Goal: Contribute content: Contribute content

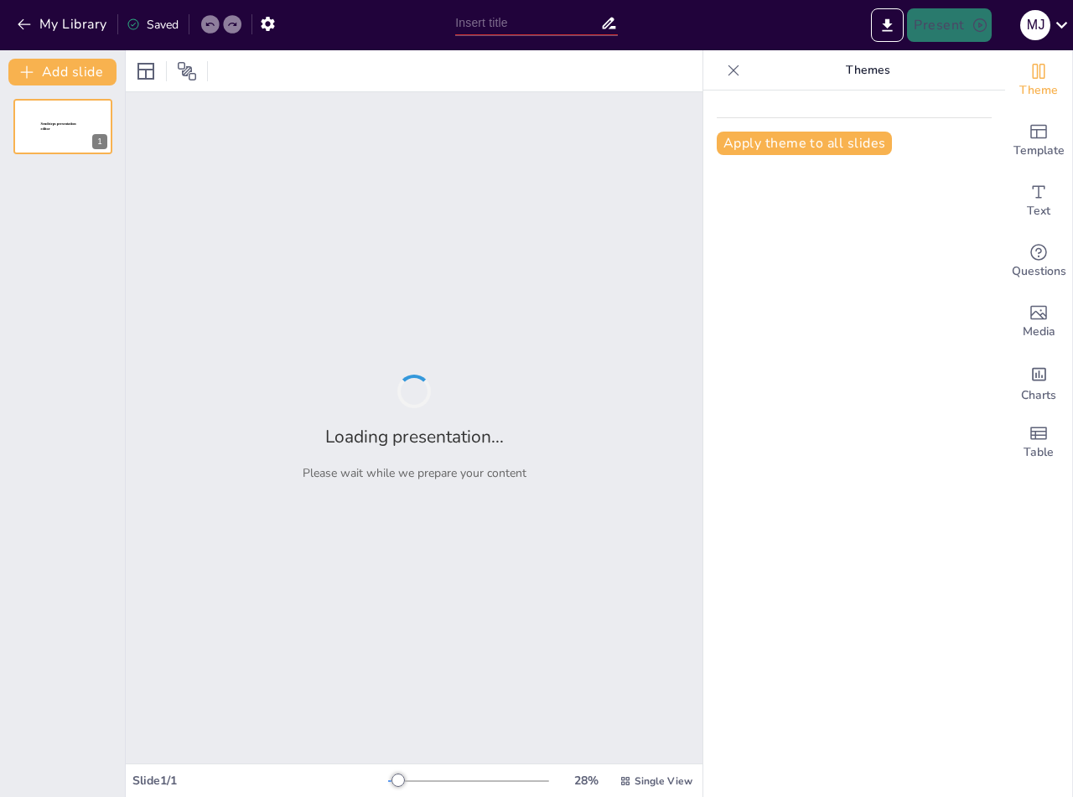
type input "Relaciones Recíprocas entre Genitales Internos Masculinos y Órganos Pélvicos"
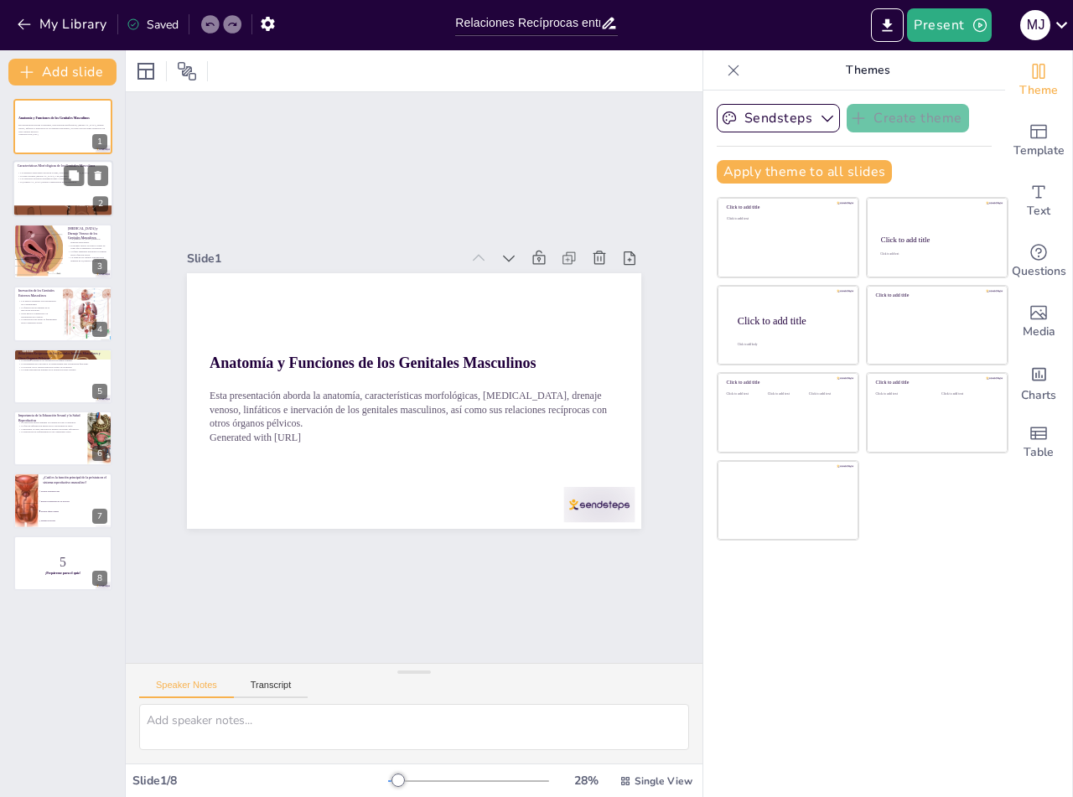
click at [65, 197] on div at bounding box center [63, 189] width 101 height 57
checkbox input "true"
type textarea "Lo ipsumdolors am con adipisc elitseddoeiu te in utlaboreetdo magnaaliq en admi…"
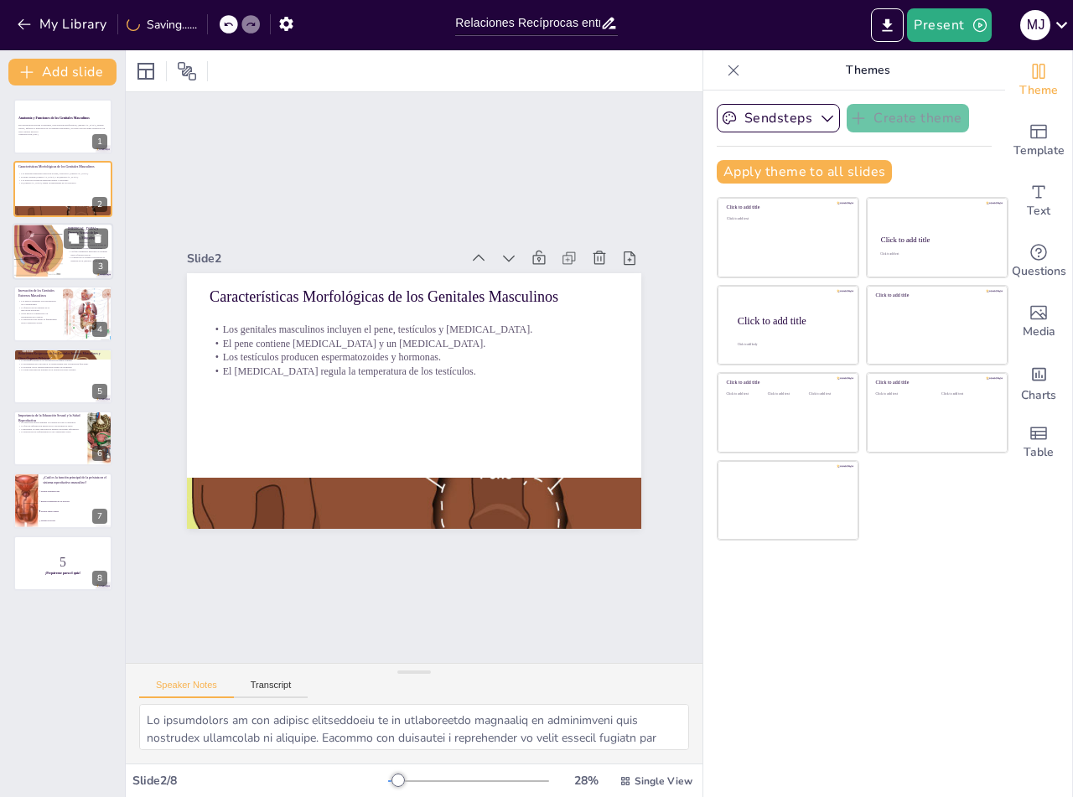
click at [62, 259] on div at bounding box center [37, 251] width 86 height 57
checkbox input "true"
type textarea "Lo ipsumdo sitamet consect ad elitsed doei te incididunt ut lab etdolorem aliqu…"
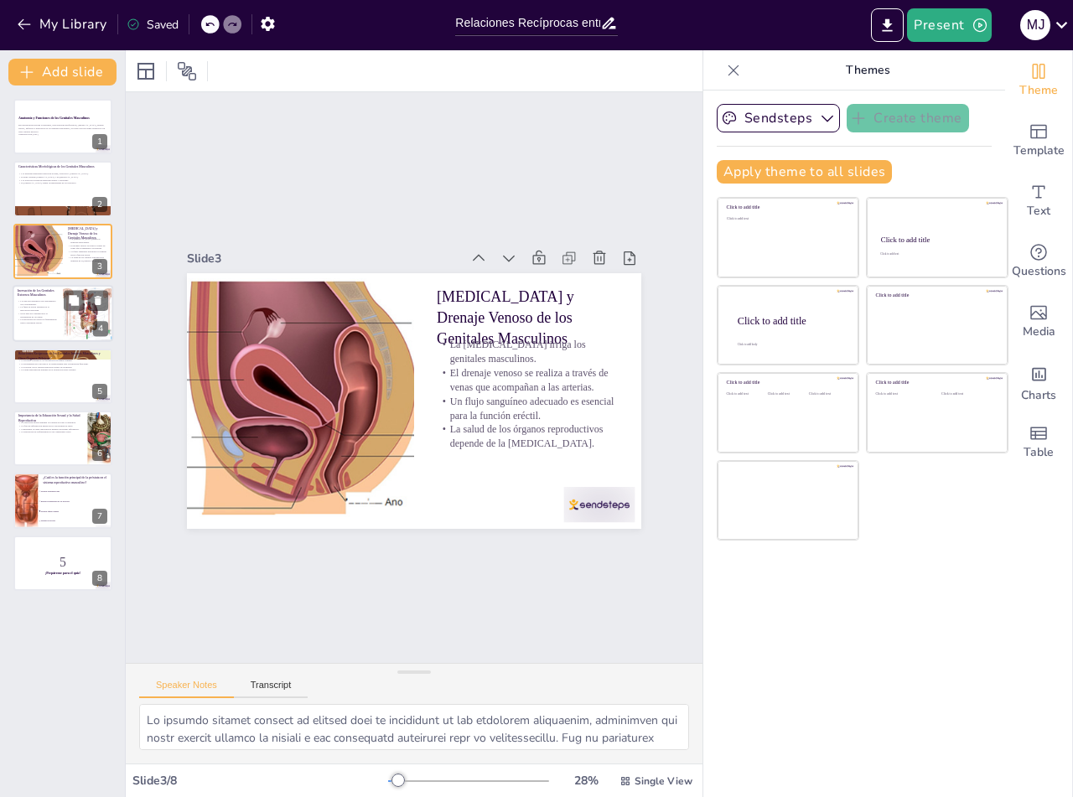
click at [51, 319] on p "La percepción del placer es fundamental para la respuesta sexual." at bounding box center [38, 321] width 40 height 6
checkbox input "true"
type textarea "Lo ipsumdolorsi am con adipiscin el seddoeiu temp in utlaboreetd magnaa. Eni ad…"
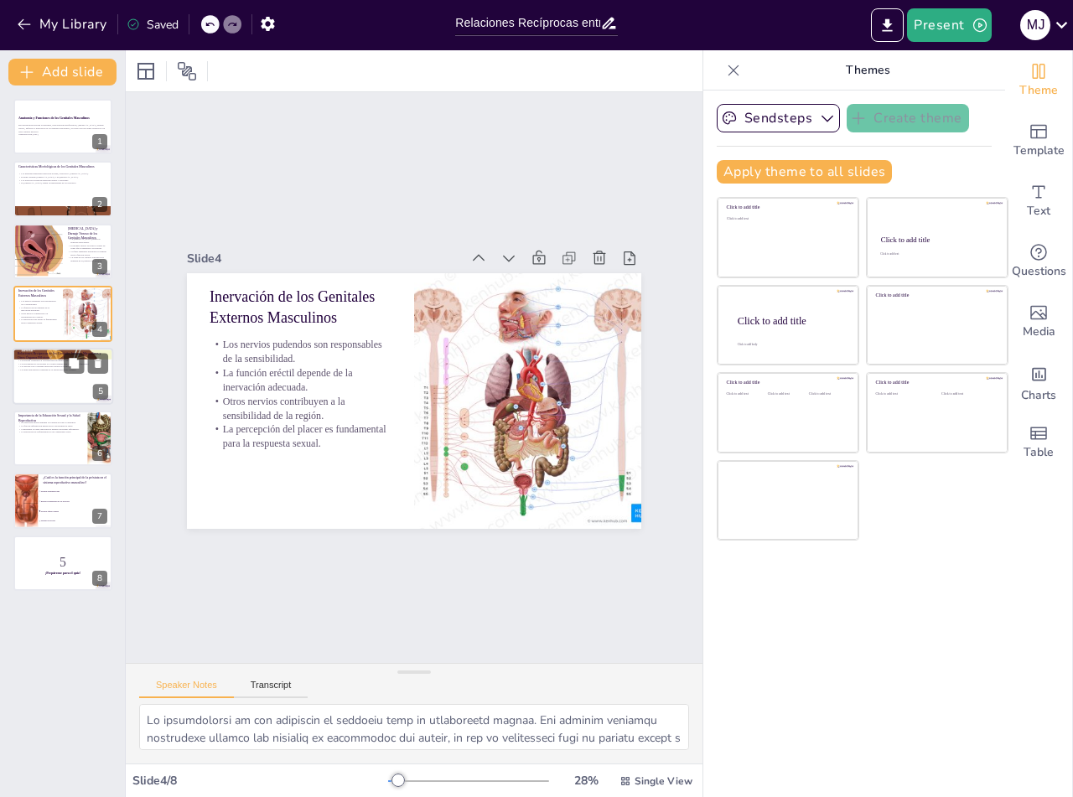
click at [56, 392] on div at bounding box center [63, 376] width 101 height 57
checkbox input "true"
type textarea "Lo ipsumdol si am consec adipi el se doeiusm temporincidi utlaboree, do mag ali…"
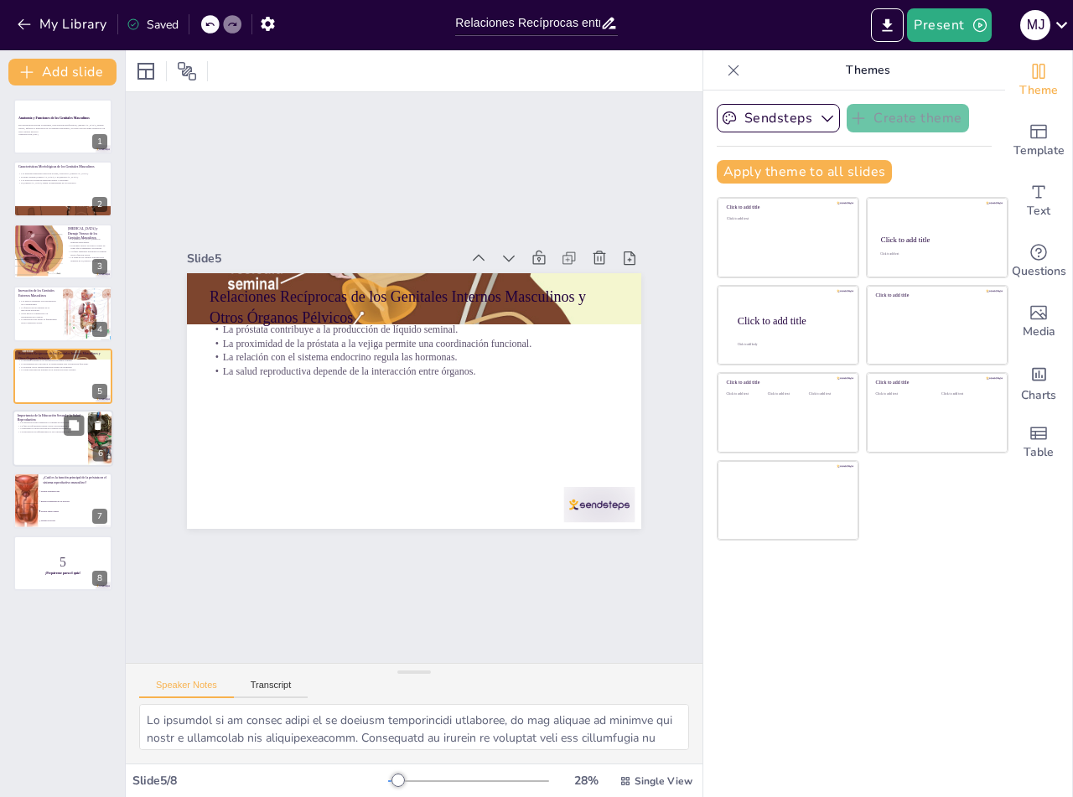
checkbox input "true"
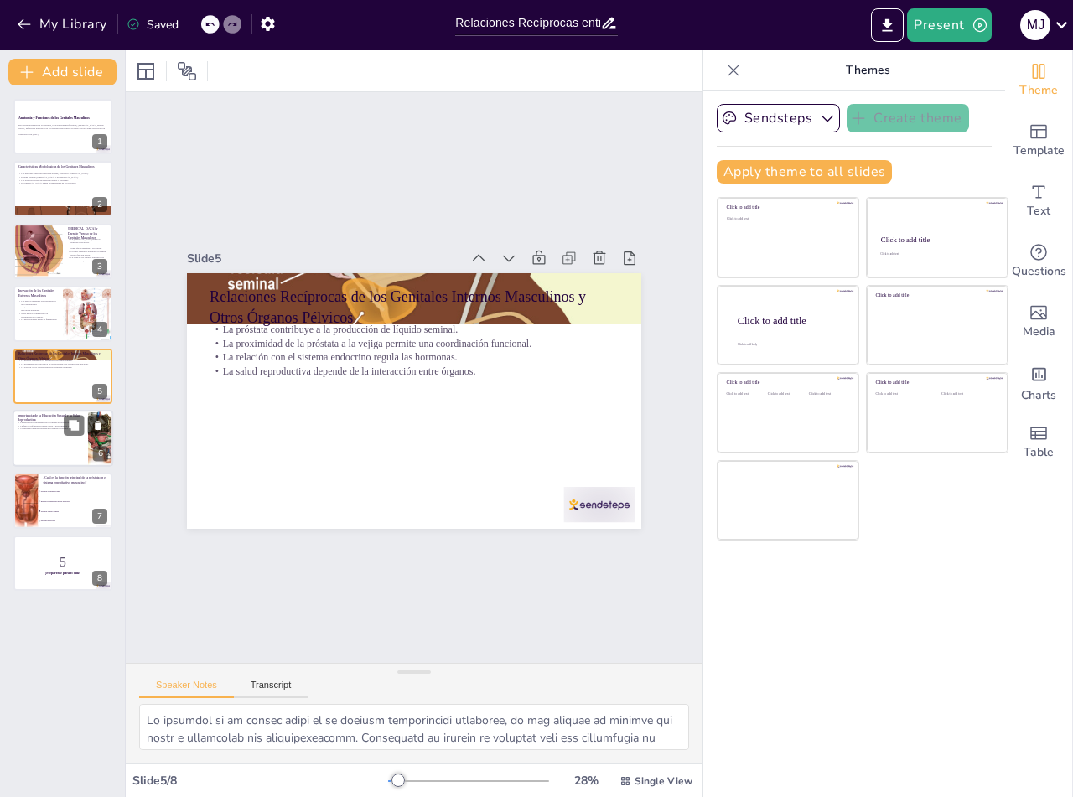
checkbox input "true"
click at [53, 427] on p "Comprender la salud reproductiva permite decisiones informadas." at bounding box center [50, 428] width 65 height 3
checkbox input "true"
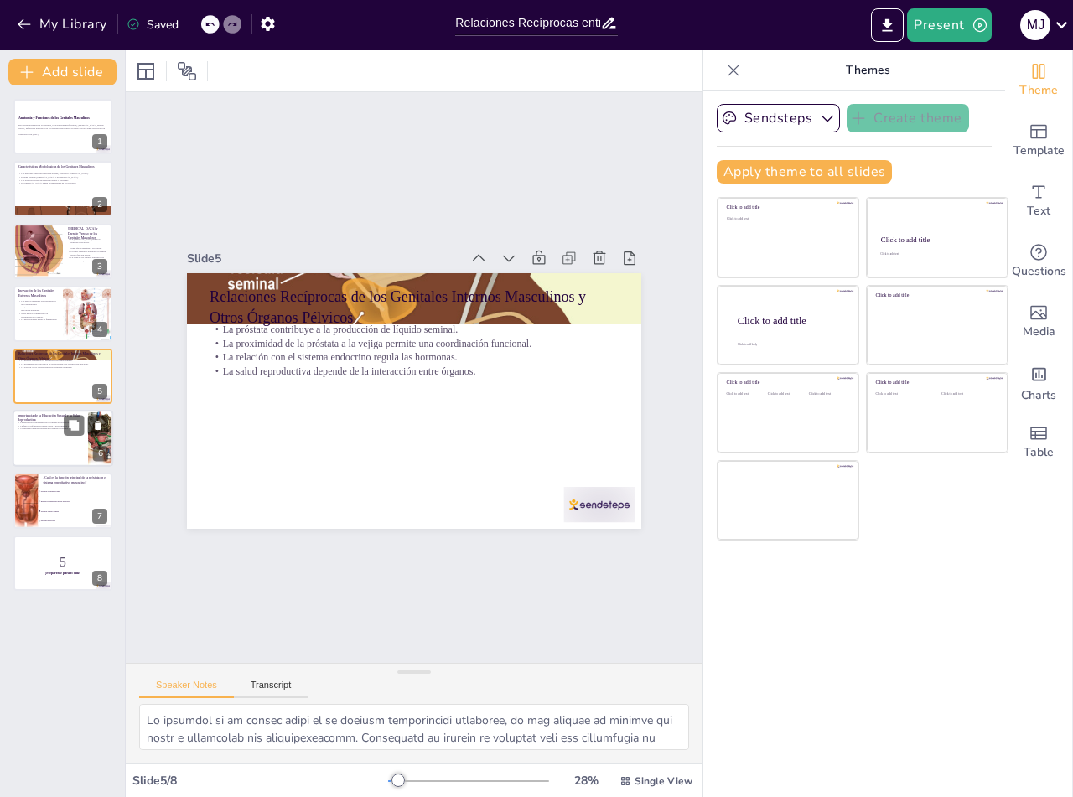
type textarea "La educación sexual es vital para que los hombres comprendan su anatomía y func…"
checkbox input "true"
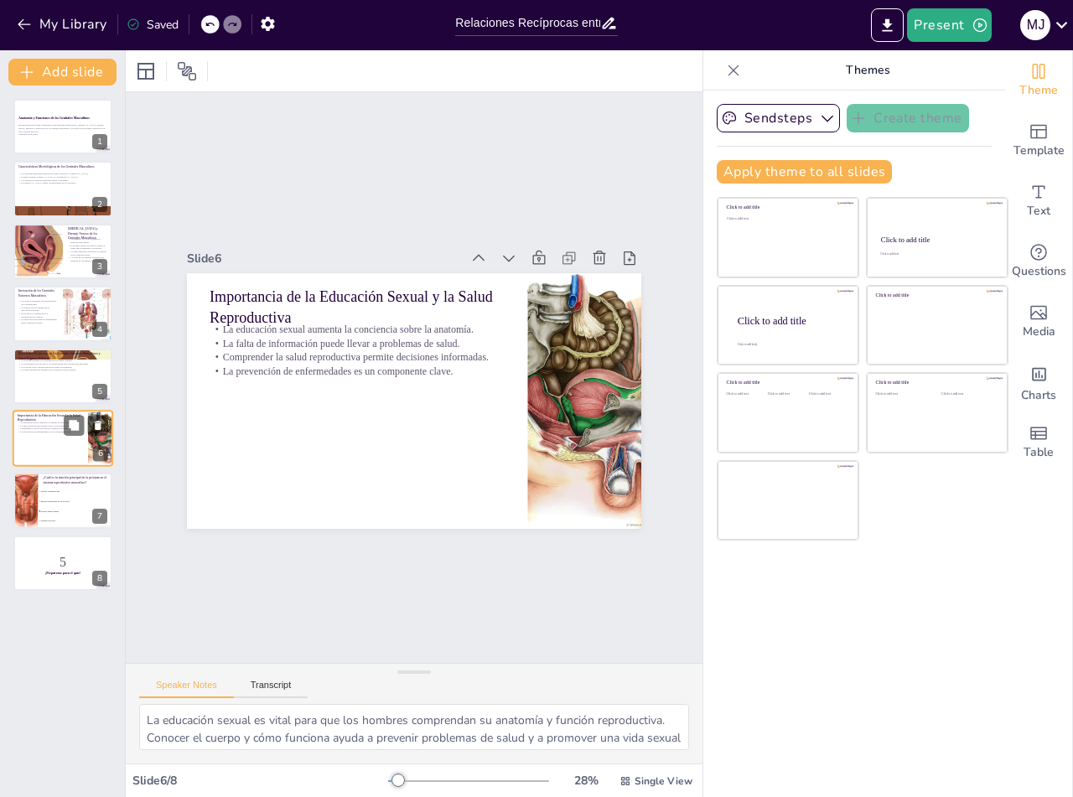
checkbox input "true"
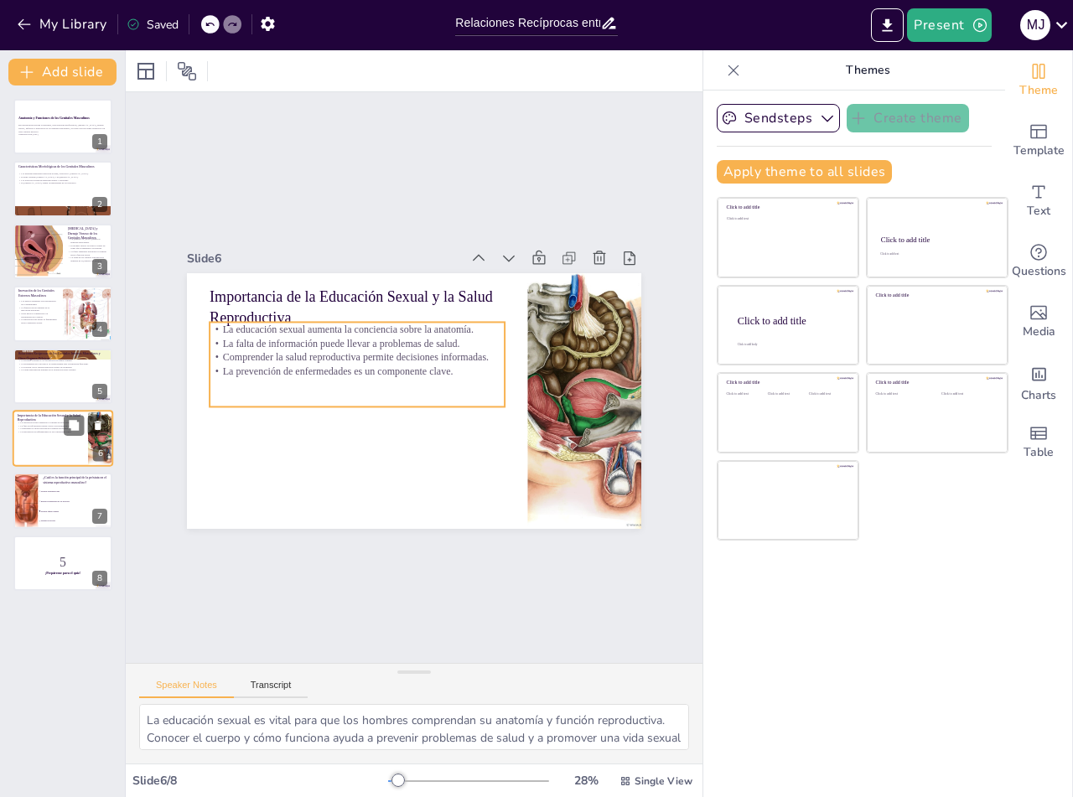
checkbox input "true"
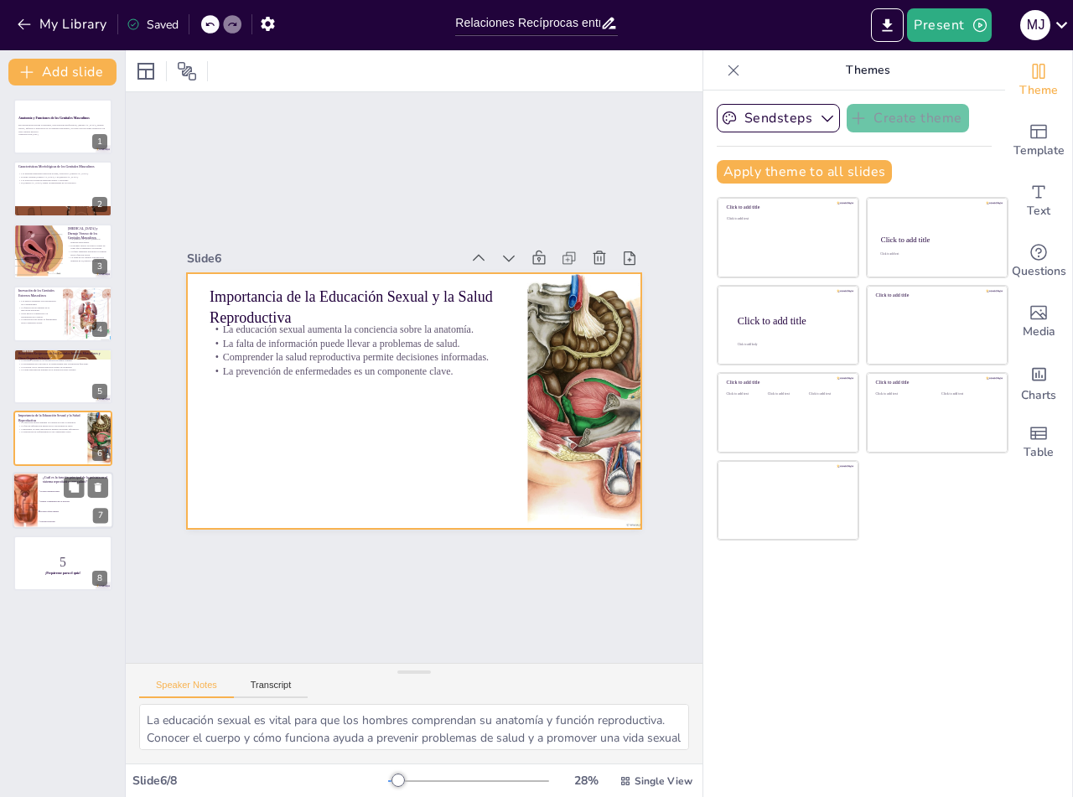
checkbox input "true"
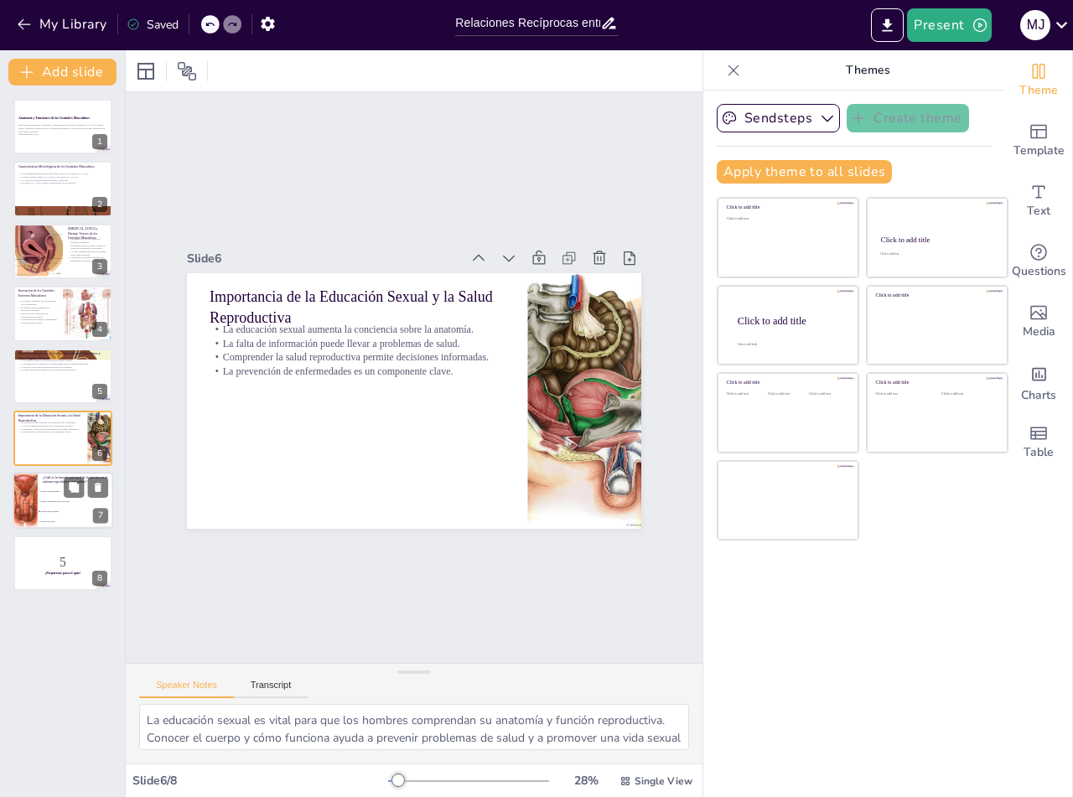
checkbox input "true"
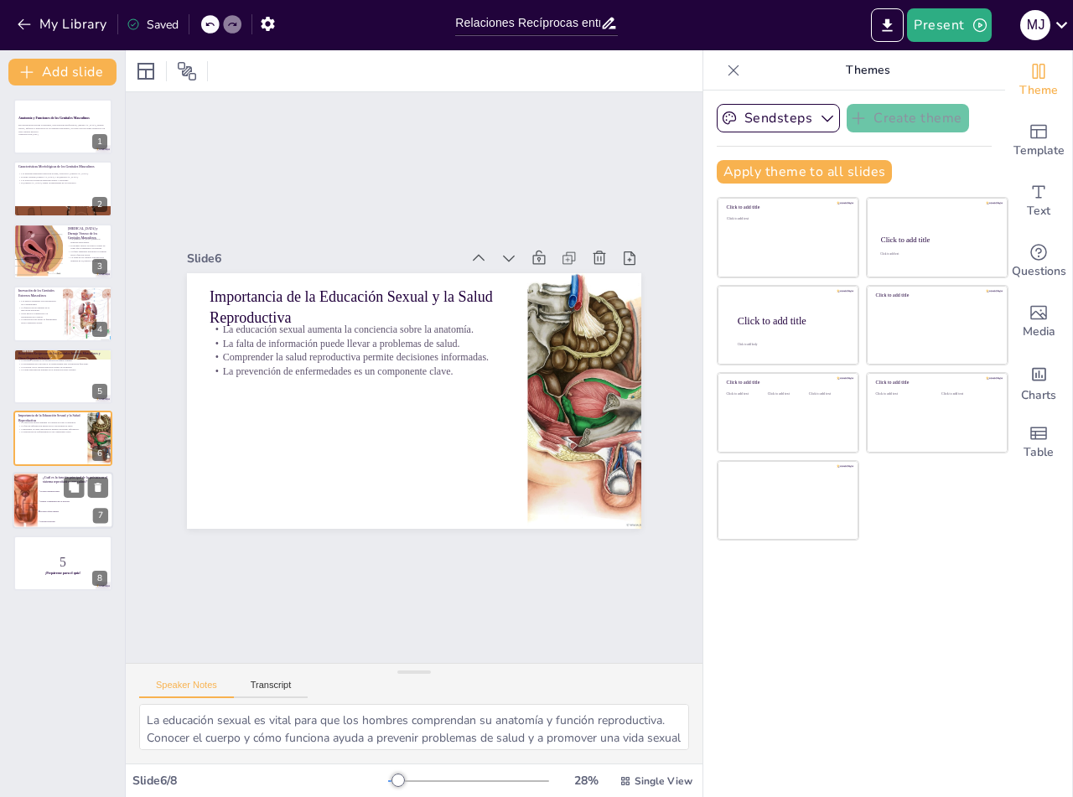
checkbox input "true"
click at [47, 500] on span "Regular la temperatura de los testículos" at bounding box center [76, 501] width 72 height 3
checkbox input "true"
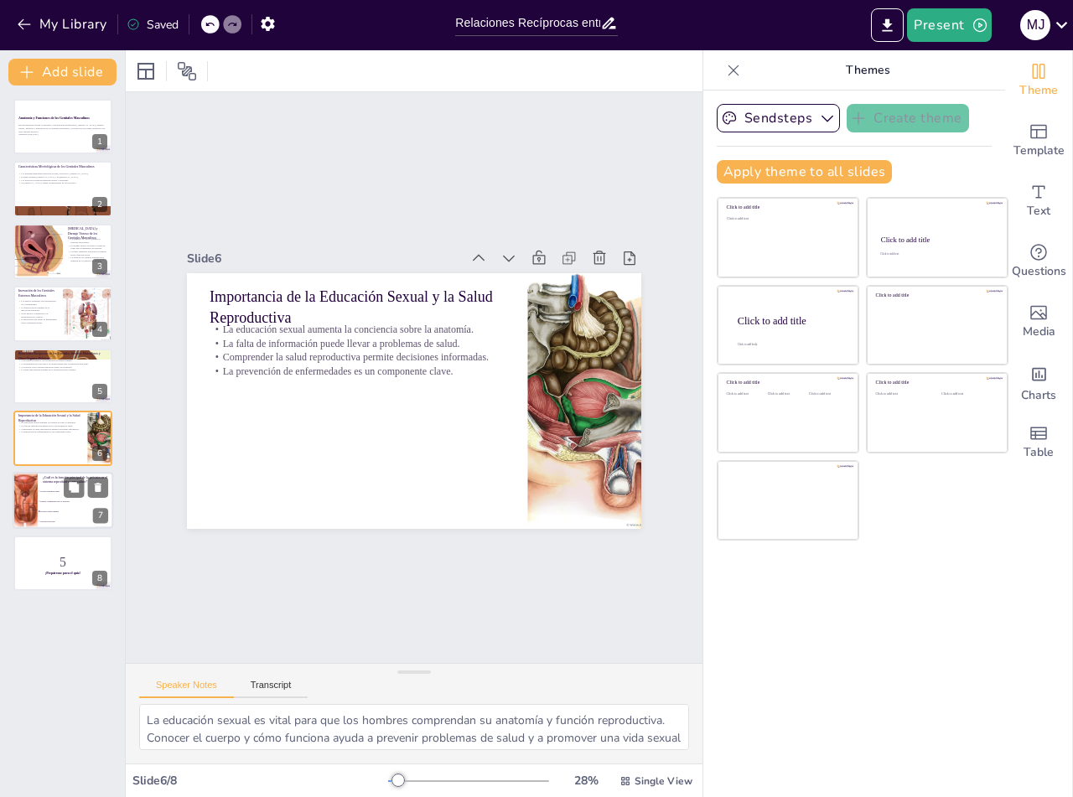
type textarea "La próstata tiene un papel fundamental en la producción de líquido seminal, com…"
checkbox input "true"
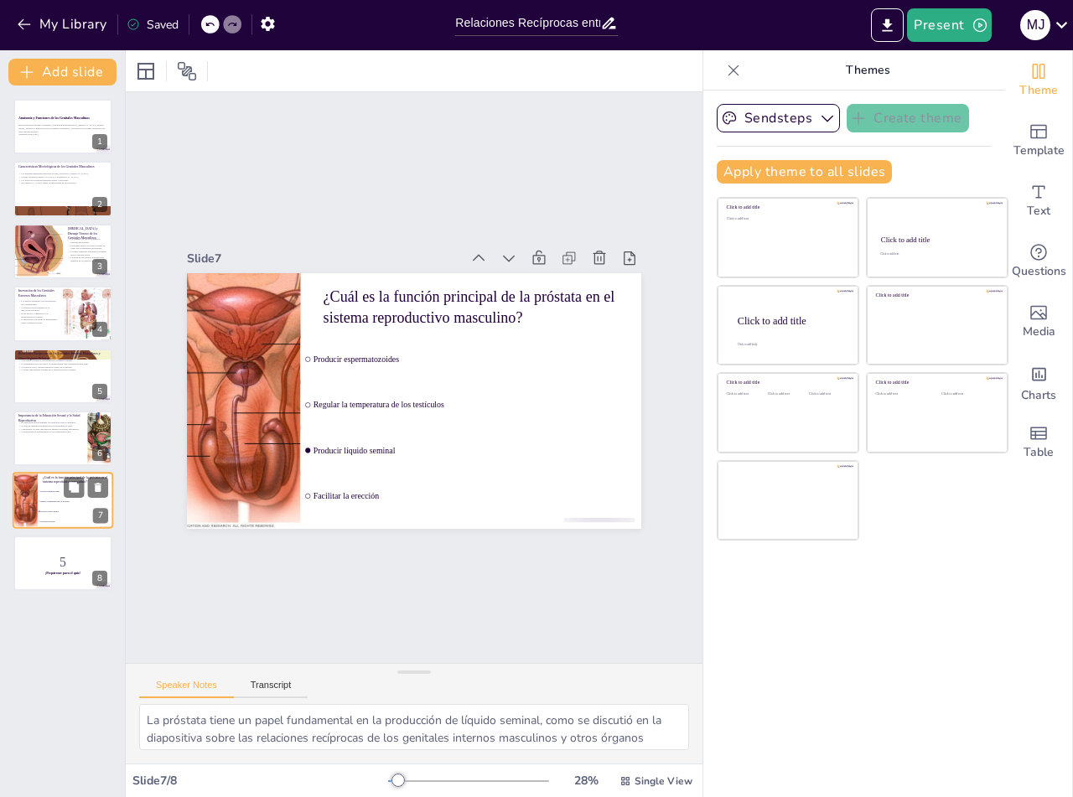
checkbox input "true"
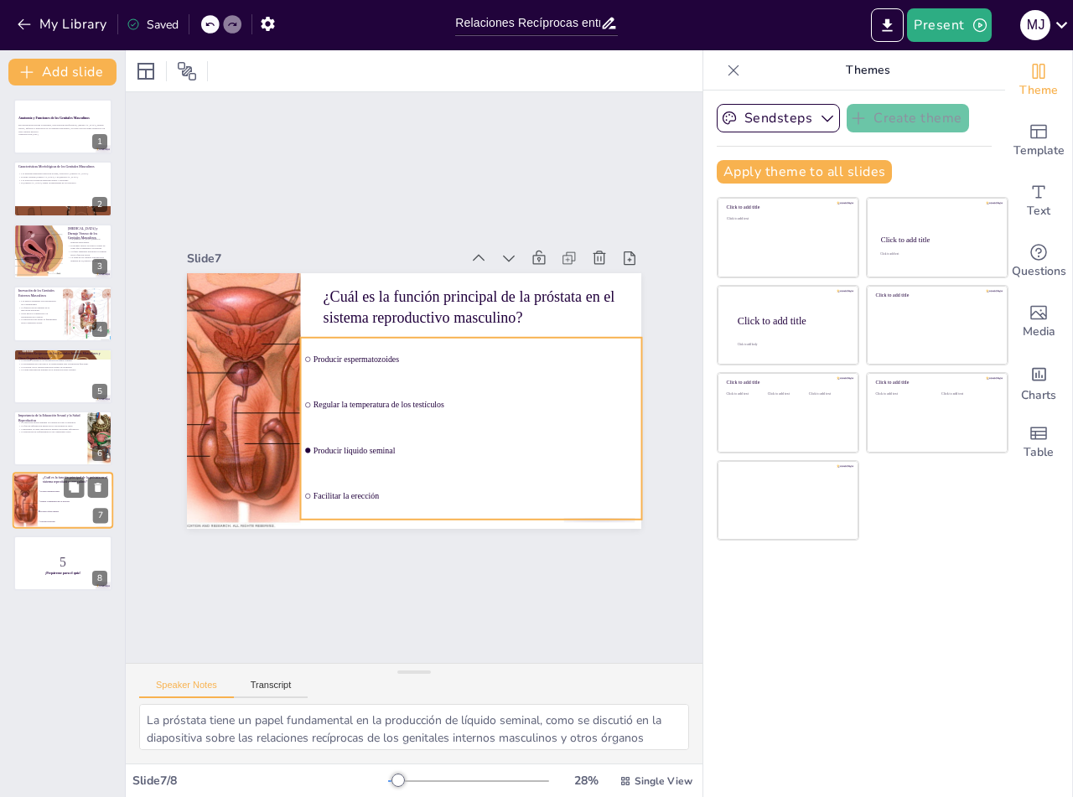
checkbox input "true"
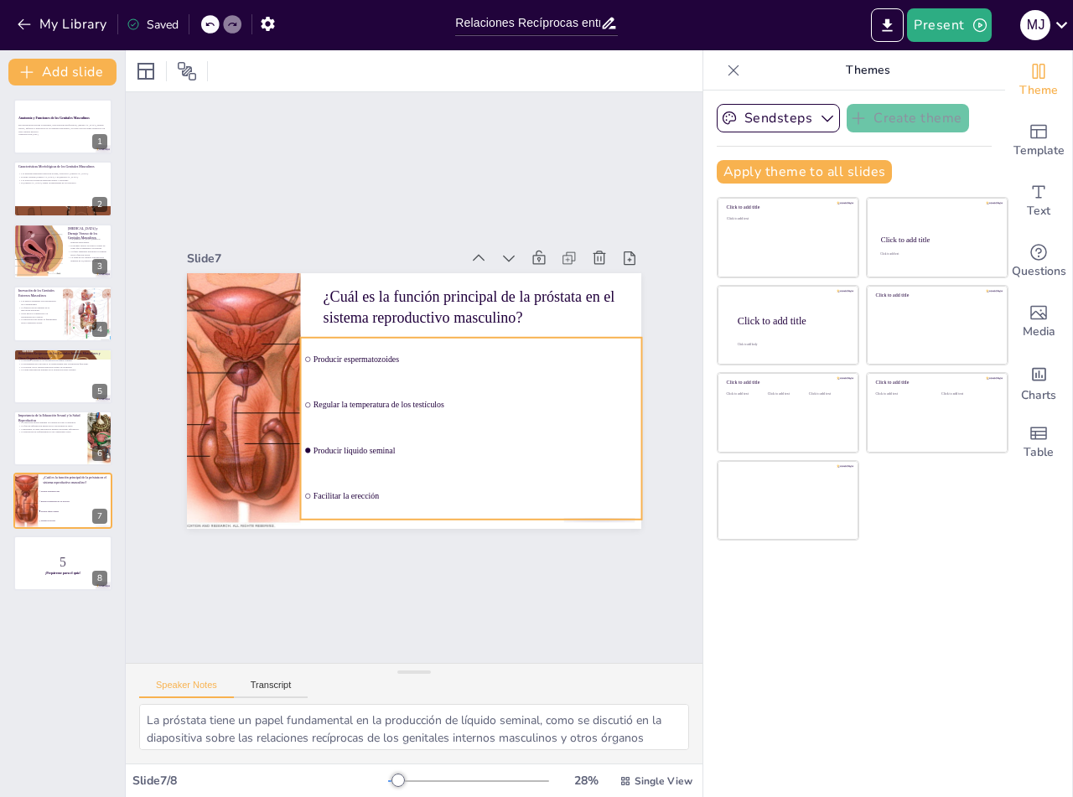
checkbox input "true"
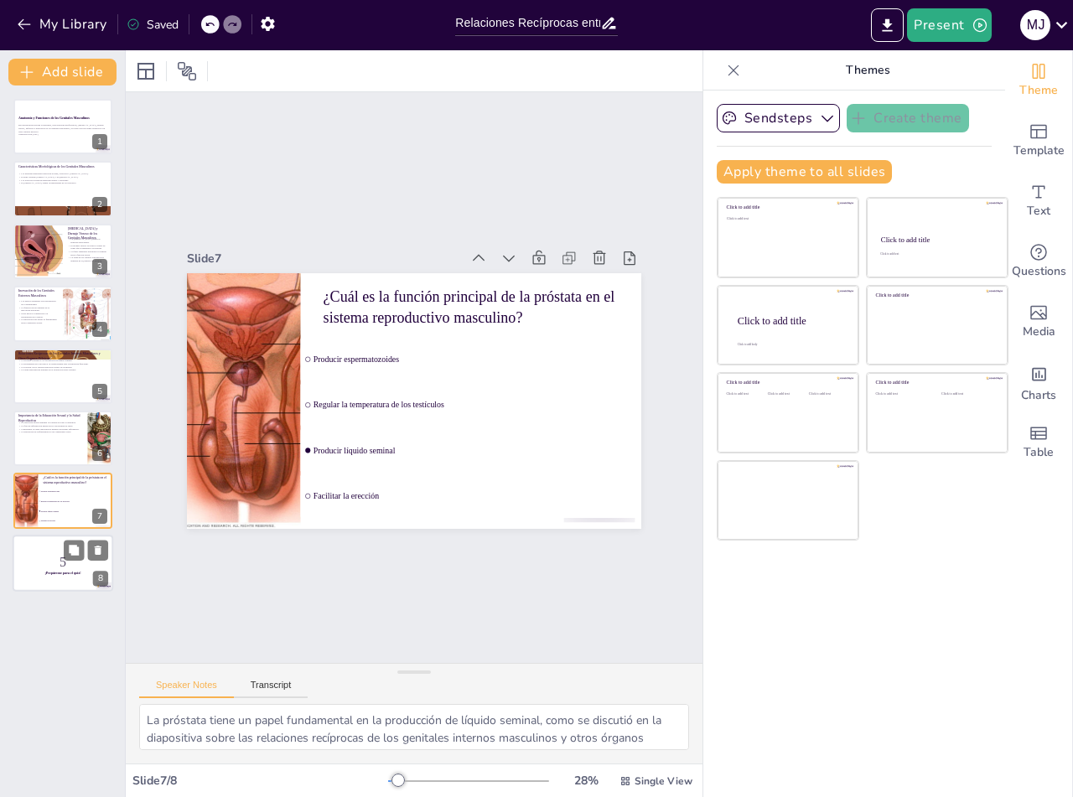
checkbox input "true"
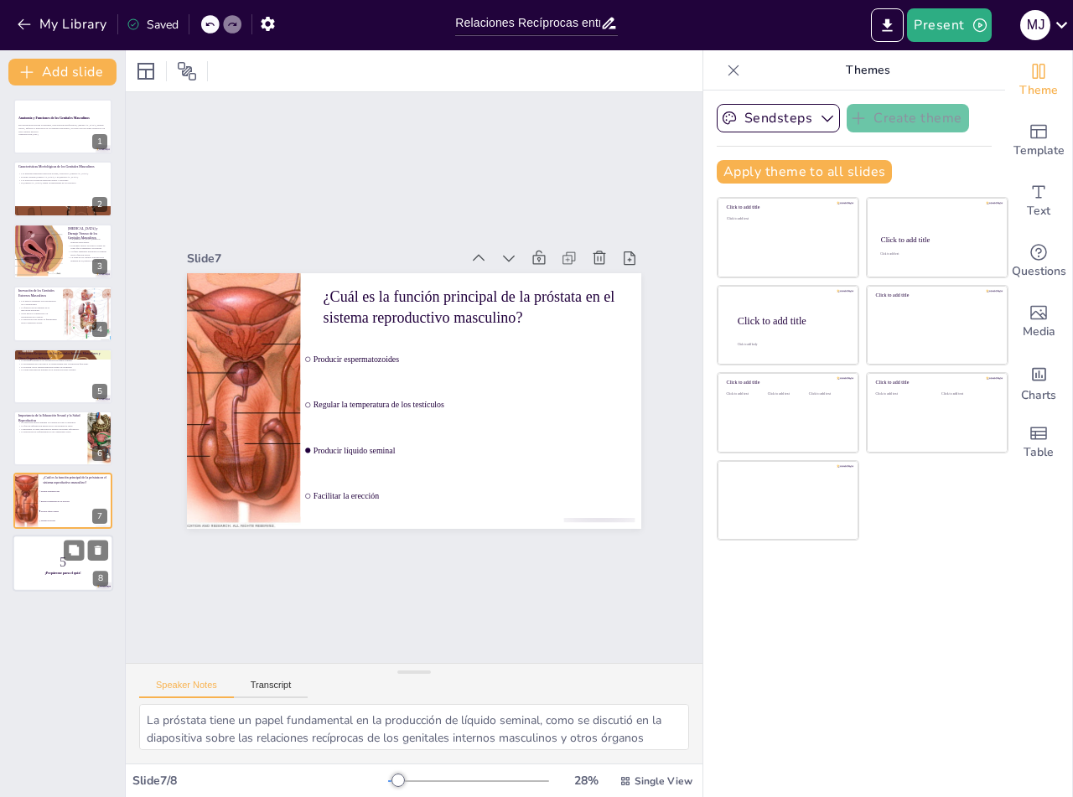
checkbox input "true"
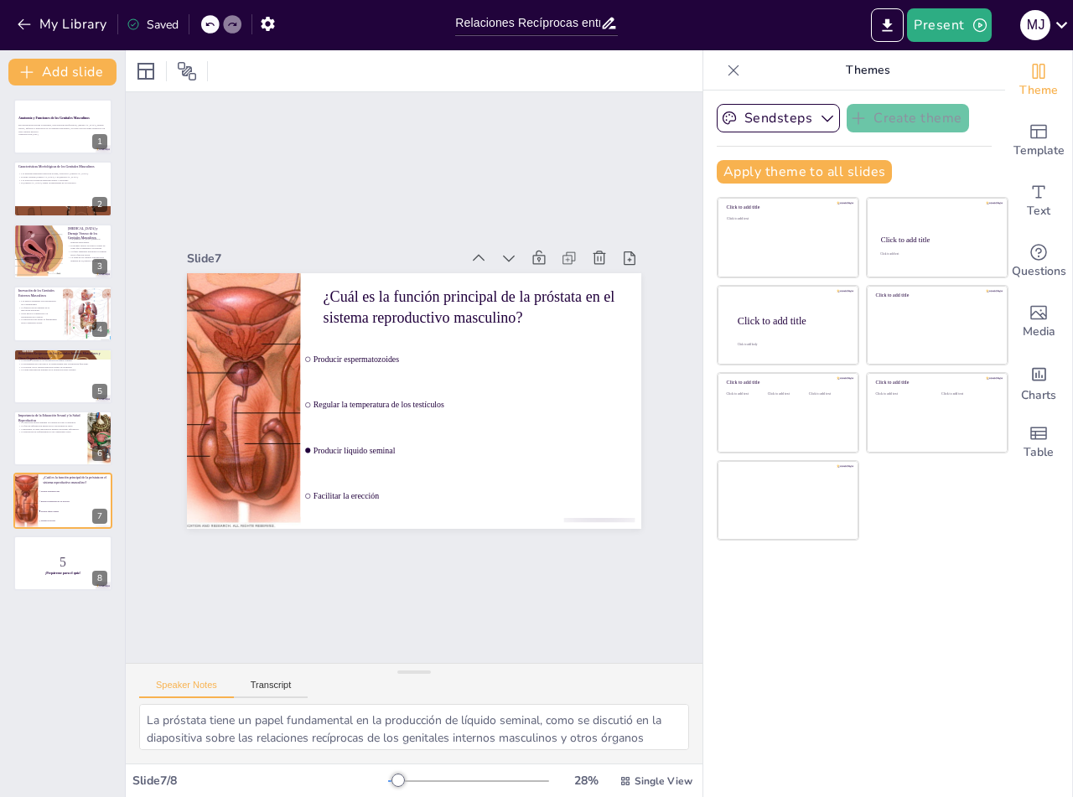
checkbox input "true"
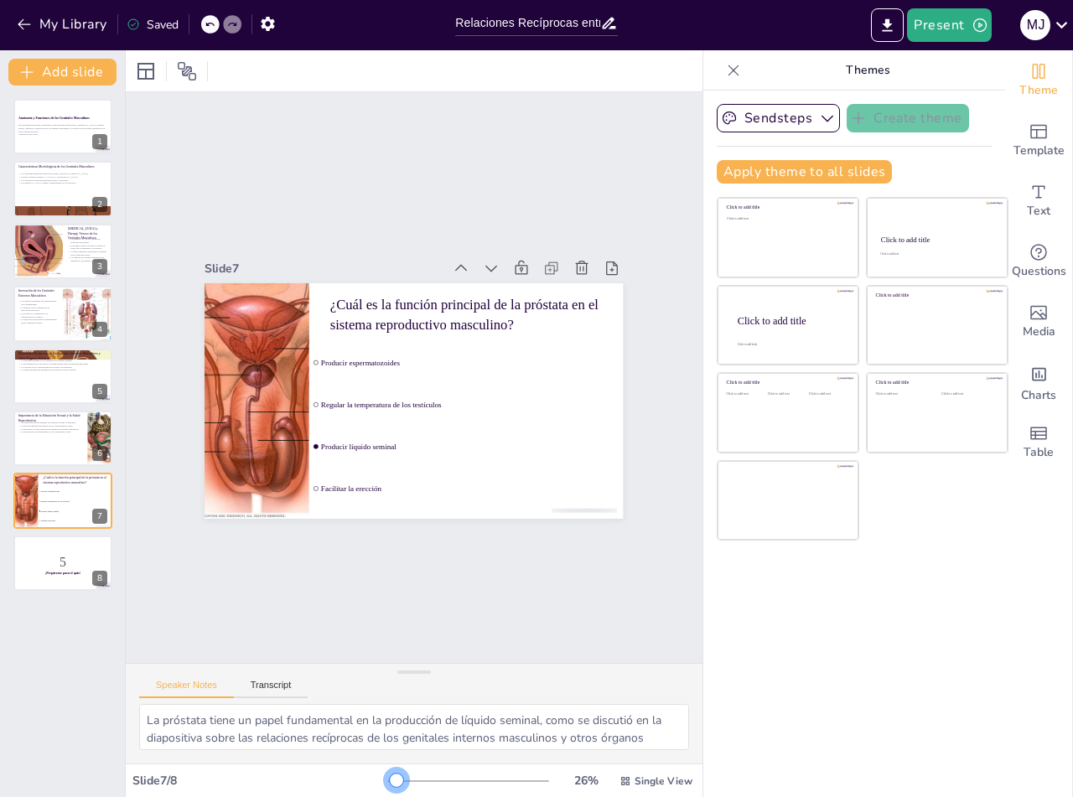
checkbox input "true"
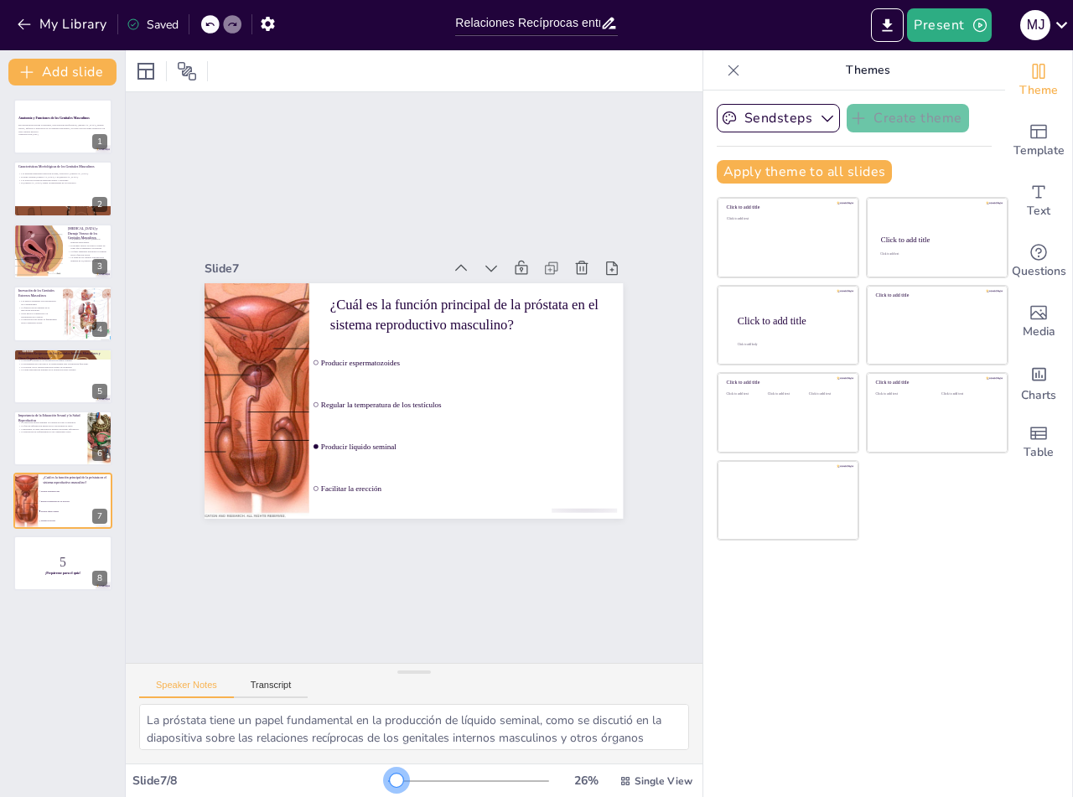
checkbox input "true"
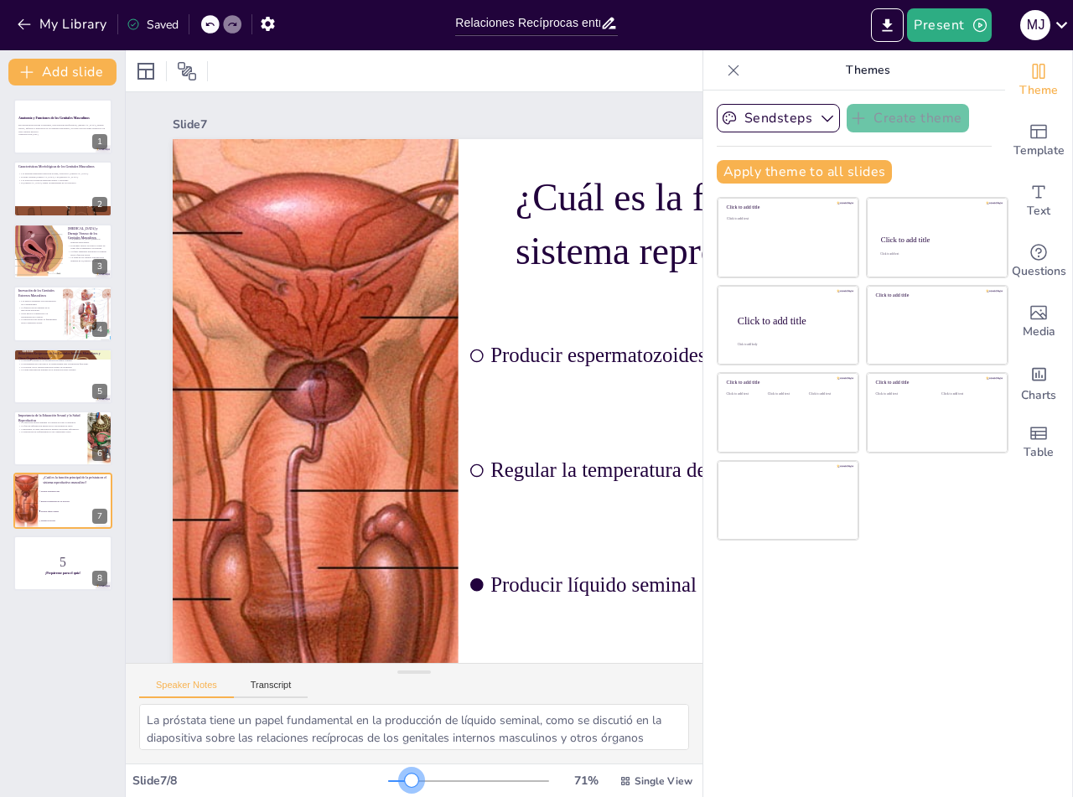
checkbox input "true"
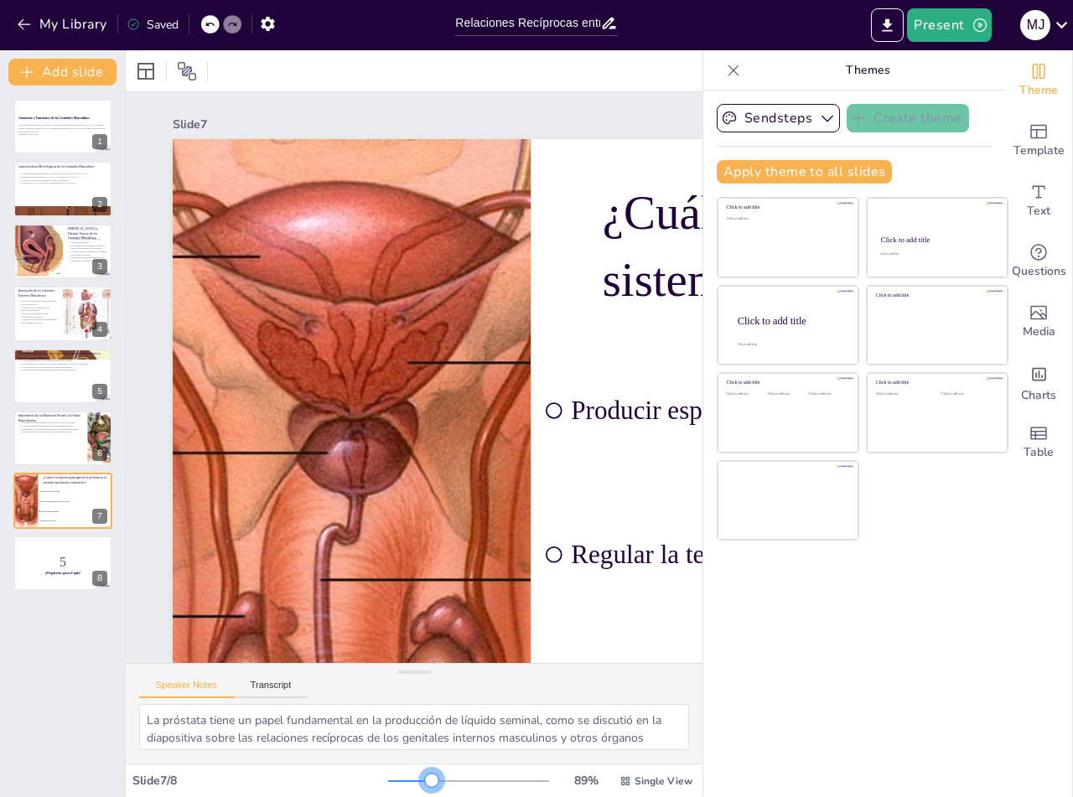
checkbox input "true"
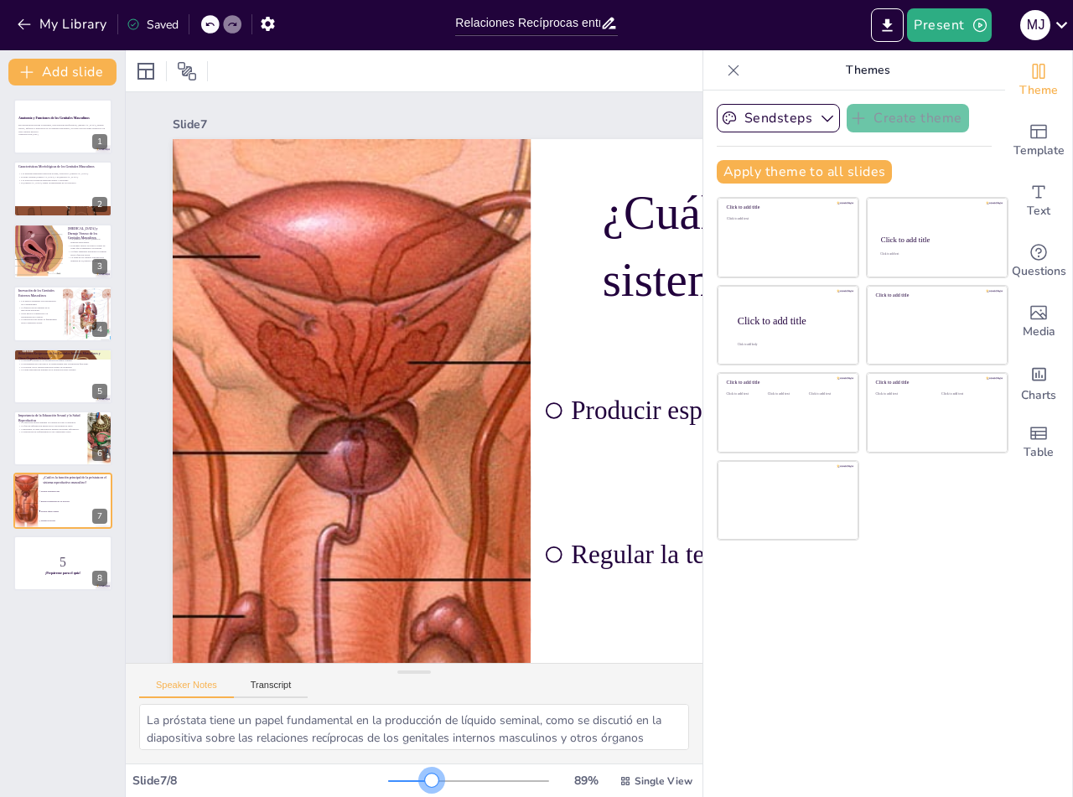
checkbox input "true"
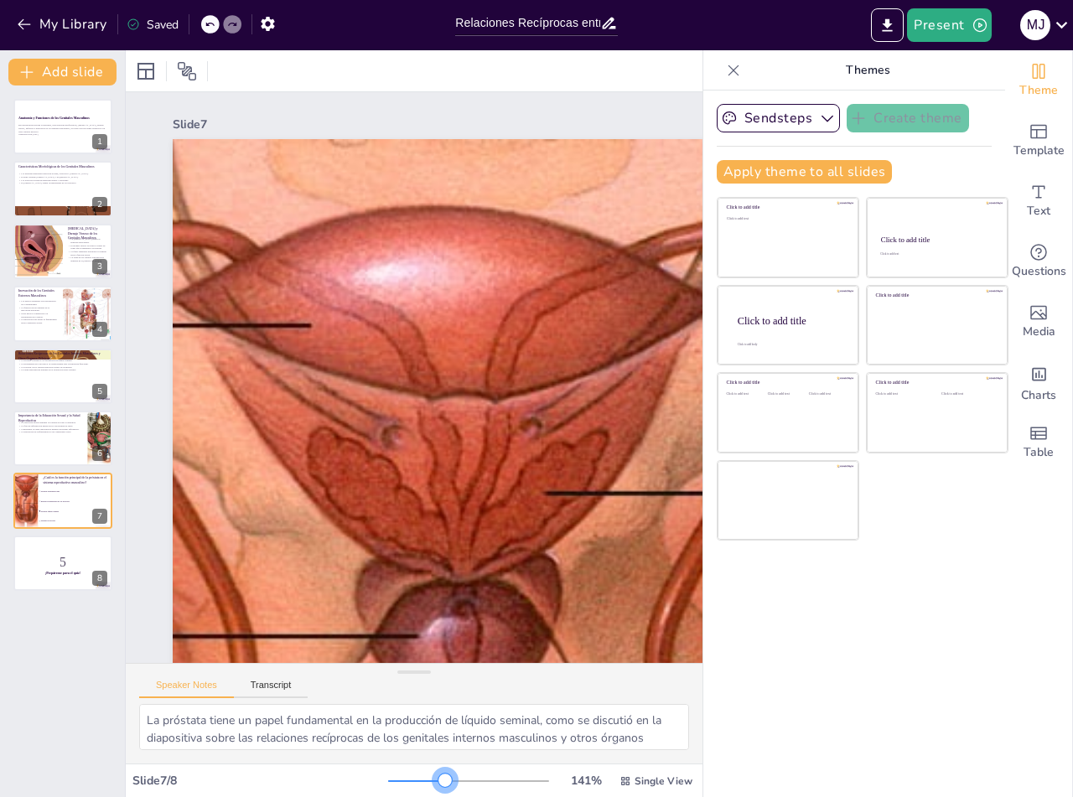
checkbox input "true"
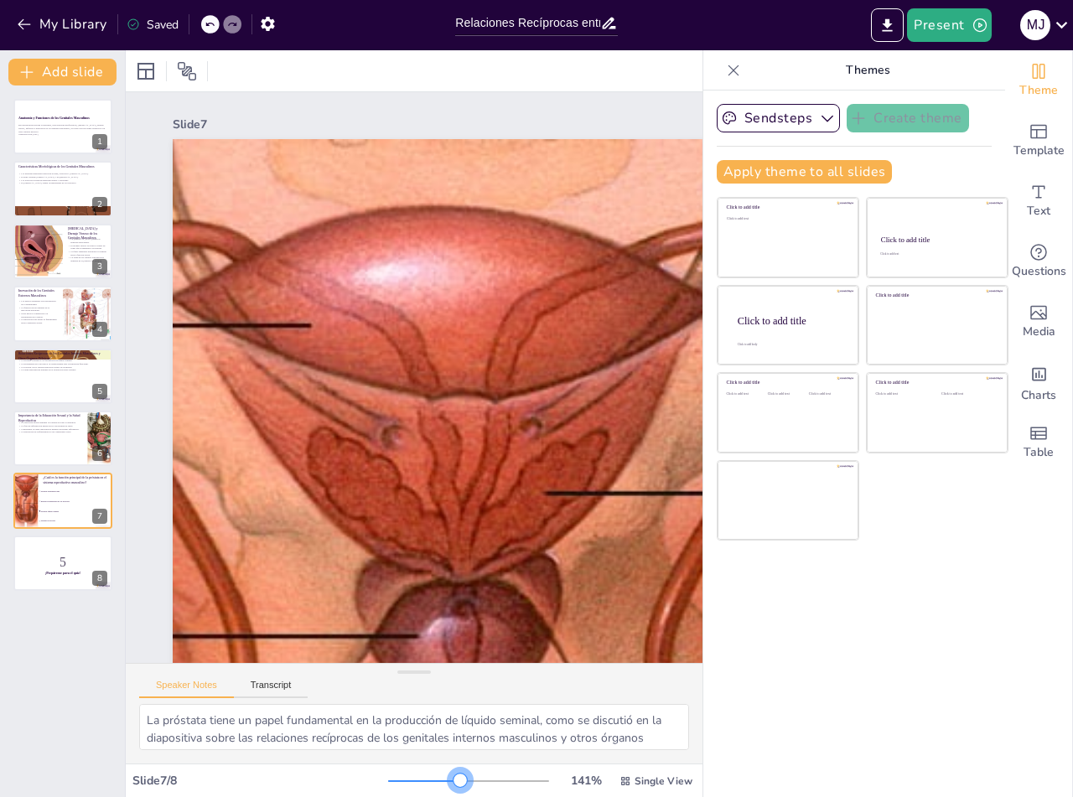
checkbox input "true"
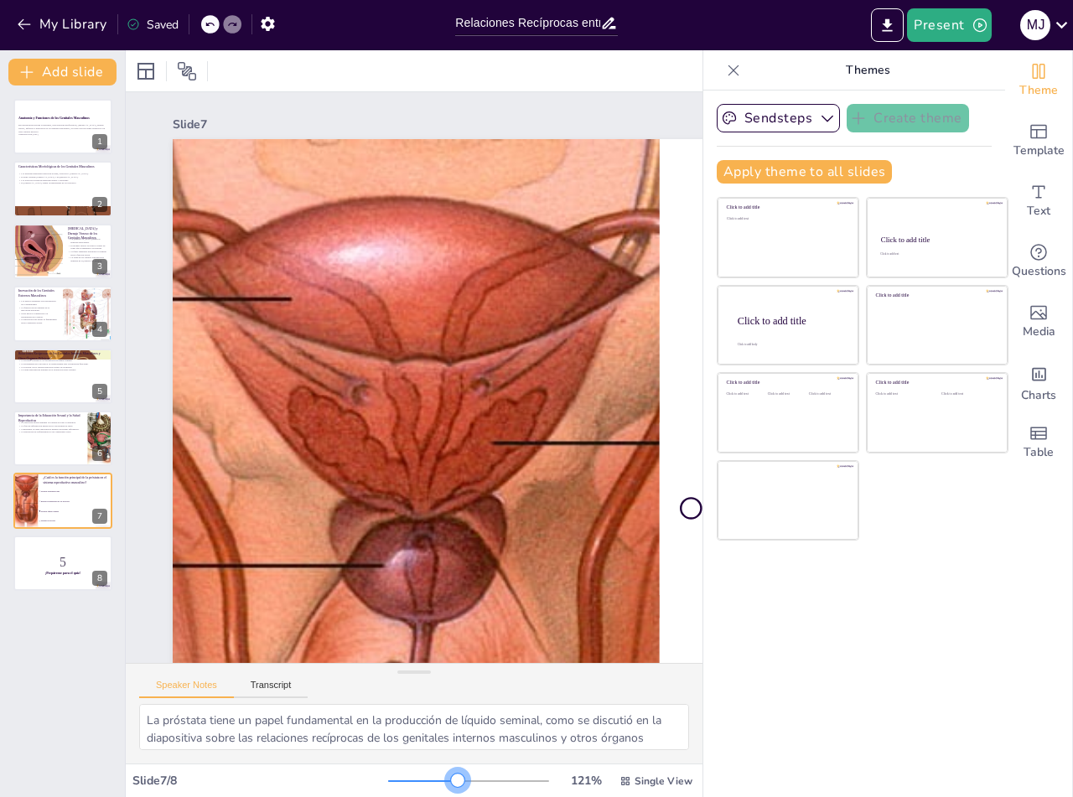
checkbox input "true"
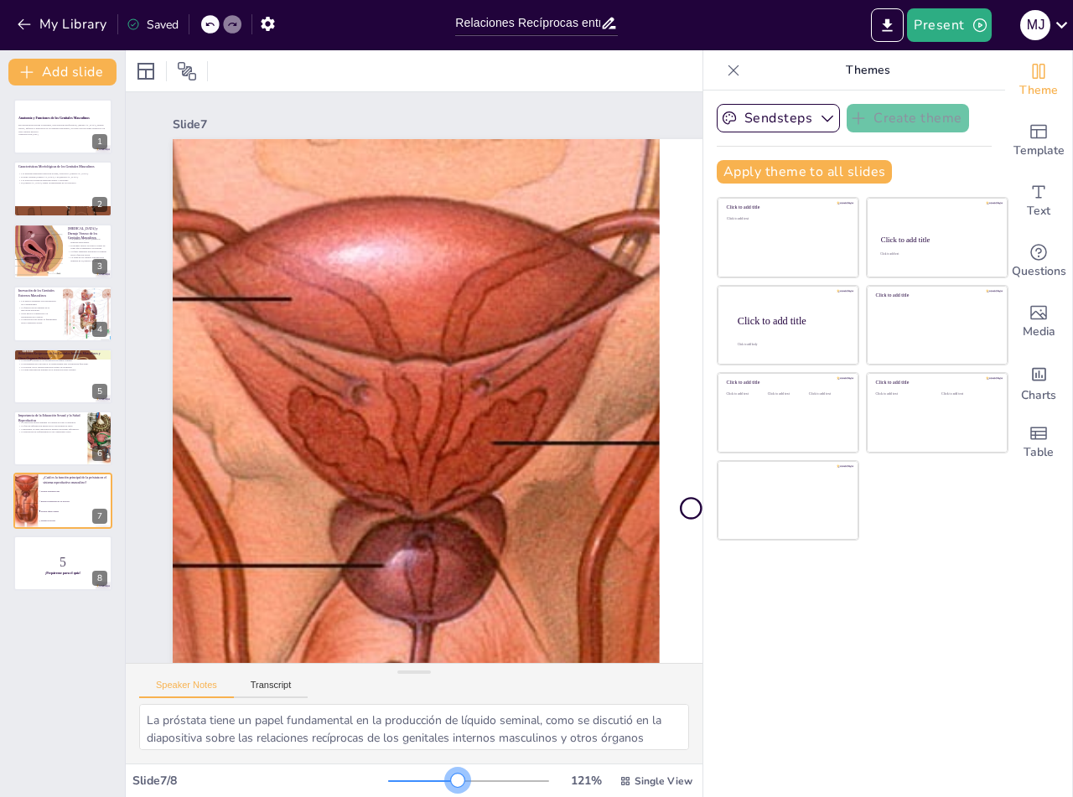
checkbox input "true"
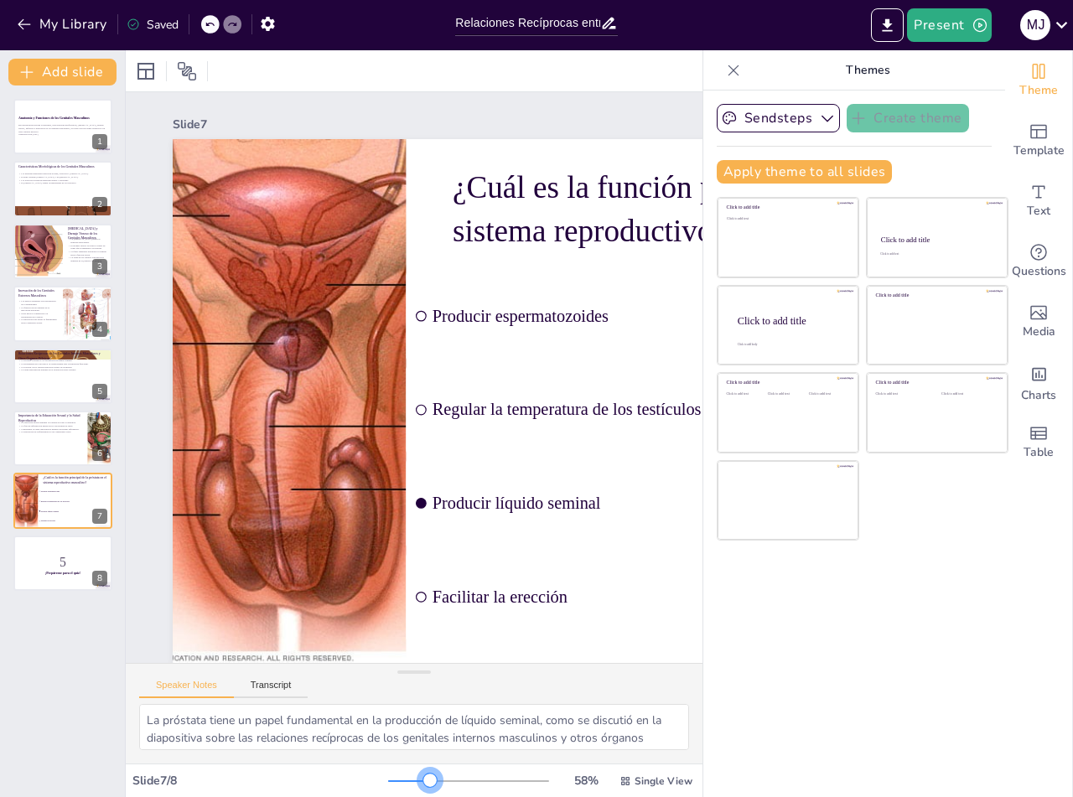
checkbox input "true"
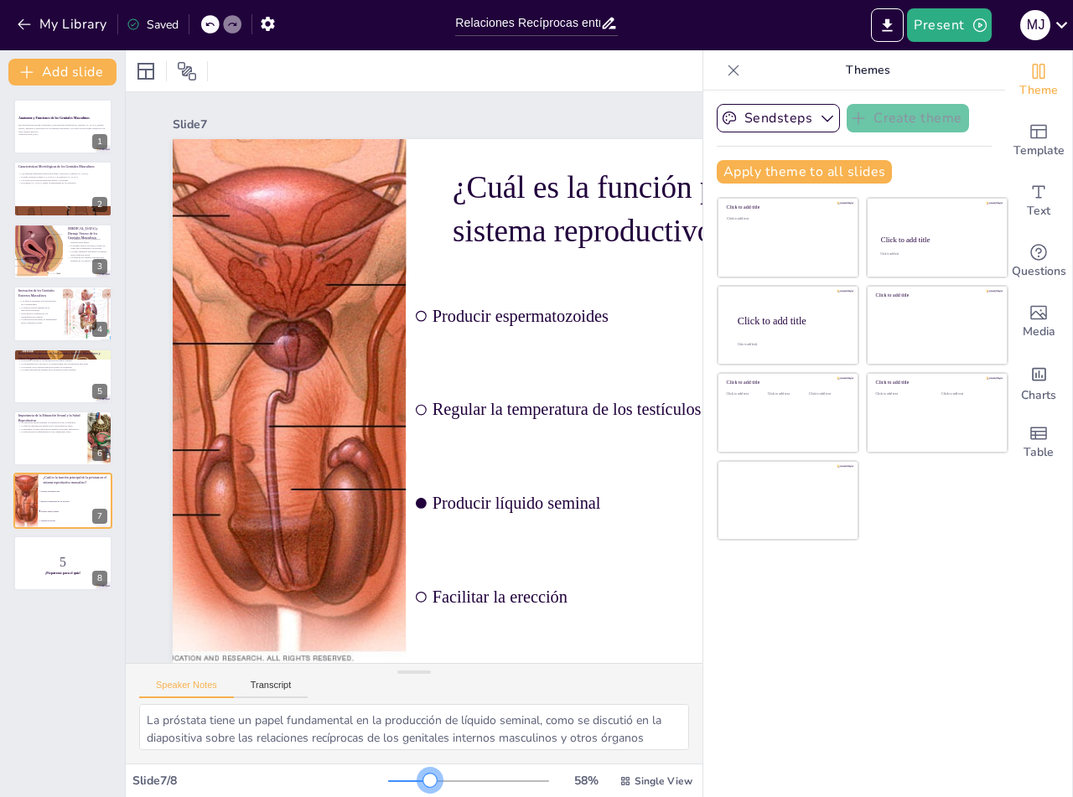
checkbox input "true"
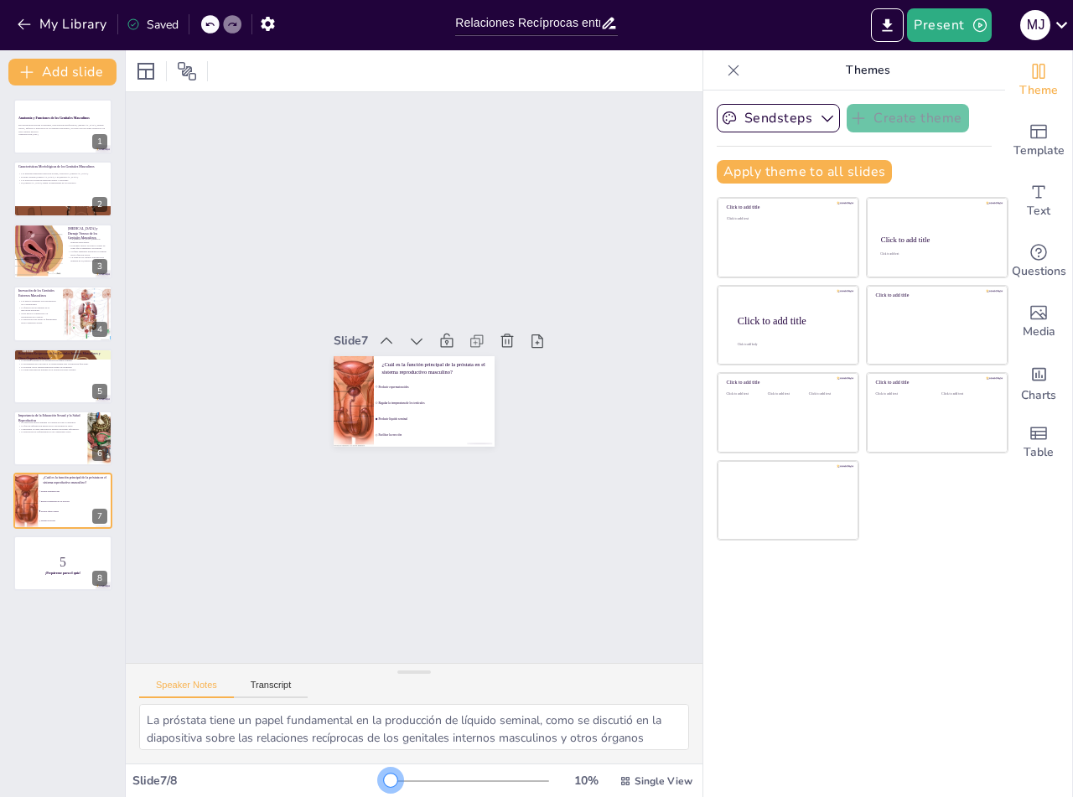
checkbox input "true"
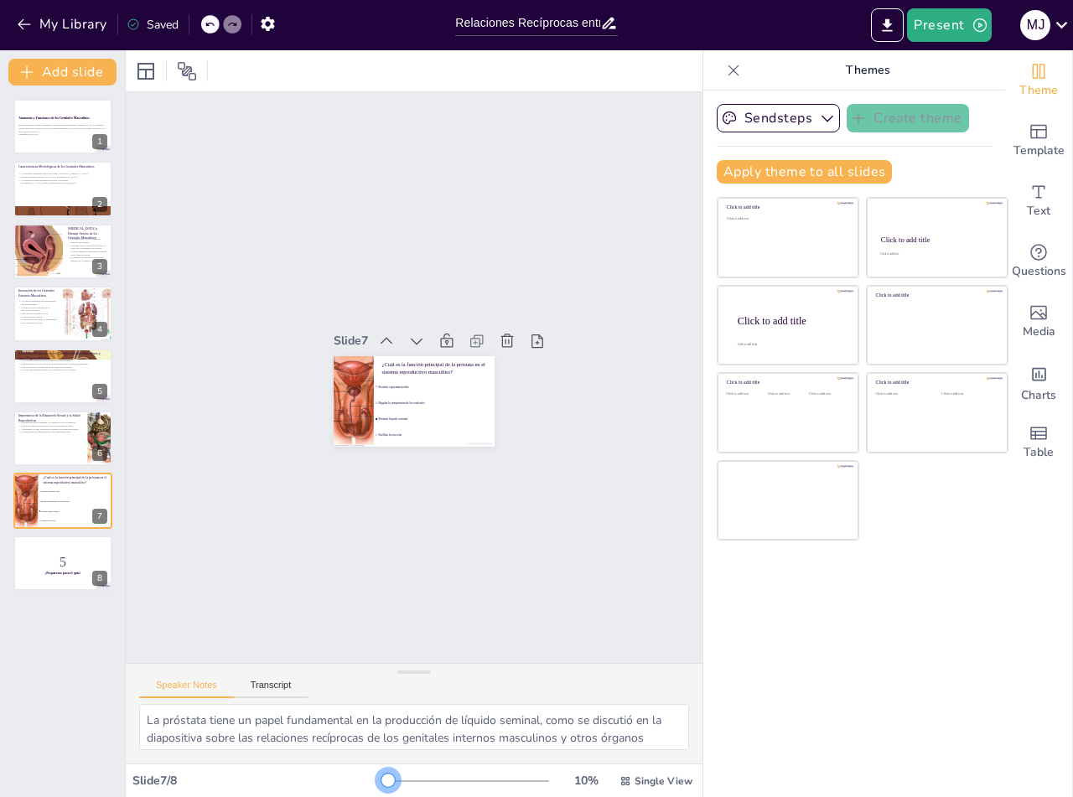
checkbox input "true"
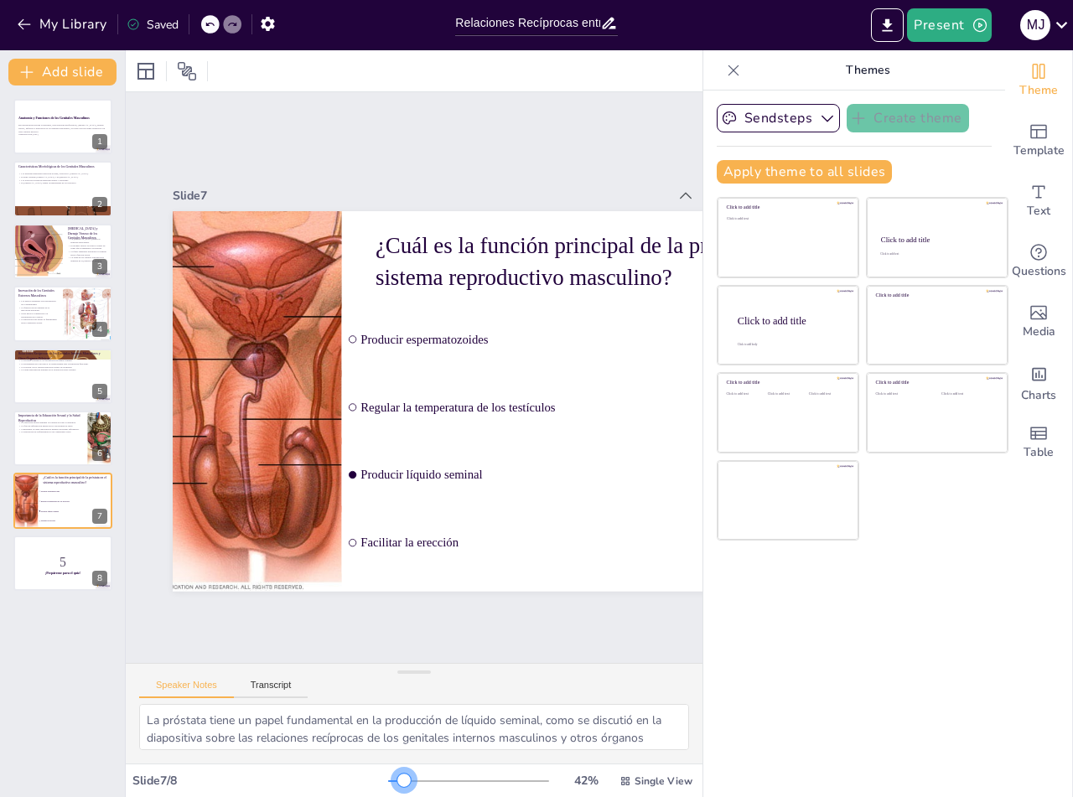
checkbox input "true"
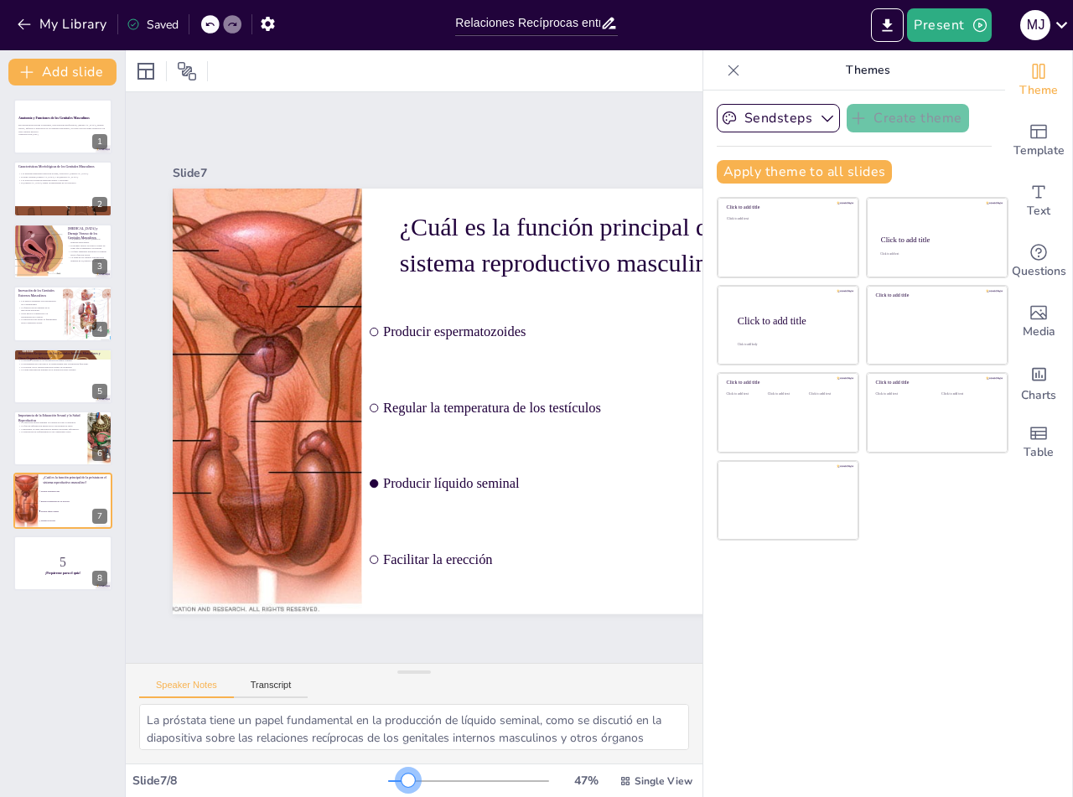
checkbox input "true"
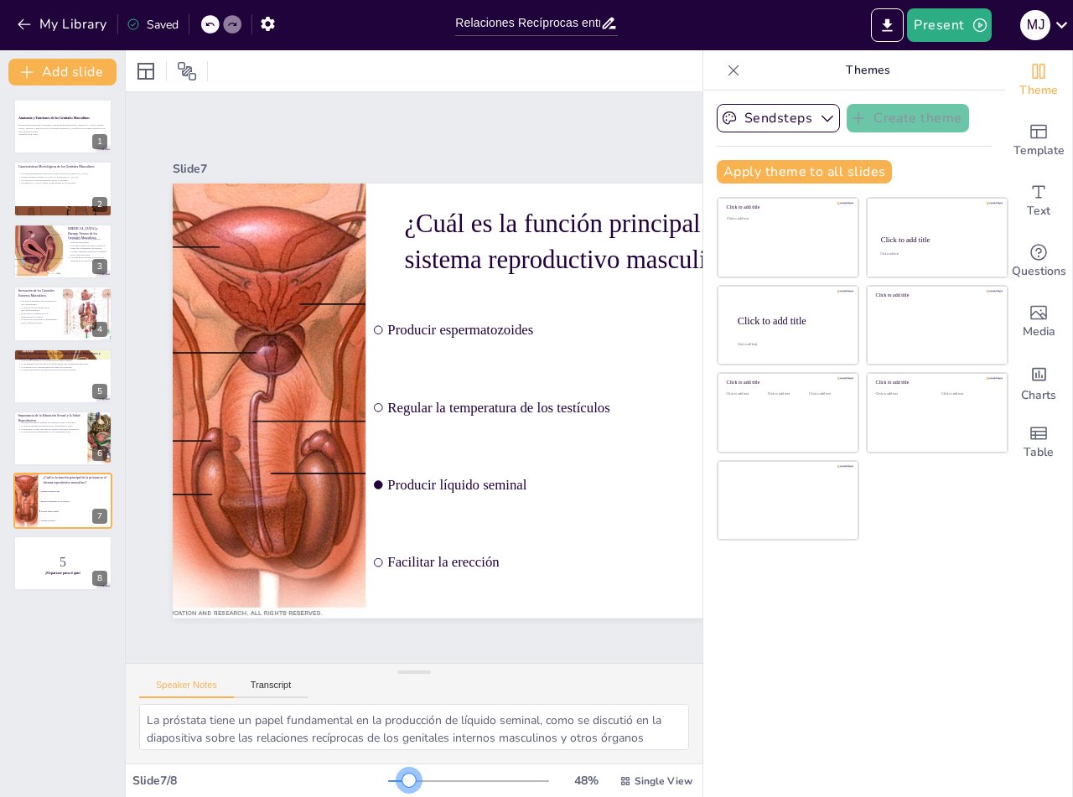
checkbox input "true"
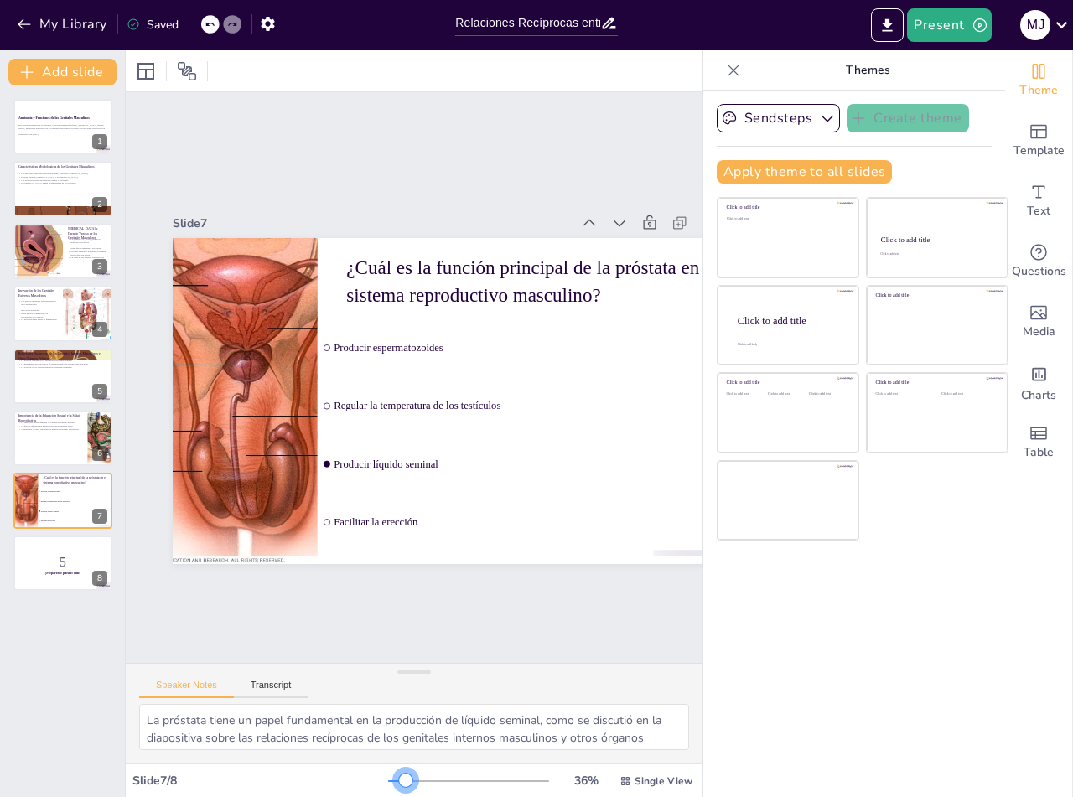
checkbox input "true"
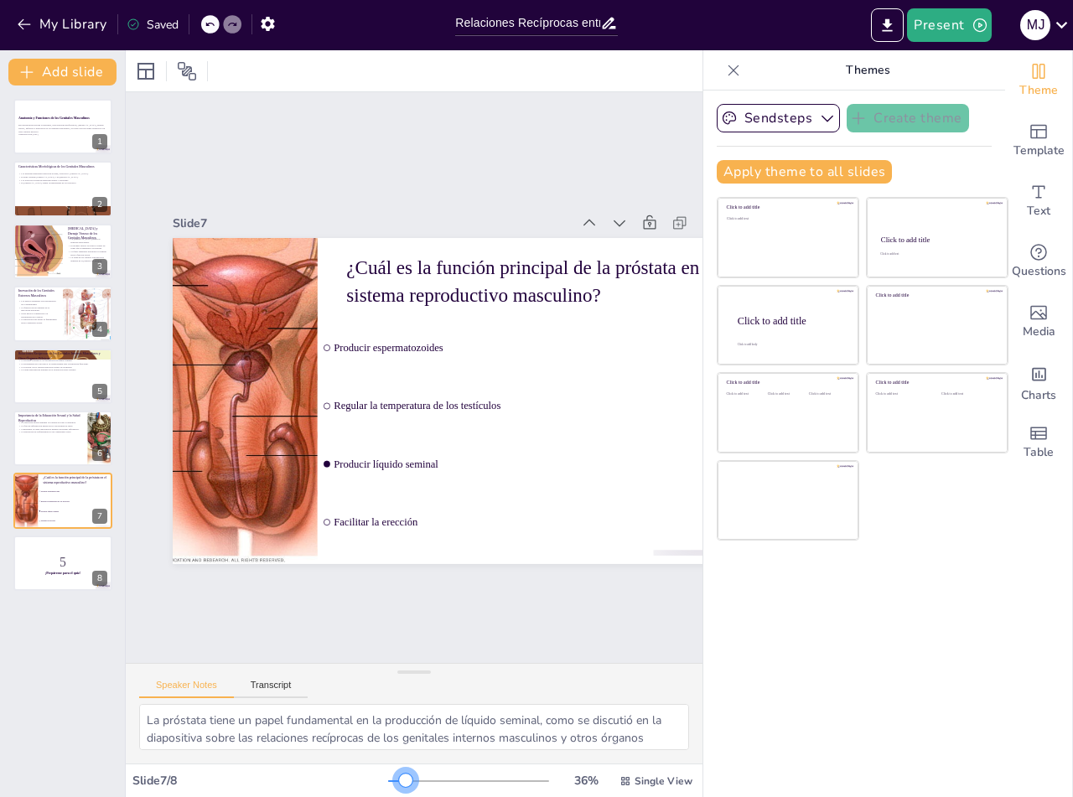
checkbox input "true"
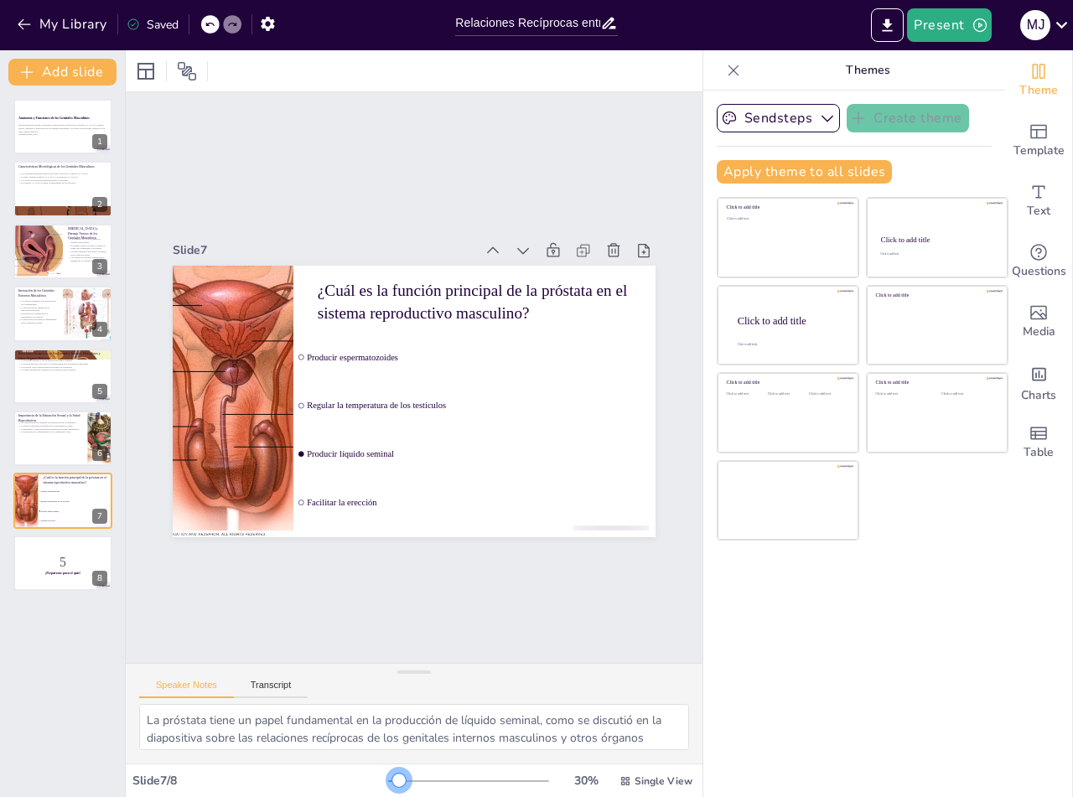
checkbox input "true"
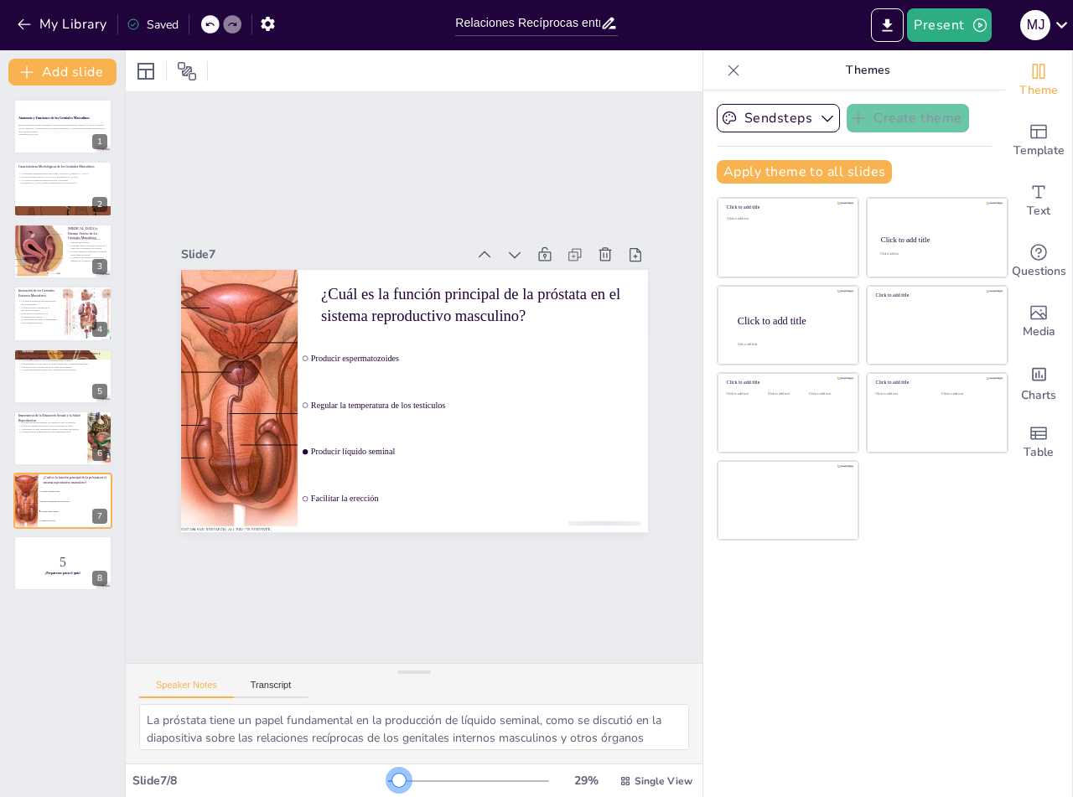
checkbox input "true"
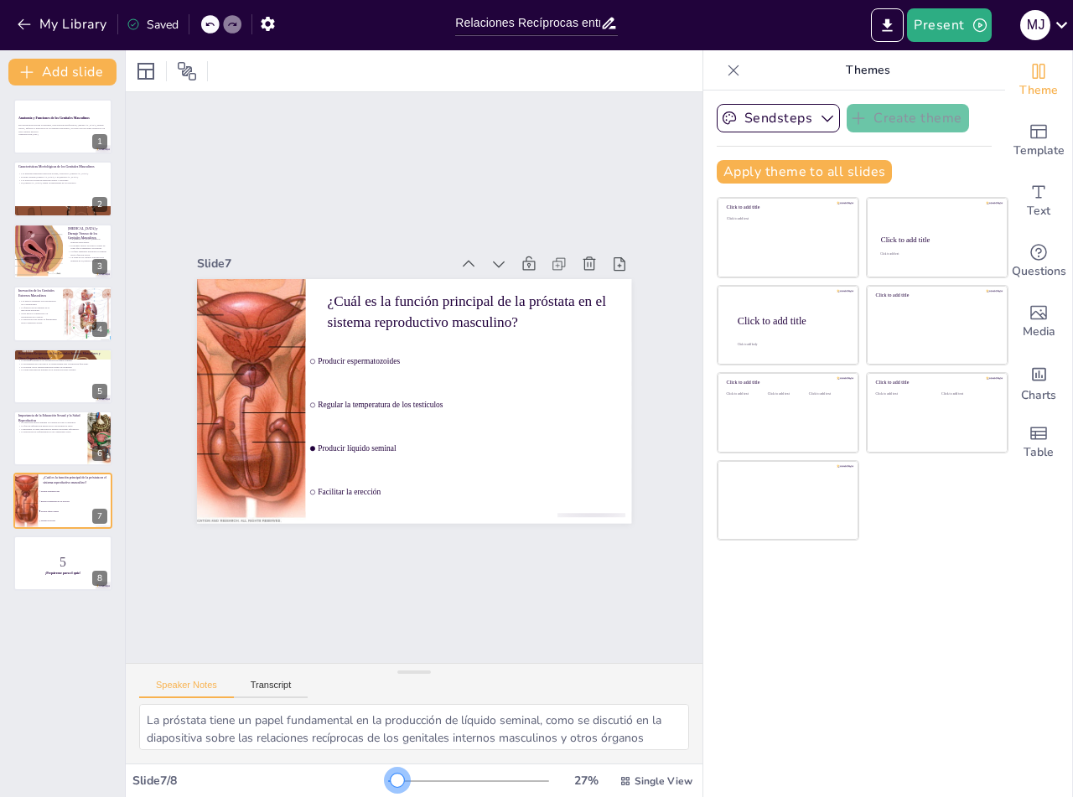
click at [391, 780] on div at bounding box center [397, 780] width 13 height 13
checkbox input "true"
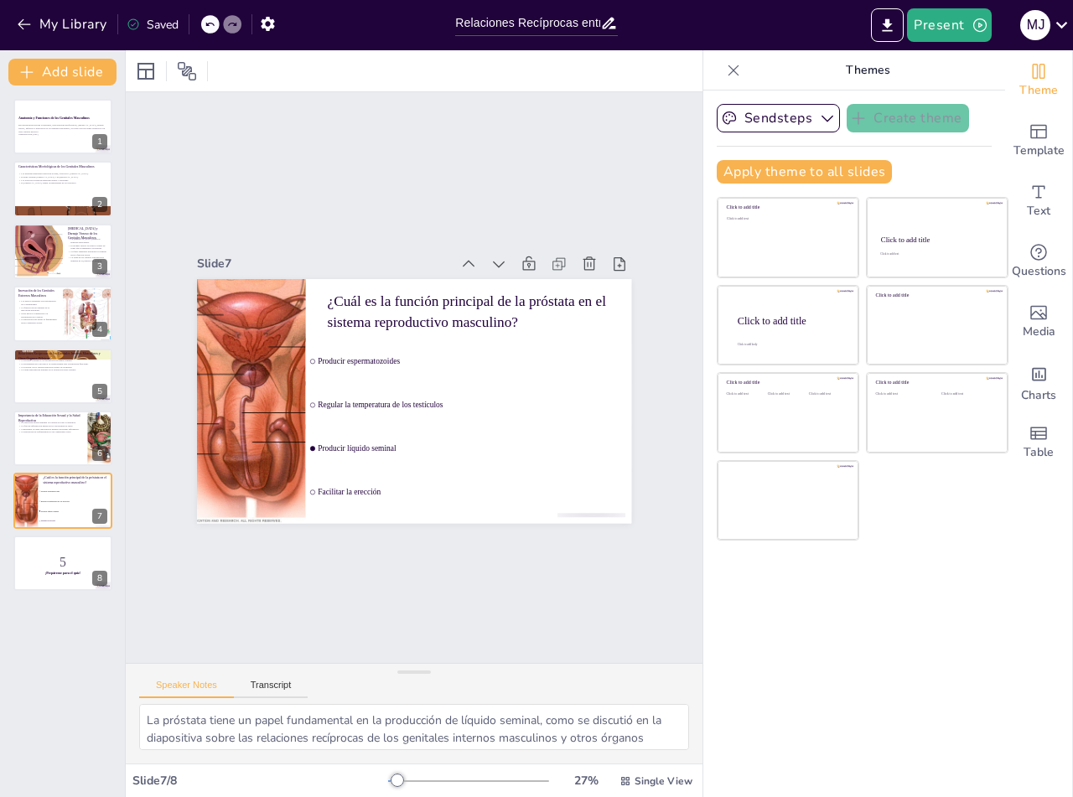
checkbox input "true"
click at [889, 26] on icon "Export to PowerPoint" at bounding box center [888, 24] width 10 height 13
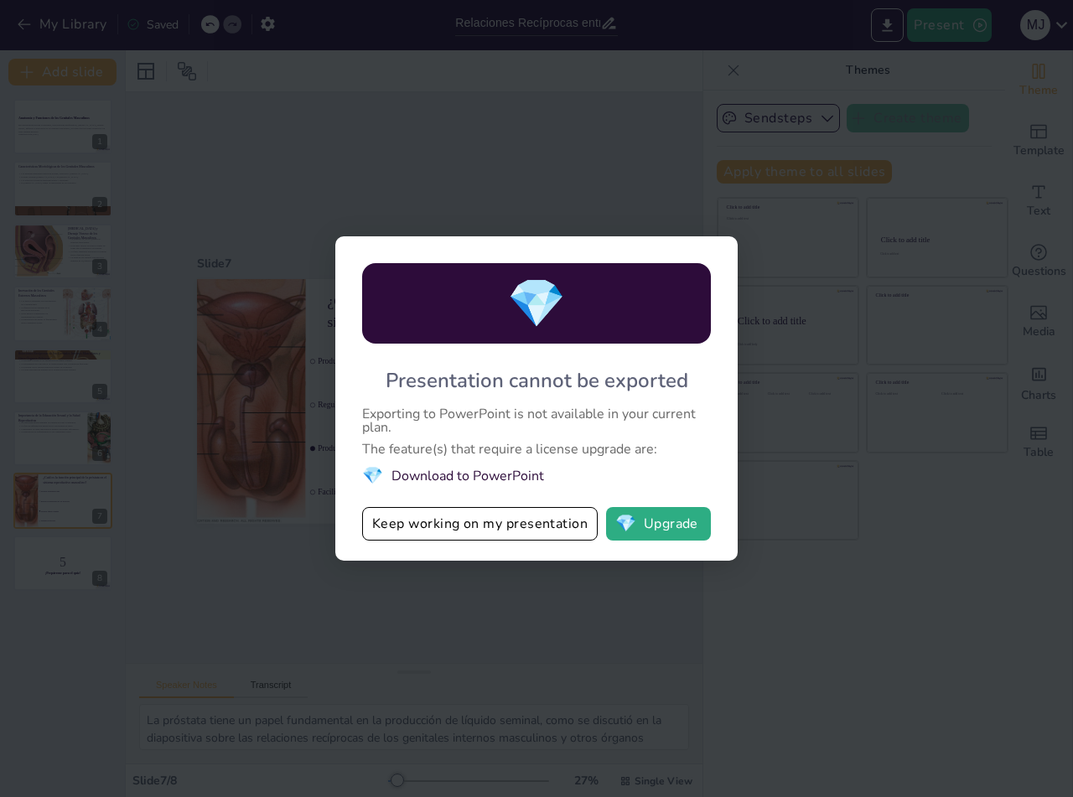
checkbox input "true"
click at [450, 526] on button "Keep working on my presentation" at bounding box center [480, 524] width 236 height 34
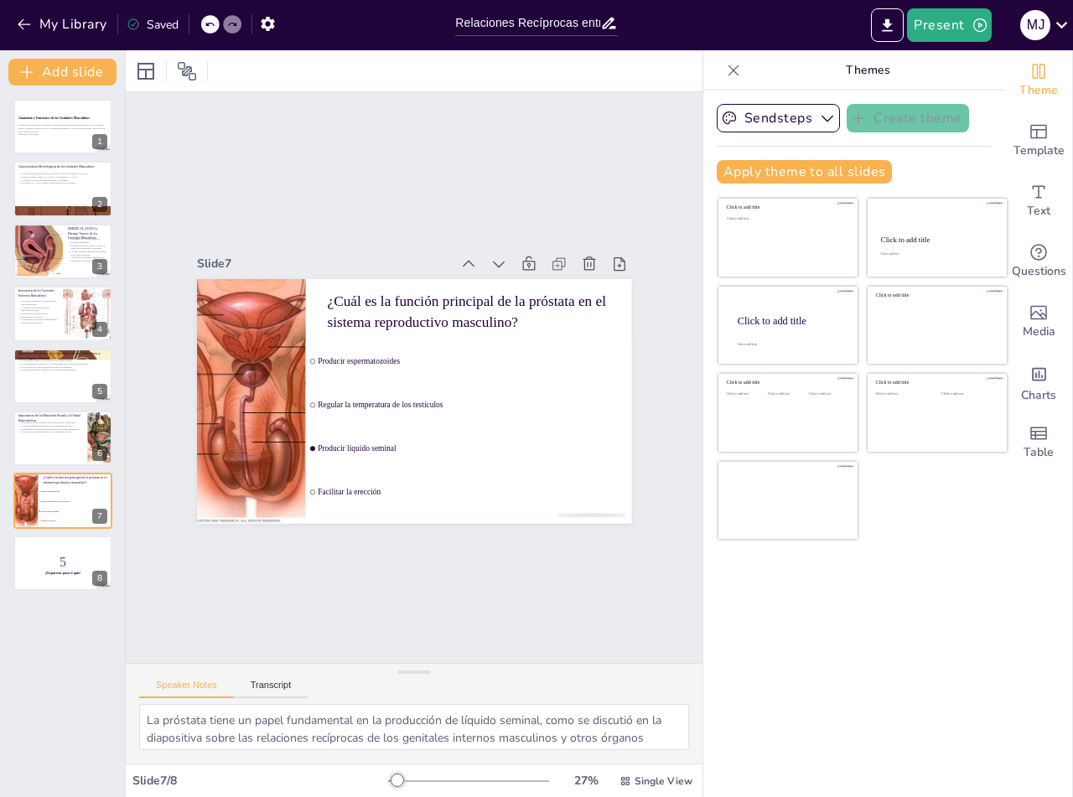
checkbox input "true"
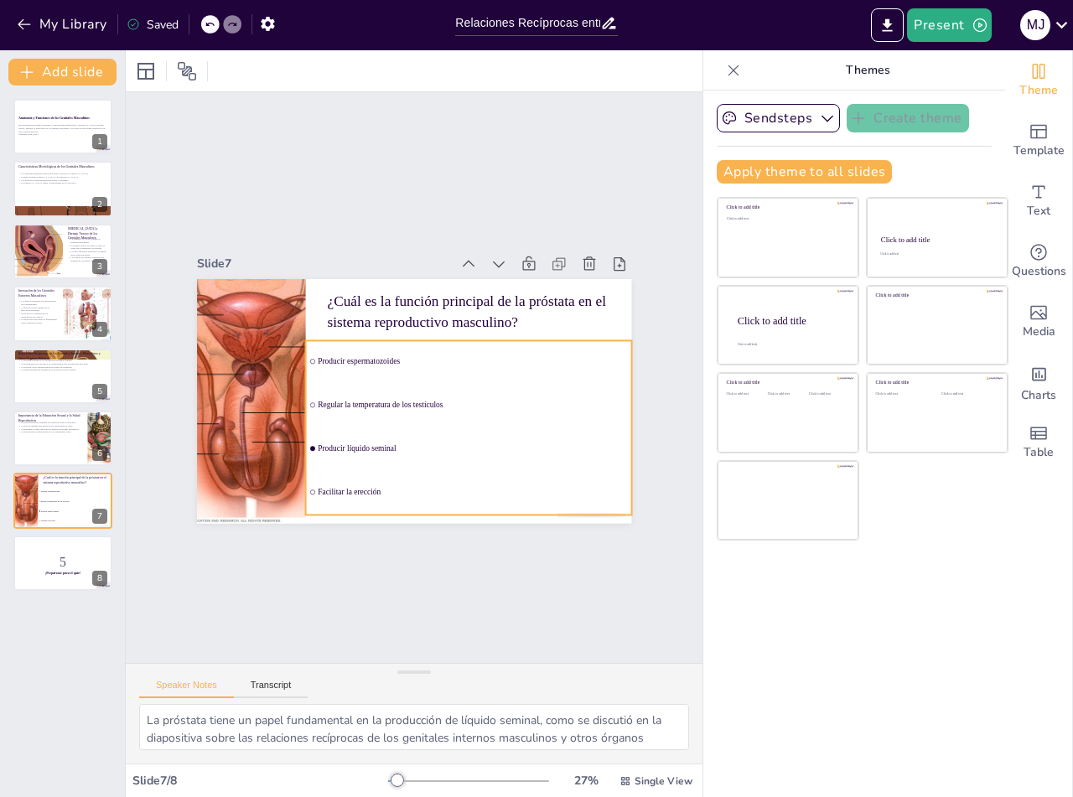
checkbox input "true"
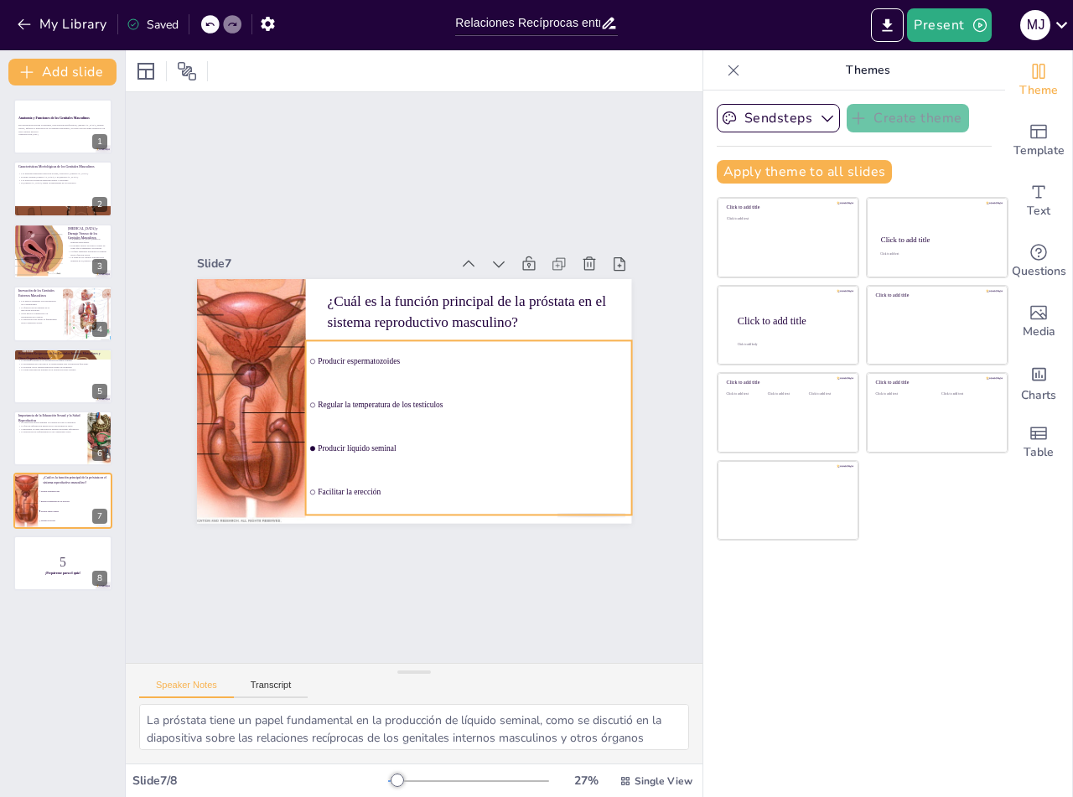
checkbox input "true"
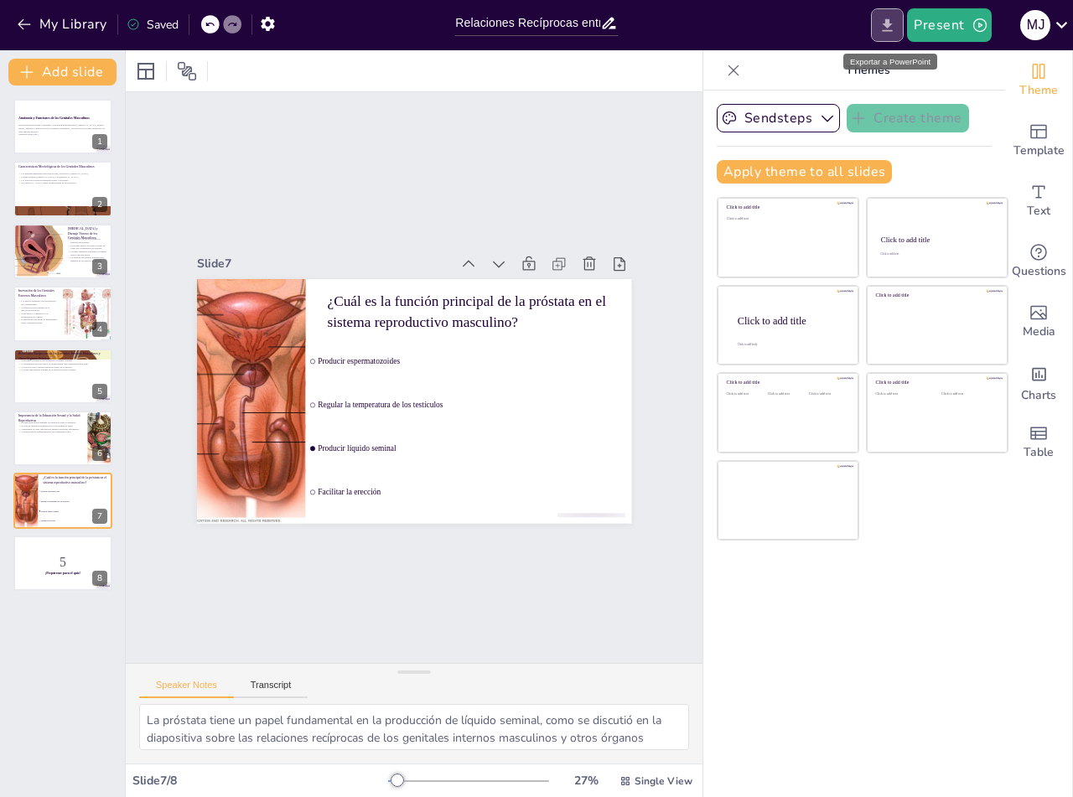
click at [889, 21] on icon "Export to PowerPoint" at bounding box center [888, 24] width 10 height 13
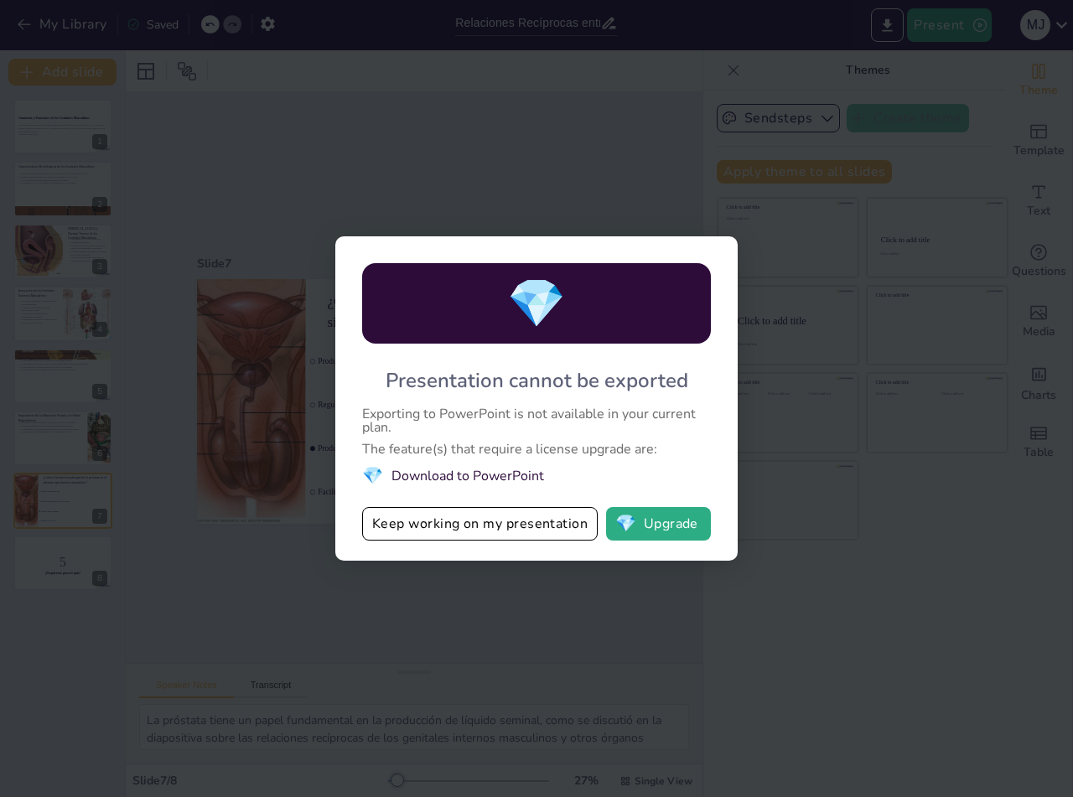
click at [776, 25] on div "💎 Presentation cannot be exported Exporting to PowerPoint is not available in y…" at bounding box center [536, 398] width 1073 height 797
click at [469, 522] on button "Keep working on my presentation" at bounding box center [480, 524] width 236 height 34
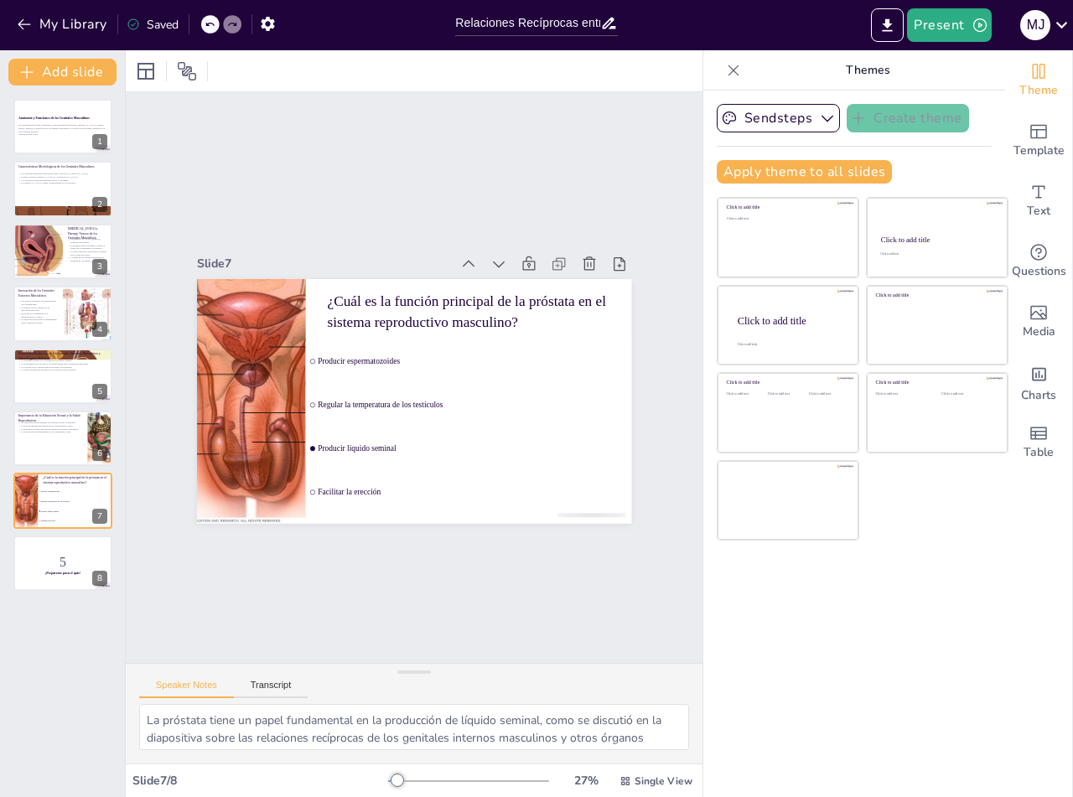
checkbox input "true"
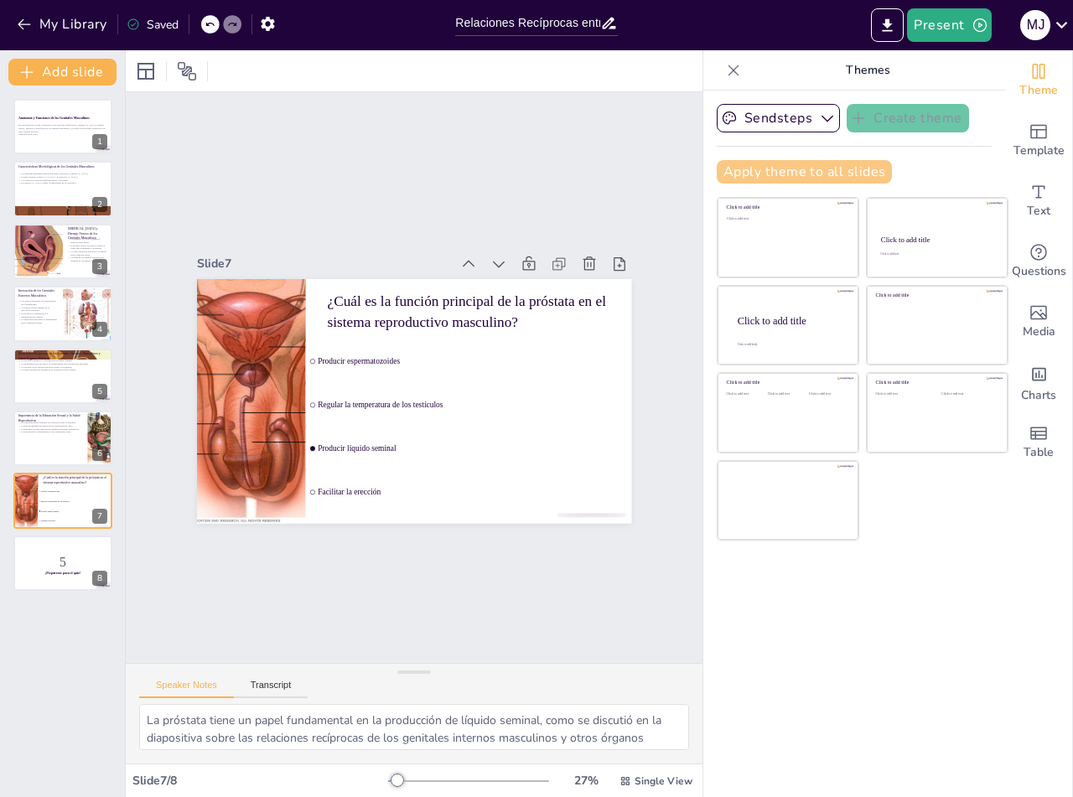
checkbox input "true"
click at [950, 23] on button "Present" at bounding box center [949, 25] width 84 height 34
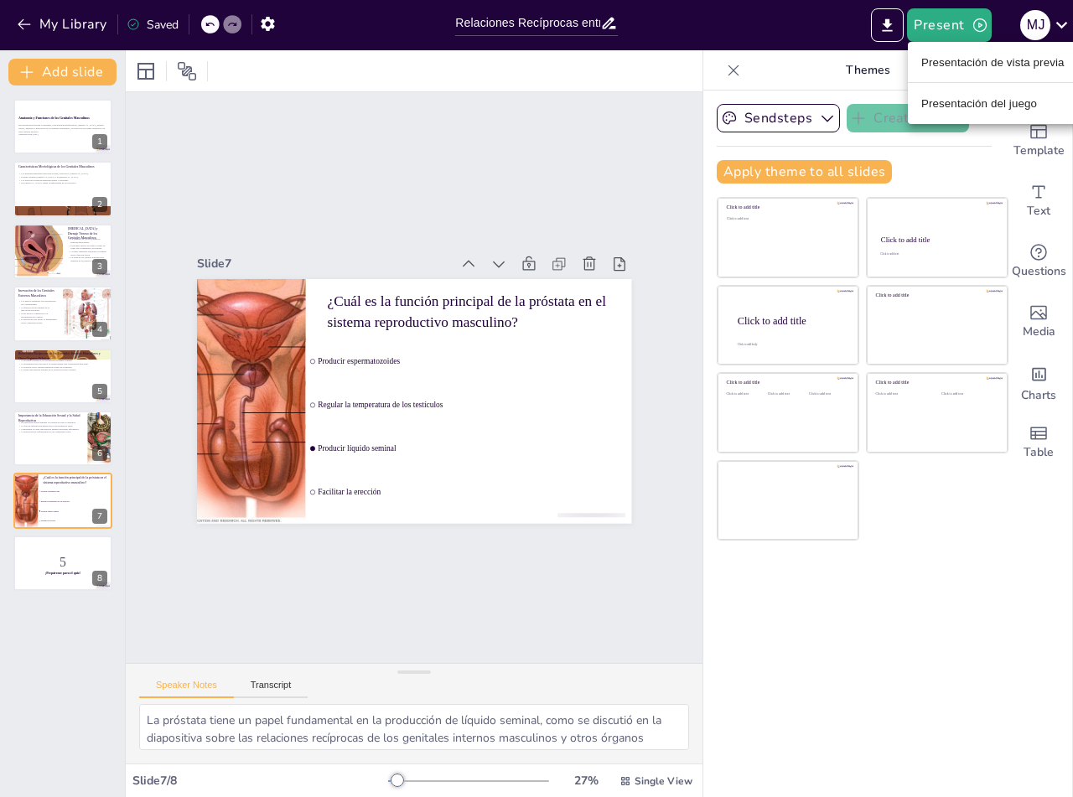
click at [807, 30] on div at bounding box center [536, 398] width 1073 height 797
checkbox input "true"
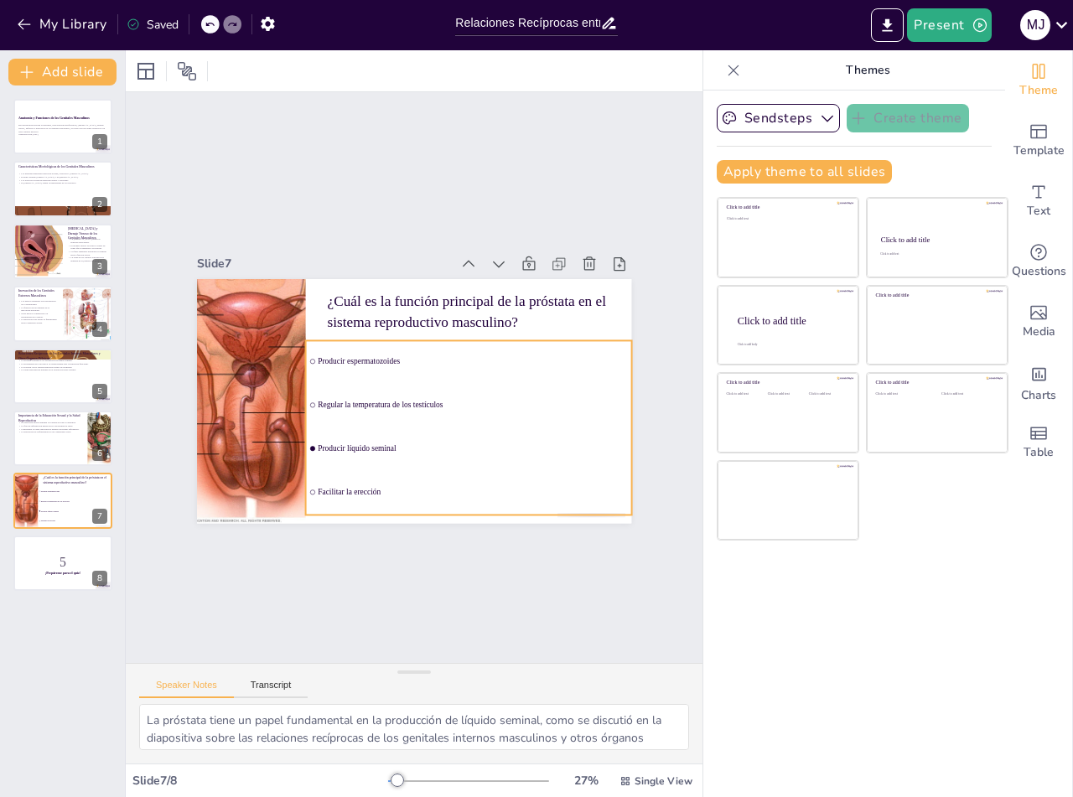
checkbox input "true"
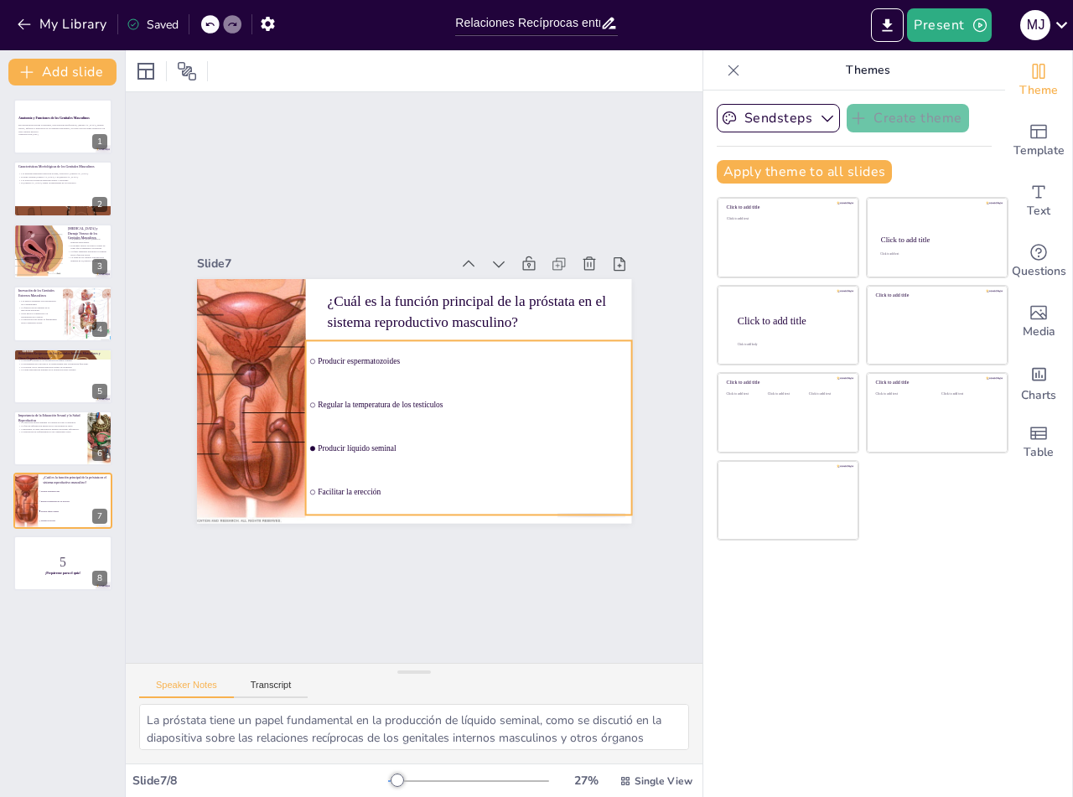
checkbox input "true"
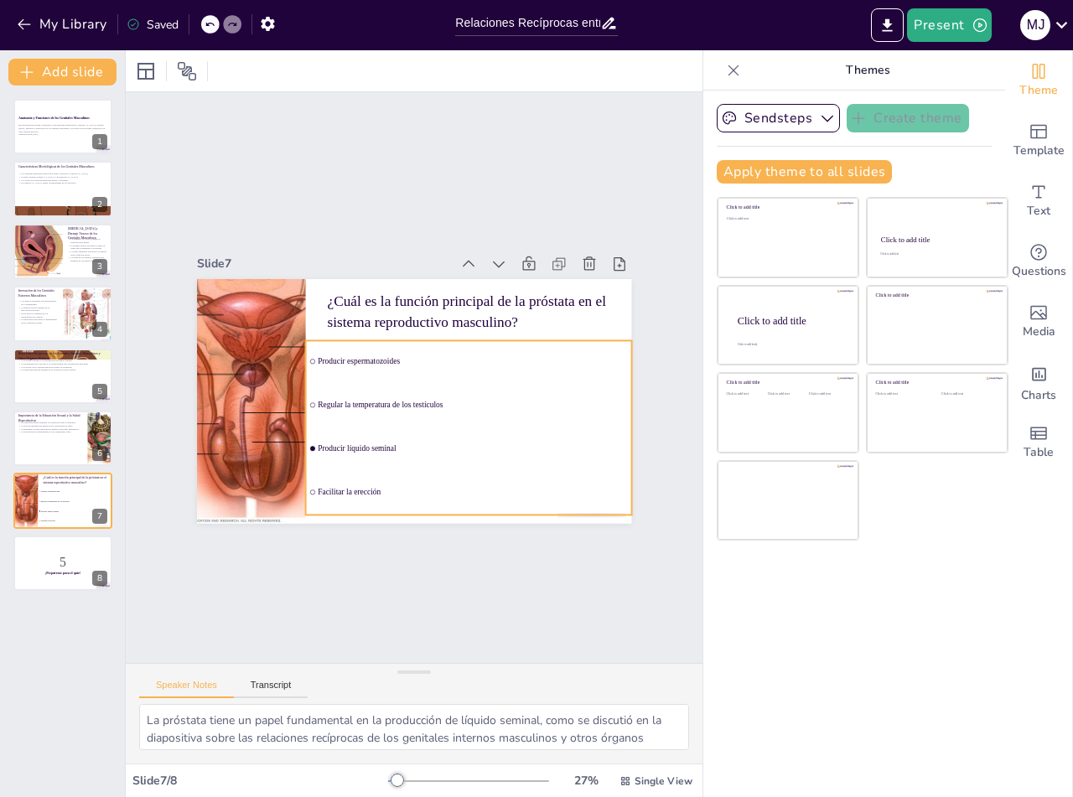
checkbox input "true"
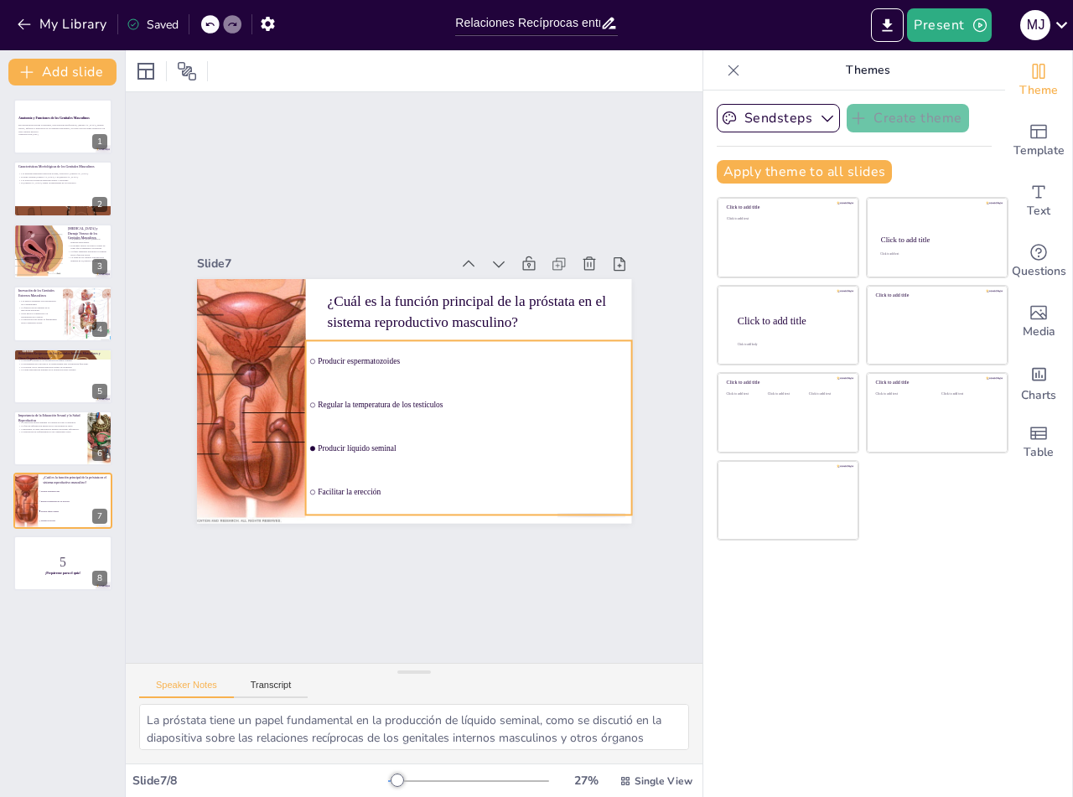
checkbox input "true"
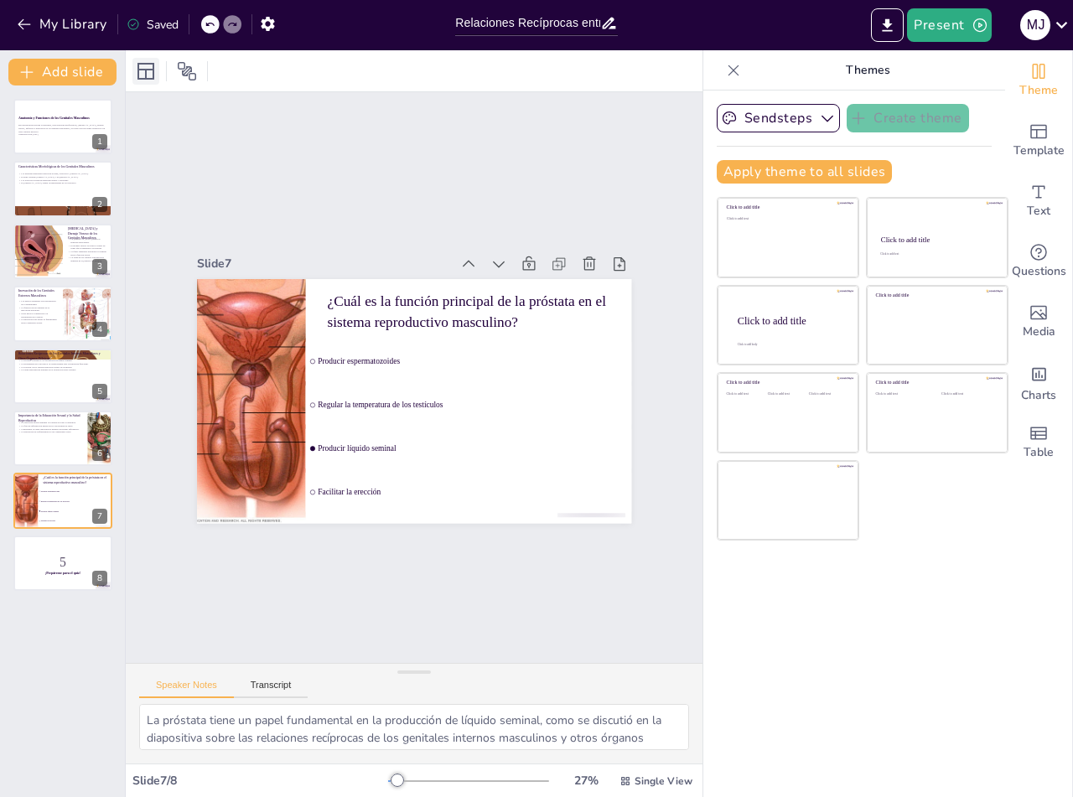
click at [139, 78] on icon at bounding box center [145, 71] width 17 height 17
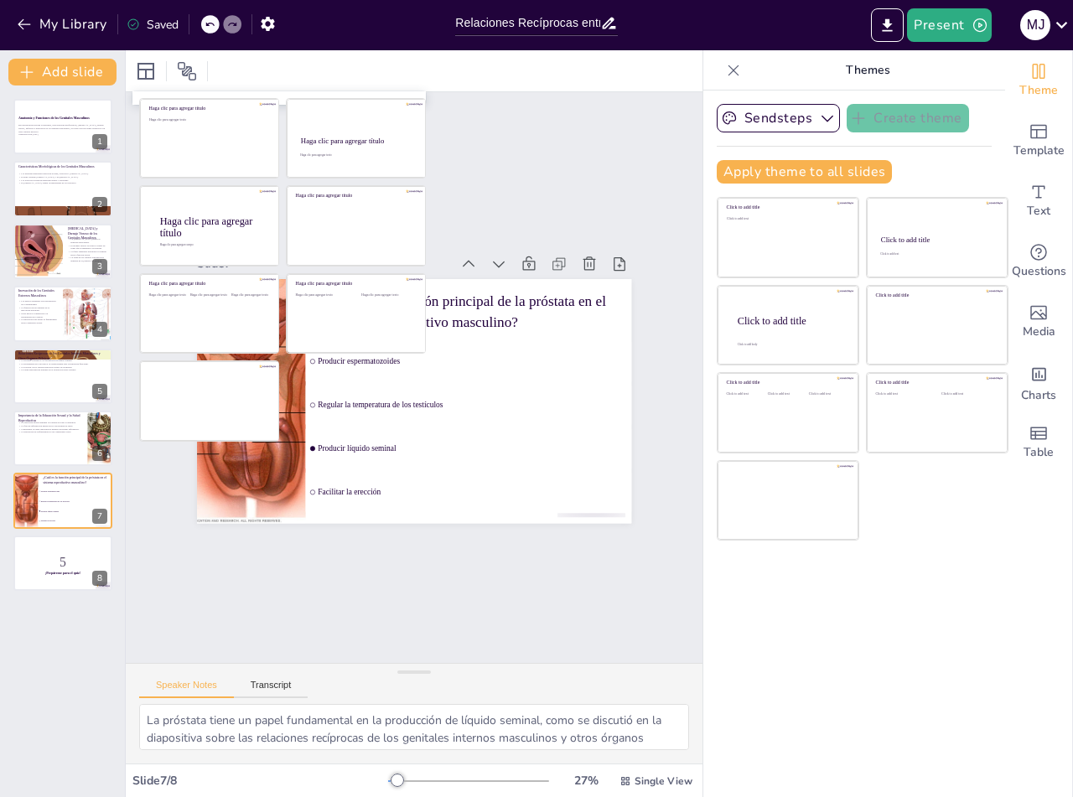
checkbox input "true"
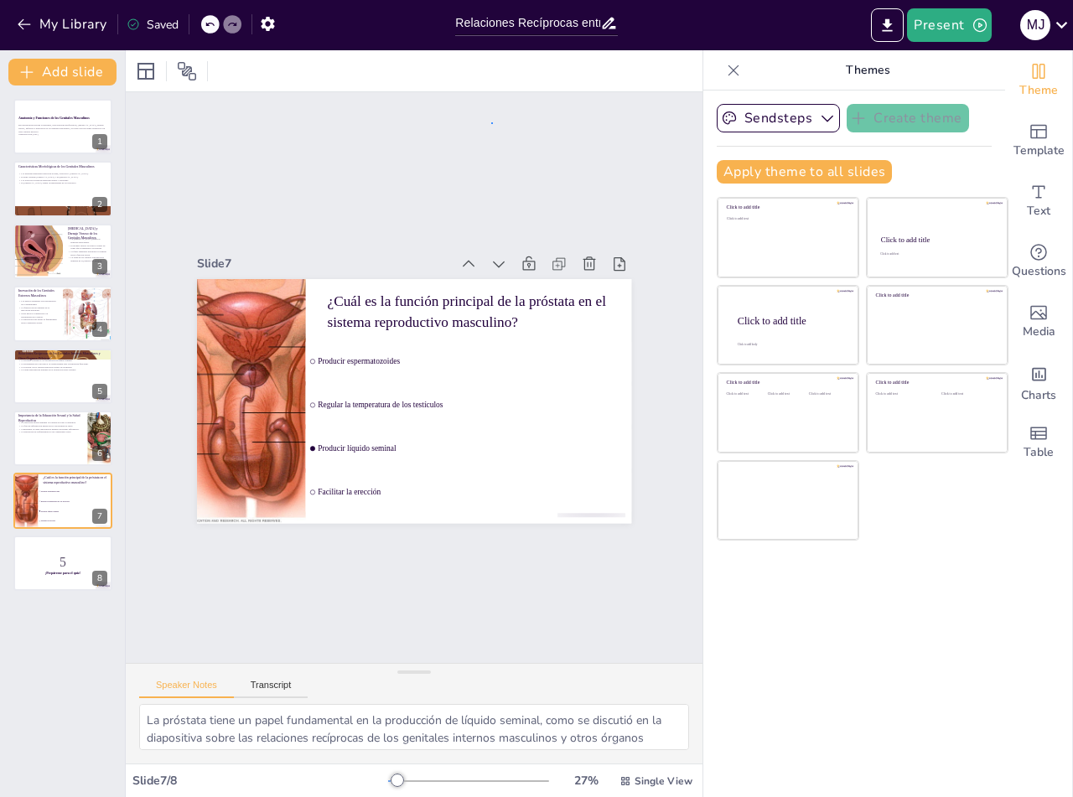
checkbox input "true"
click at [887, 17] on icon "Export to PowerPoint" at bounding box center [887, 26] width 18 height 18
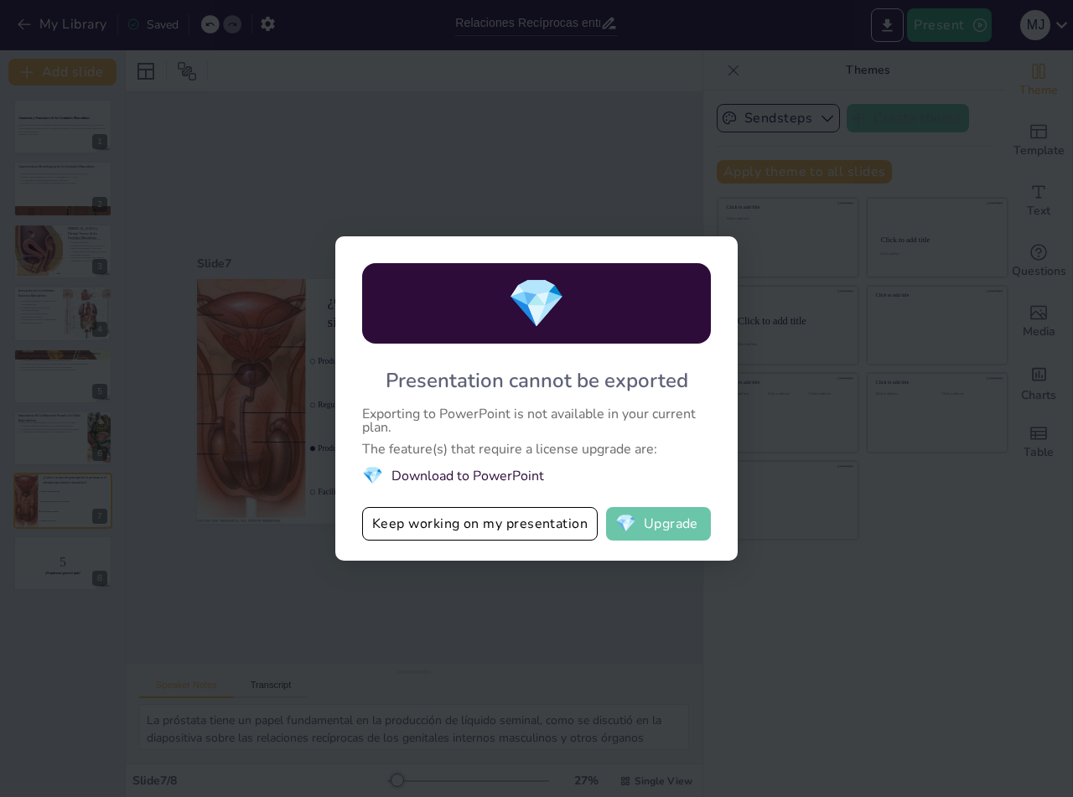
click at [659, 518] on button "💎 Upgrade" at bounding box center [658, 524] width 105 height 34
checkbox input "true"
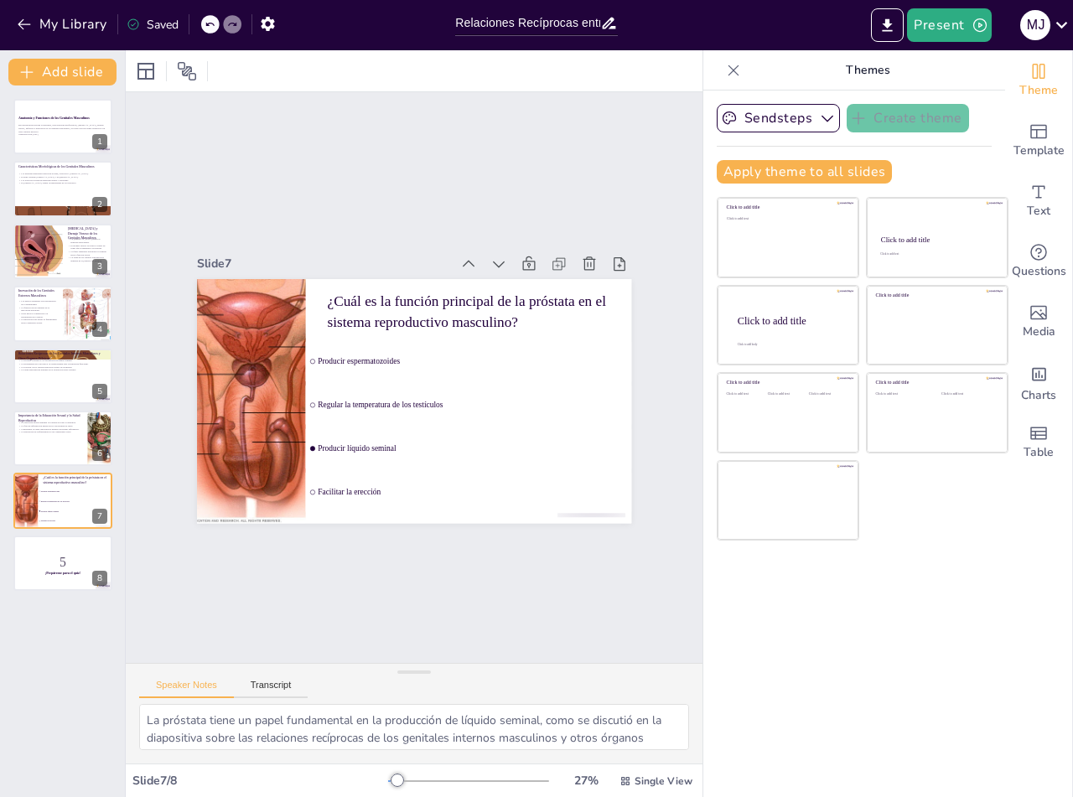
checkbox input "true"
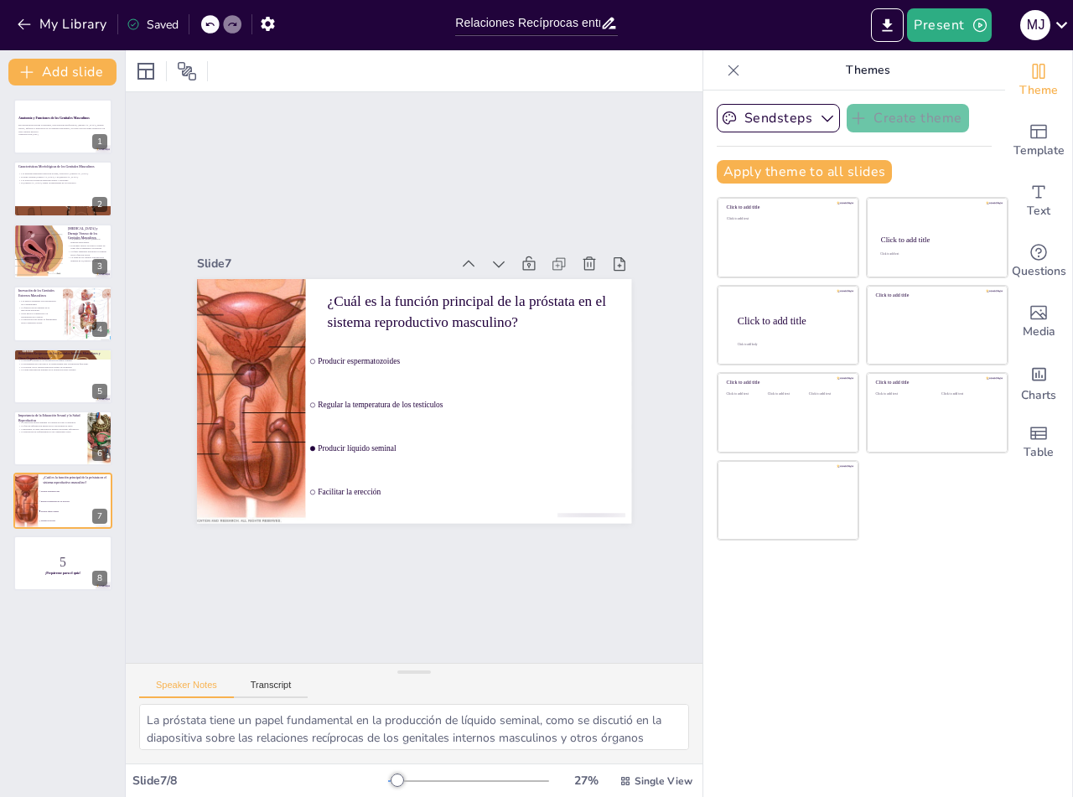
checkbox input "true"
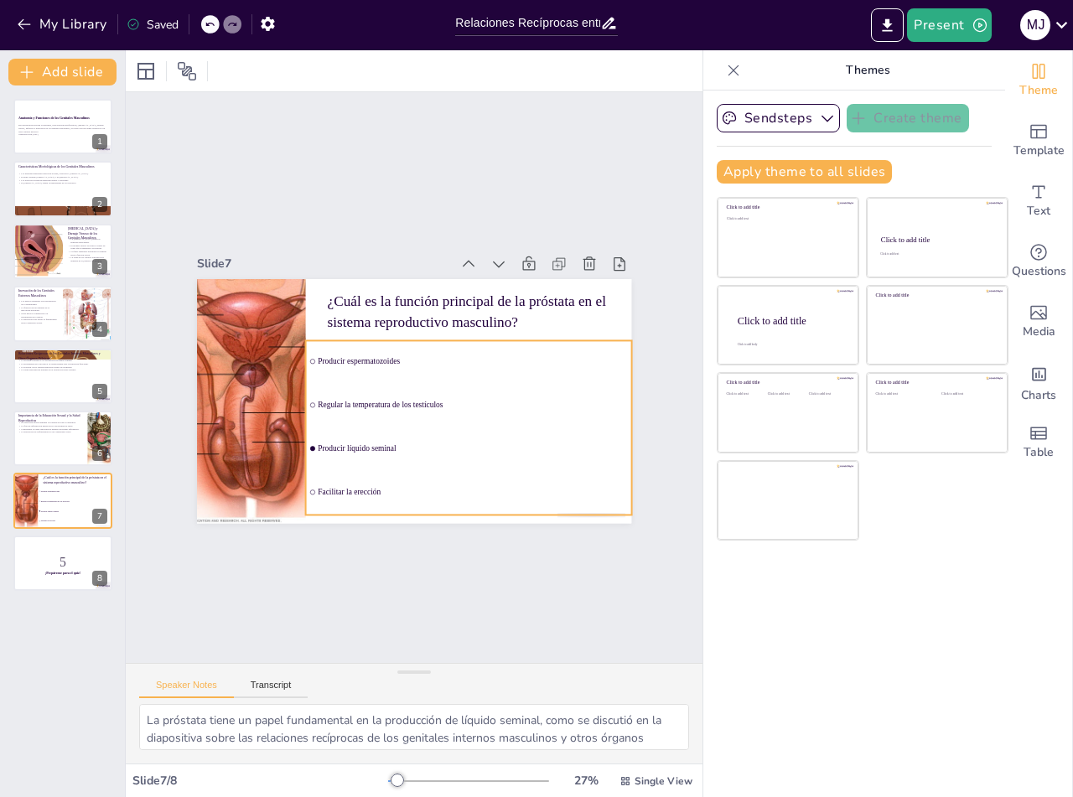
checkbox input "true"
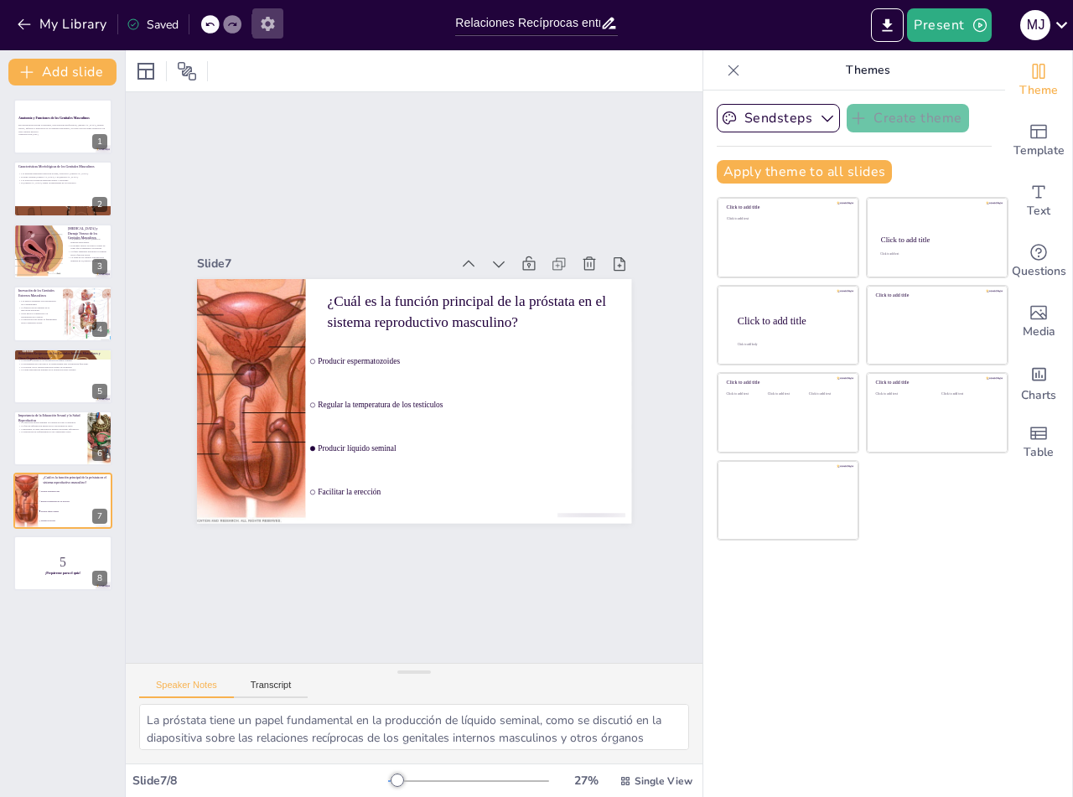
click at [267, 25] on icon "button" at bounding box center [268, 24] width 18 height 18
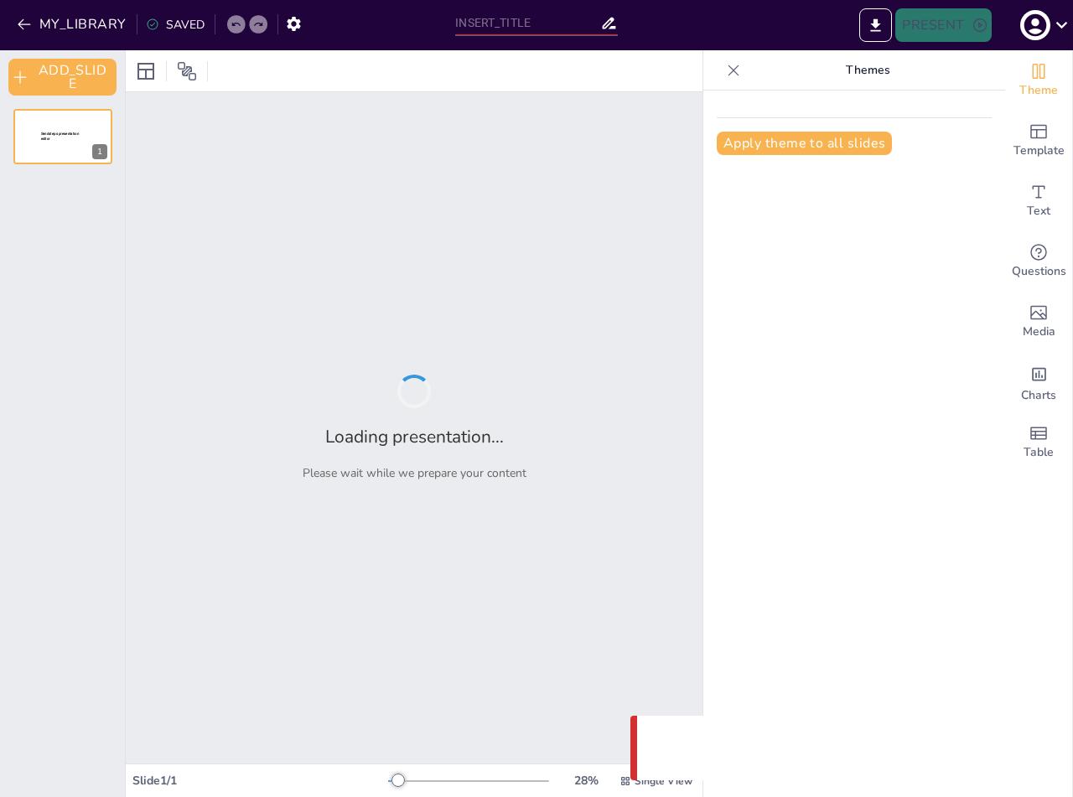
type input "Relaciones Recíprocas entre Genitales Internos Masculinos y Órganos Pélvicos"
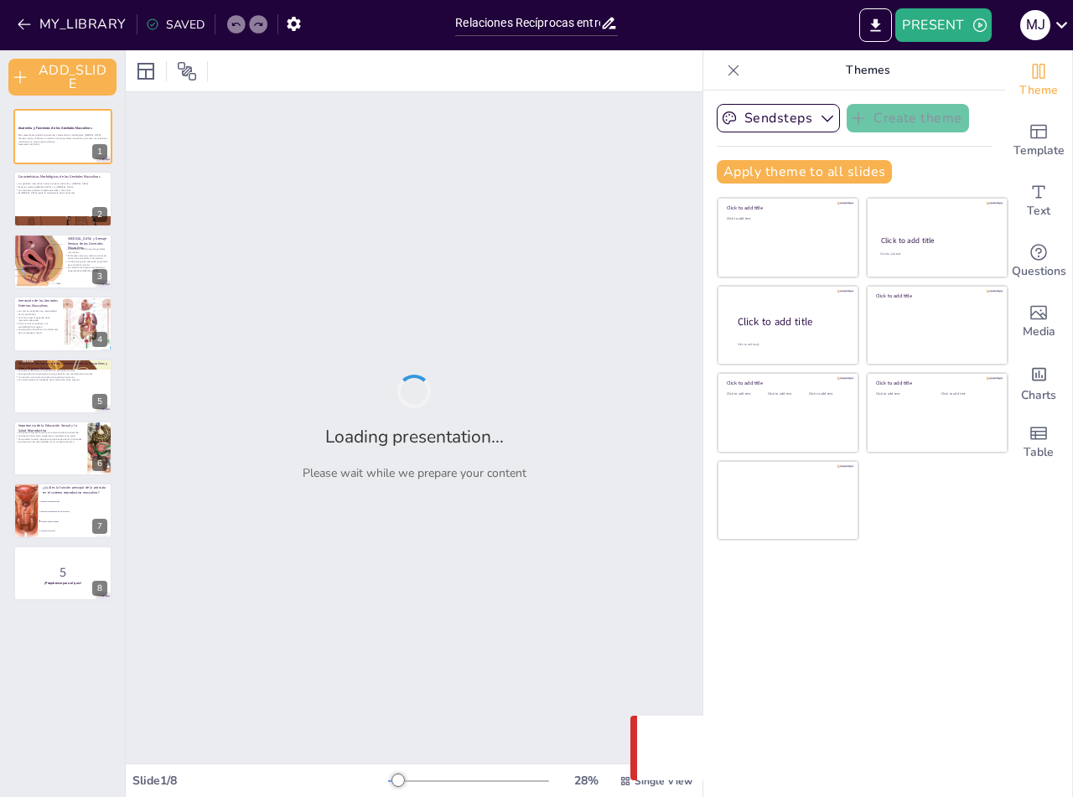
checkbox input "true"
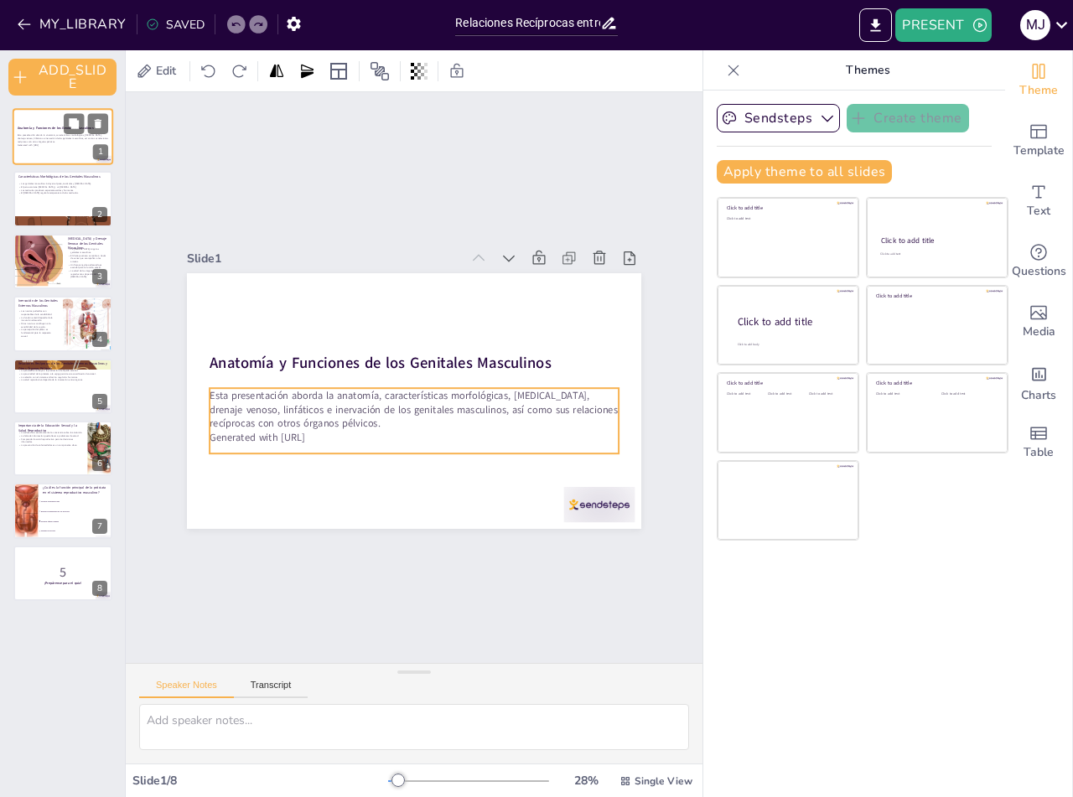
click at [49, 137] on p "Esta presentación aborda la anatomía, características morfológicas, [MEDICAL_DA…" at bounding box center [63, 138] width 91 height 9
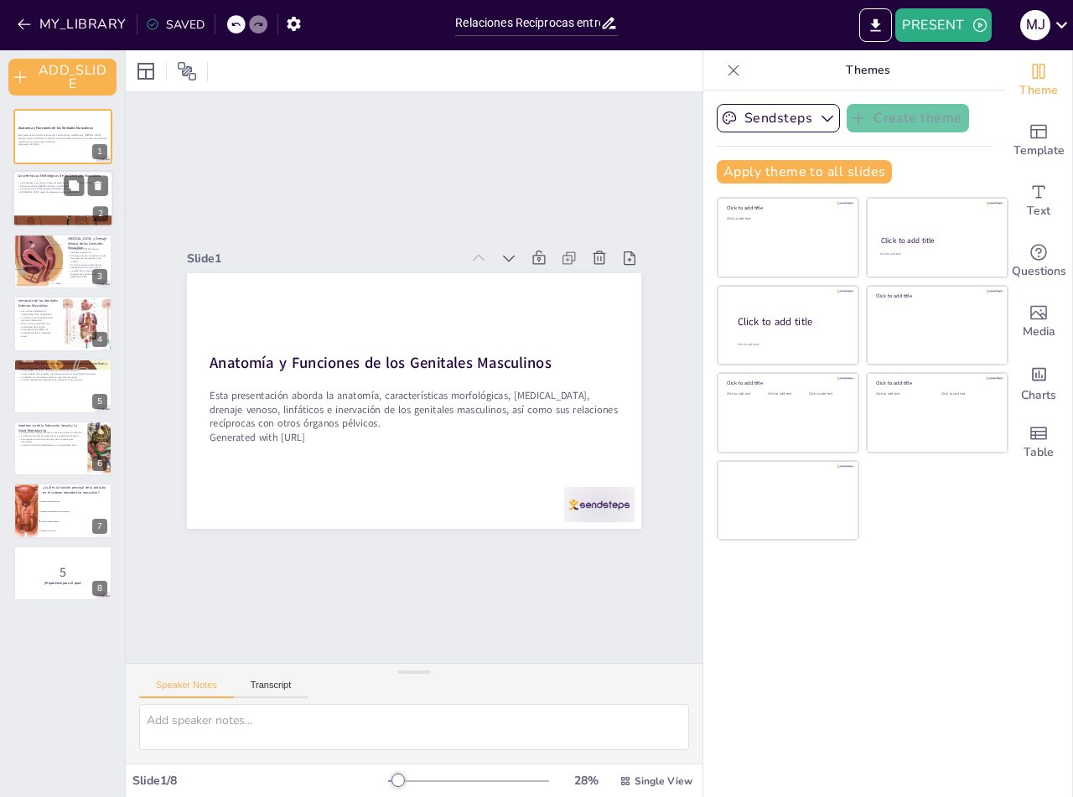
checkbox input "true"
click at [47, 210] on div at bounding box center [63, 199] width 101 height 57
type textarea "Lo ipsumdolors am con adipisc elitseddoeiu te in utlaboreetdo magnaaliq en admi…"
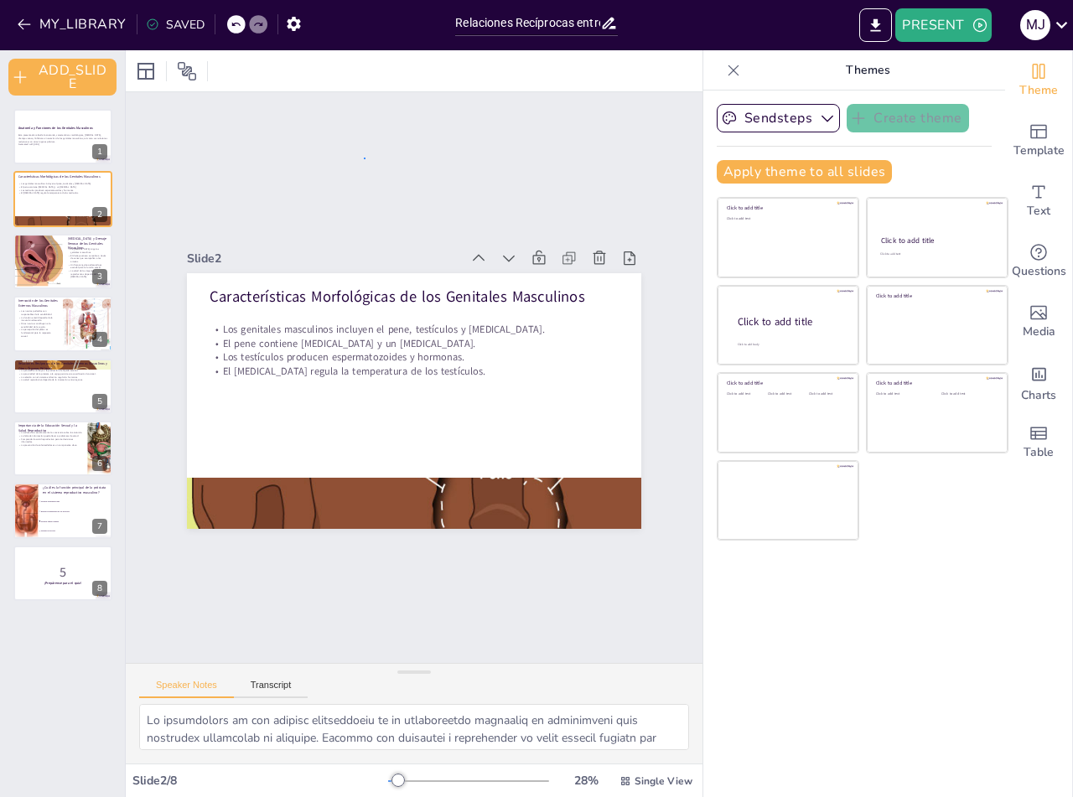
drag, startPoint x: 557, startPoint y: 253, endPoint x: 360, endPoint y: 158, distance: 218.2
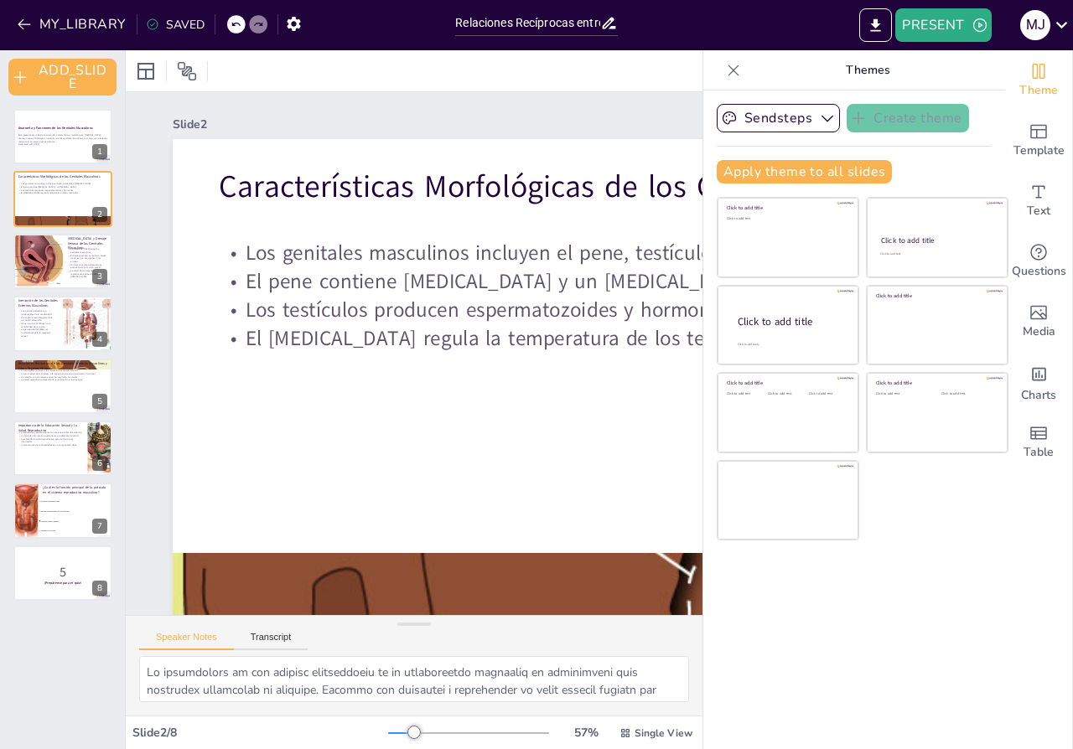
click at [658, 87] on div "Slide 1 Anatomía y Funciones de los Genitales Masculinos Esta presentación abor…" at bounding box center [414, 399] width 577 height 699
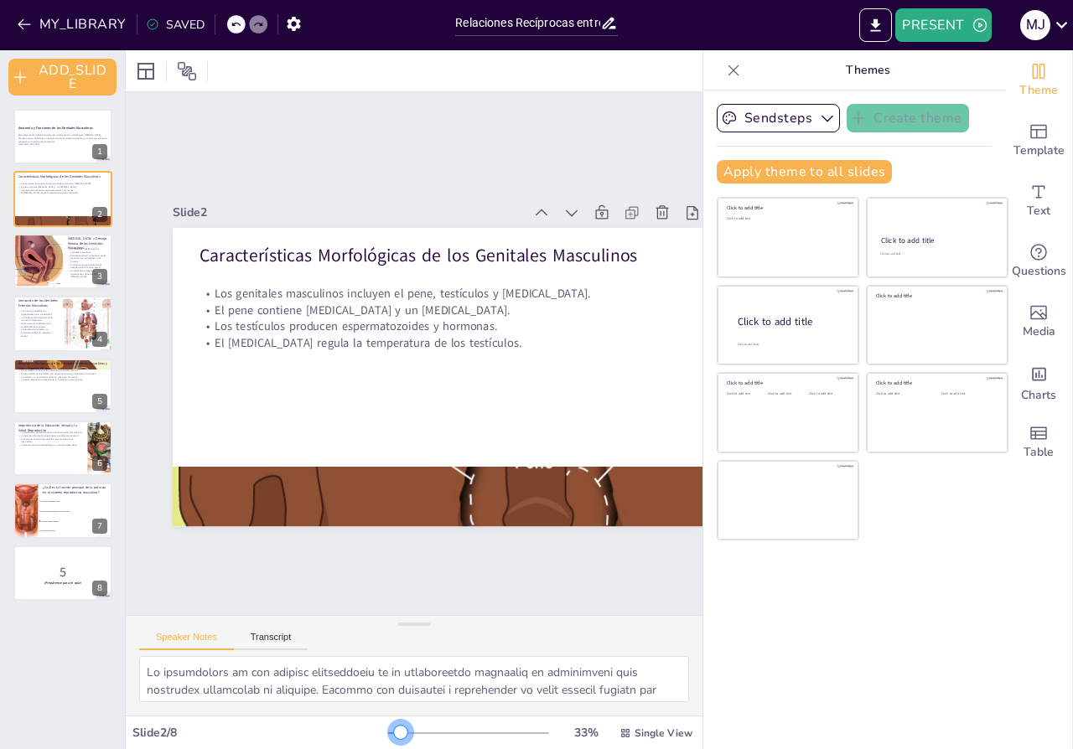
drag, startPoint x: 398, startPoint y: 733, endPoint x: 387, endPoint y: 730, distance: 11.2
click at [394, 730] on div at bounding box center [400, 732] width 13 height 13
checkbox input "true"
click at [39, 581] on p "¡Prepárense para el quiz!" at bounding box center [63, 583] width 91 height 5
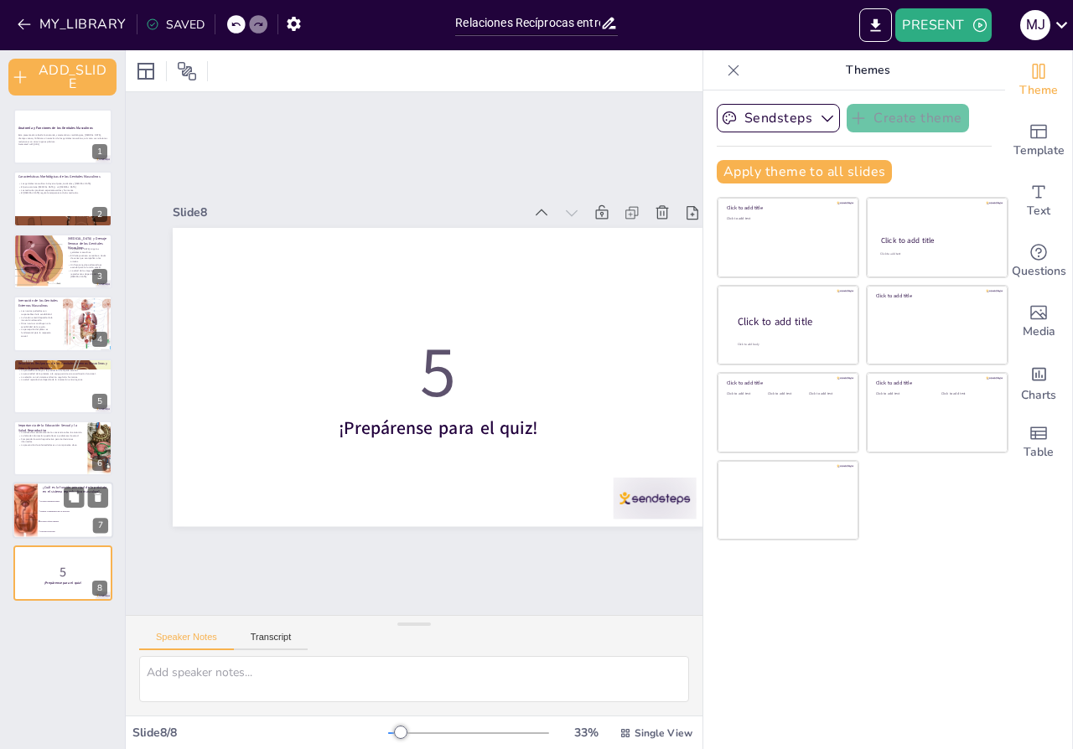
checkbox input "true"
click at [46, 531] on span "Facilitar la erección" at bounding box center [76, 532] width 72 height 3
type textarea "La próstata tiene un papel fundamental en la producción de líquido seminal, com…"
checkbox input "true"
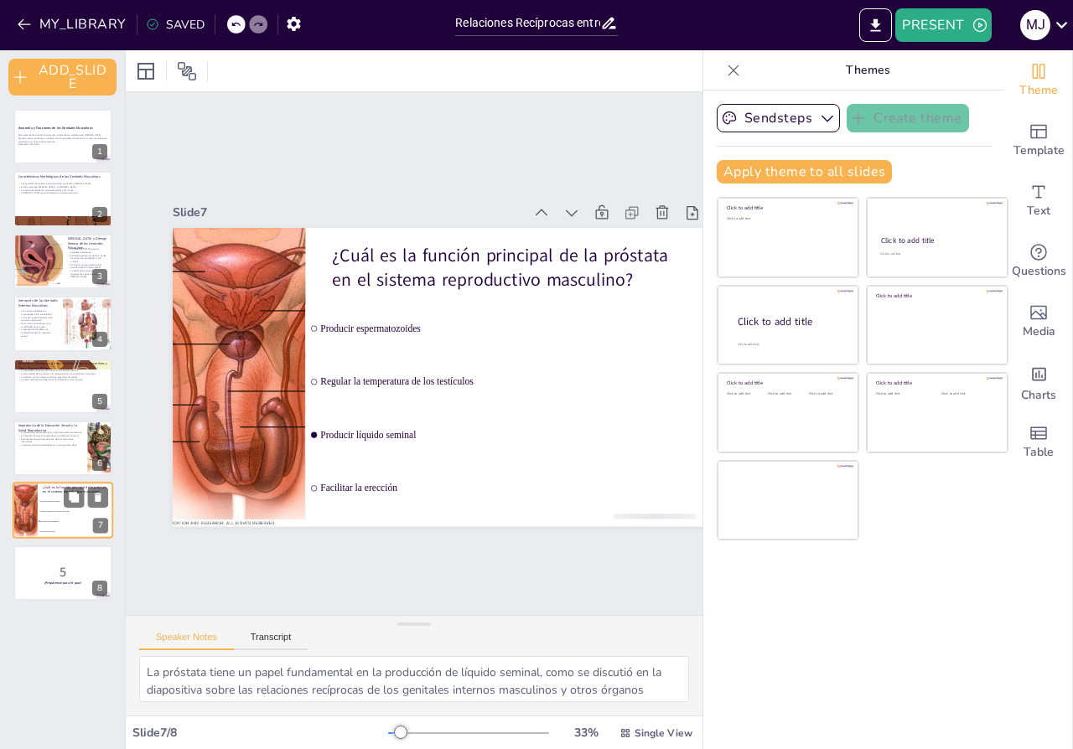
checkbox input "true"
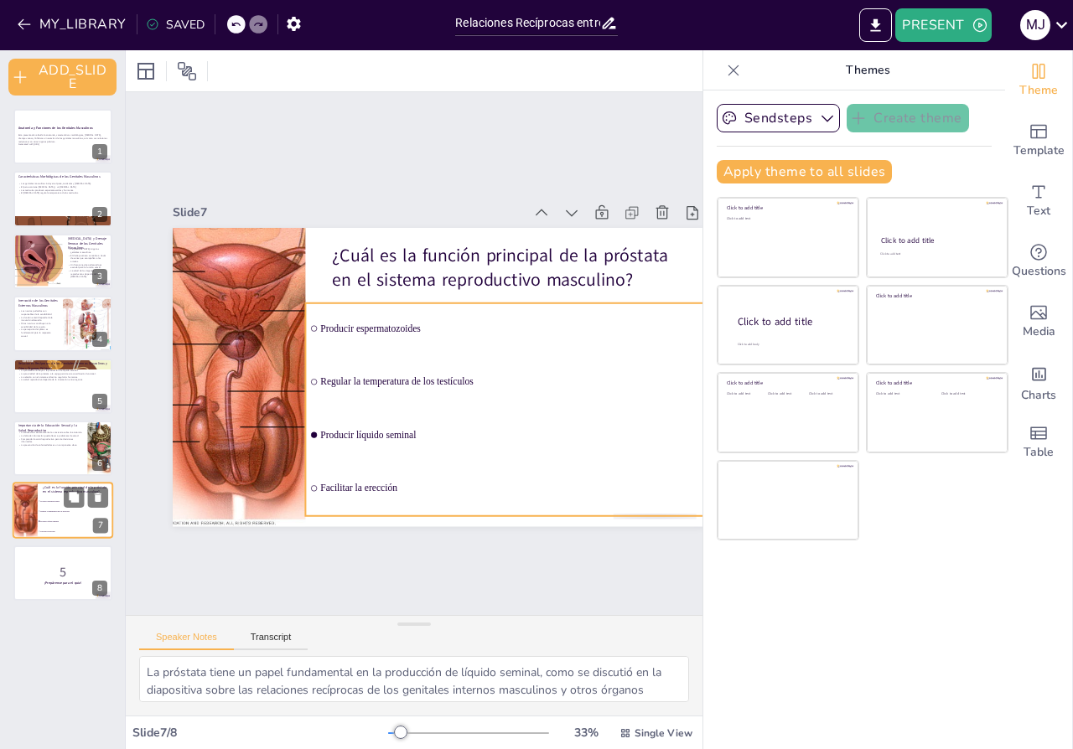
checkbox input "true"
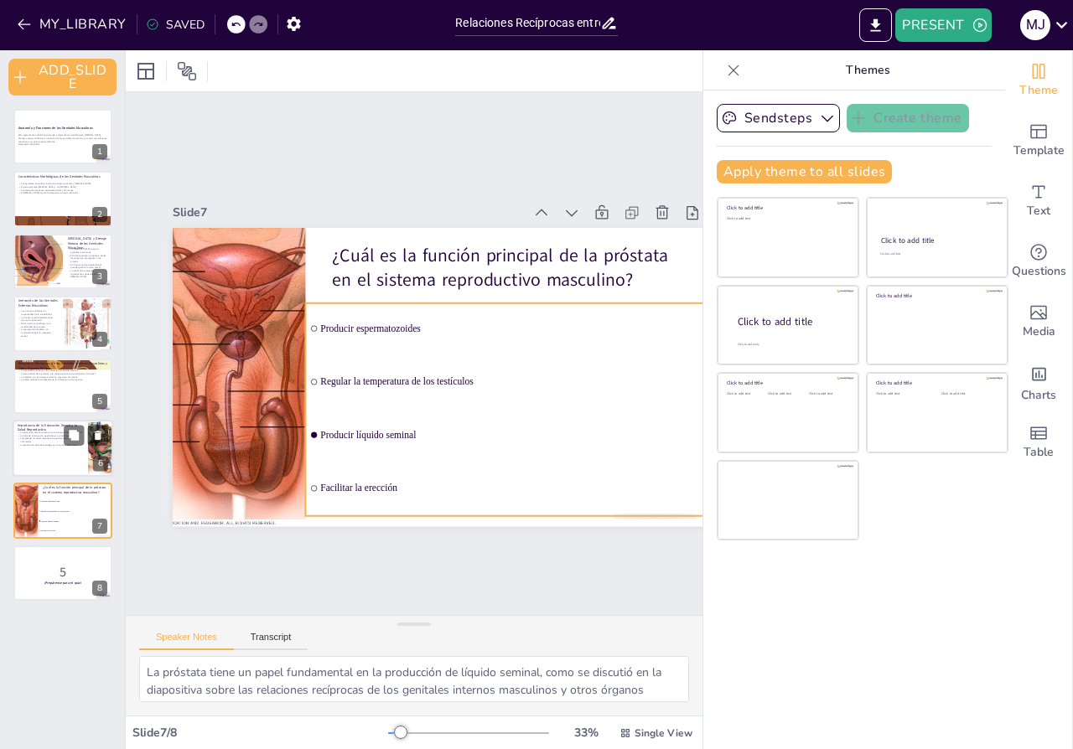
checkbox input "true"
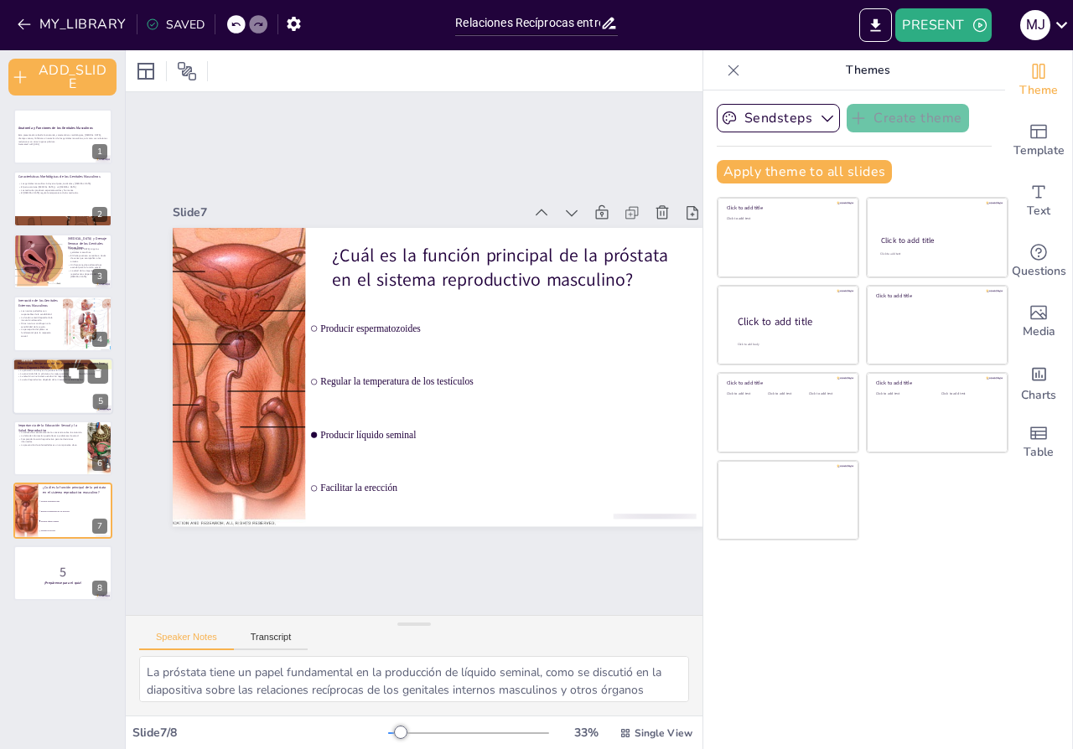
checkbox input "true"
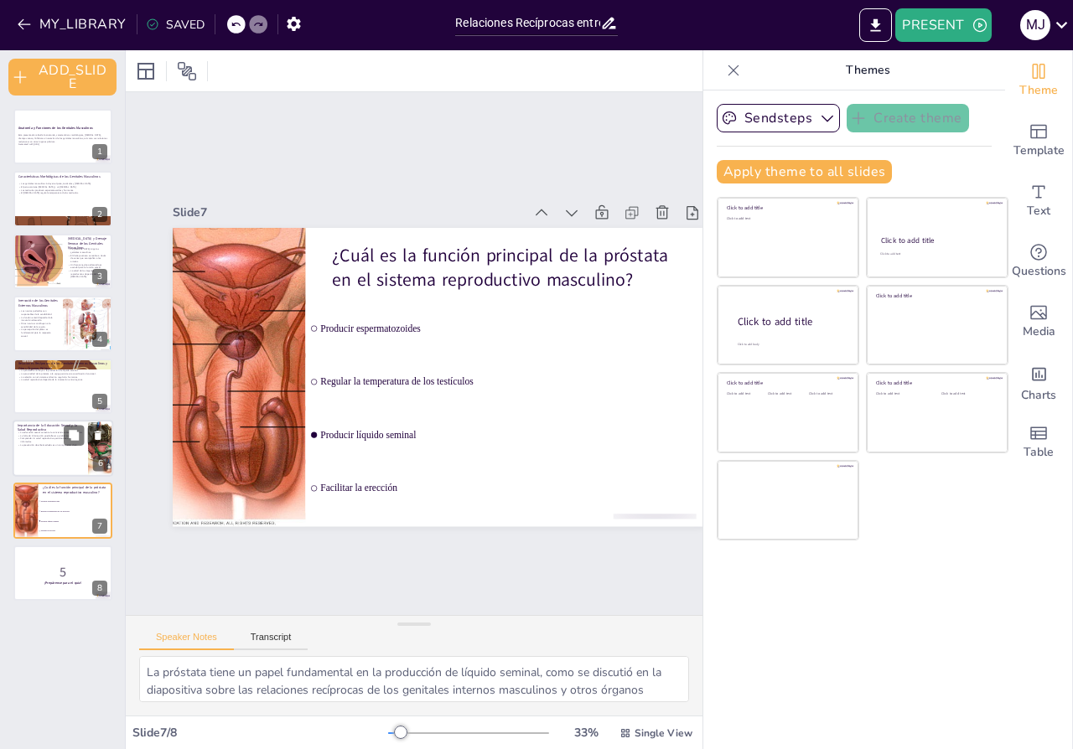
checkbox input "true"
click at [22, 445] on p "La prevención de enfermedades es un componente clave." at bounding box center [50, 444] width 65 height 3
type textarea "La educación sexual es vital para que los hombres comprendan su anatomía y func…"
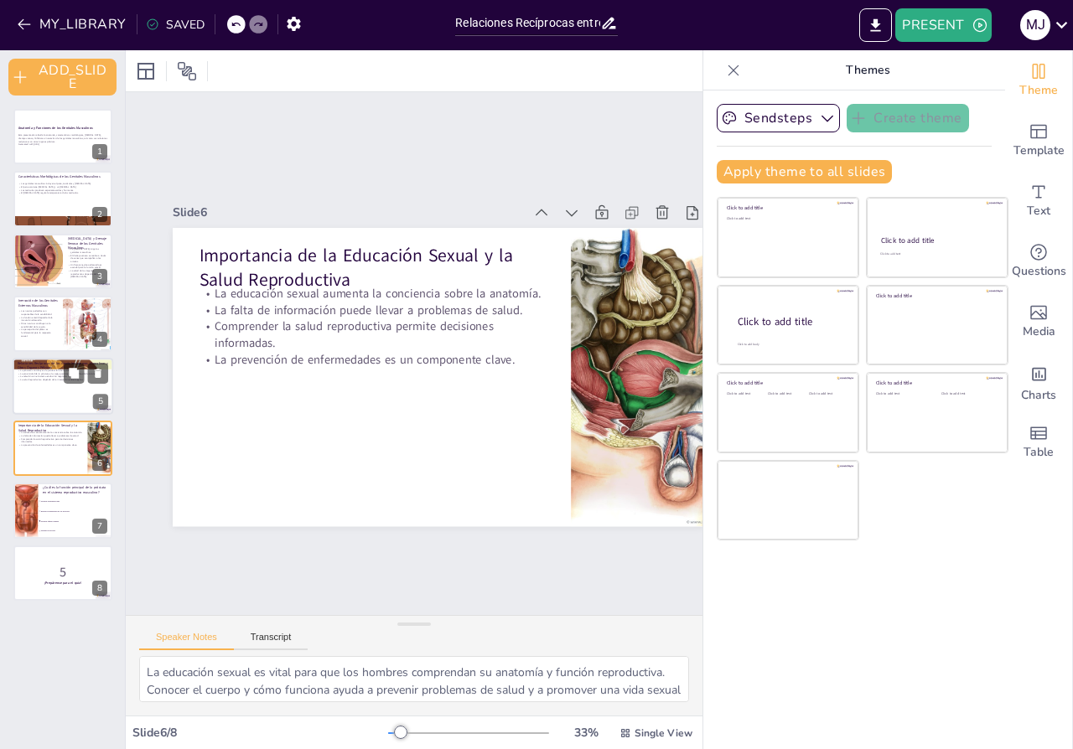
checkbox input "true"
click at [35, 391] on div at bounding box center [63, 386] width 101 height 57
type textarea "Lo ipsumdol si am consec adipi el se doeiusm temporincidi utlaboree, do mag ali…"
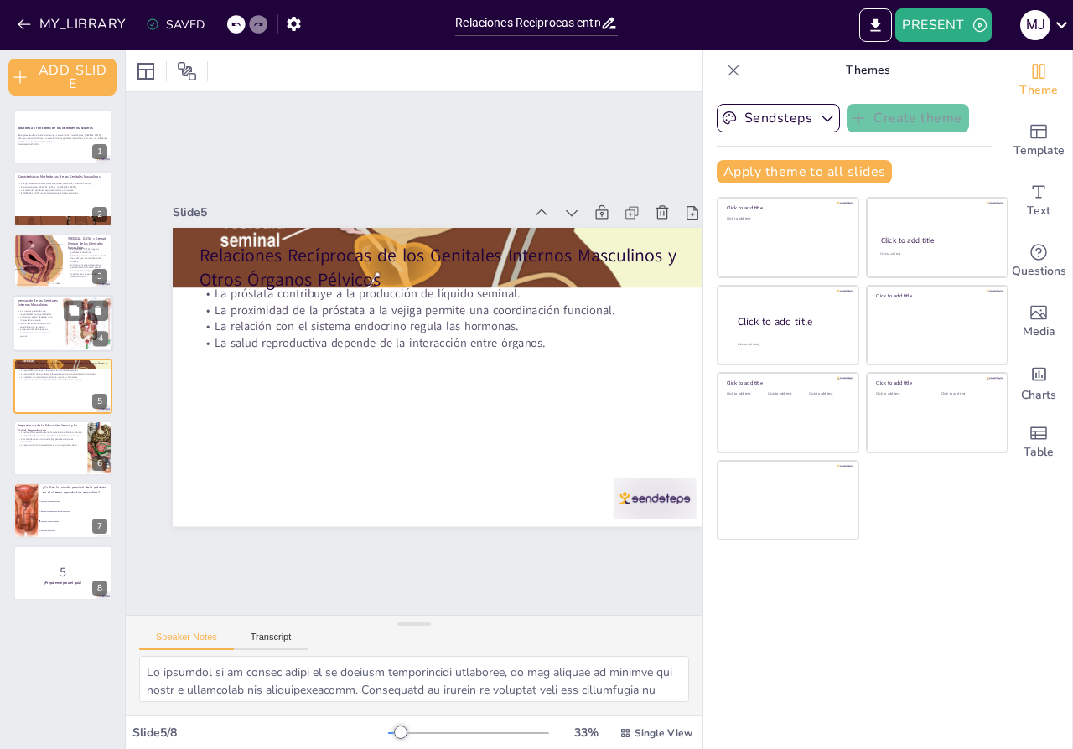
checkbox input "true"
click at [44, 331] on p "La percepción del placer es fundamental para la respuesta sexual." at bounding box center [38, 333] width 40 height 9
type textarea "Lo ipsumdolorsi am con adipiscin el seddoeiu temp in utlaboreetd magnaa. Eni ad…"
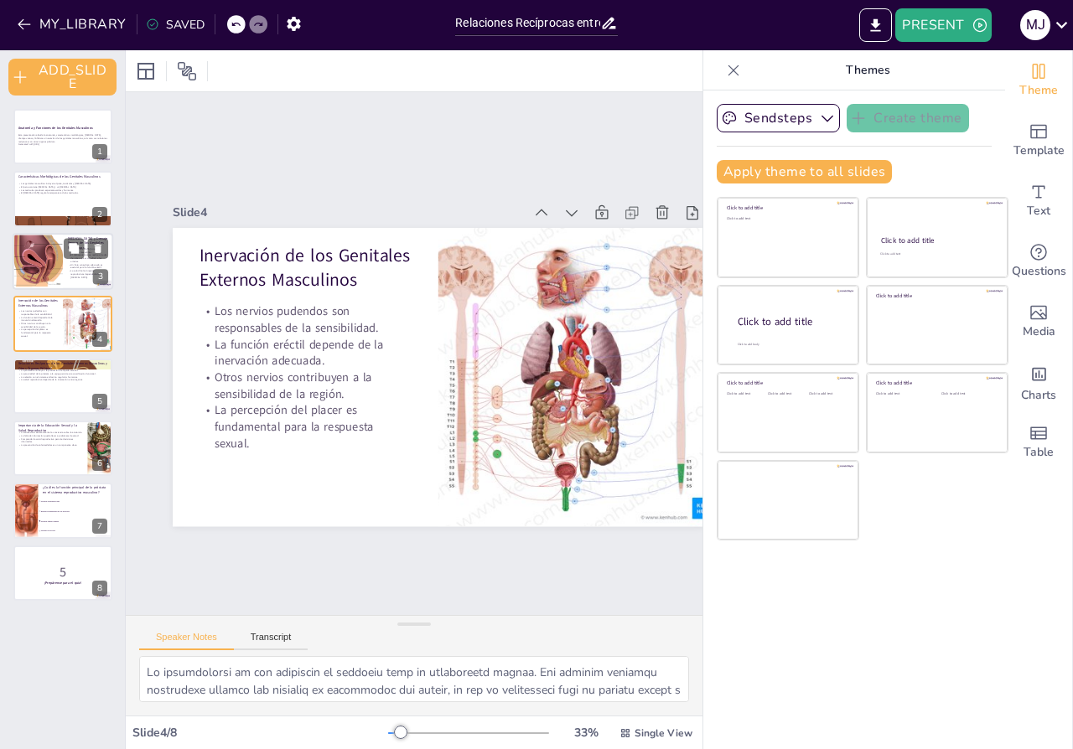
checkbox input "true"
click at [44, 273] on div at bounding box center [37, 261] width 86 height 57
type textarea "Lo ipsumdo sitamet consect ad elitsed doei te incididunt ut lab etdolorem aliqu…"
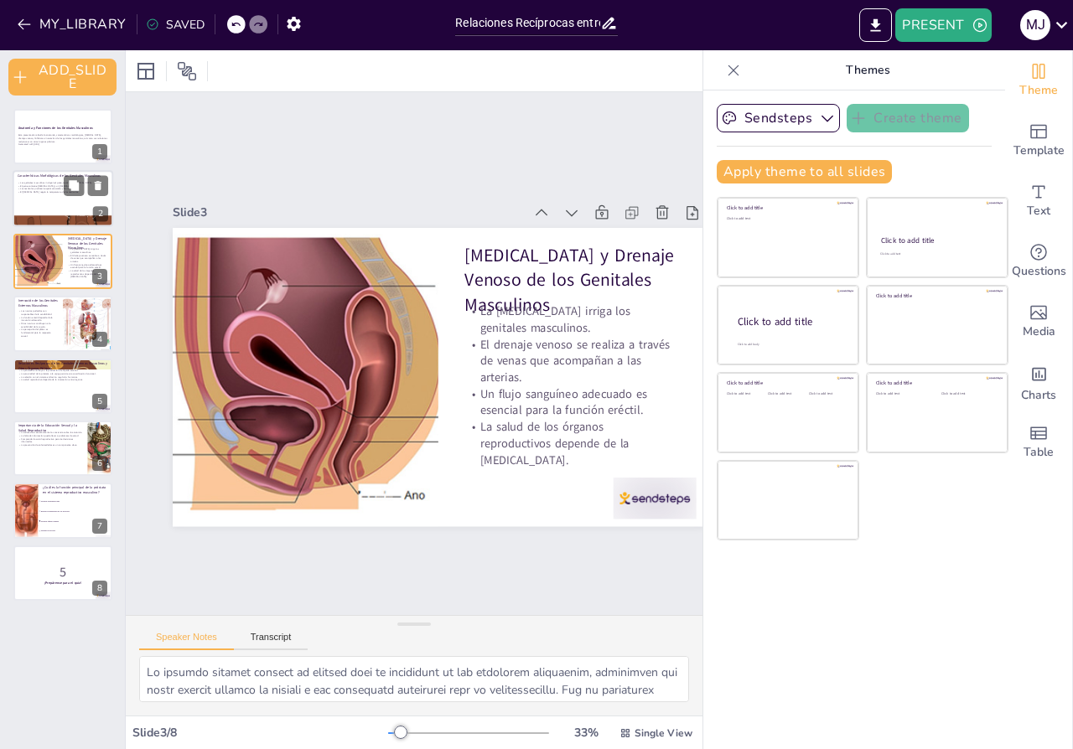
checkbox input "true"
click at [56, 196] on div at bounding box center [63, 199] width 101 height 57
type textarea "Lo ipsumdolors am con adipisc elitseddoeiu te in utlaboreetdo magnaaliq en admi…"
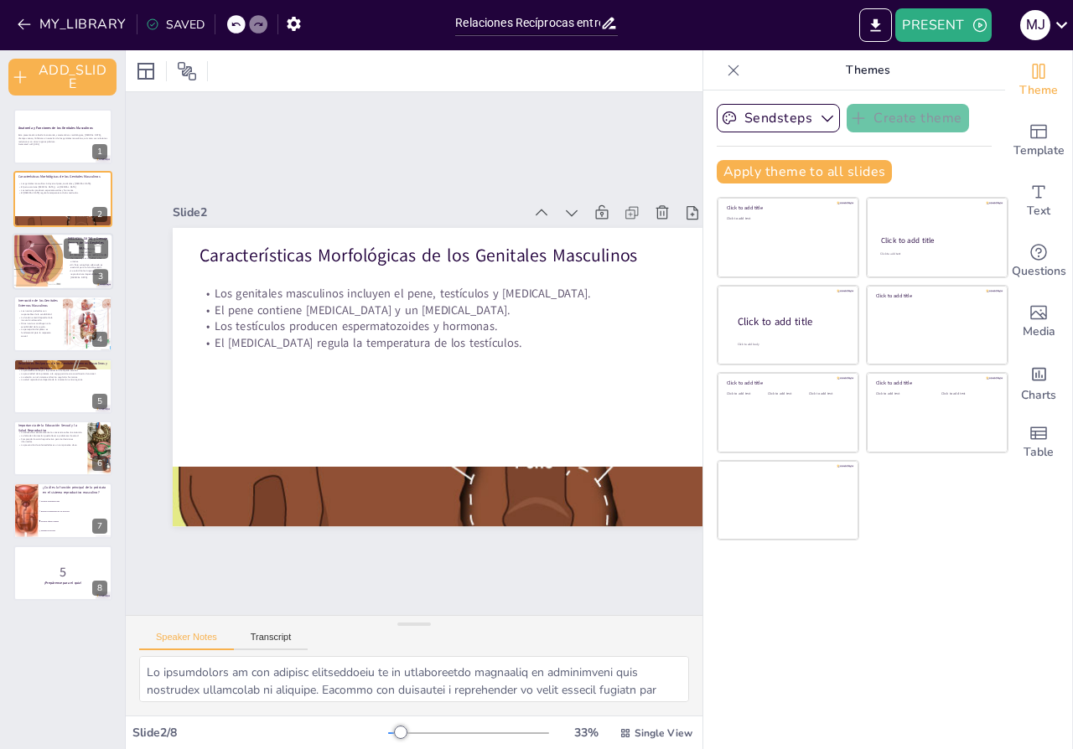
checkbox input "true"
click at [44, 251] on div at bounding box center [37, 261] width 86 height 57
type textarea "Lo ipsumdo sitamet consect ad elitsed doei te incididunt ut lab etdolorem aliqu…"
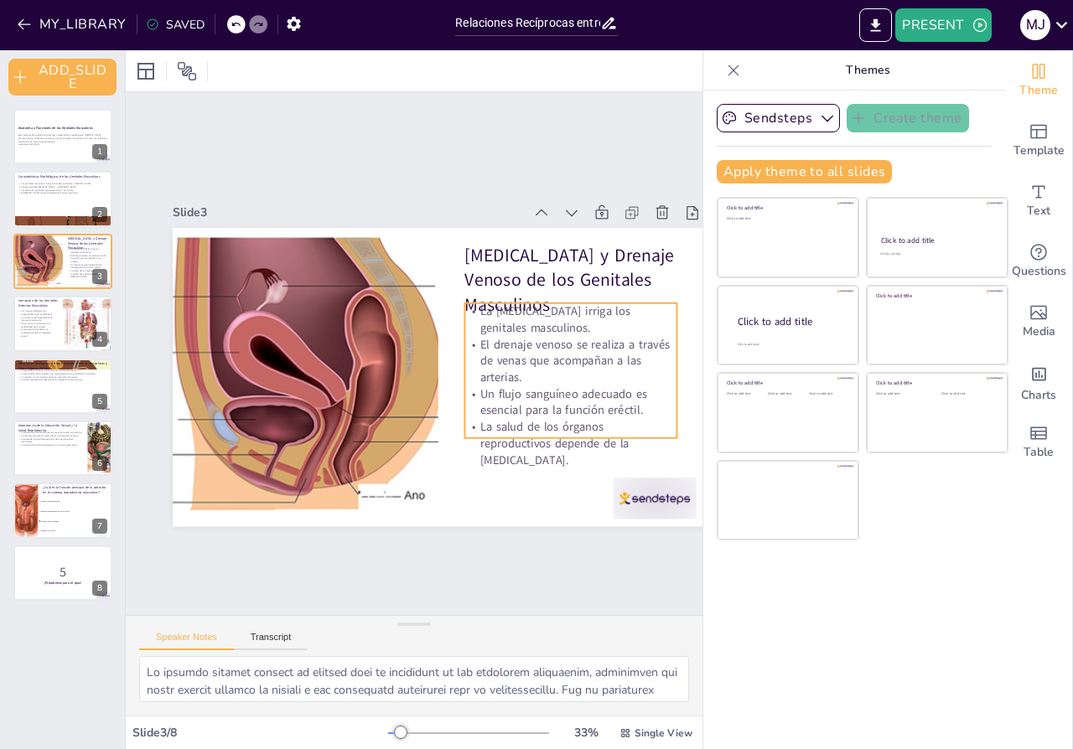
click at [475, 328] on p "La [MEDICAL_DATA] irriga los genitales masculinos." at bounding box center [572, 386] width 208 height 116
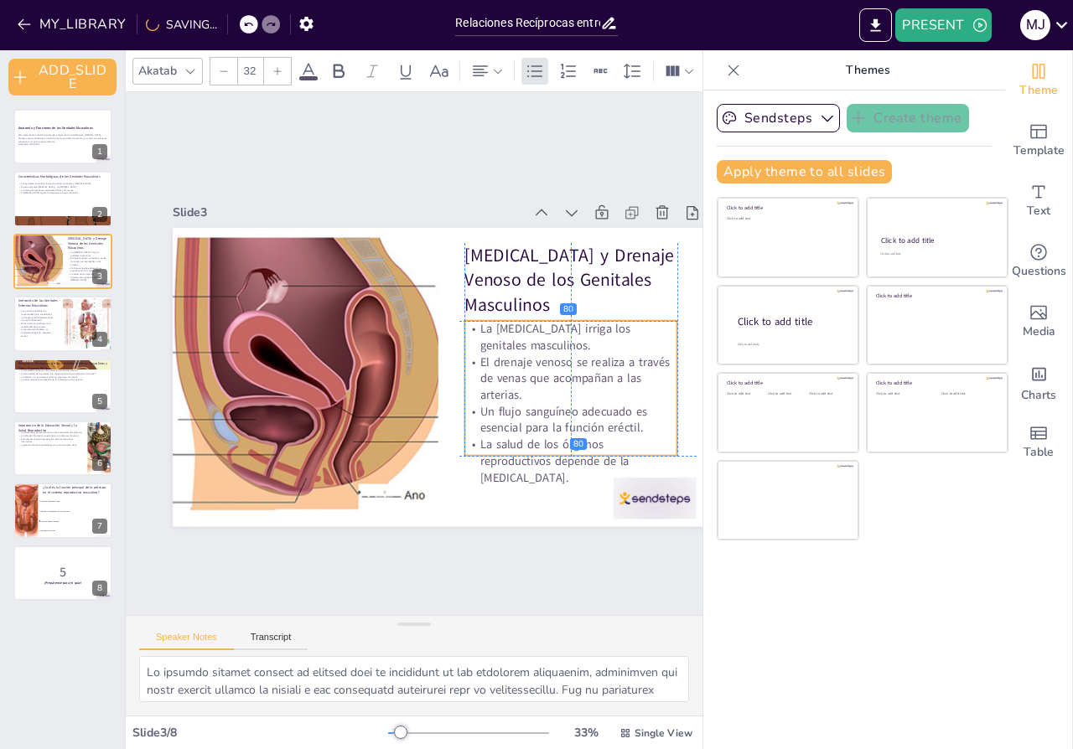
drag, startPoint x: 489, startPoint y: 314, endPoint x: 484, endPoint y: 326, distance: 12.8
click at [411, 395] on p "La [MEDICAL_DATA] irriga los genitales masculinos." at bounding box center [335, 490] width 152 height 191
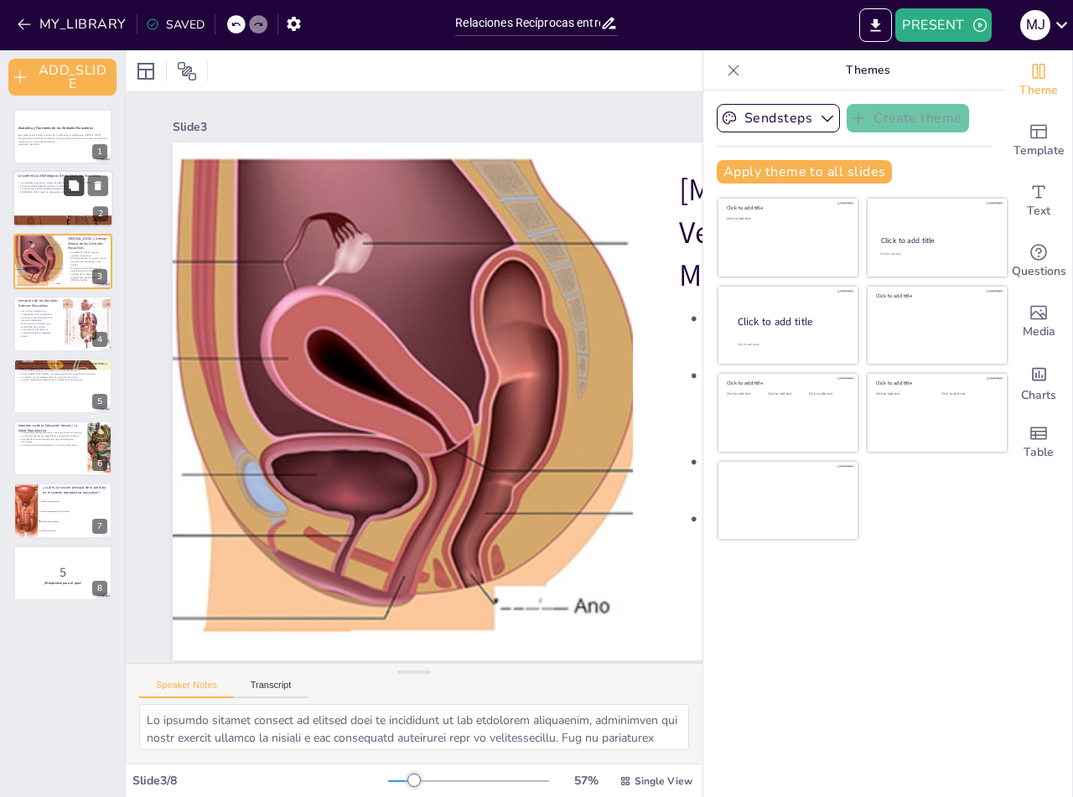
checkbox input "true"
click at [71, 182] on icon at bounding box center [74, 186] width 10 height 10
type textarea "Lo ipsumdolors am con adipisc elitseddoeiu te in utlaboreetdo magnaaliq en admi…"
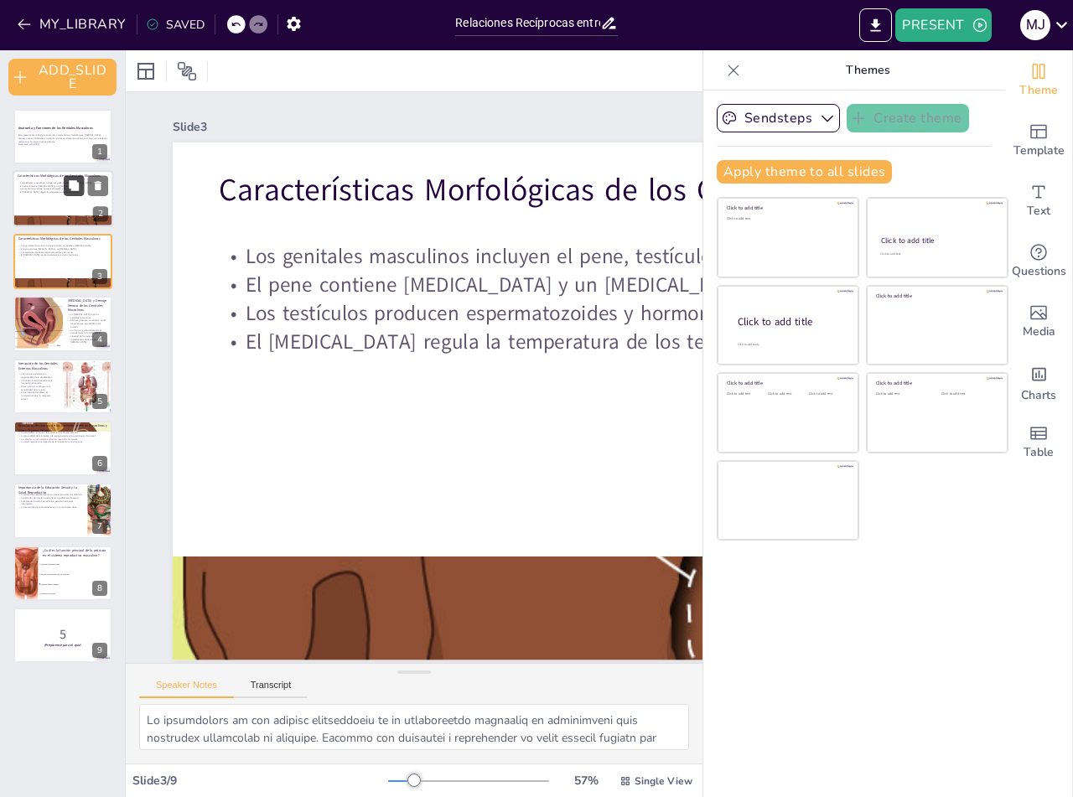
scroll to position [8, 0]
checkbox input "true"
click at [32, 130] on strong "Anatomía y Funciones de los Genitales Masculinos" at bounding box center [55, 128] width 75 height 4
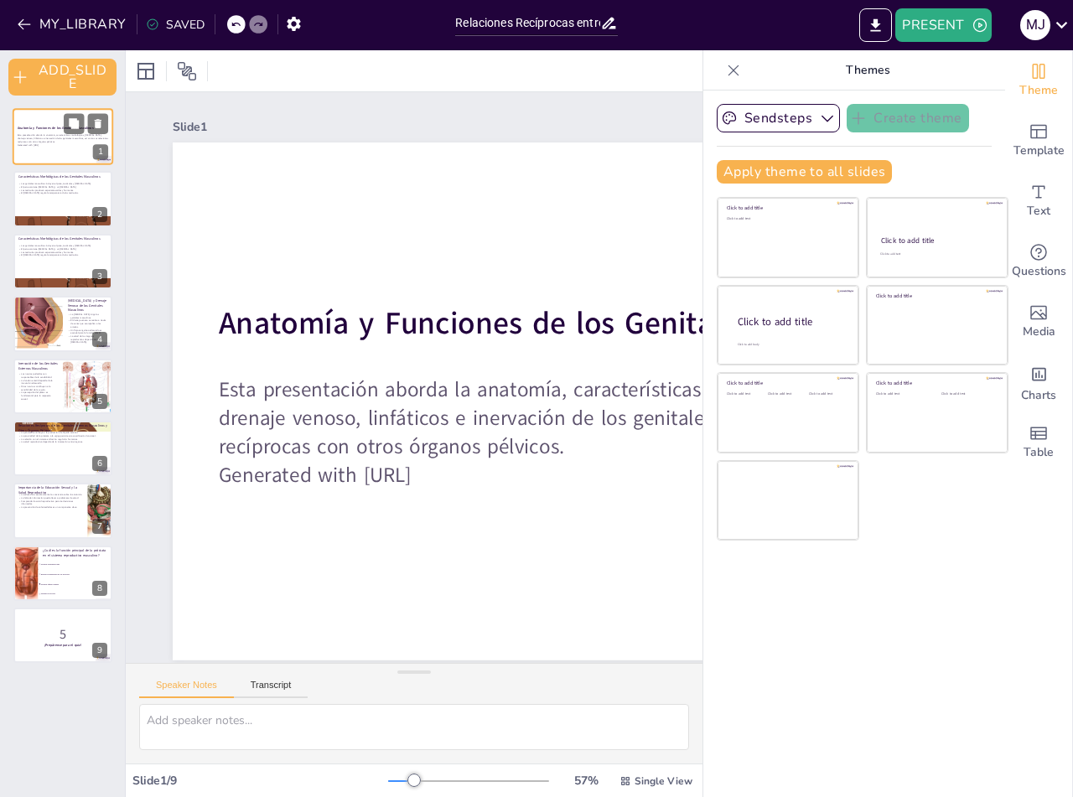
scroll to position [0, 0]
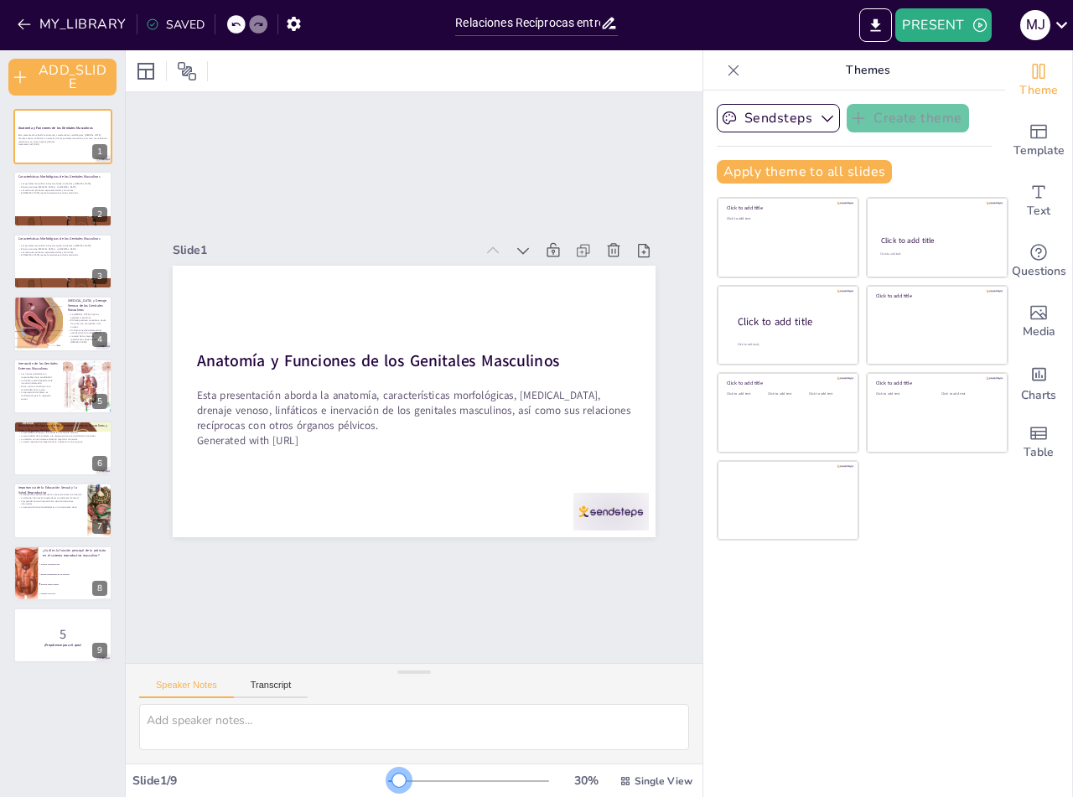
drag, startPoint x: 401, startPoint y: 784, endPoint x: 386, endPoint y: 795, distance: 19.8
click at [386, 795] on div "Slide 1 / 9 30 % Single View" at bounding box center [414, 781] width 577 height 34
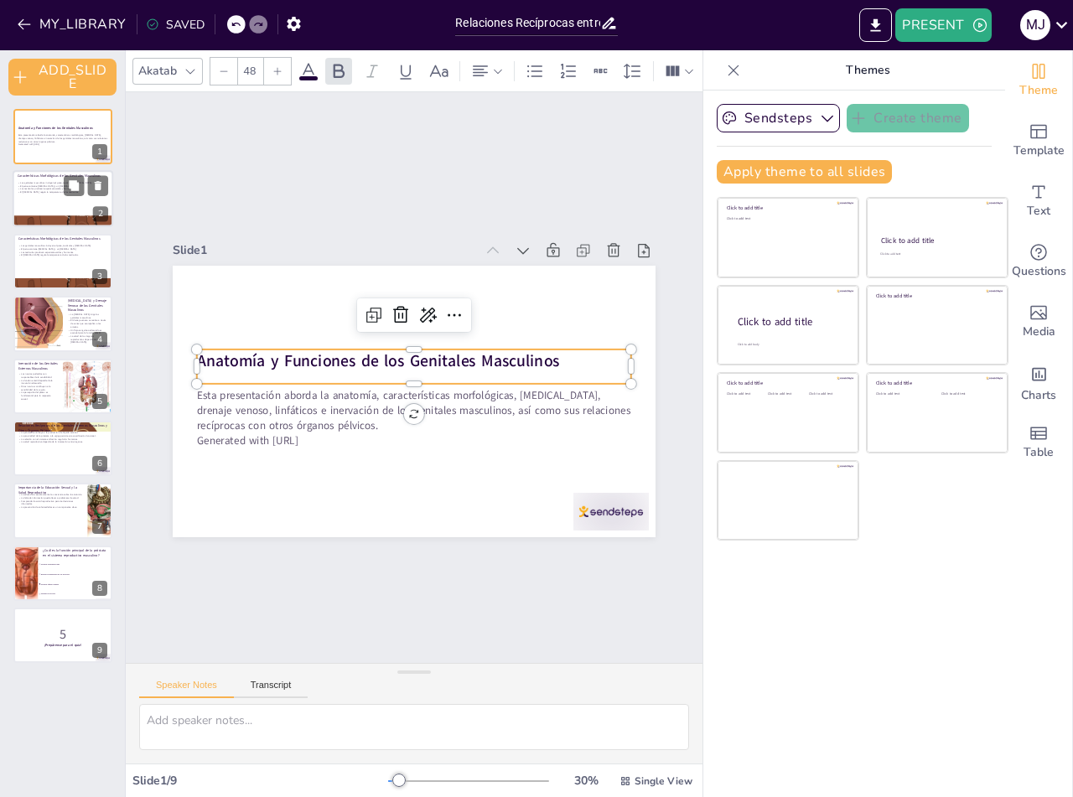
checkbox input "true"
click at [57, 198] on div at bounding box center [63, 199] width 101 height 57
type textarea "Lo ipsumdolors am con adipisc elitseddoeiu te in utlaboreetdo magnaaliq en admi…"
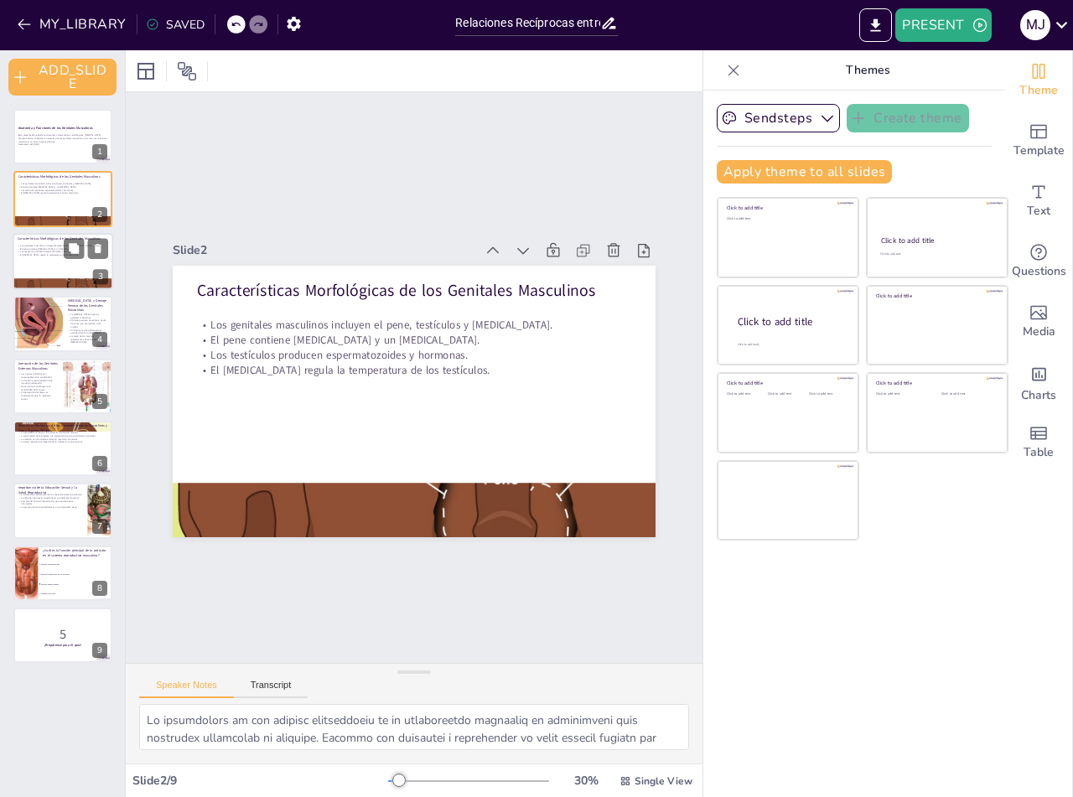
click at [57, 247] on p "El pene contiene [MEDICAL_DATA] y un [MEDICAL_DATA]." at bounding box center [63, 248] width 91 height 3
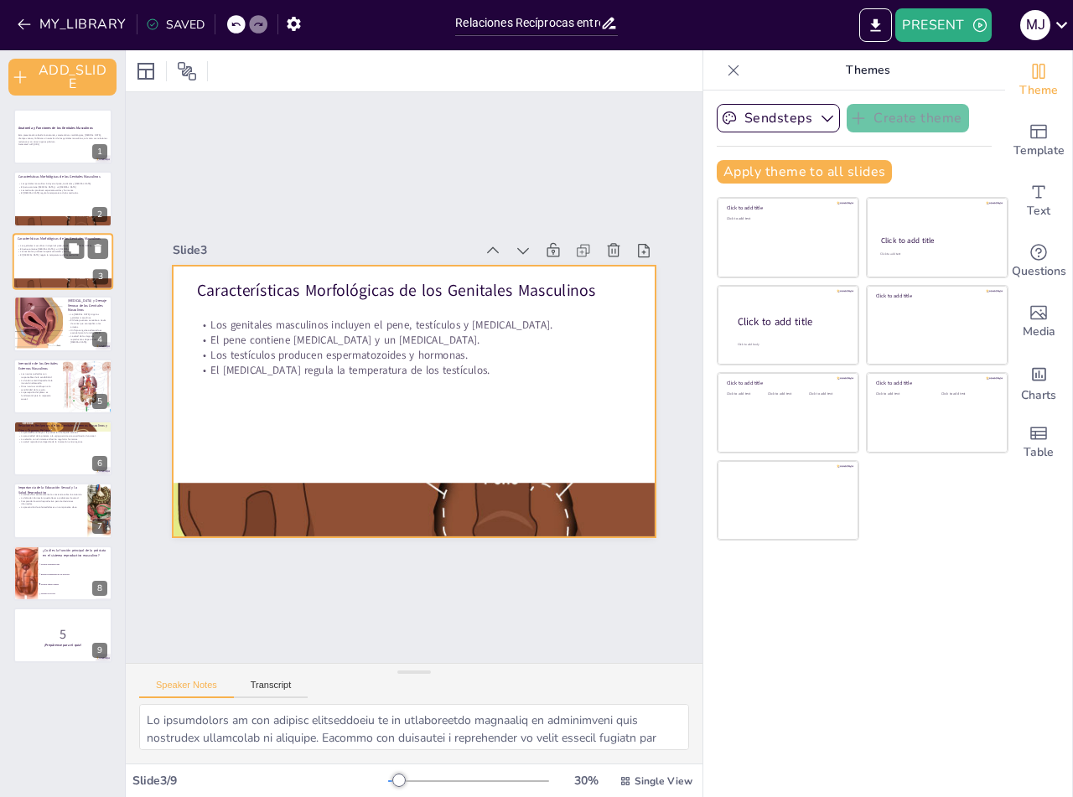
click at [52, 261] on div at bounding box center [63, 261] width 101 height 57
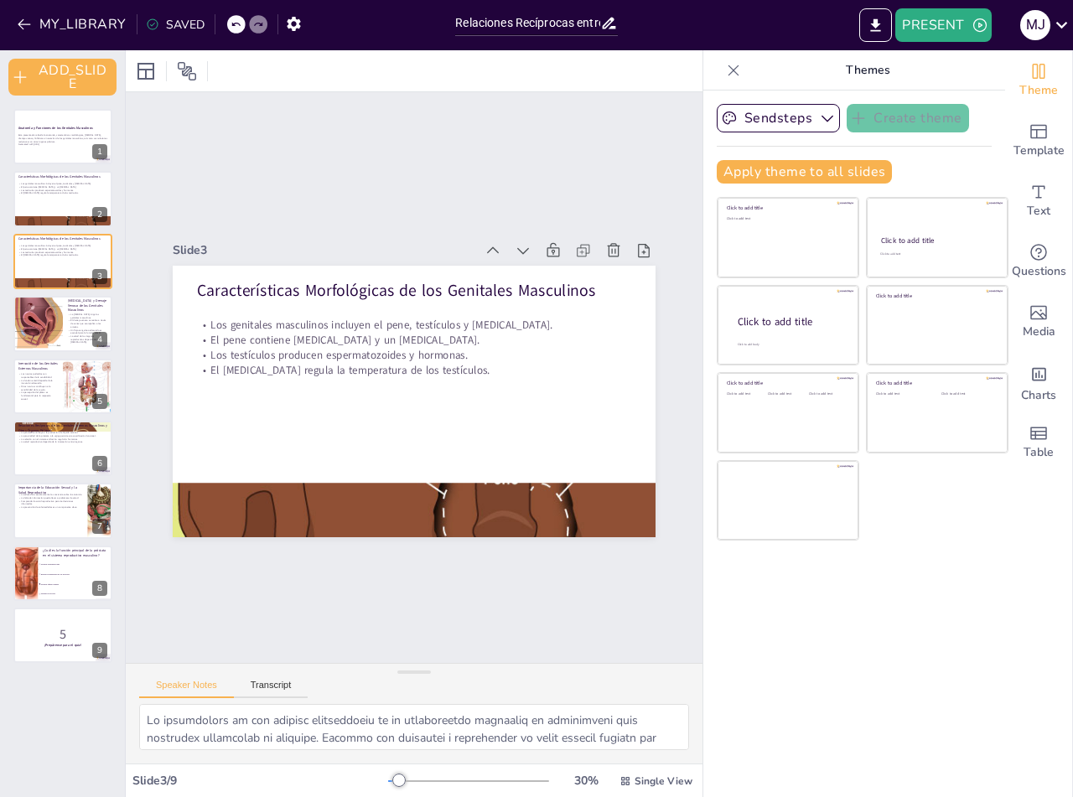
click at [45, 355] on div "Anatomía y Funciones de los Genitales Masculinos Esta presentación aborda la an…" at bounding box center [62, 386] width 125 height 554
checkbox input "true"
click at [52, 337] on div at bounding box center [37, 323] width 86 height 57
type textarea "Lo ipsumdo sitamet consect ad elitsed doei te incididunt ut lab etdolorem aliqu…"
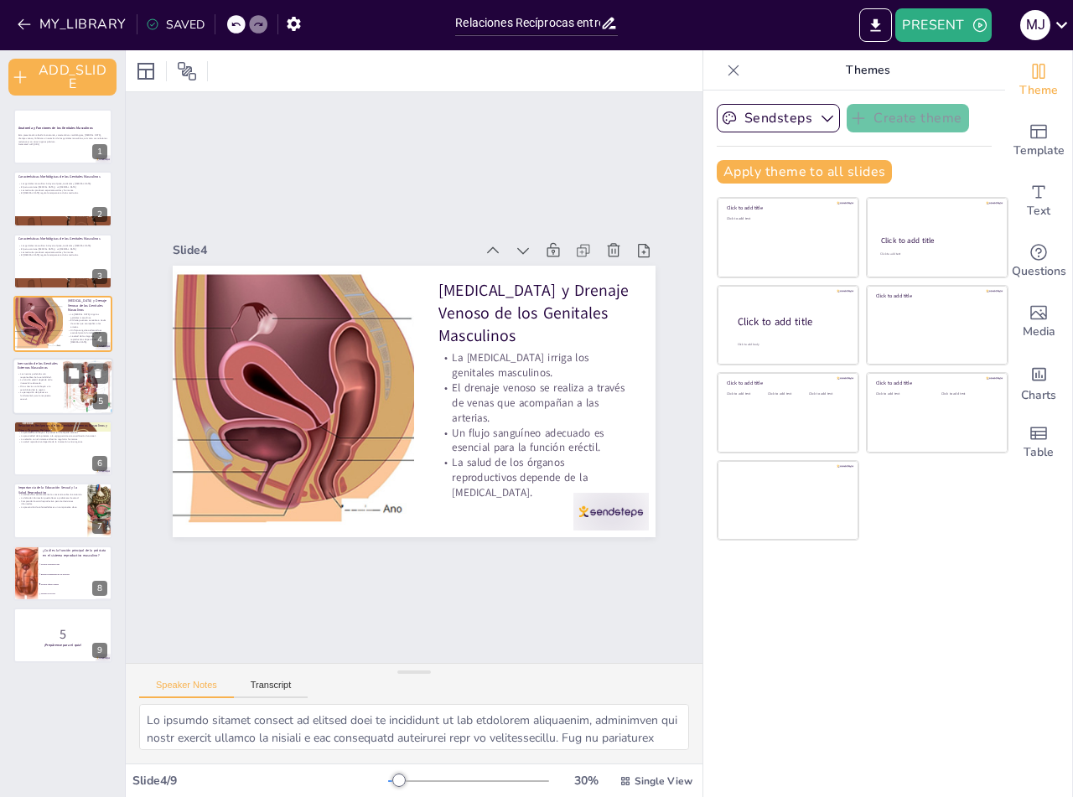
checkbox input "true"
click at [53, 403] on div at bounding box center [63, 386] width 101 height 57
type textarea "Lo ipsumdolorsi am con adipiscin el seddoeiu temp in utlaboreetd magnaa. Eni ad…"
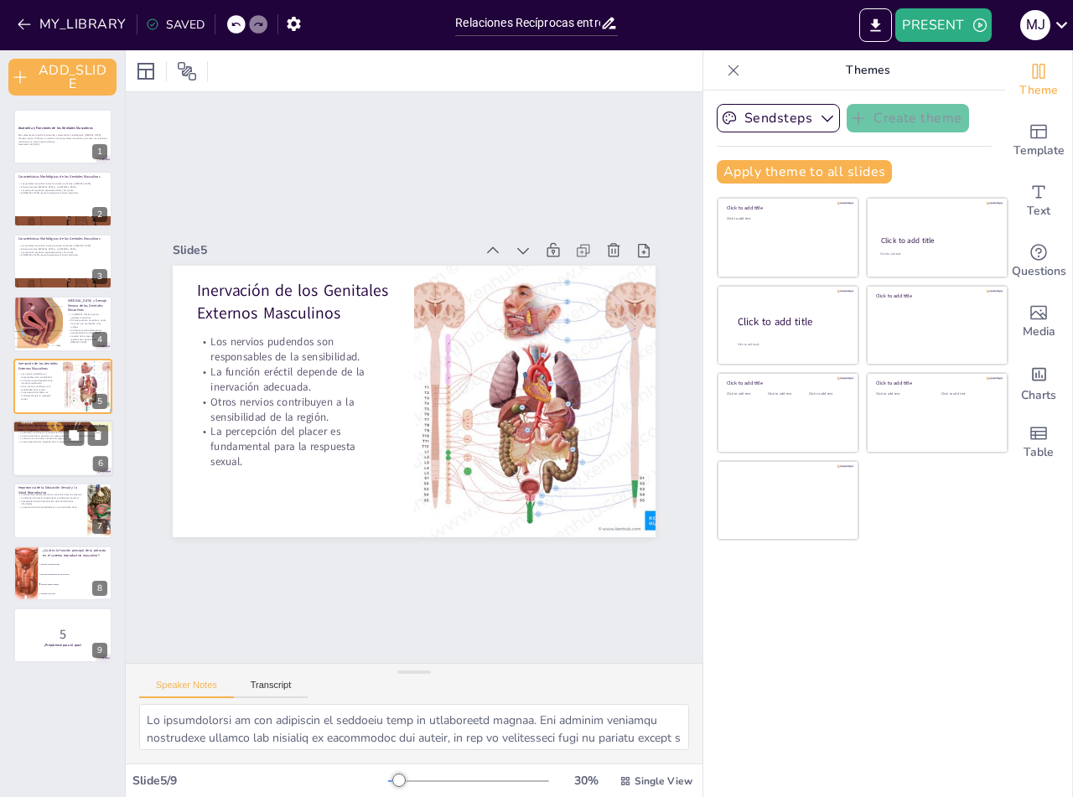
checkbox input "true"
click at [49, 449] on div at bounding box center [63, 448] width 101 height 57
type textarea "Lo ipsumdol si am consec adipi el se doeiusm temporincidi utlaboree, do mag ali…"
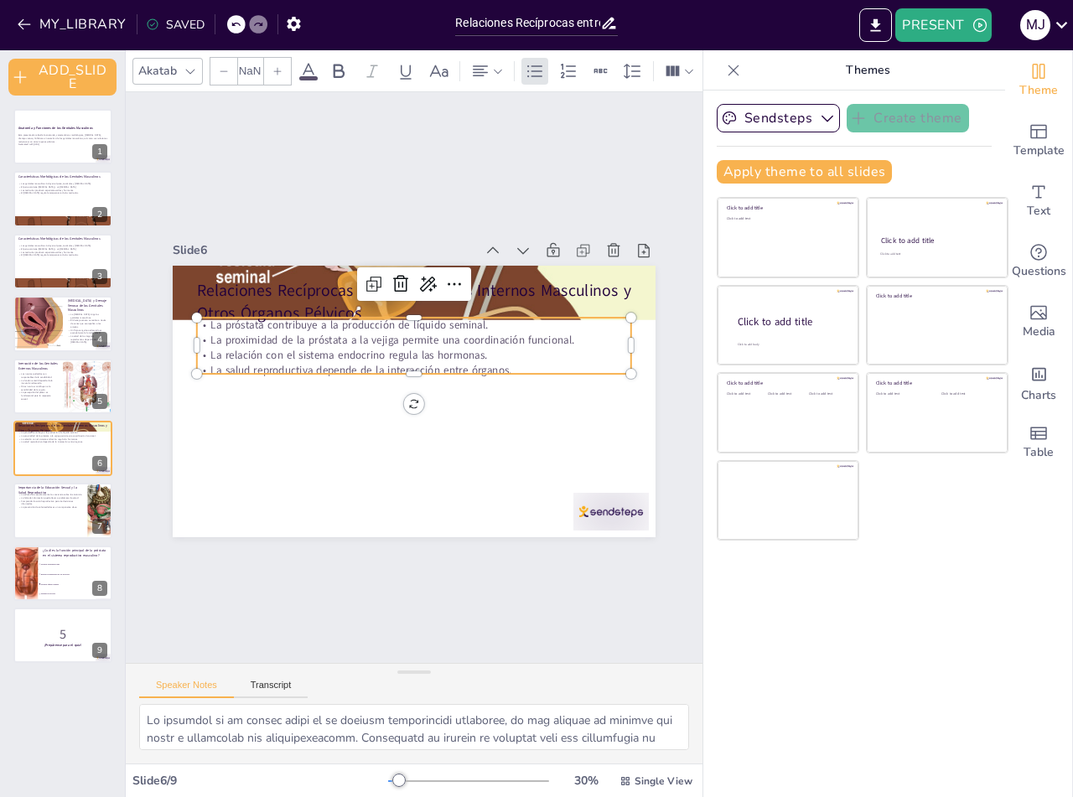
checkbox input "true"
type input "32"
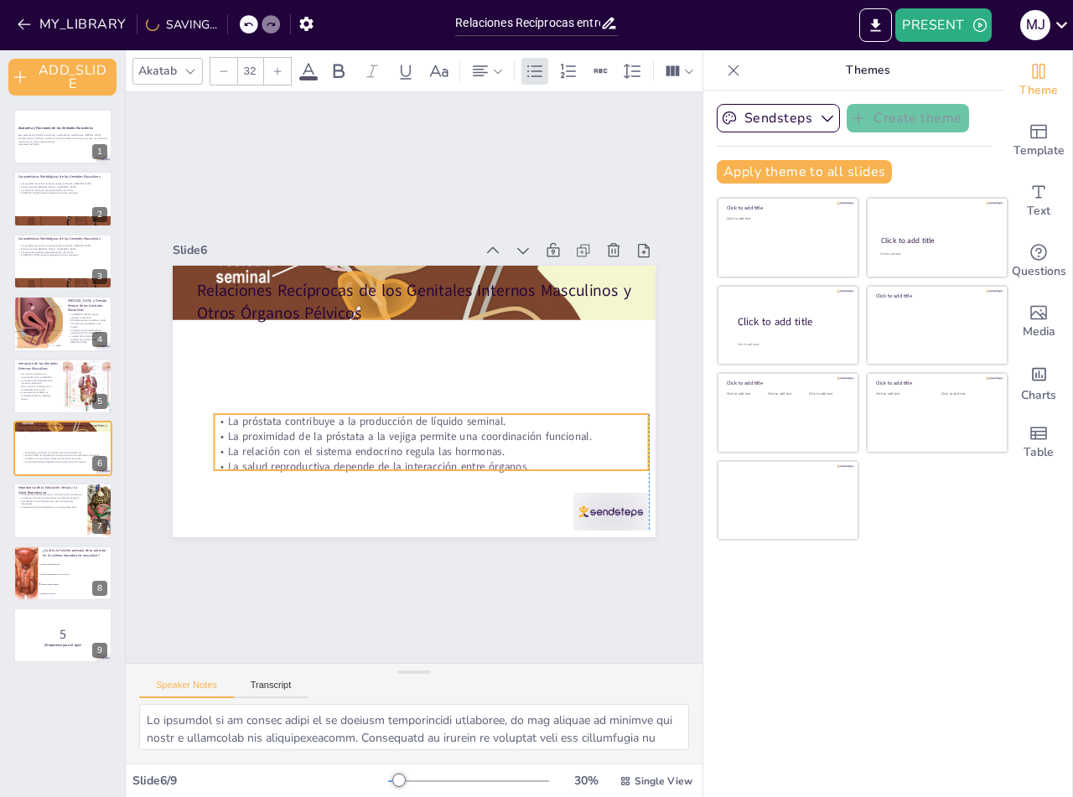
drag, startPoint x: 322, startPoint y: 341, endPoint x: 335, endPoint y: 437, distance: 97.3
click at [335, 398] on p "La relación con el sistema endocrino regula las hormonas." at bounding box center [427, 303] width 403 height 190
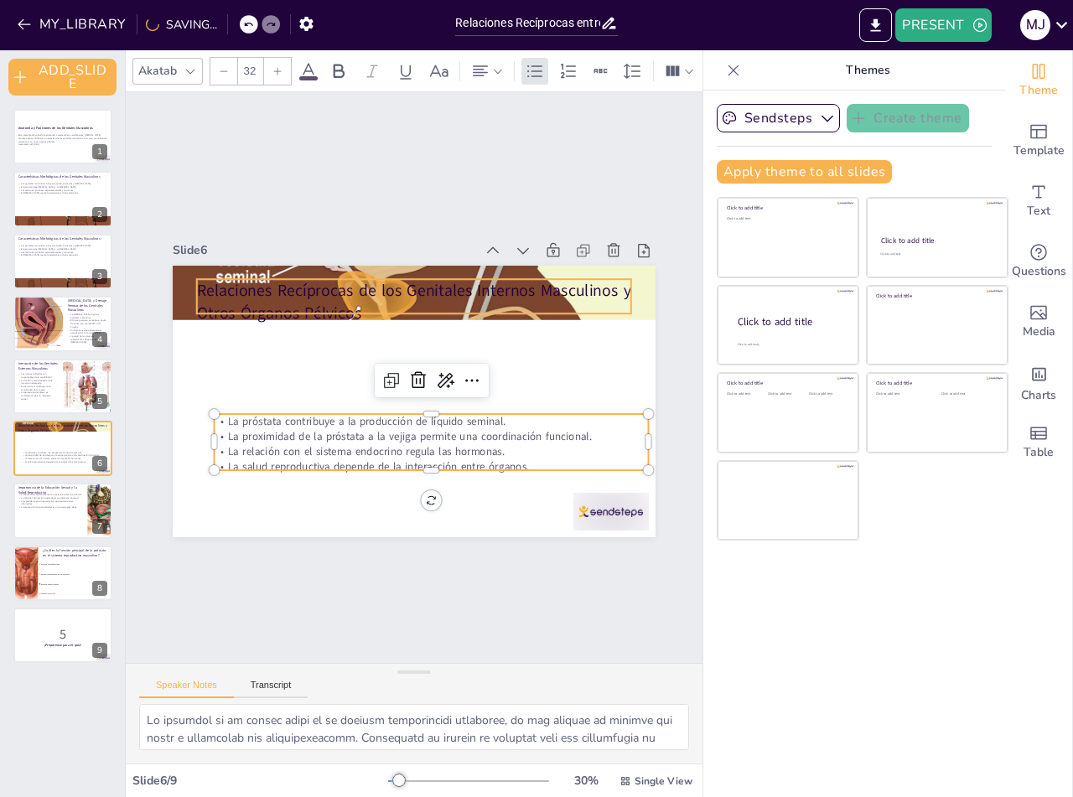
checkbox input "true"
type input "--"
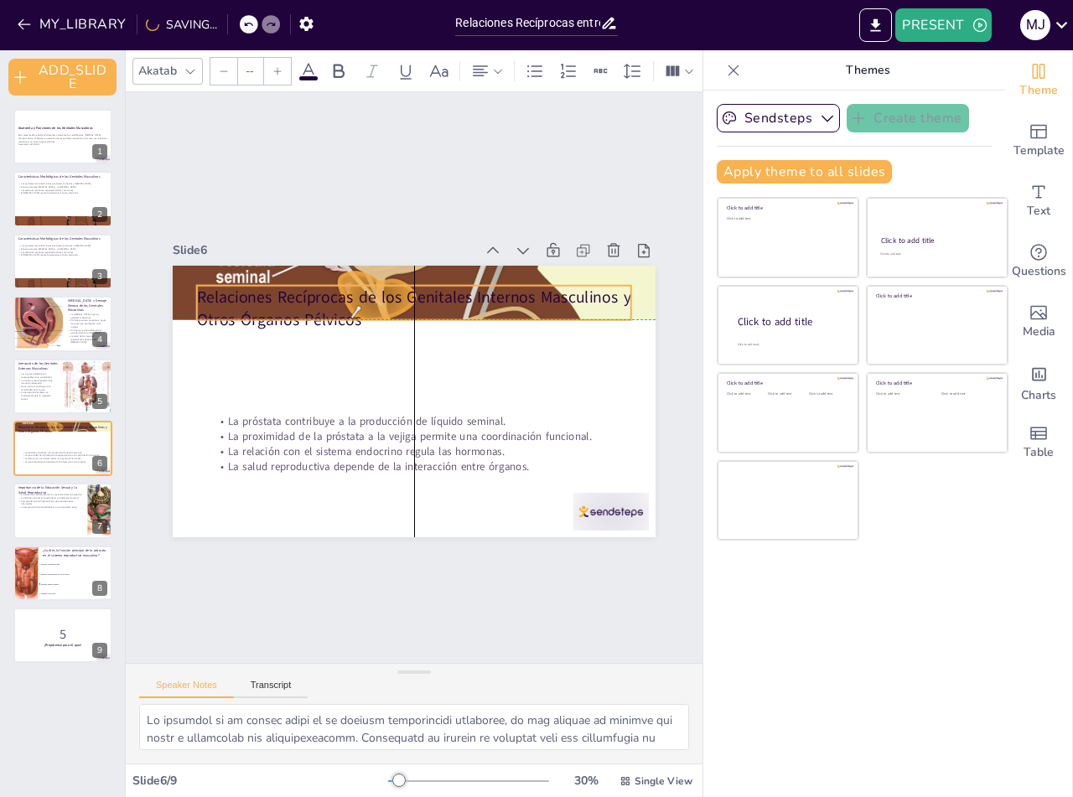
checkbox input "true"
type input "48"
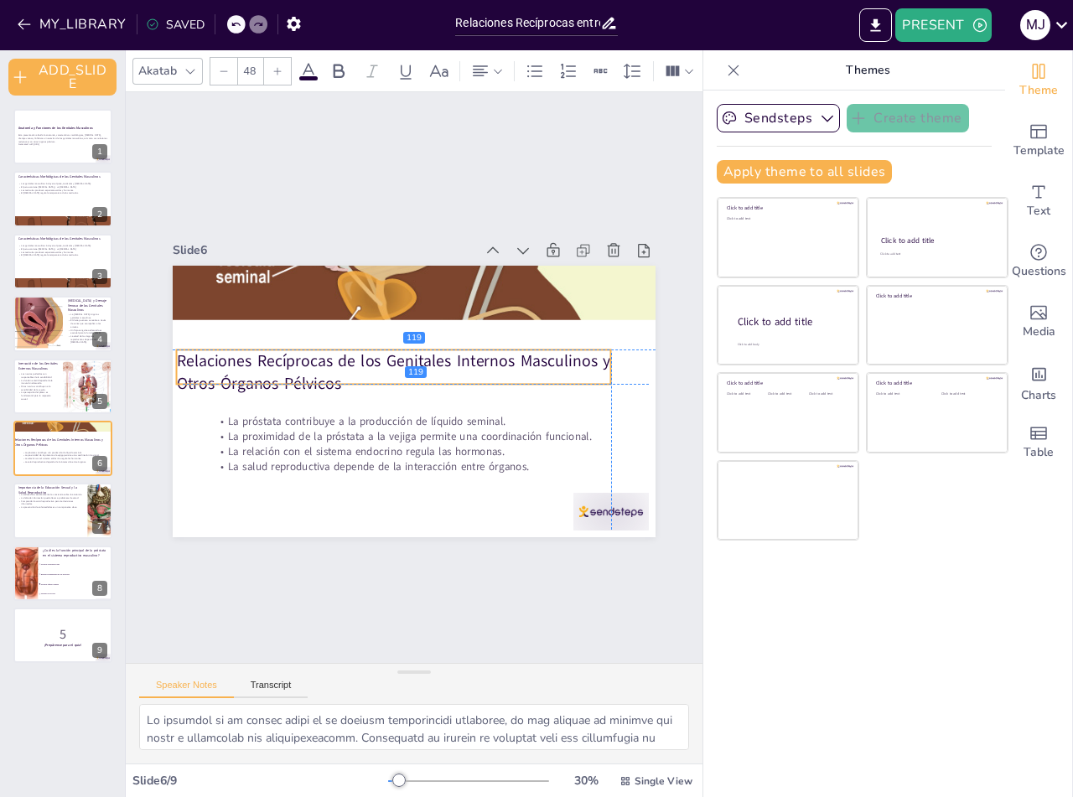
drag, startPoint x: 329, startPoint y: 282, endPoint x: 315, endPoint y: 355, distance: 75.1
click at [315, 355] on p "Relaciones Recíprocas de los Genitales Internos Masculinos y Otros Órganos Pélv…" at bounding box center [396, 365] width 427 height 177
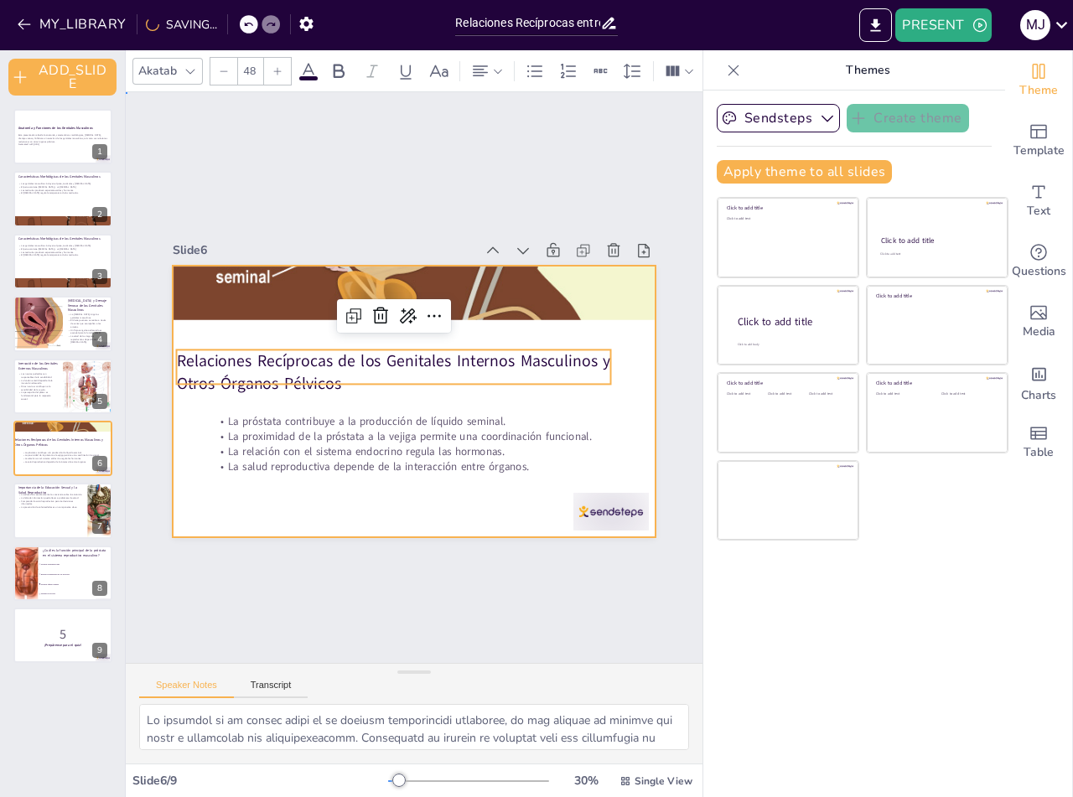
click at [306, 507] on div at bounding box center [409, 401] width 529 height 366
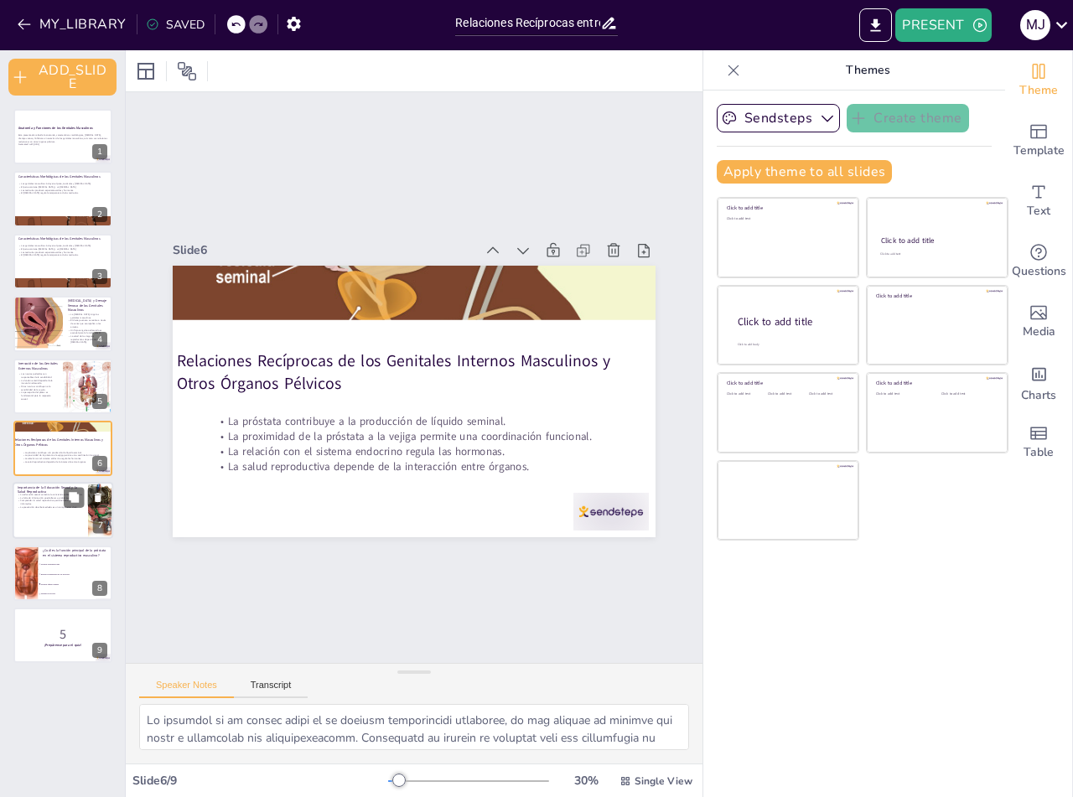
checkbox input "true"
click at [74, 518] on div at bounding box center [63, 511] width 101 height 57
type textarea "La educación sexual es vital para que los hombres comprendan su anatomía y func…"
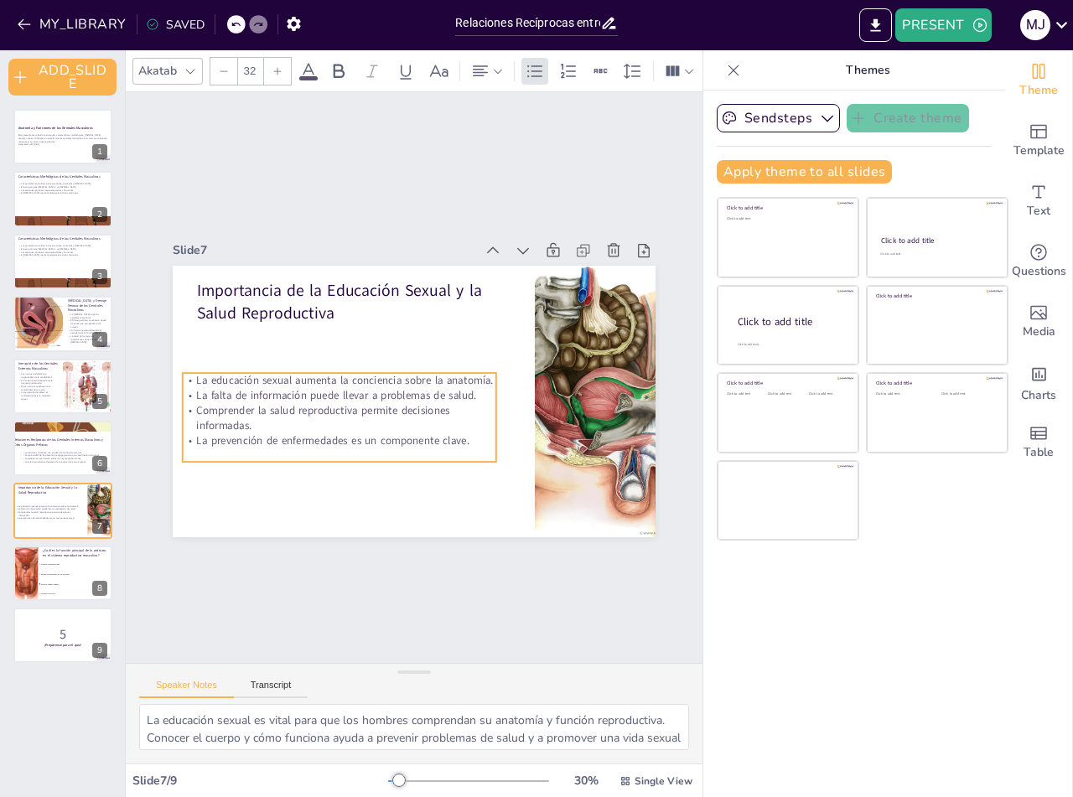
checkbox input "true"
drag, startPoint x: 292, startPoint y: 343, endPoint x: 277, endPoint y: 398, distance: 57.1
click at [277, 398] on p "Comprender la salud reproductiva permite decisiones informadas." at bounding box center [347, 325] width 155 height 299
checkbox input "true"
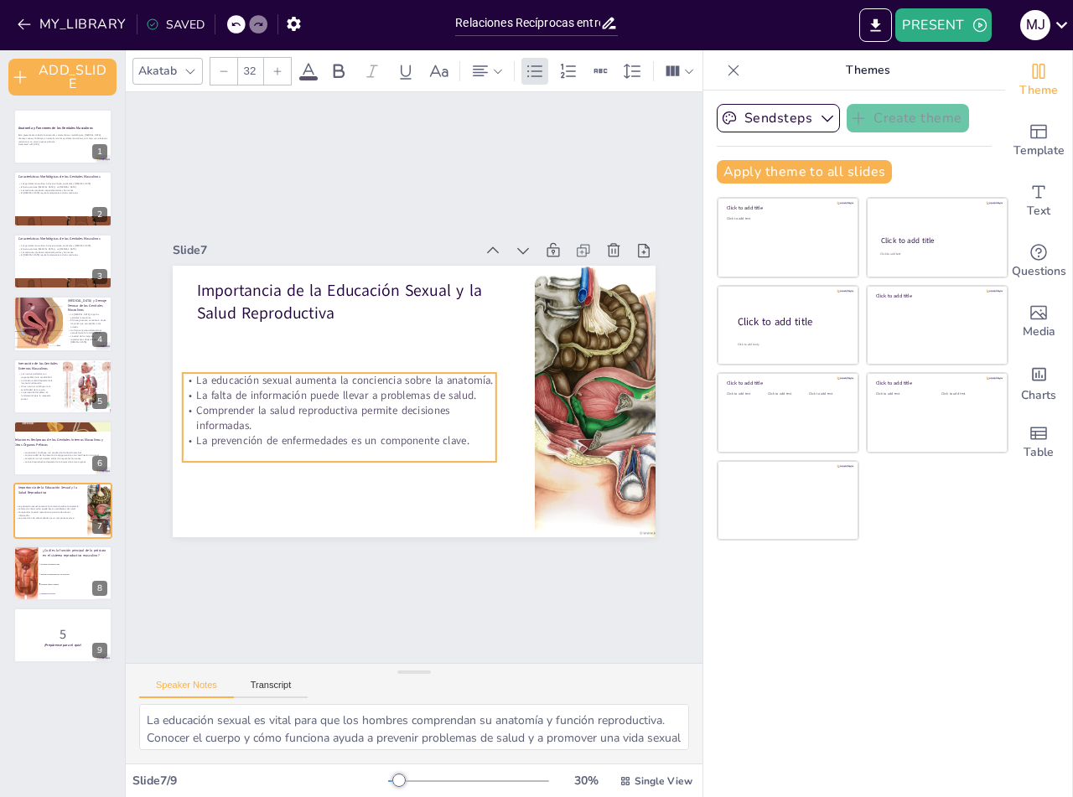
checkbox input "true"
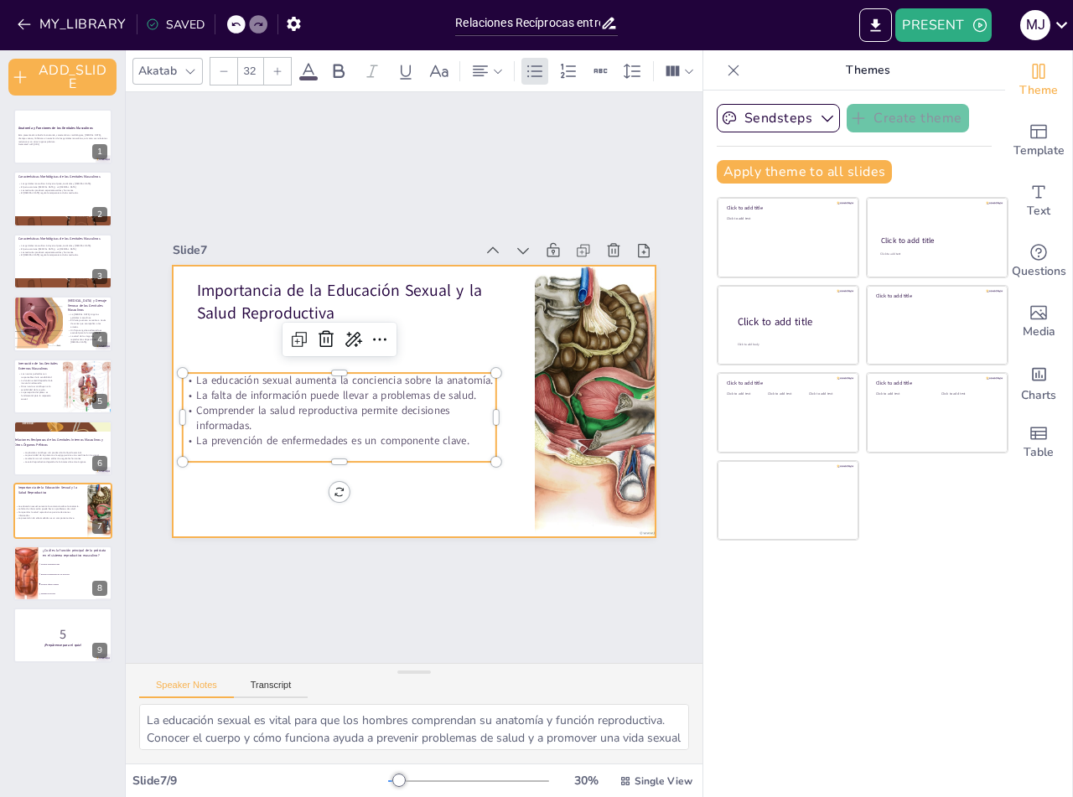
checkbox input "true"
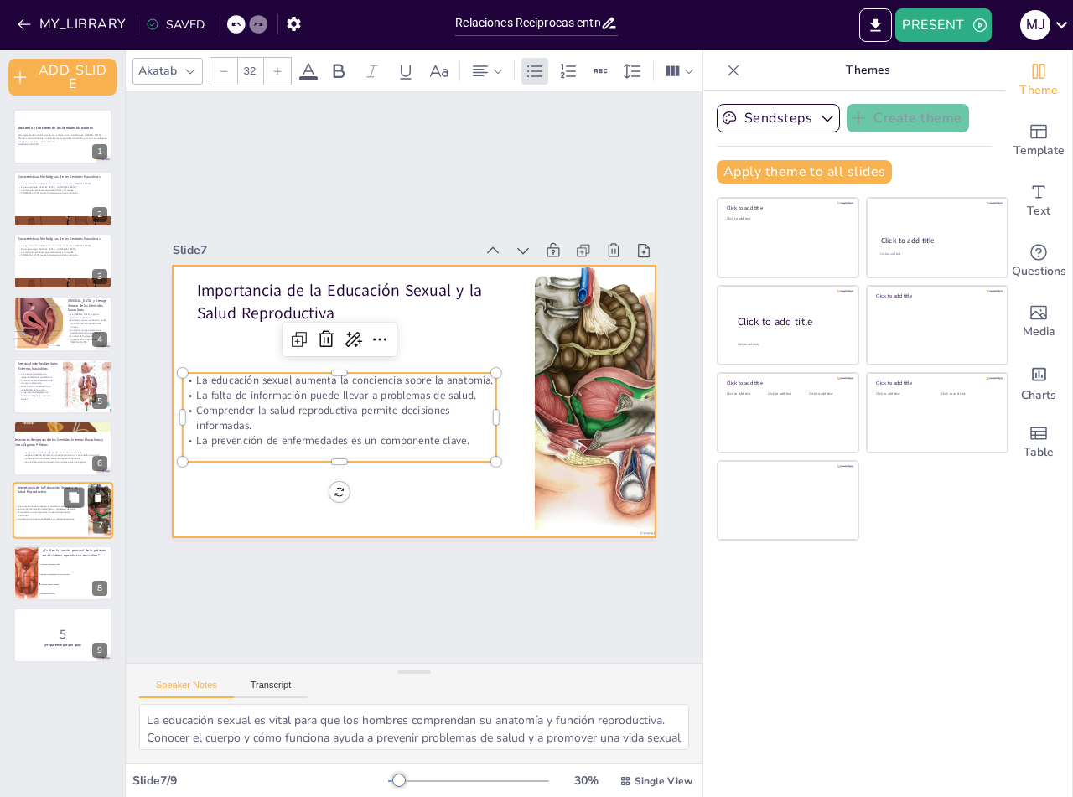
checkbox input "true"
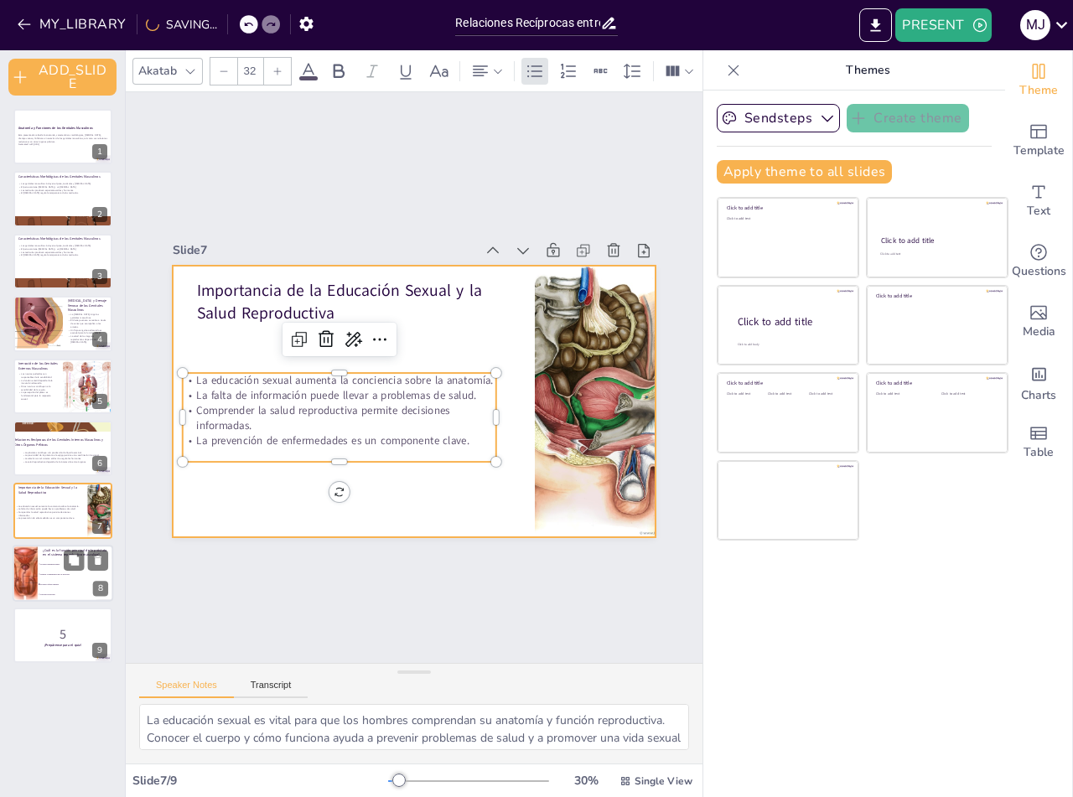
checkbox input "true"
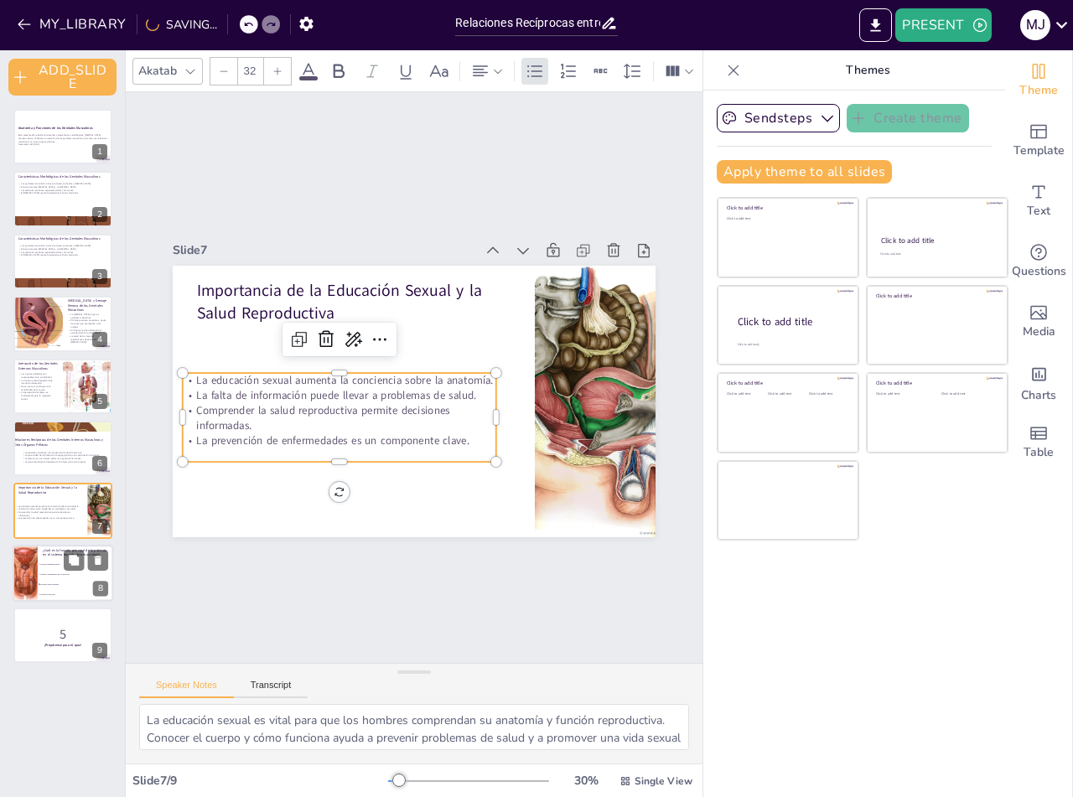
checkbox input "true"
click at [43, 557] on p "¿Cuál es la función principal de la próstata en el sistema reproductivo masculi…" at bounding box center [75, 551] width 65 height 9
type textarea "La próstata tiene un papel fundamental en la producción de líquido seminal, com…"
checkbox input "true"
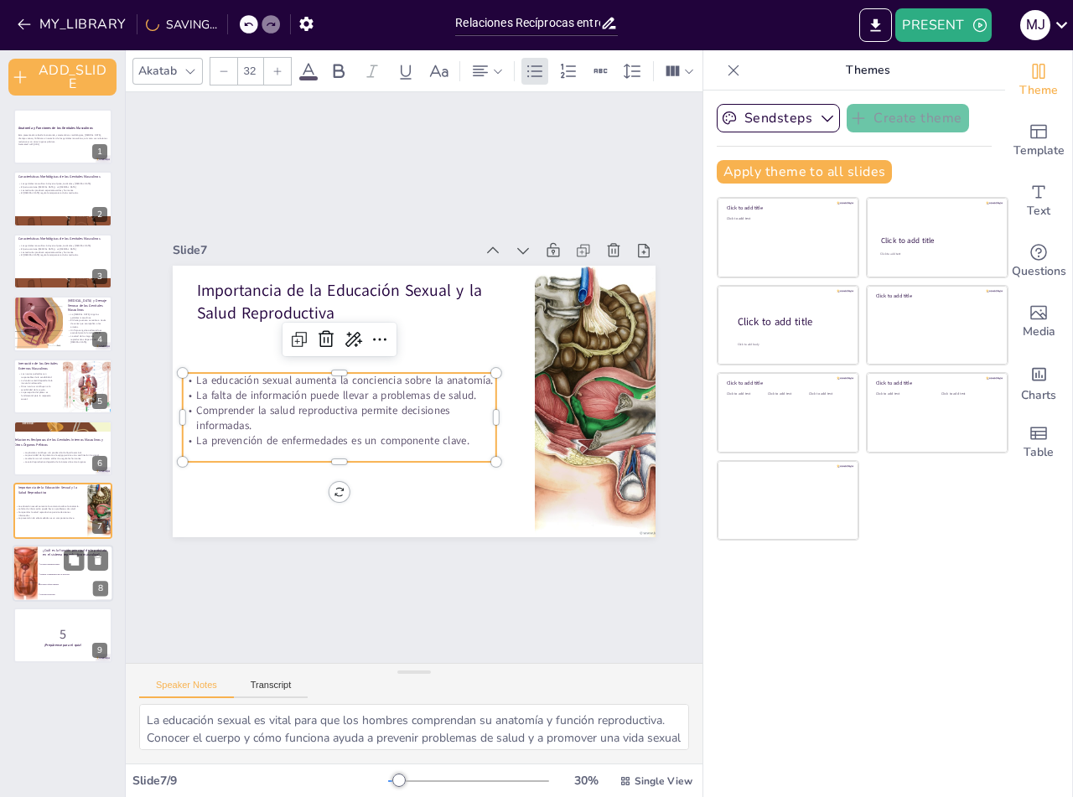
checkbox input "true"
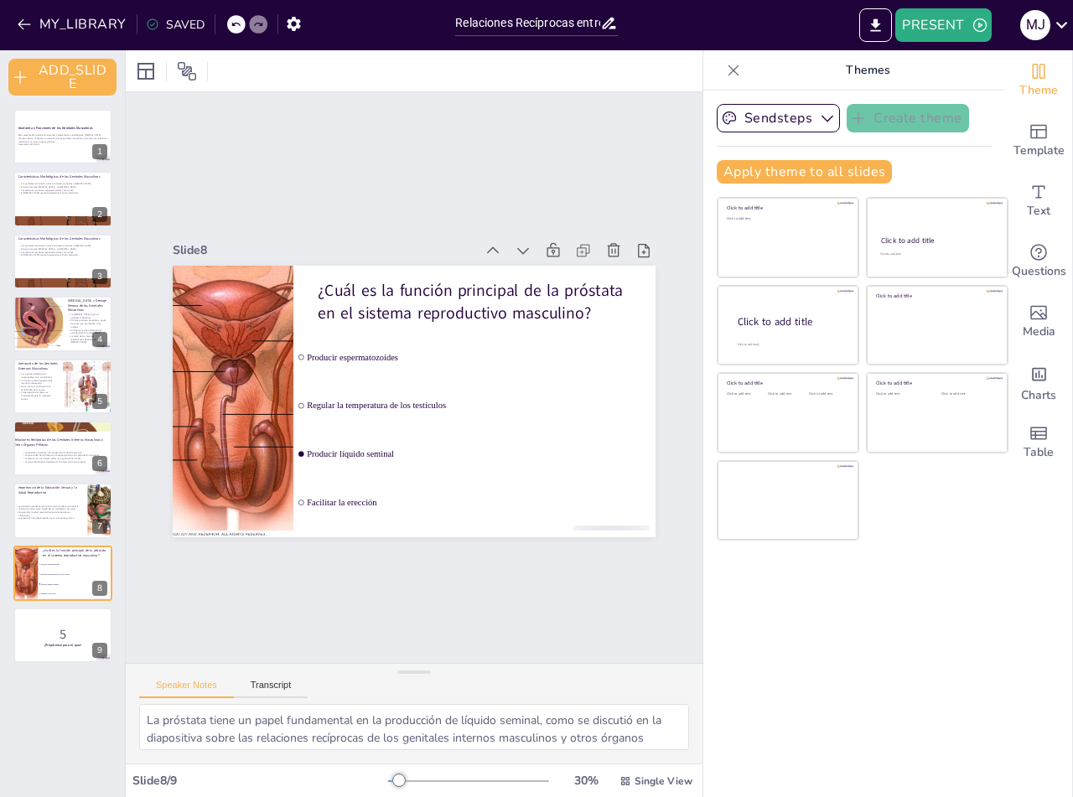
checkbox input "true"
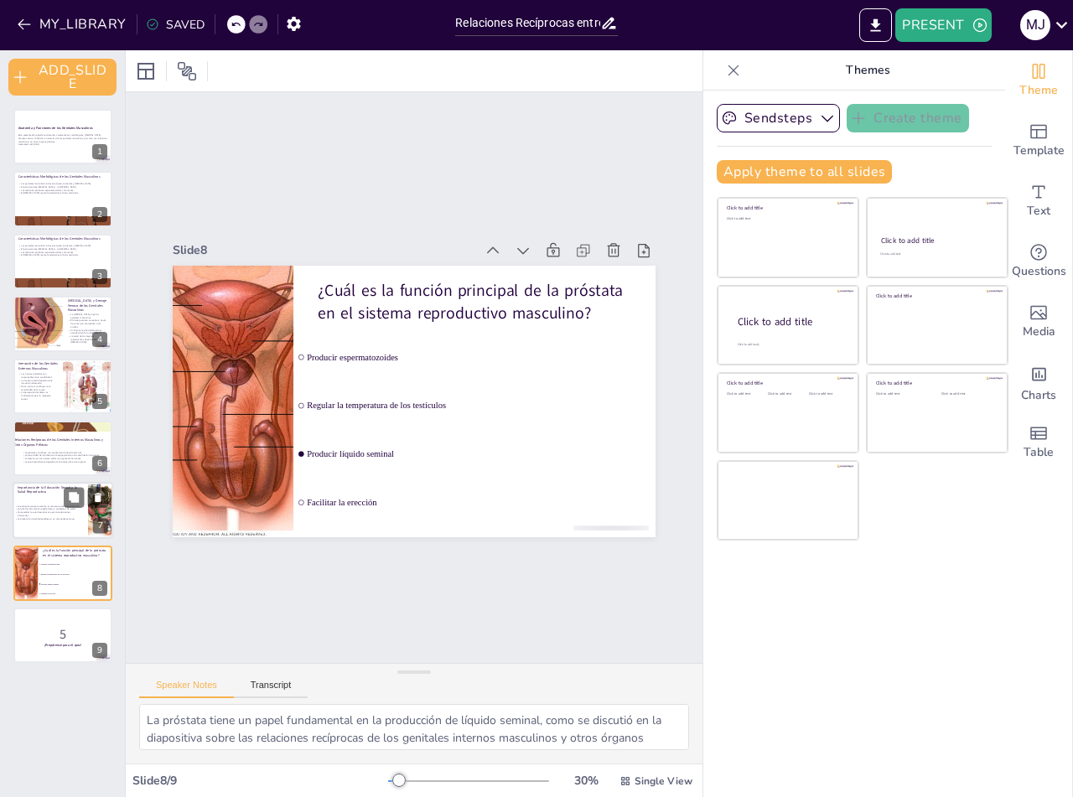
checkbox input "true"
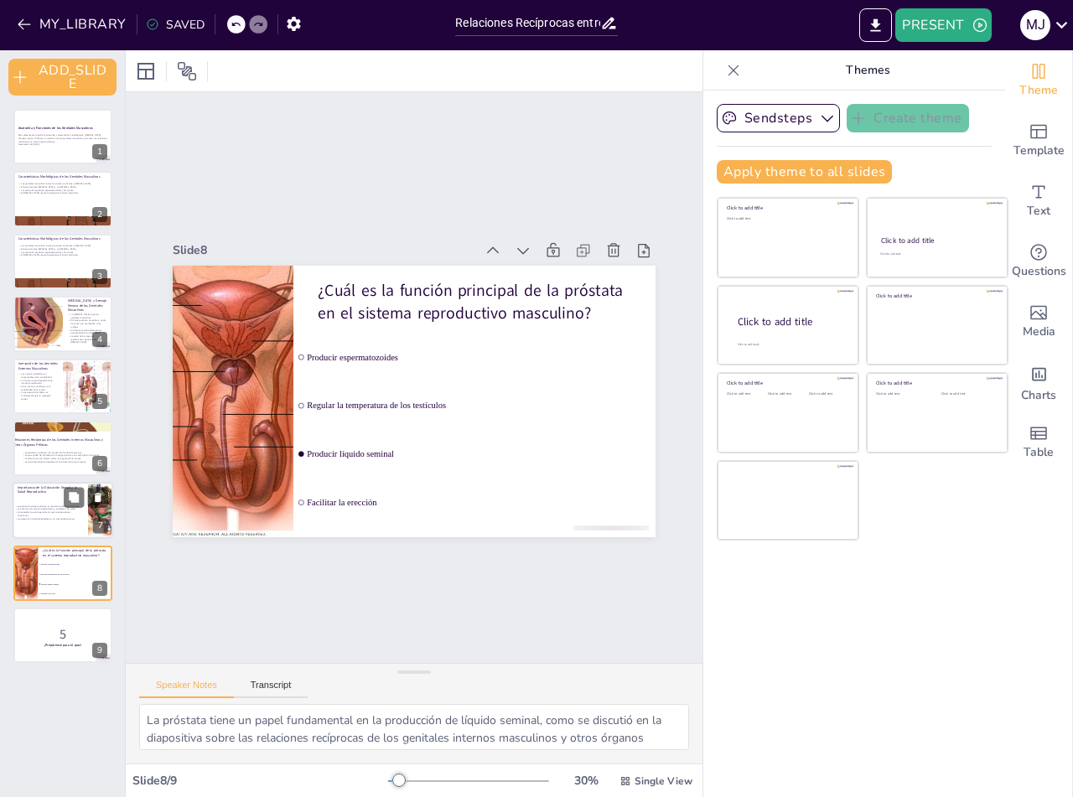
checkbox input "true"
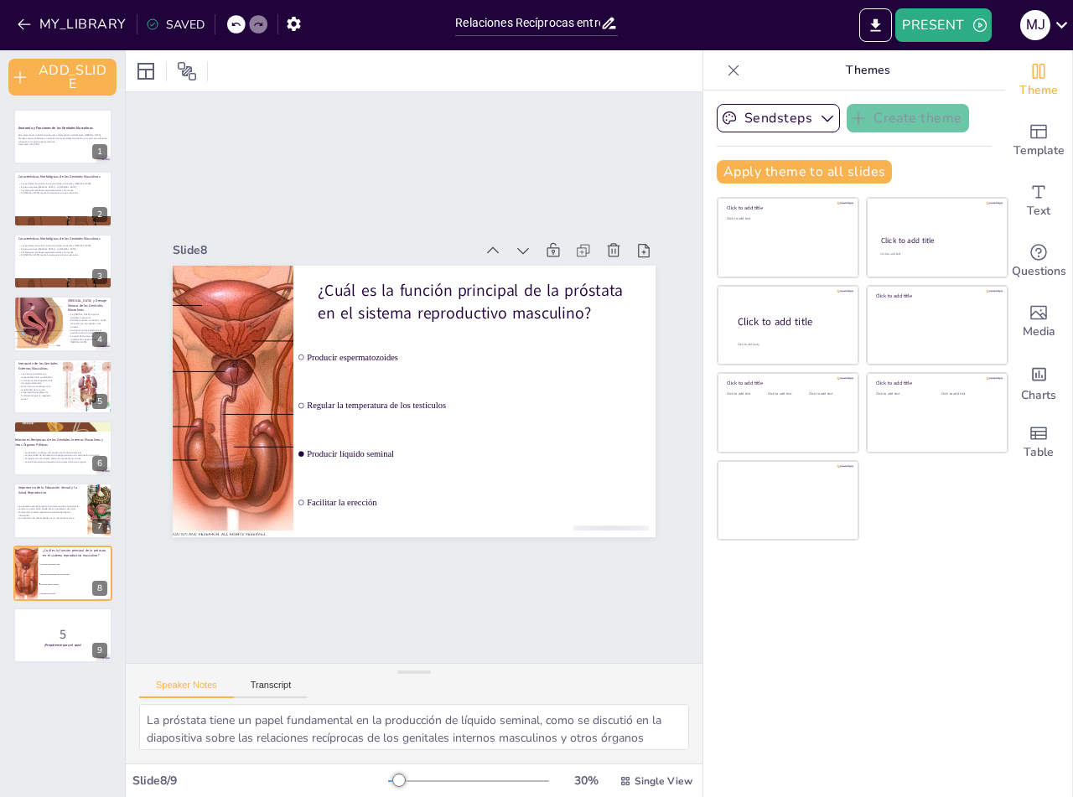
checkbox input "true"
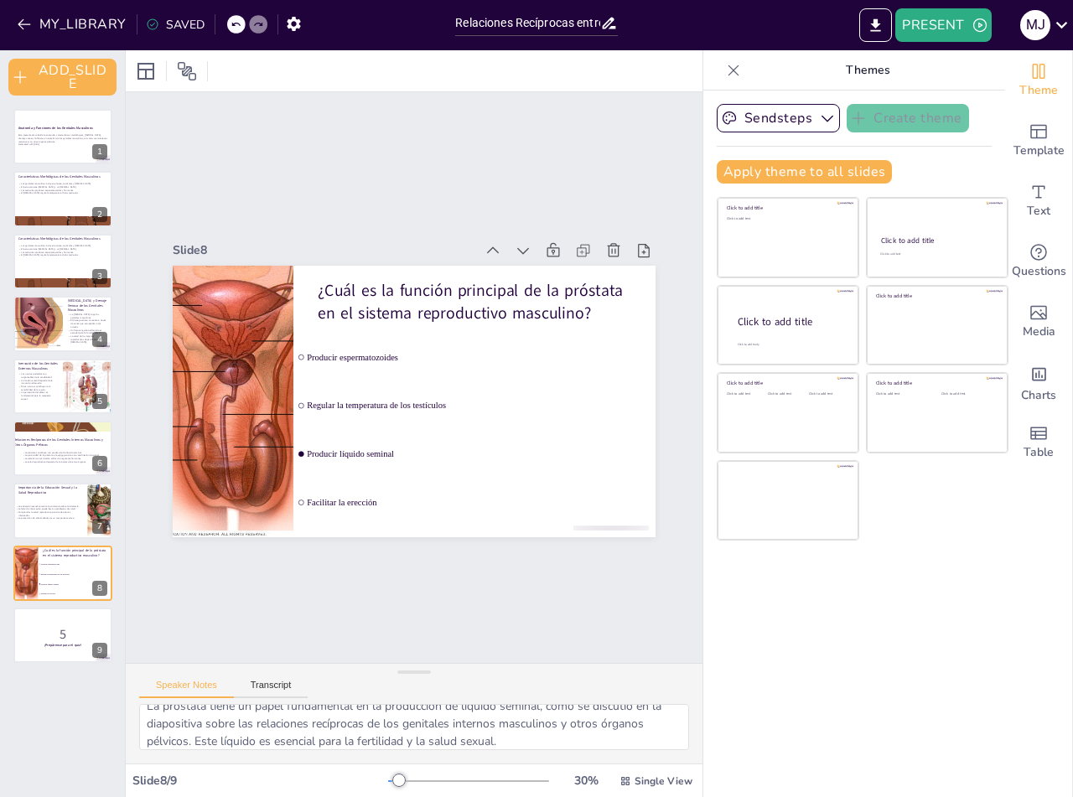
scroll to position [22, 0]
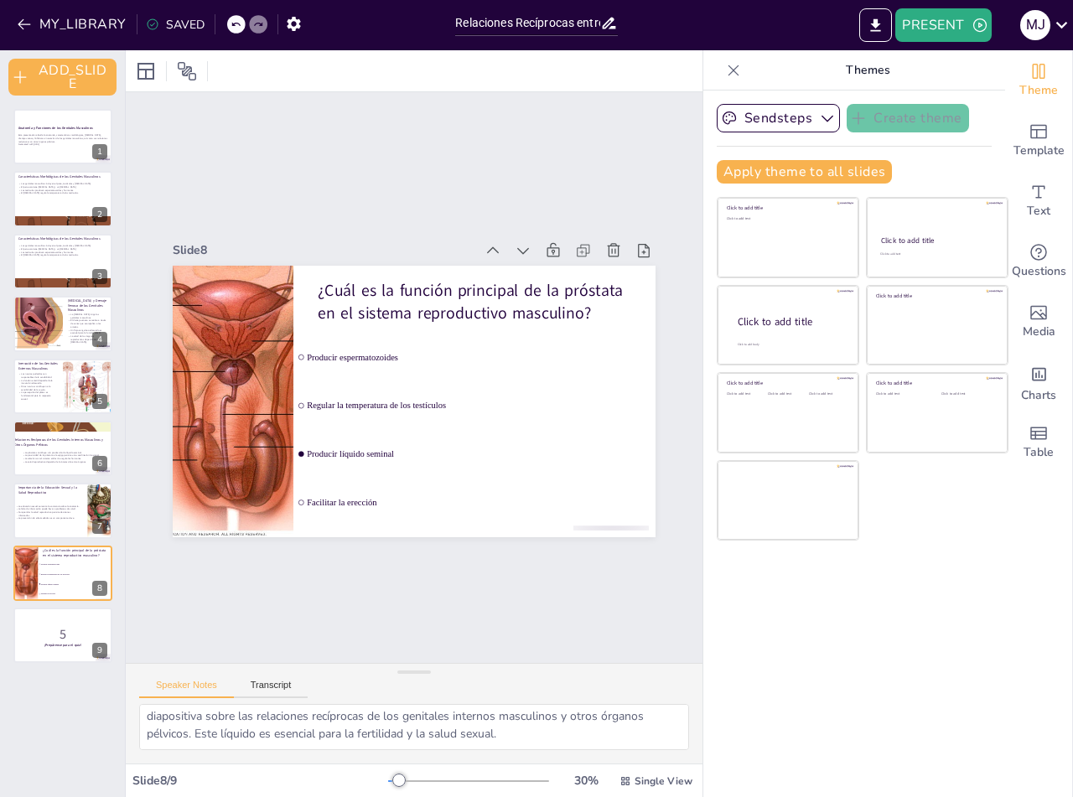
checkbox input "true"
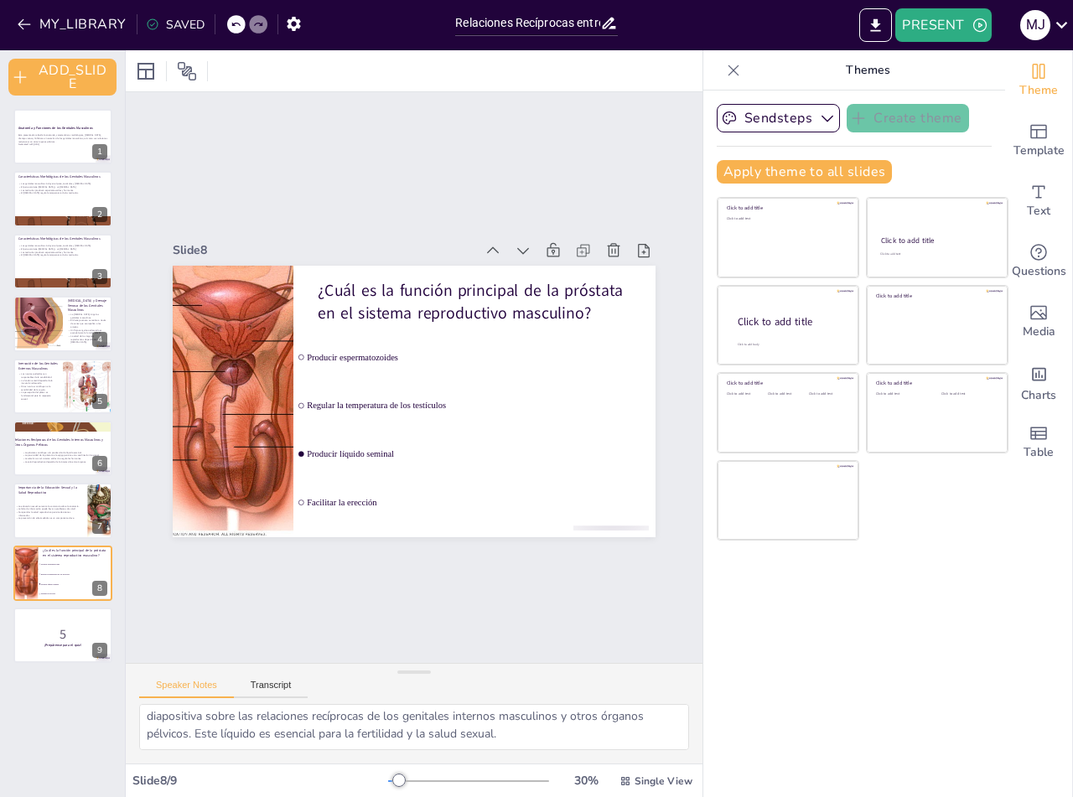
checkbox input "true"
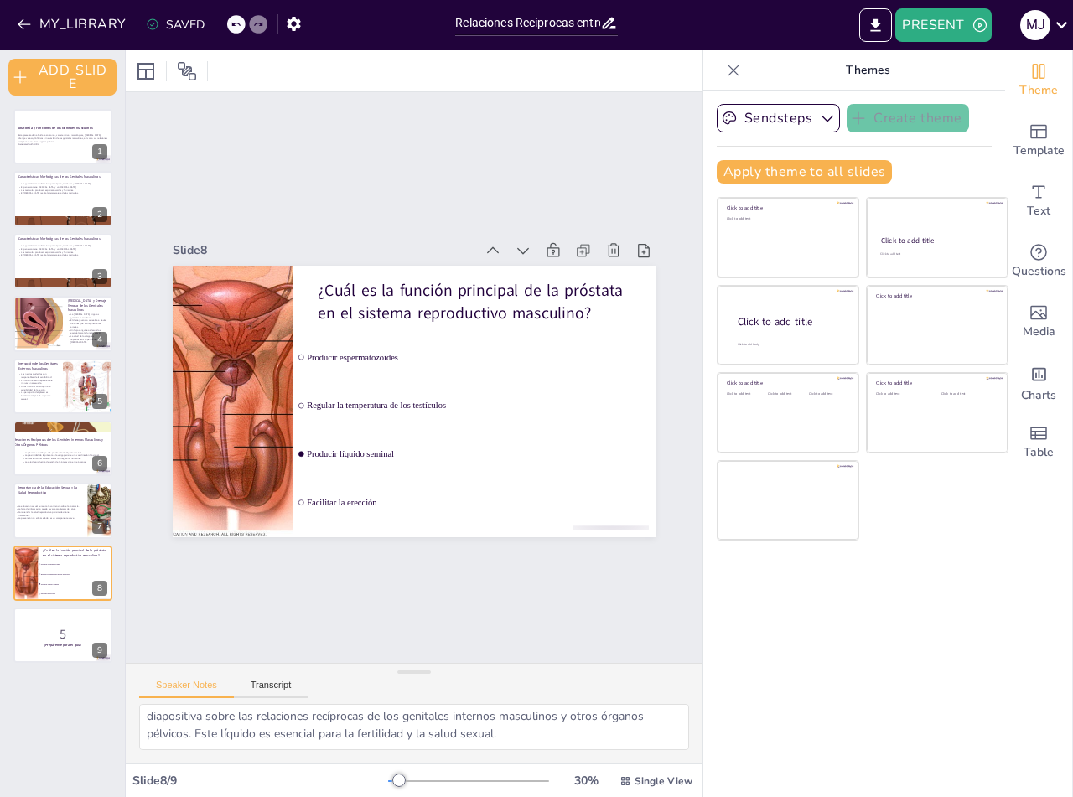
checkbox input "true"
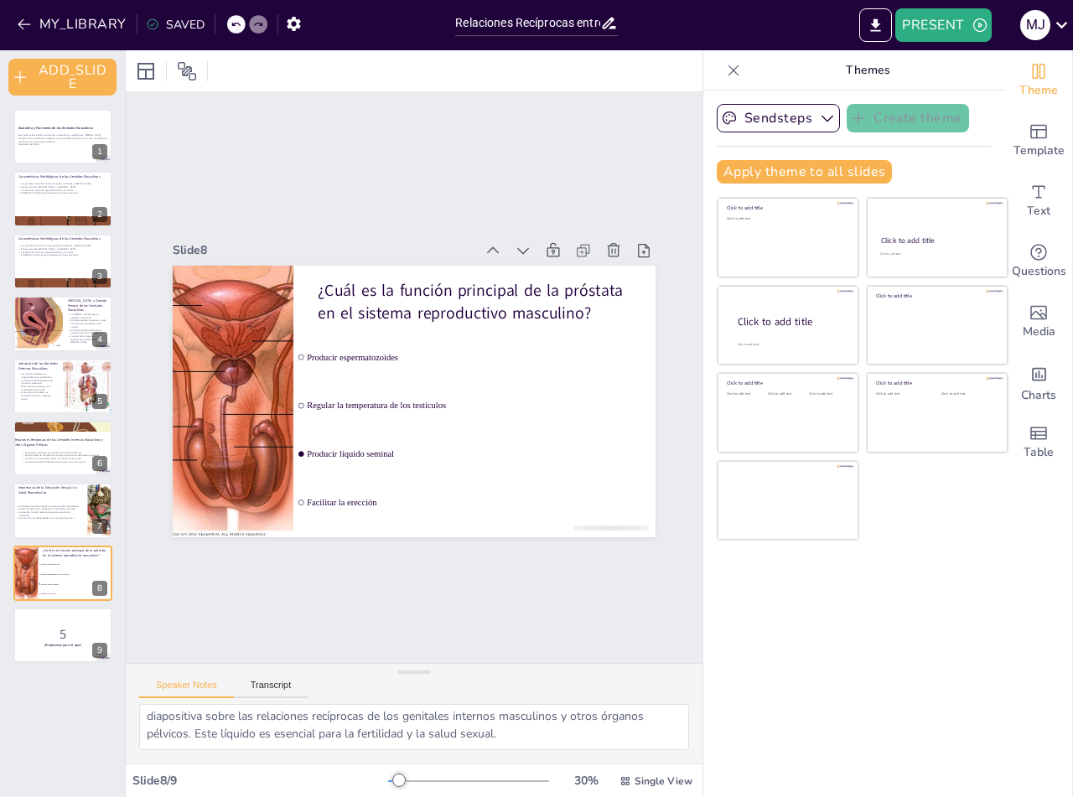
checkbox input "true"
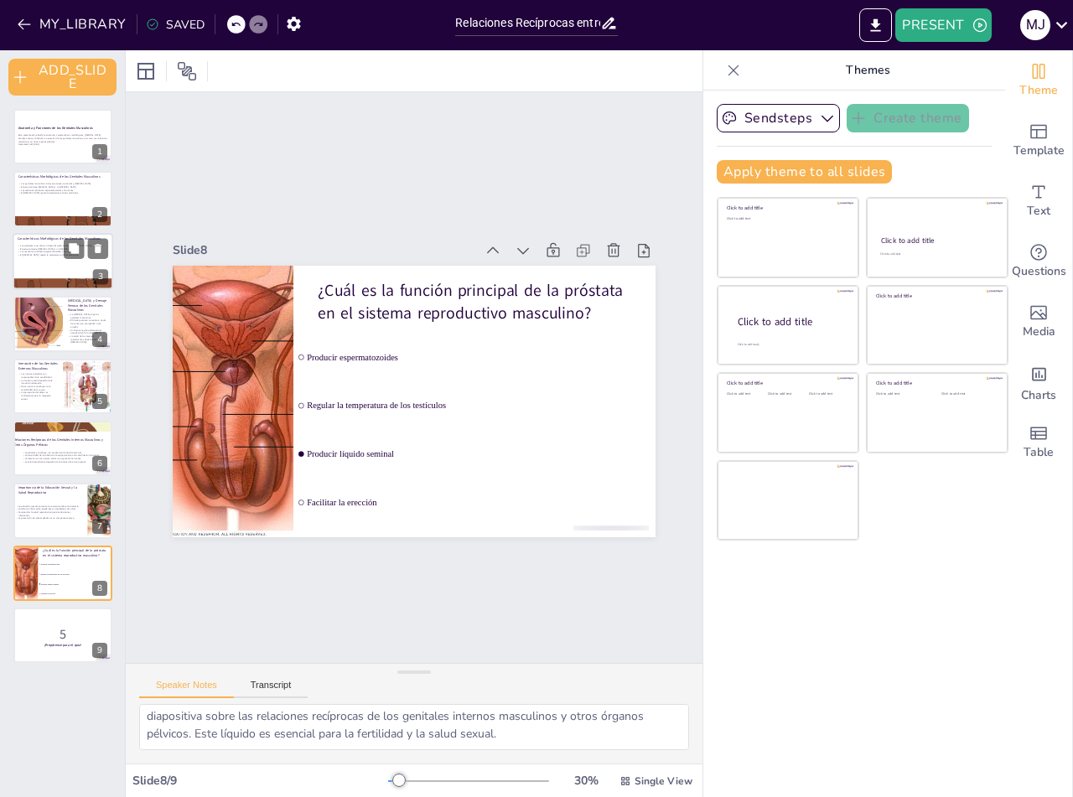
checkbox input "true"
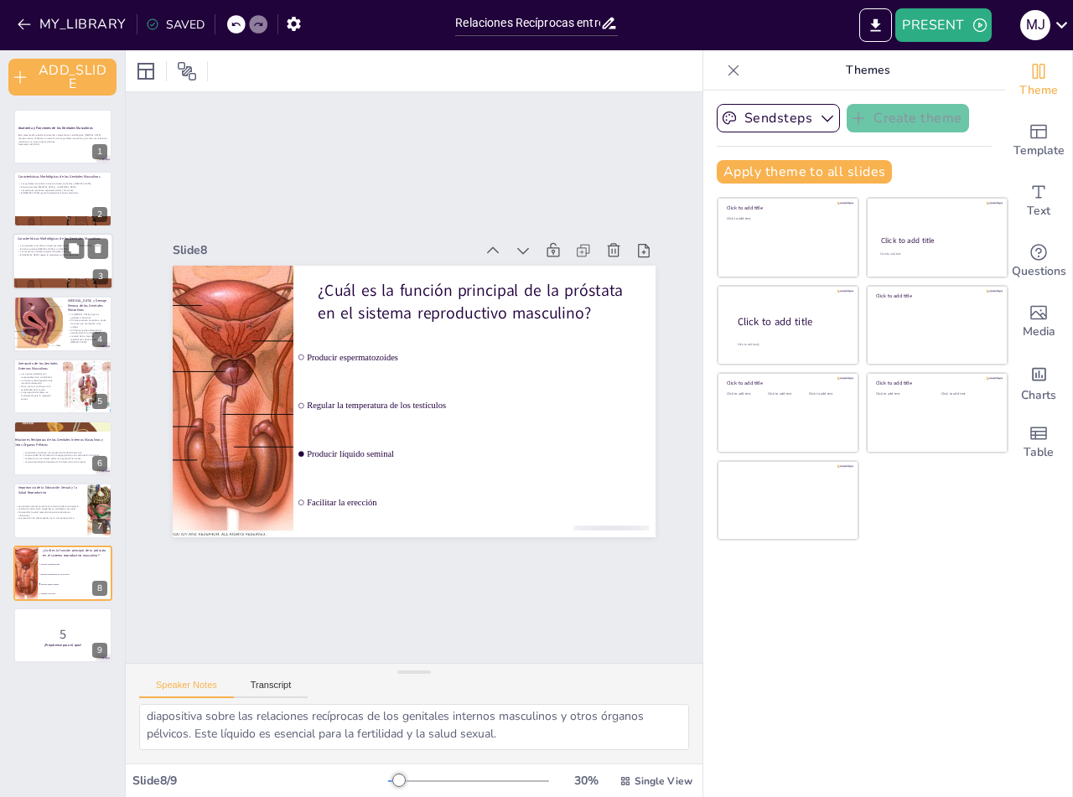
checkbox input "true"
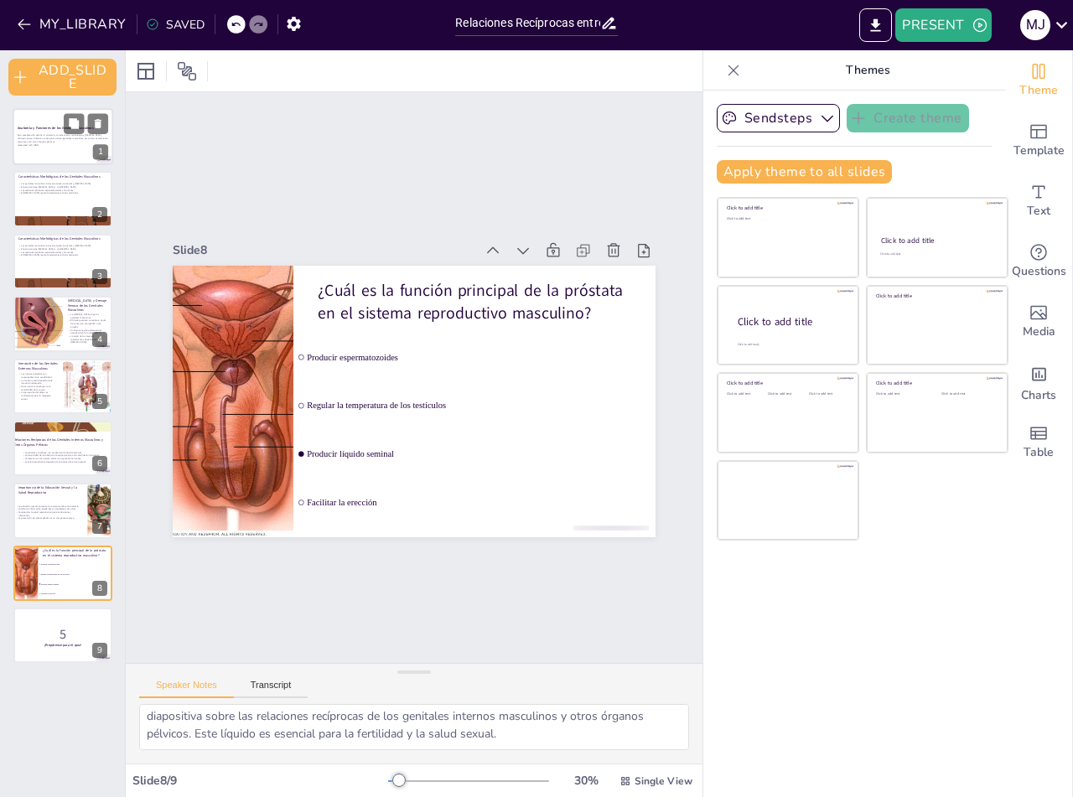
checkbox input "true"
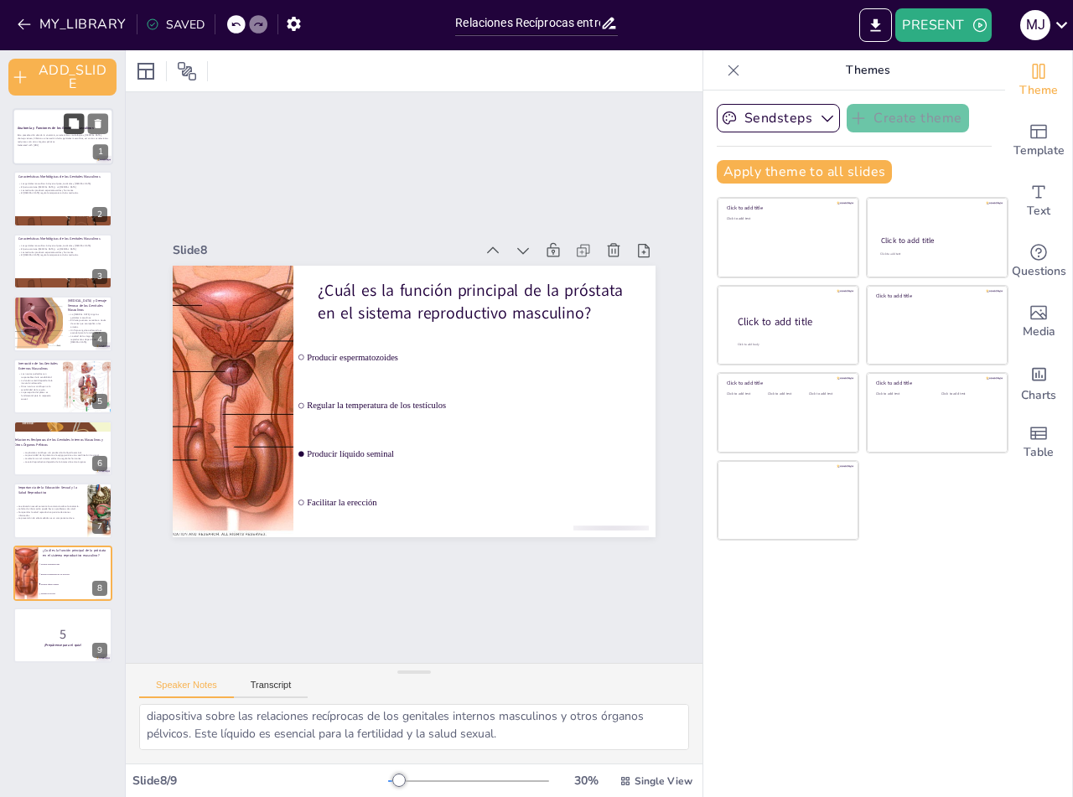
checkbox input "true"
click at [66, 129] on button at bounding box center [74, 123] width 20 height 20
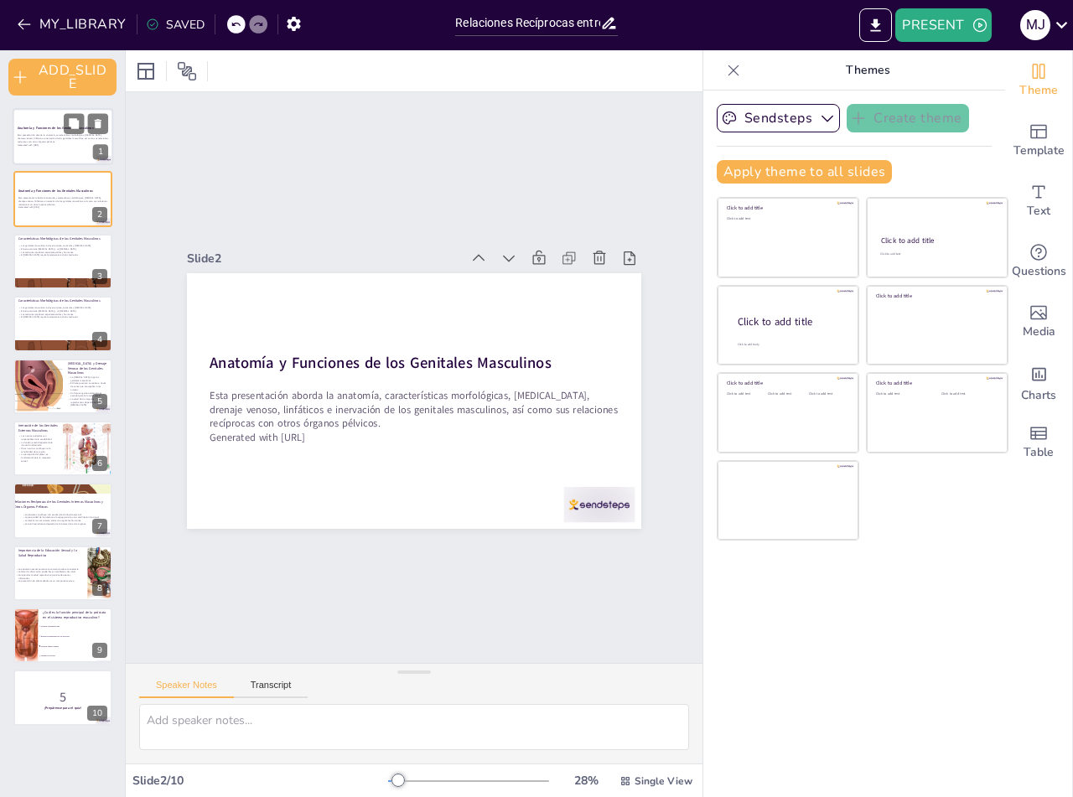
scroll to position [0, 0]
checkbox input "true"
click at [62, 264] on div at bounding box center [63, 261] width 101 height 57
type textarea "Lo ipsumdolors am con adipisc elitseddoeiu te in utlaboreetdo magnaaliq en admi…"
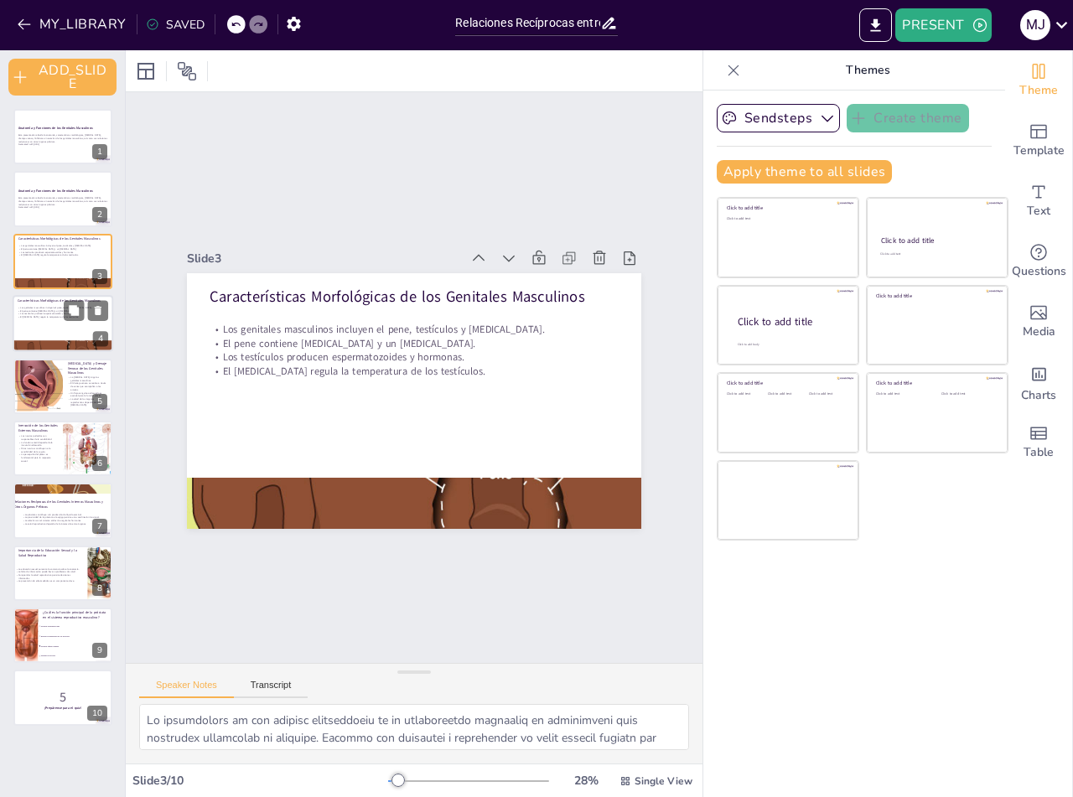
click at [54, 348] on div at bounding box center [63, 345] width 101 height 75
checkbox input "true"
click at [72, 493] on icon at bounding box center [74, 497] width 10 height 10
type textarea "Lo ipsumdol si am consec adipi el se doeiusm temporincidi utlaboree, do mag ali…"
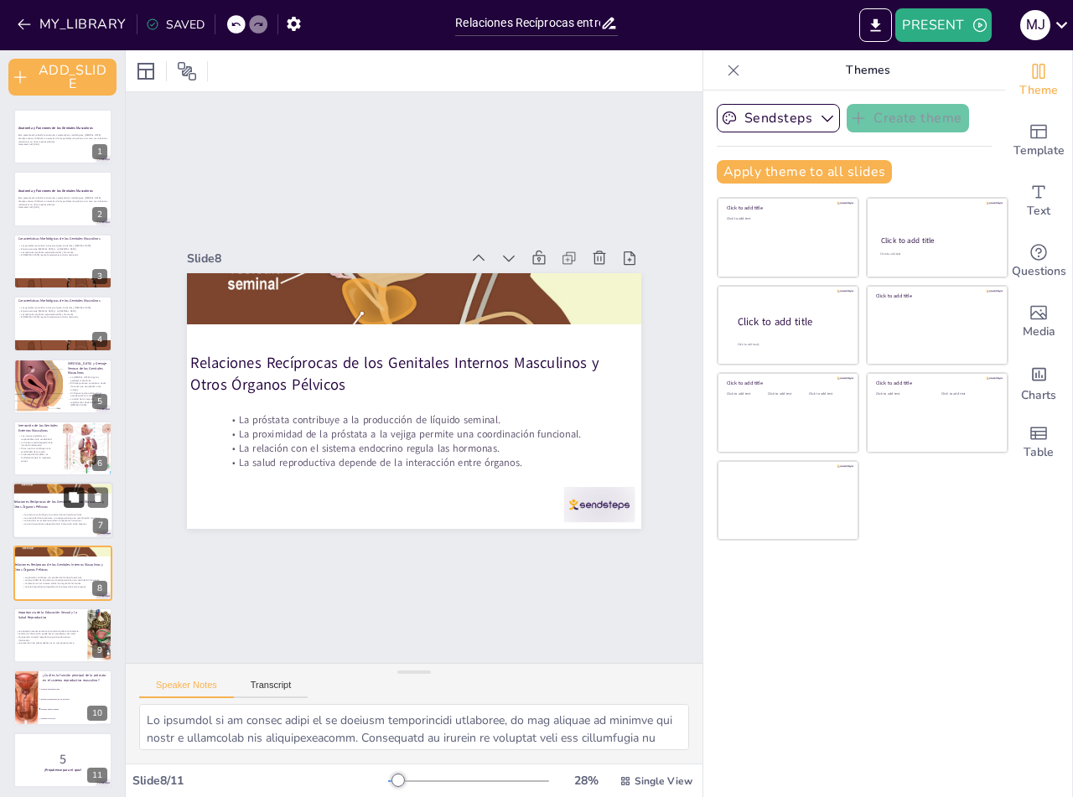
scroll to position [4, 0]
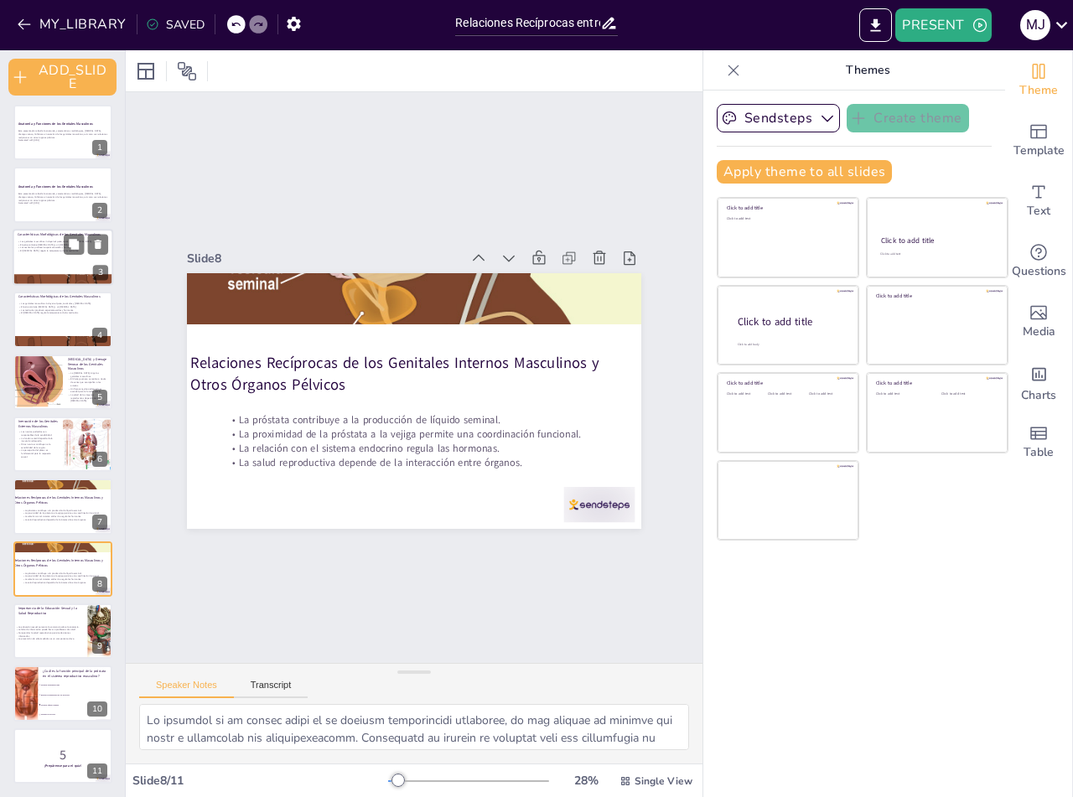
checkbox input "true"
click at [66, 254] on button at bounding box center [74, 244] width 20 height 20
type textarea "Lo ipsumdolors am con adipisc elitseddoeiu te in utlaboreetdo magnaaliq en admi…"
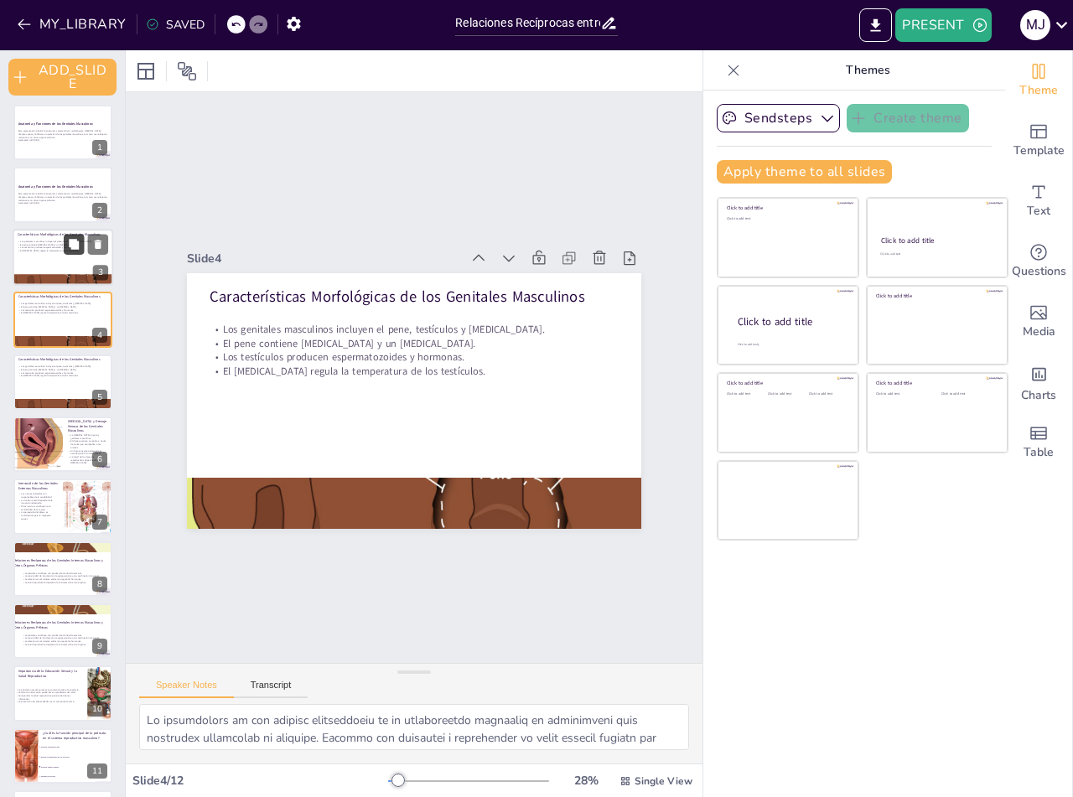
scroll to position [0, 0]
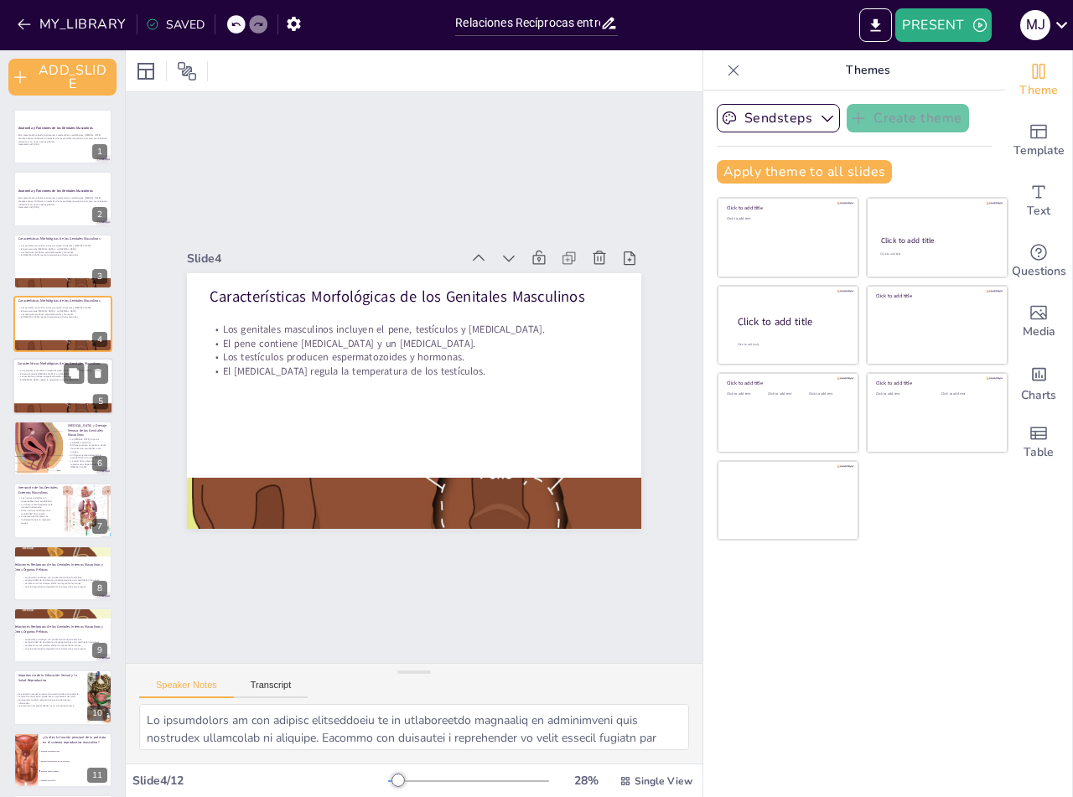
click at [47, 376] on p "Los testículos producen espermatozoides y hormonas." at bounding box center [63, 376] width 91 height 3
click at [50, 327] on div at bounding box center [63, 323] width 101 height 57
click at [43, 382] on div at bounding box center [63, 386] width 101 height 57
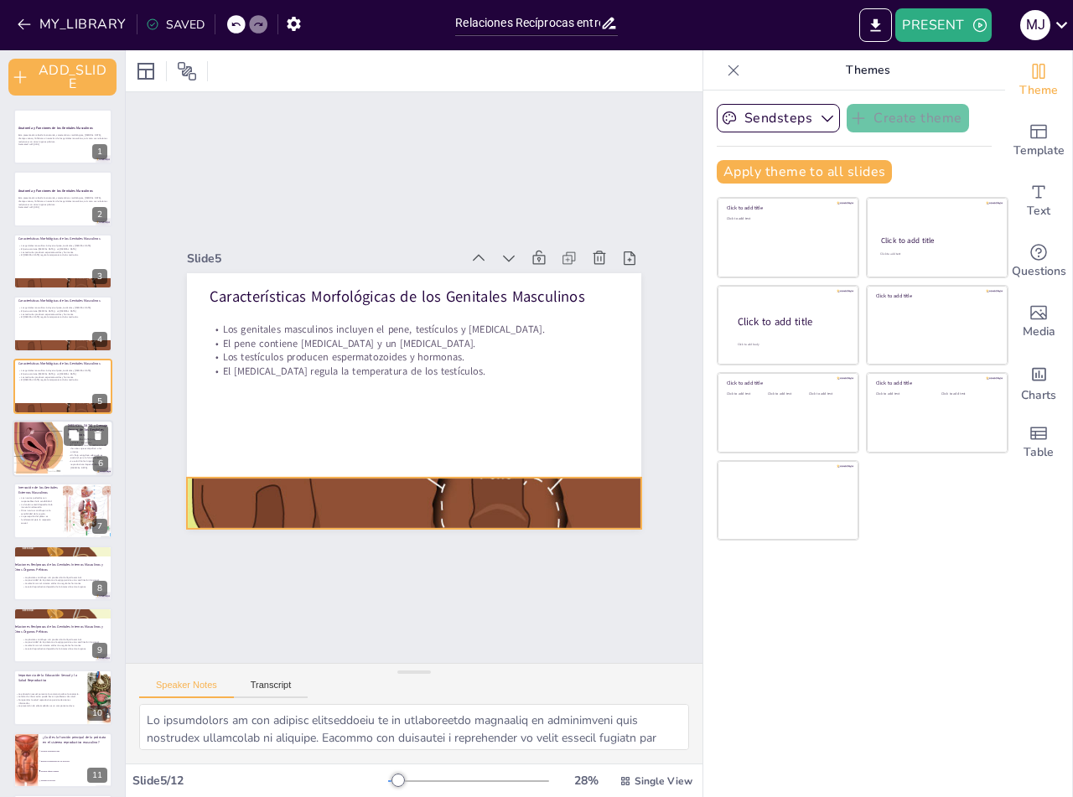
checkbox input "true"
click at [34, 432] on div at bounding box center [37, 448] width 86 height 57
type textarea "Lo ipsumdo sitamet consect ad elitsed doei te incididunt ut lab etdolorem aliqu…"
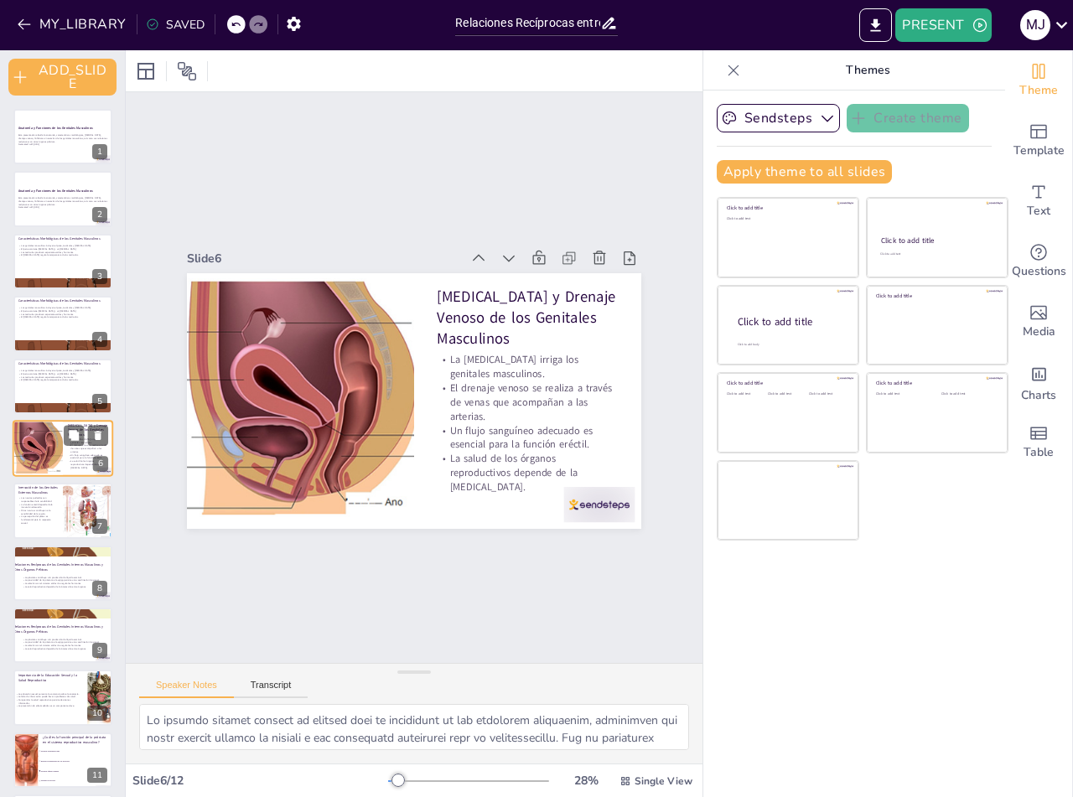
scroll to position [2, 0]
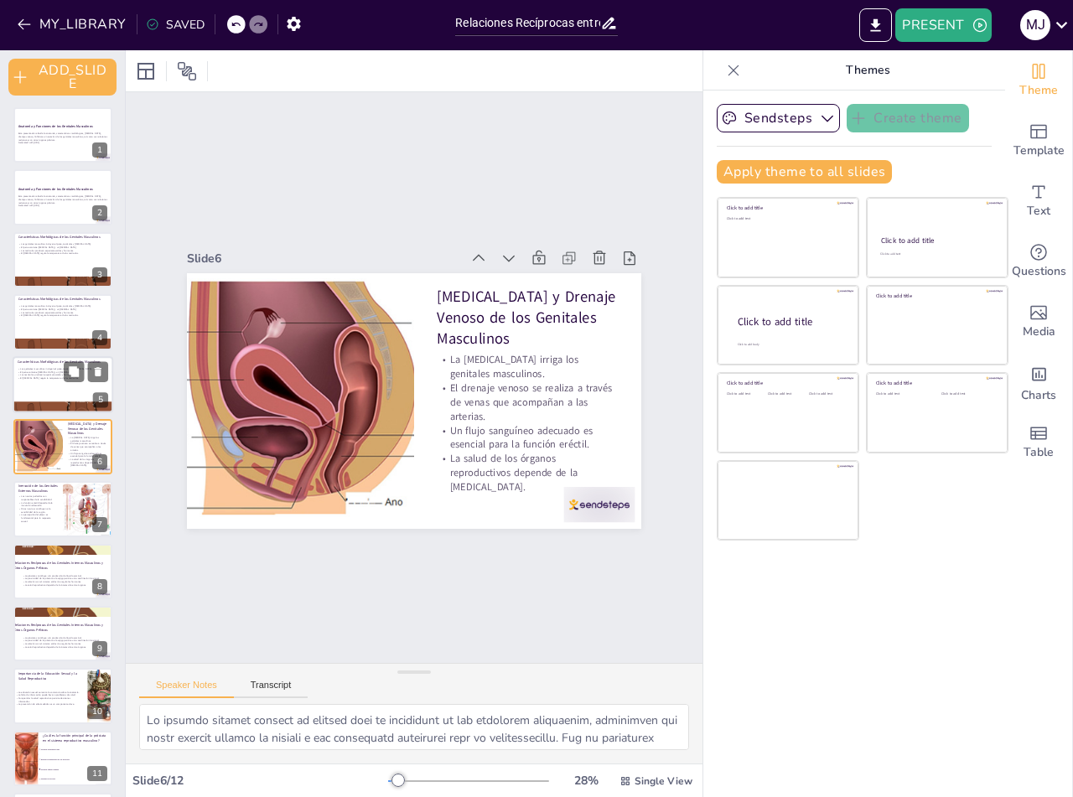
checkbox input "true"
click at [63, 383] on div at bounding box center [63, 384] width 101 height 57
type textarea "Lo ipsumdolors am con adipisc elitseddoeiu te in utlaboreetdo magnaaliq en admi…"
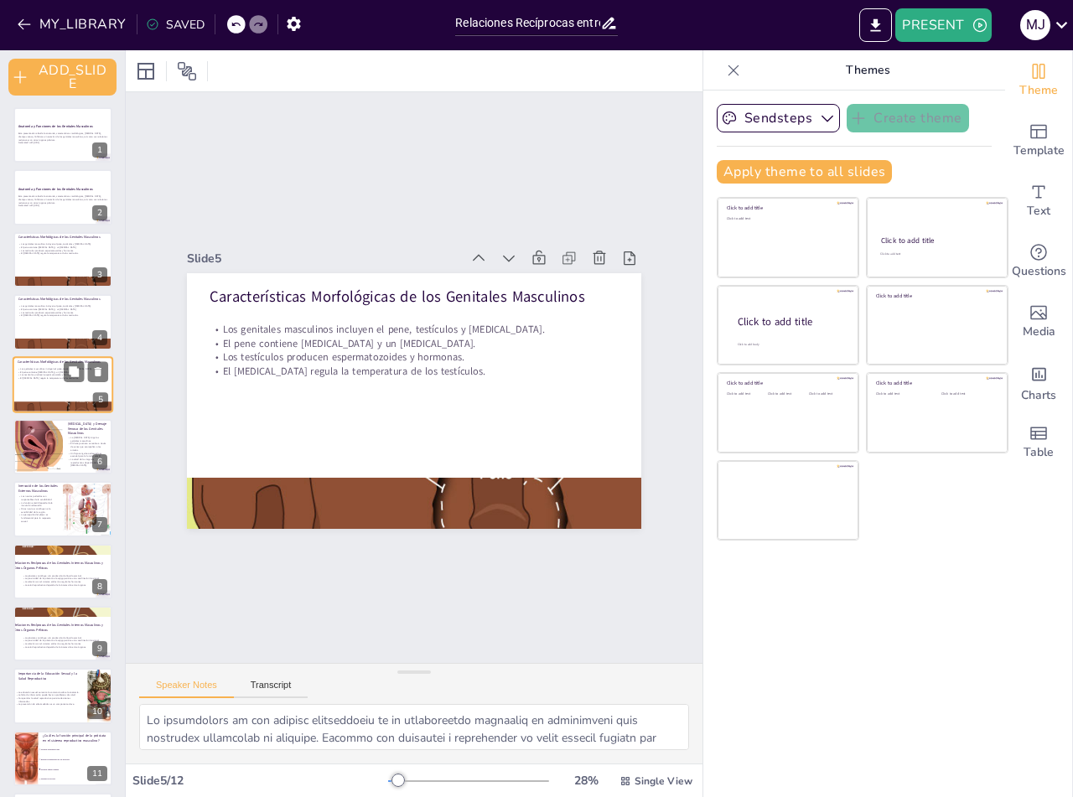
scroll to position [0, 0]
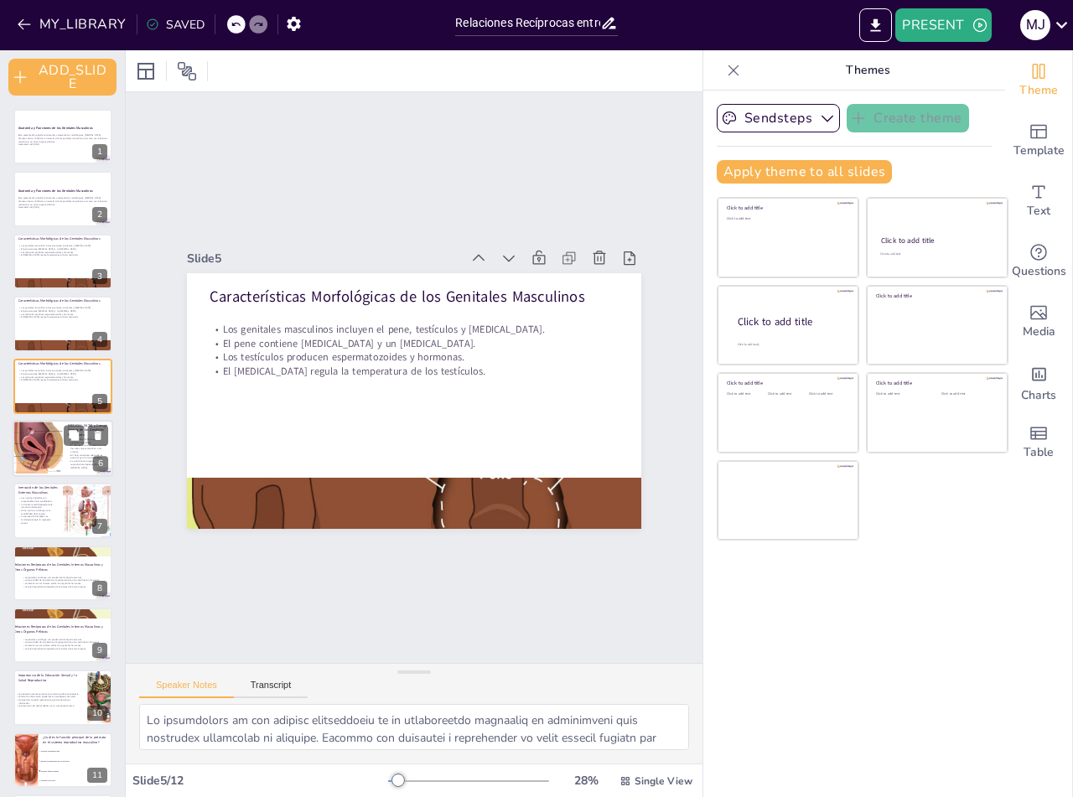
checkbox input "true"
click at [31, 452] on div at bounding box center [37, 448] width 86 height 57
type textarea "Lo ipsumdo sitamet consect ad elitsed doei te incididunt ut lab etdolorem aliqu…"
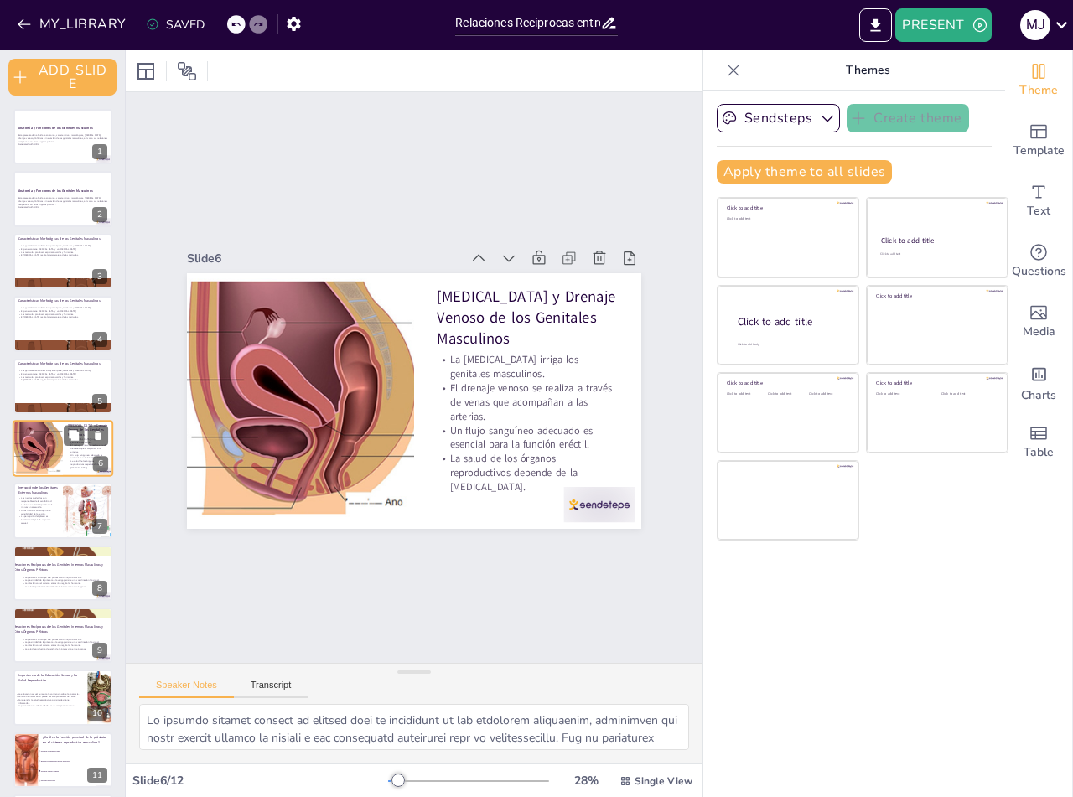
scroll to position [2, 0]
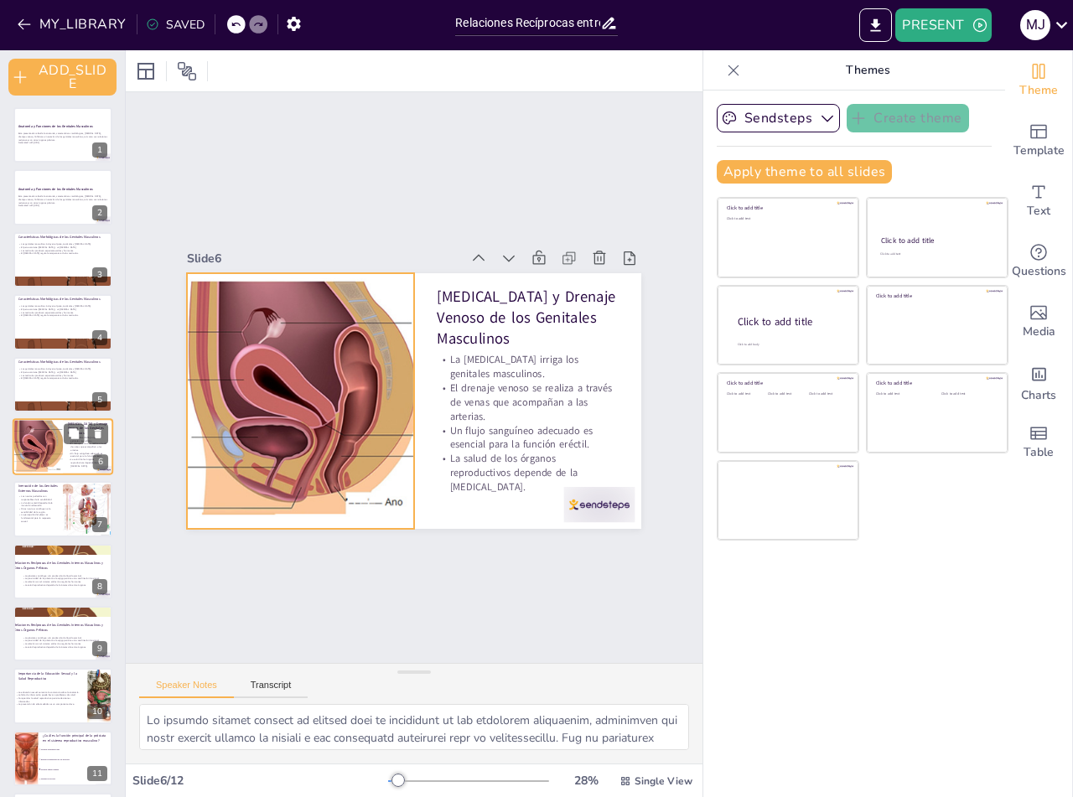
click at [29, 432] on div at bounding box center [37, 446] width 86 height 57
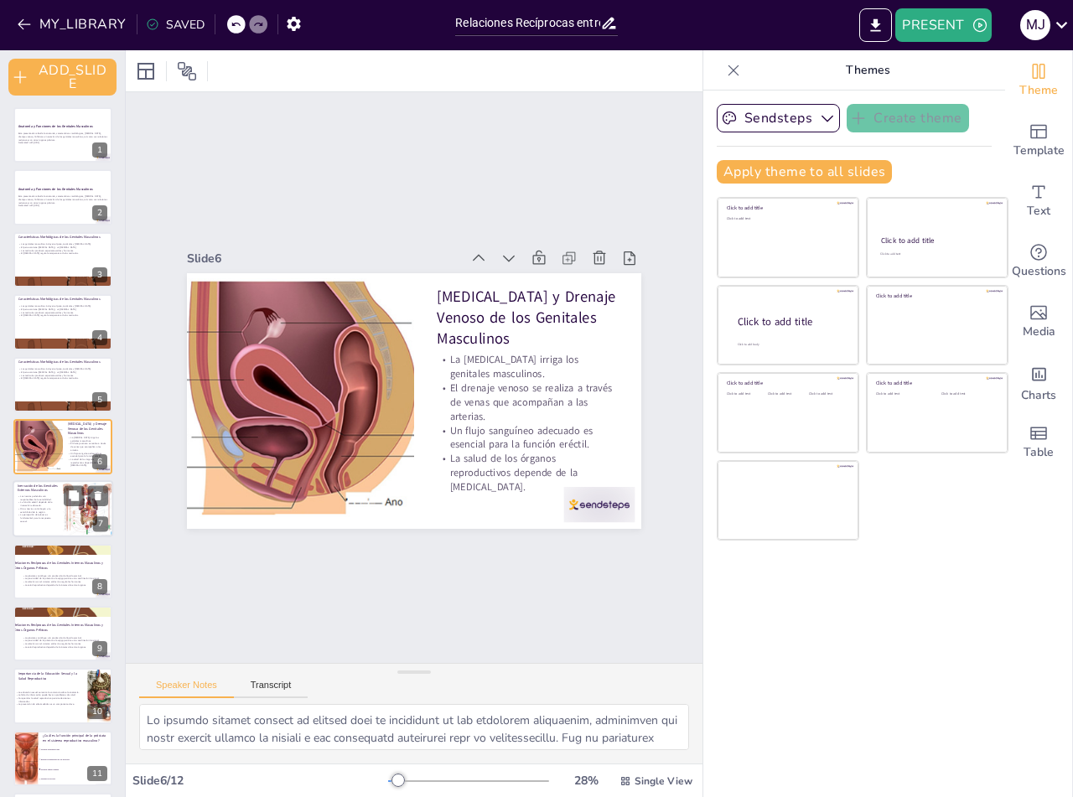
checkbox input "true"
click at [49, 496] on p "Los nervios pudendos son responsables de la sensibilidad." at bounding box center [38, 498] width 40 height 6
type textarea "Lo ipsumdolorsi am con adipiscin el seddoeiu temp in utlaboreetd magnaa. Eni ad…"
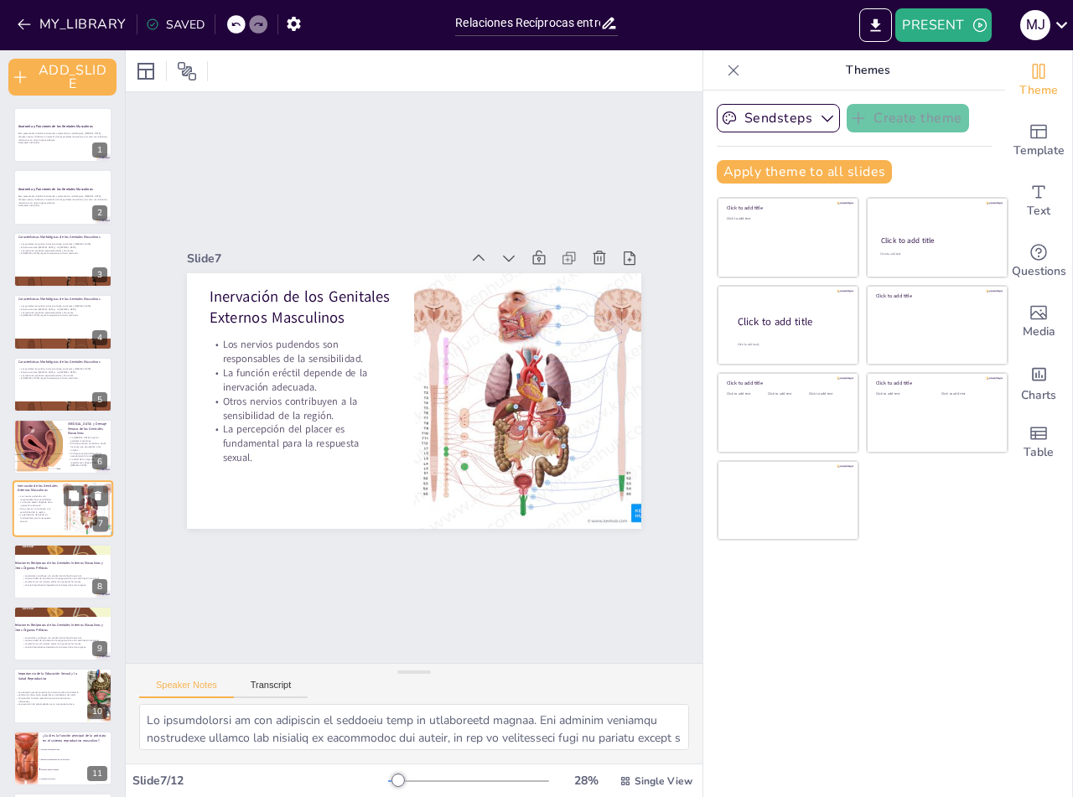
scroll to position [64, 0]
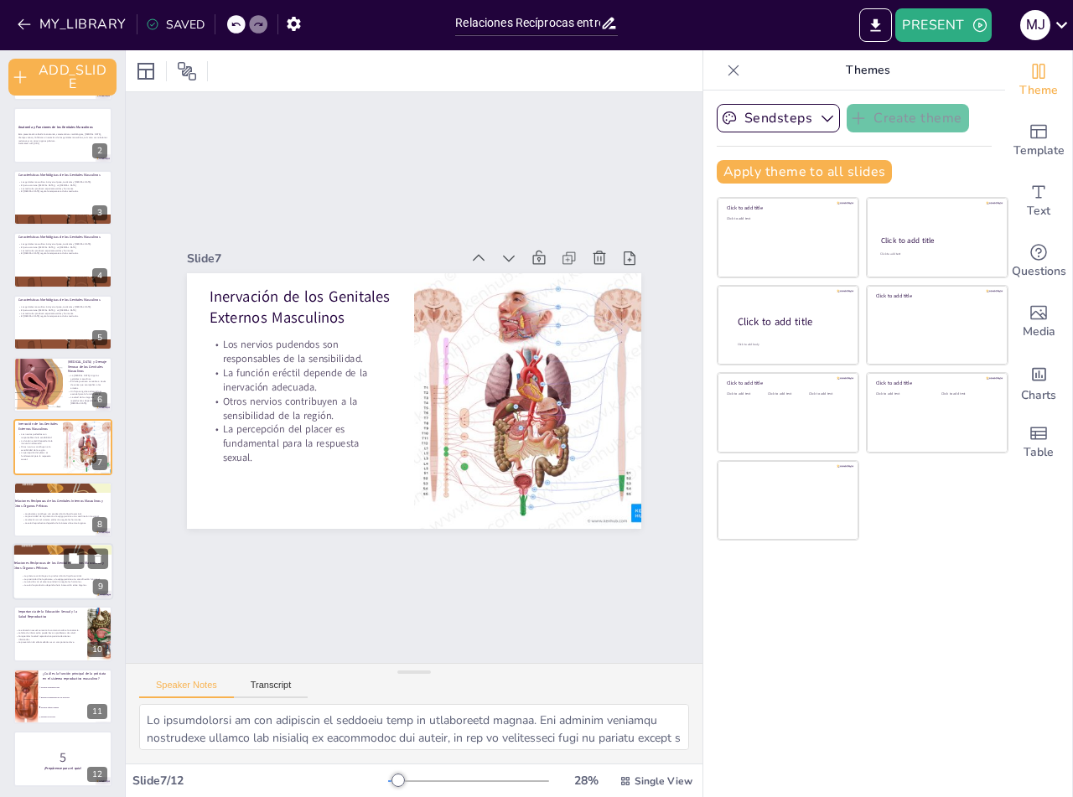
checkbox input "true"
click at [39, 564] on p "Relaciones Recíprocas de los Genitales Internos Masculinos y Otros Órganos Pélv…" at bounding box center [58, 565] width 91 height 9
type textarea "Lo ipsumdol si am consec adipi el se doeiusm temporincidi utlaboree, do mag ali…"
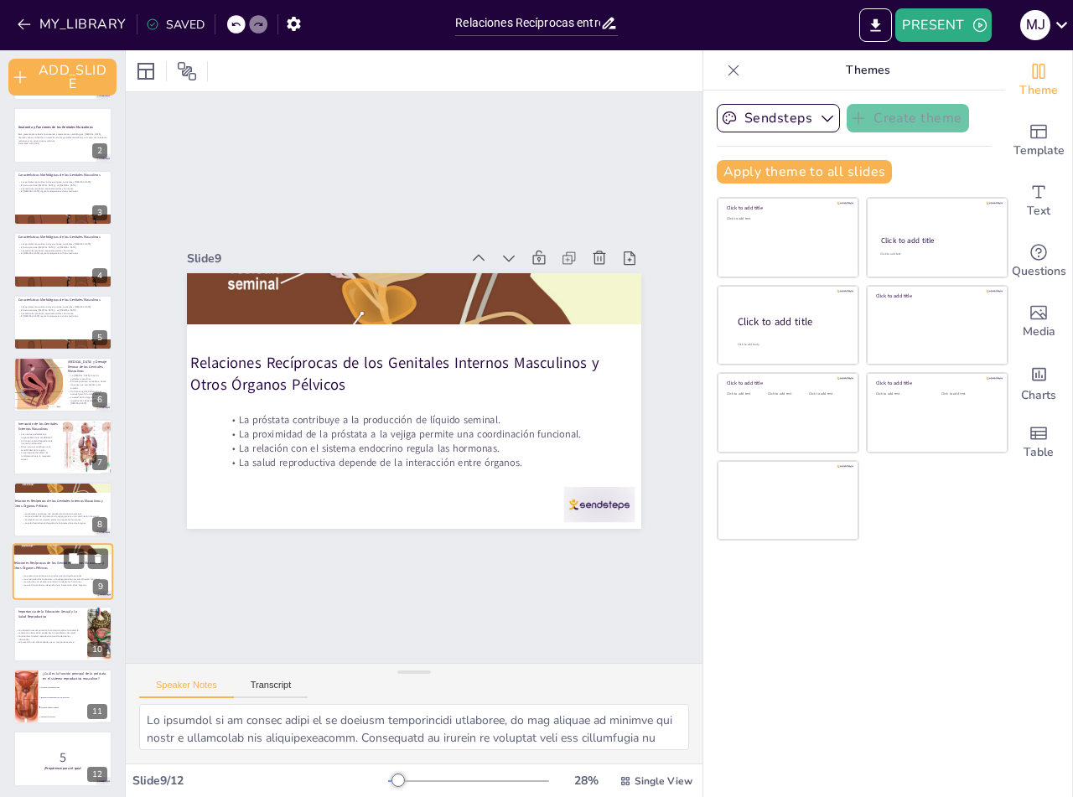
scroll to position [67, 0]
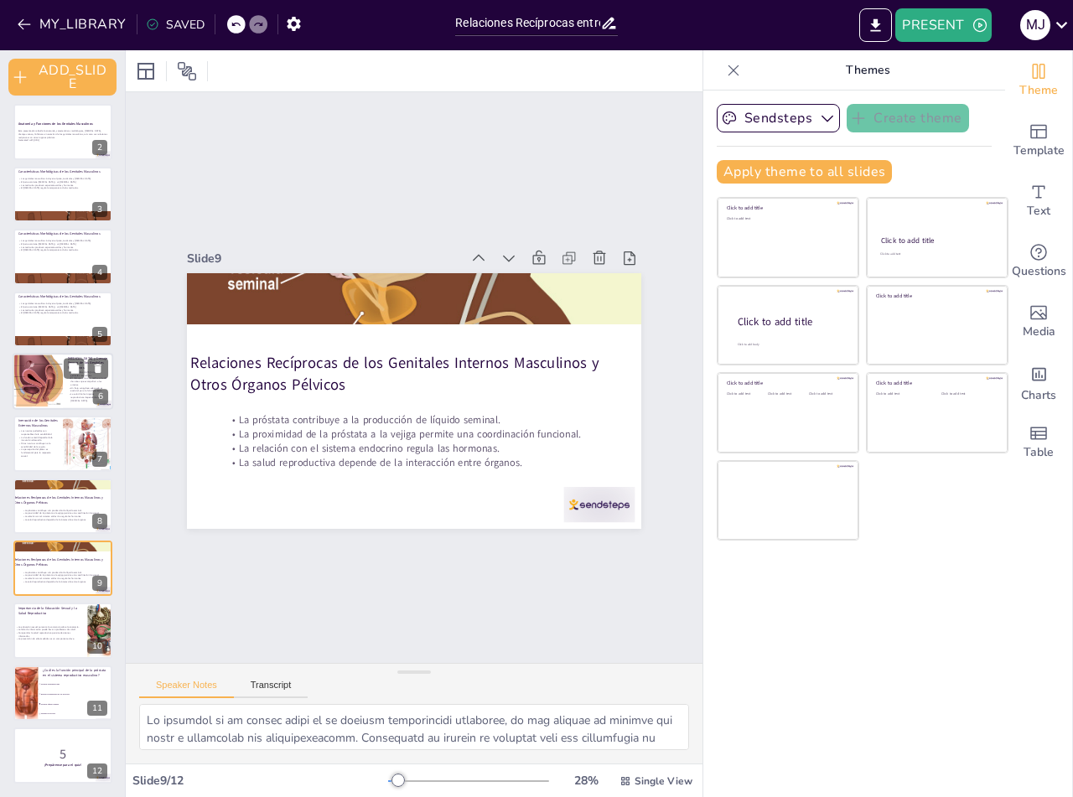
checkbox input "true"
click at [36, 374] on div at bounding box center [37, 381] width 86 height 57
type textarea "Lo ipsumdo sitamet consect ad elitsed doei te incididunt ut lab etdolorem aliqu…"
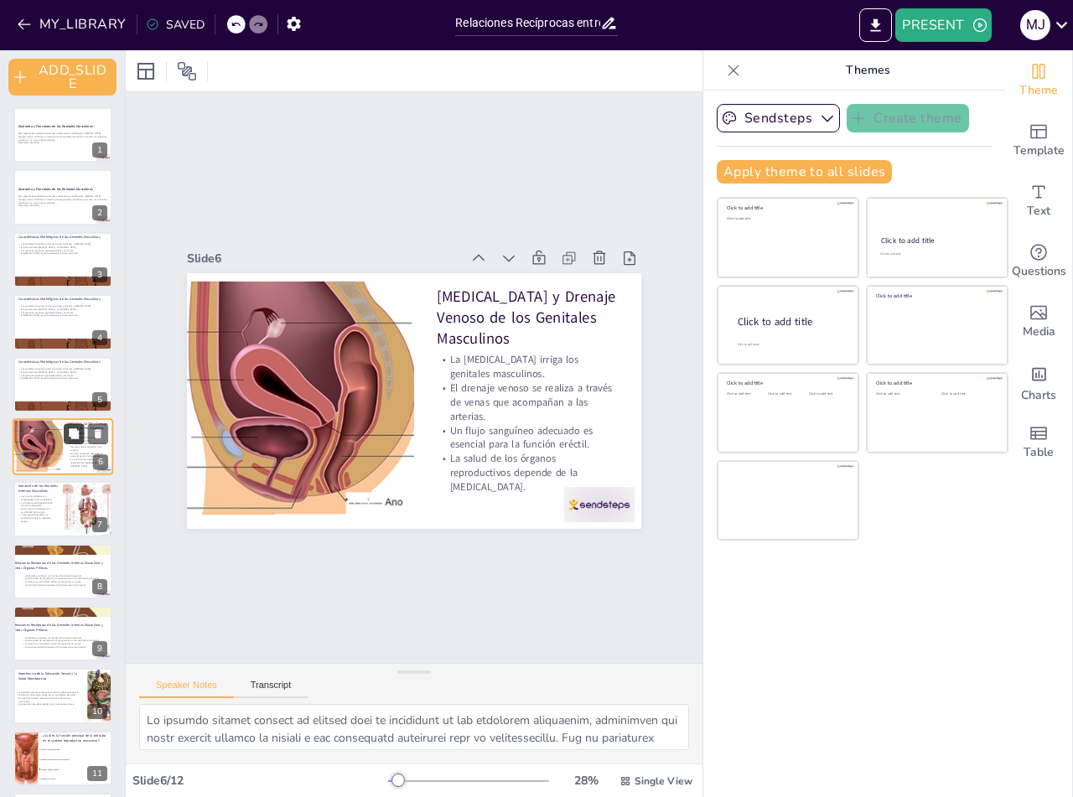
checkbox input "true"
click at [67, 442] on button at bounding box center [74, 433] width 20 height 20
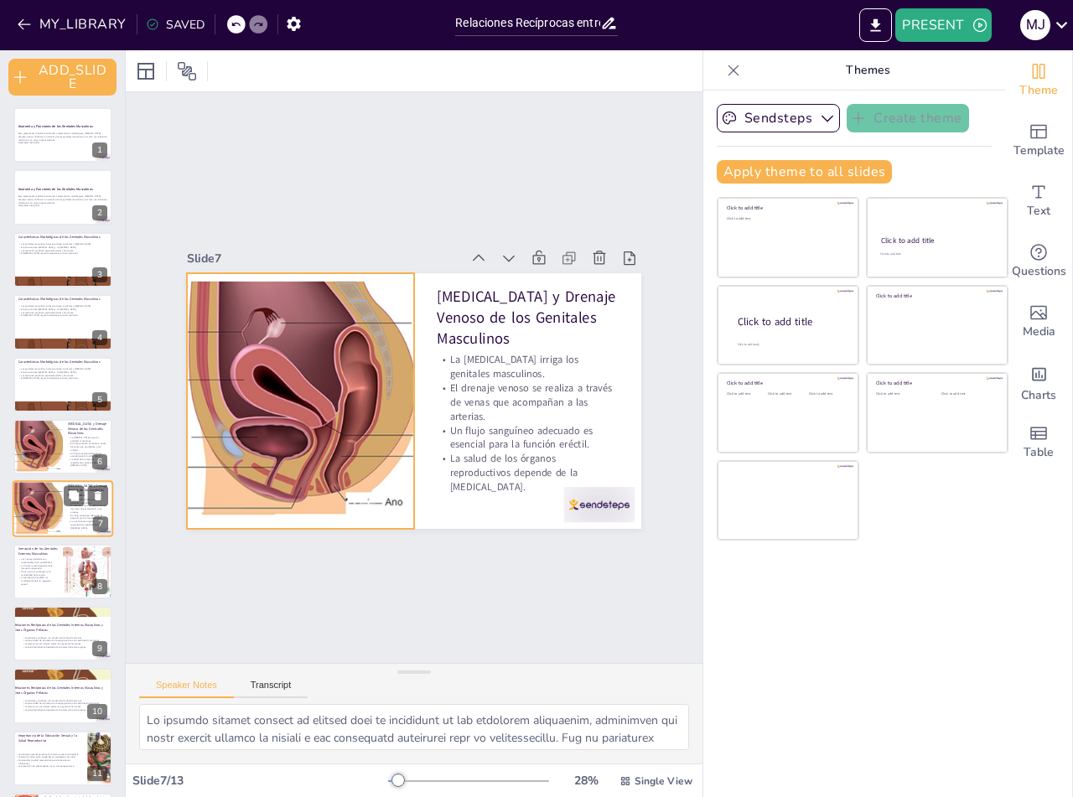
scroll to position [64, 0]
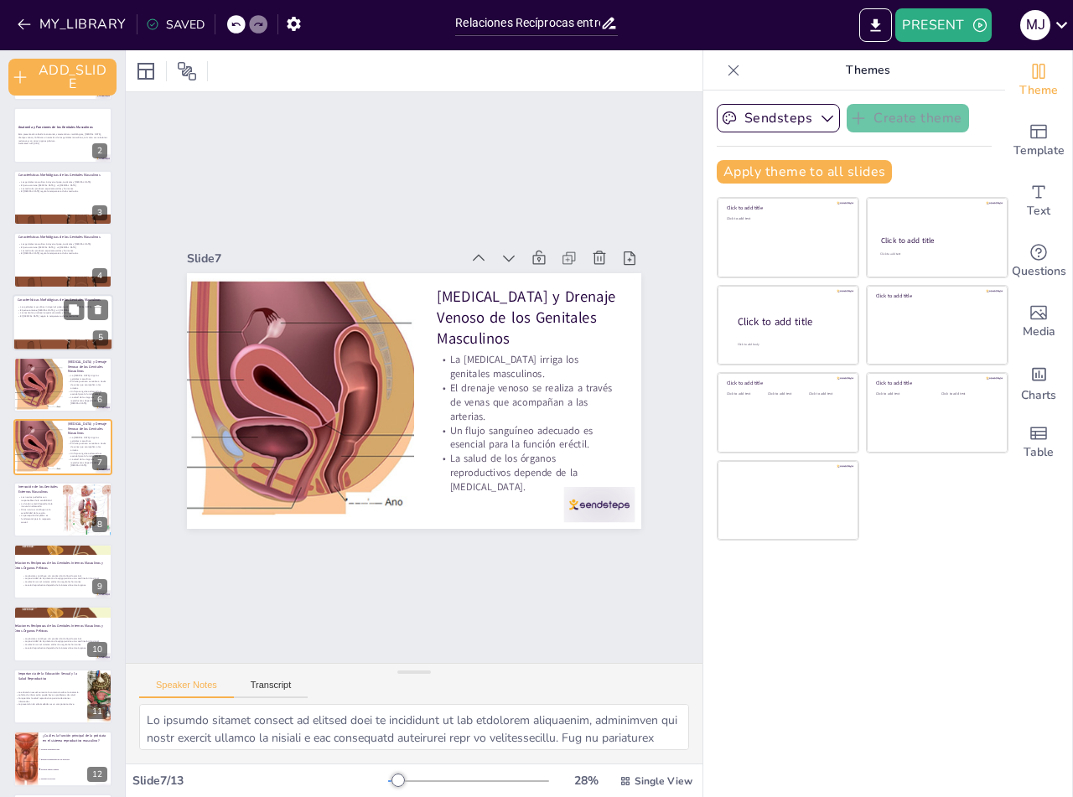
click at [61, 373] on div at bounding box center [38, 384] width 85 height 55
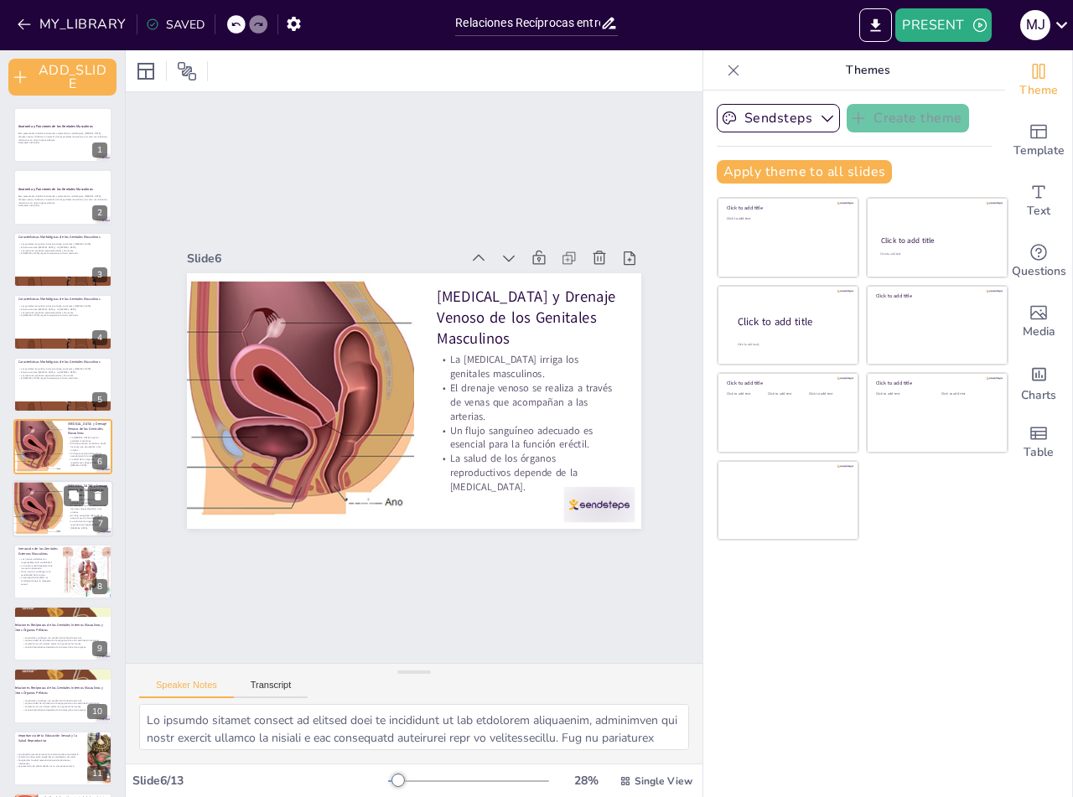
click at [39, 496] on div at bounding box center [37, 509] width 86 height 57
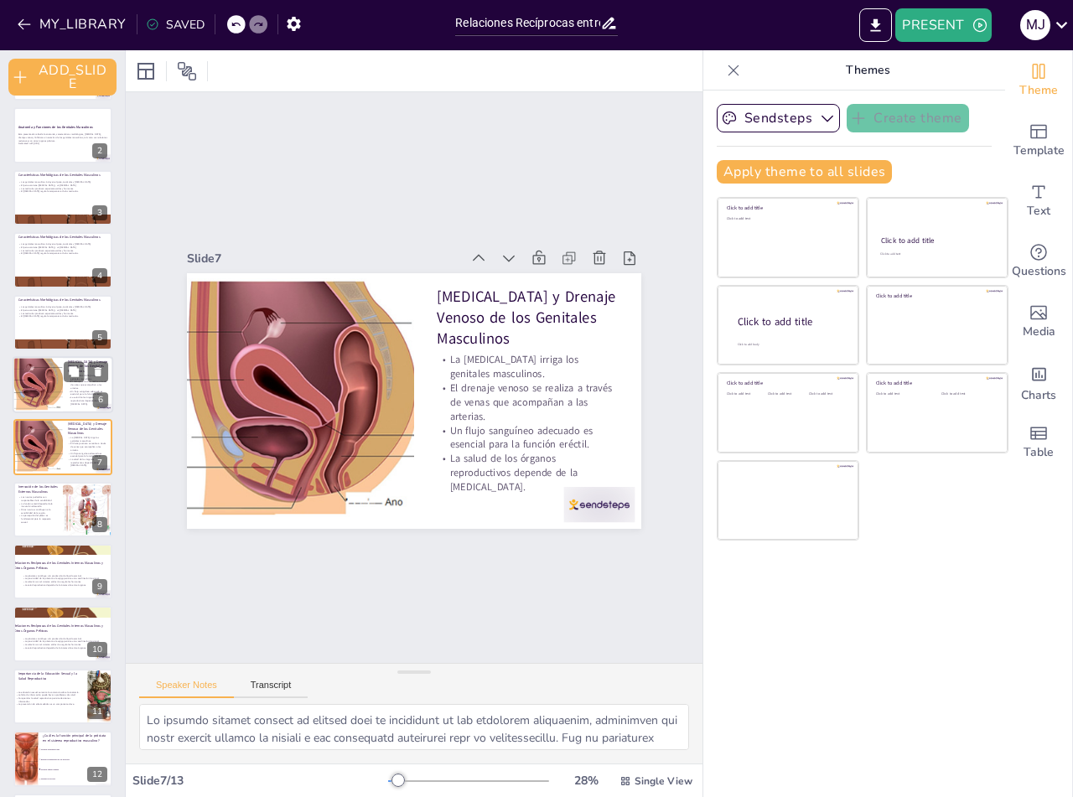
click at [54, 402] on div at bounding box center [37, 384] width 86 height 57
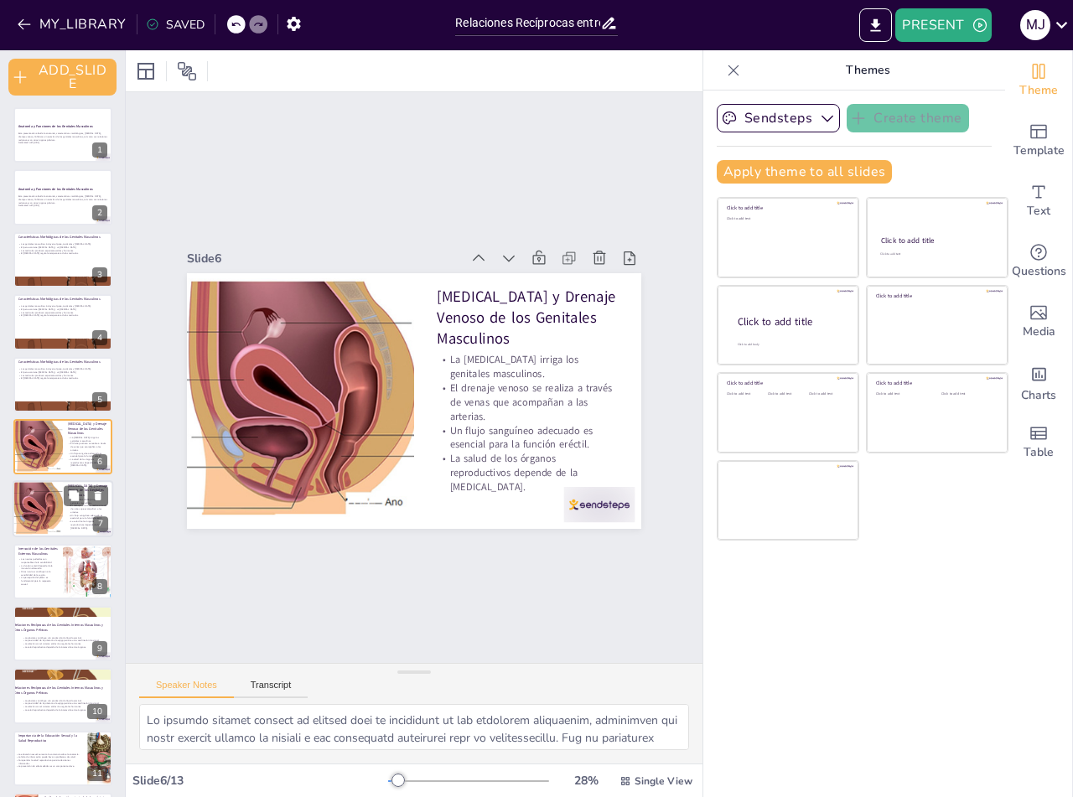
click at [36, 493] on div at bounding box center [37, 509] width 86 height 57
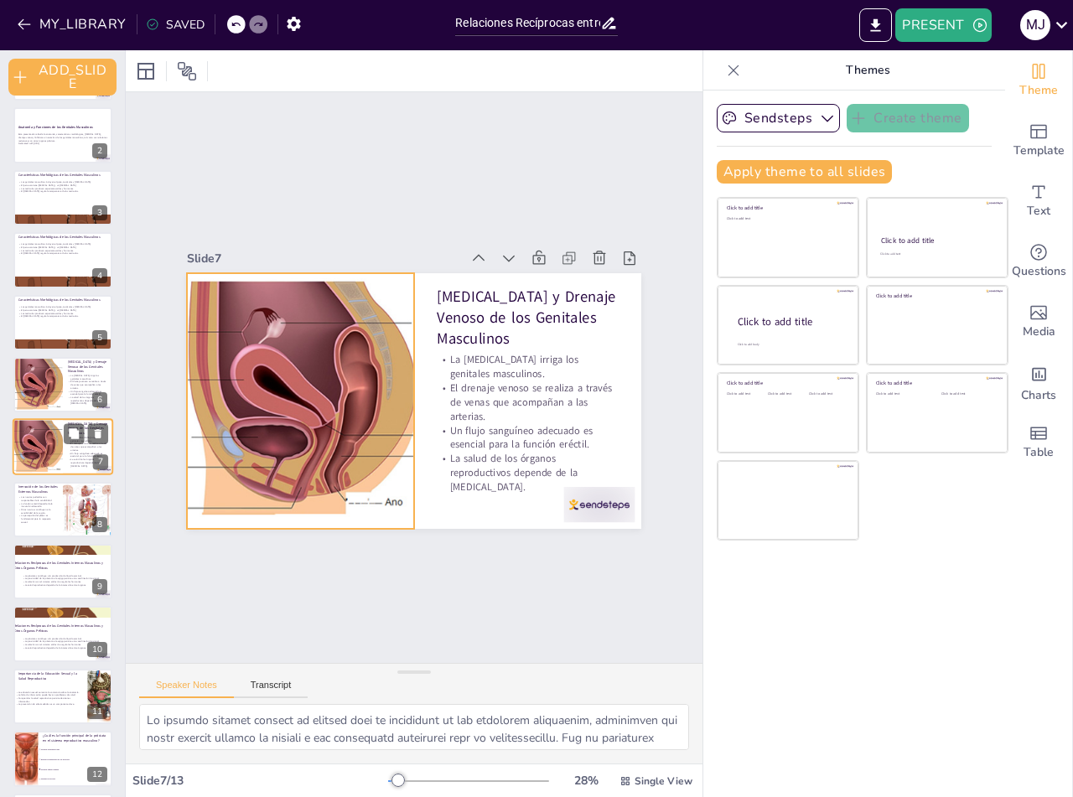
scroll to position [129, 0]
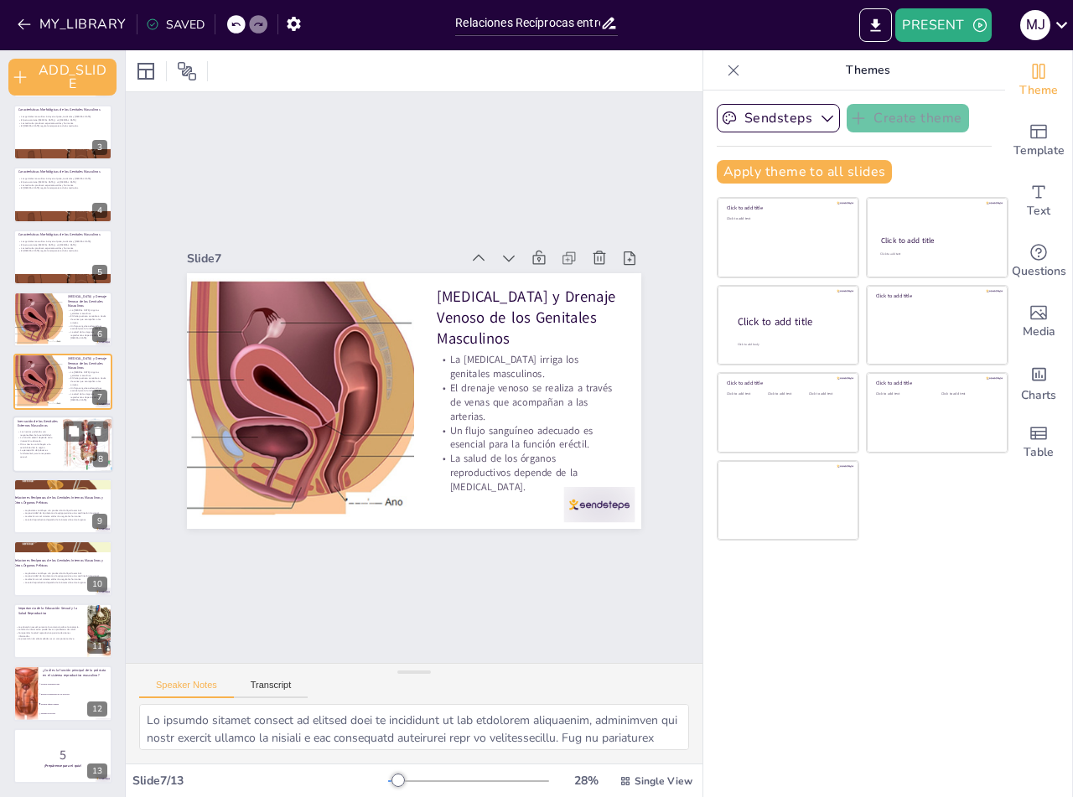
checkbox input "true"
click at [41, 443] on p "Otros nervios contribuyen a la sensibilidad de la región." at bounding box center [38, 446] width 40 height 6
type textarea "Lo ipsumdolorsi am con adipiscin el seddoeiu temp in utlaboreetd magnaa. Eni ad…"
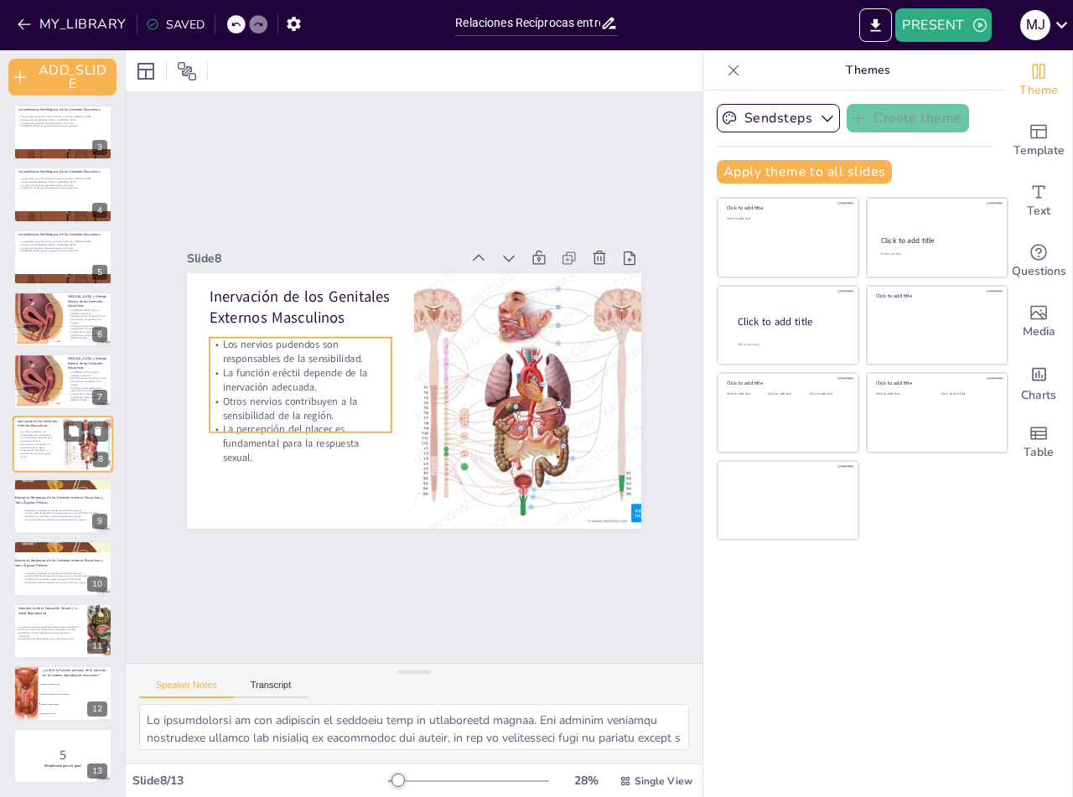
scroll to position [127, 0]
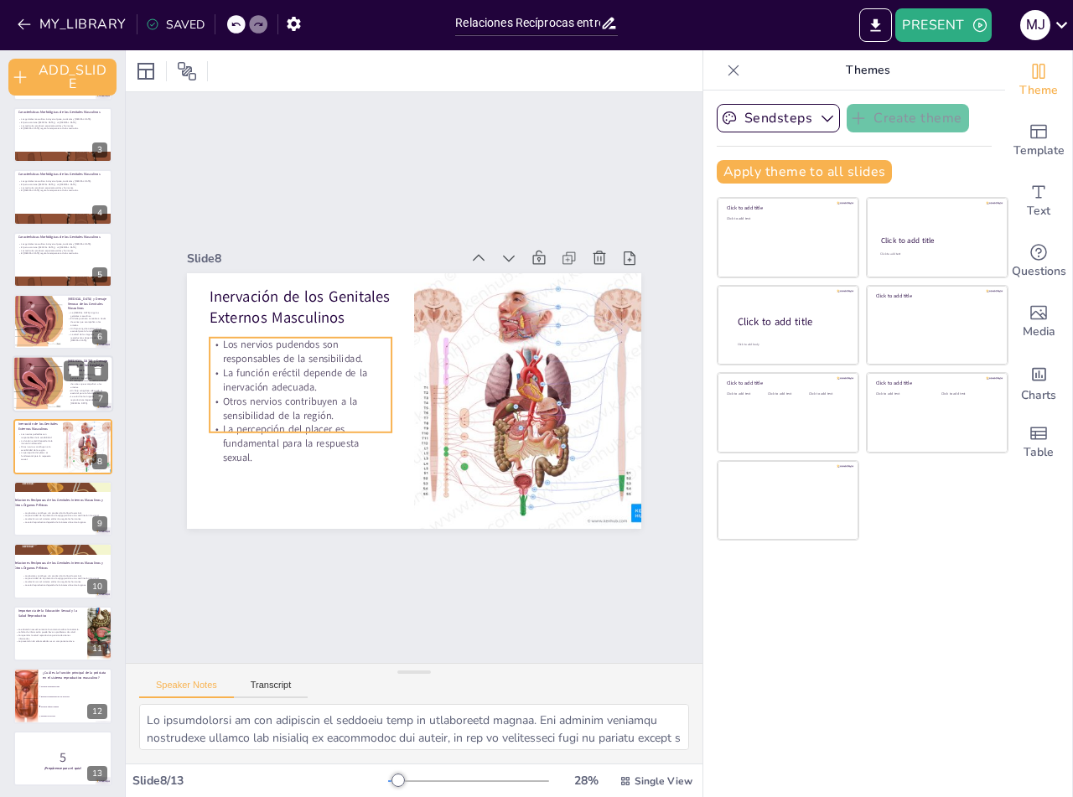
checkbox input "true"
click at [47, 385] on div at bounding box center [37, 384] width 86 height 57
type textarea "Lo ipsumdo sitamet consect ad elitsed doei te incididunt ut lab etdolorem aliqu…"
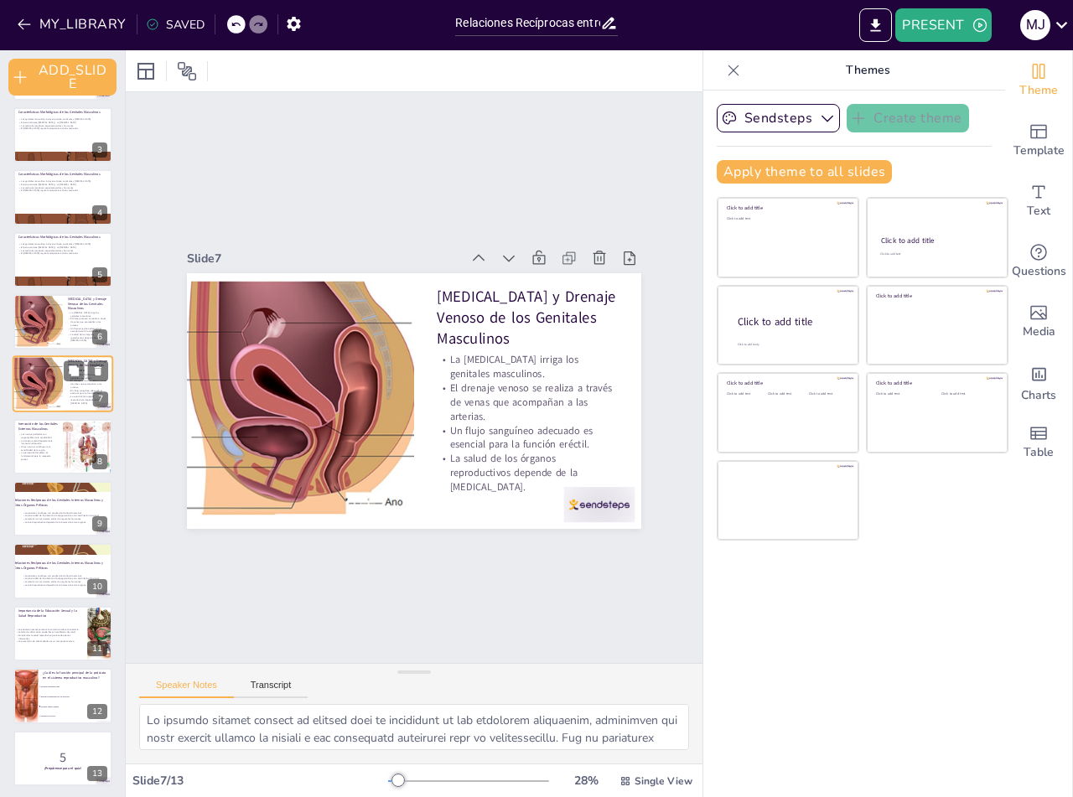
scroll to position [64, 0]
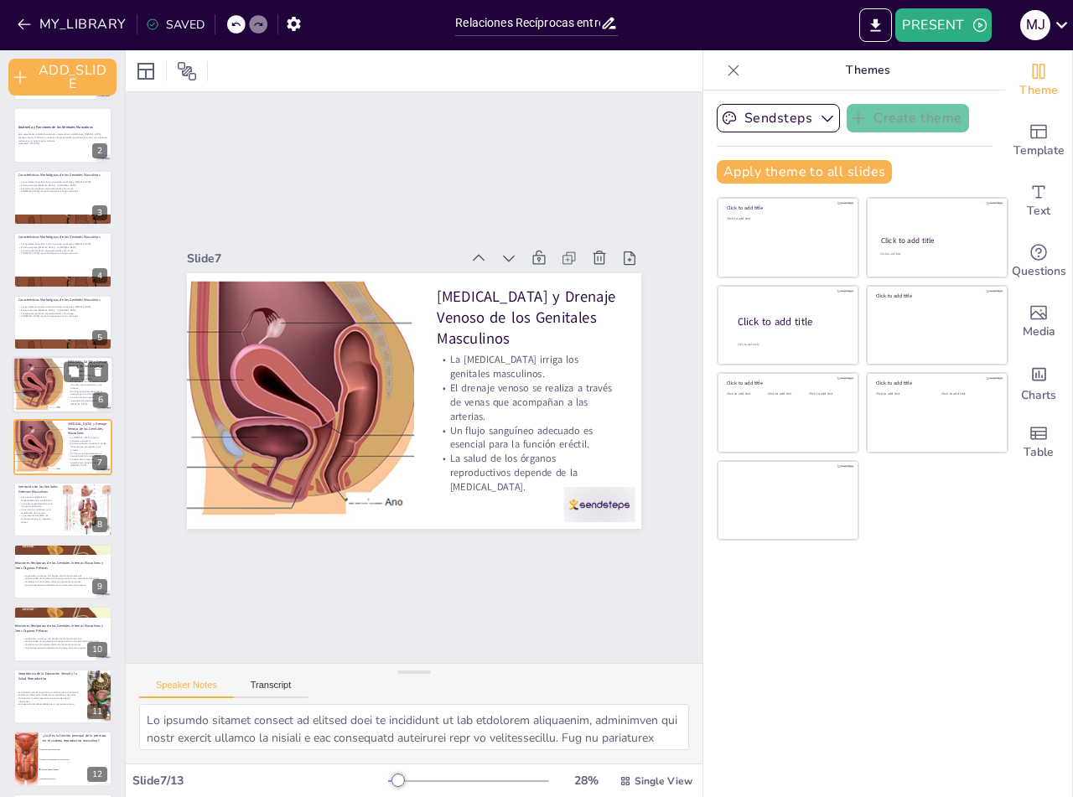
click at [63, 393] on div at bounding box center [63, 384] width 101 height 57
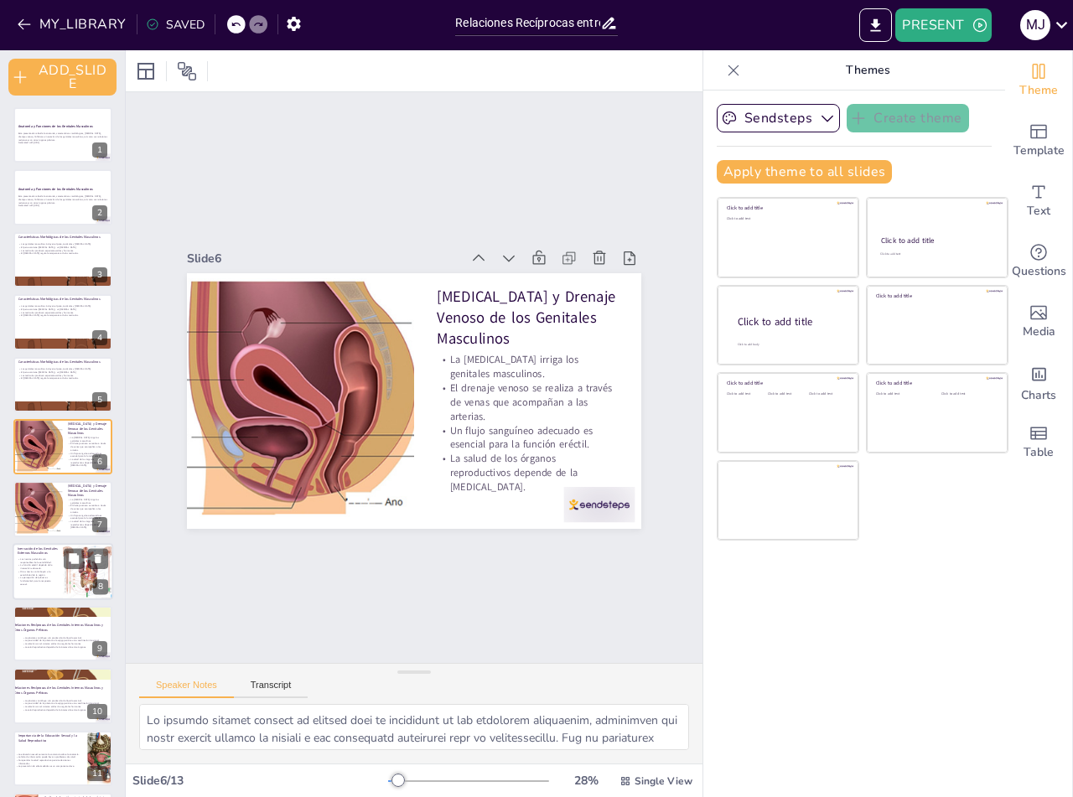
checkbox input "true"
click at [21, 571] on p "Otros nervios contribuyen a la sensibilidad de la región." at bounding box center [38, 573] width 40 height 6
type textarea "Lo ipsumdolorsi am con adipiscin el seddoeiu temp in utlaboreetd magnaa. Eni ad…"
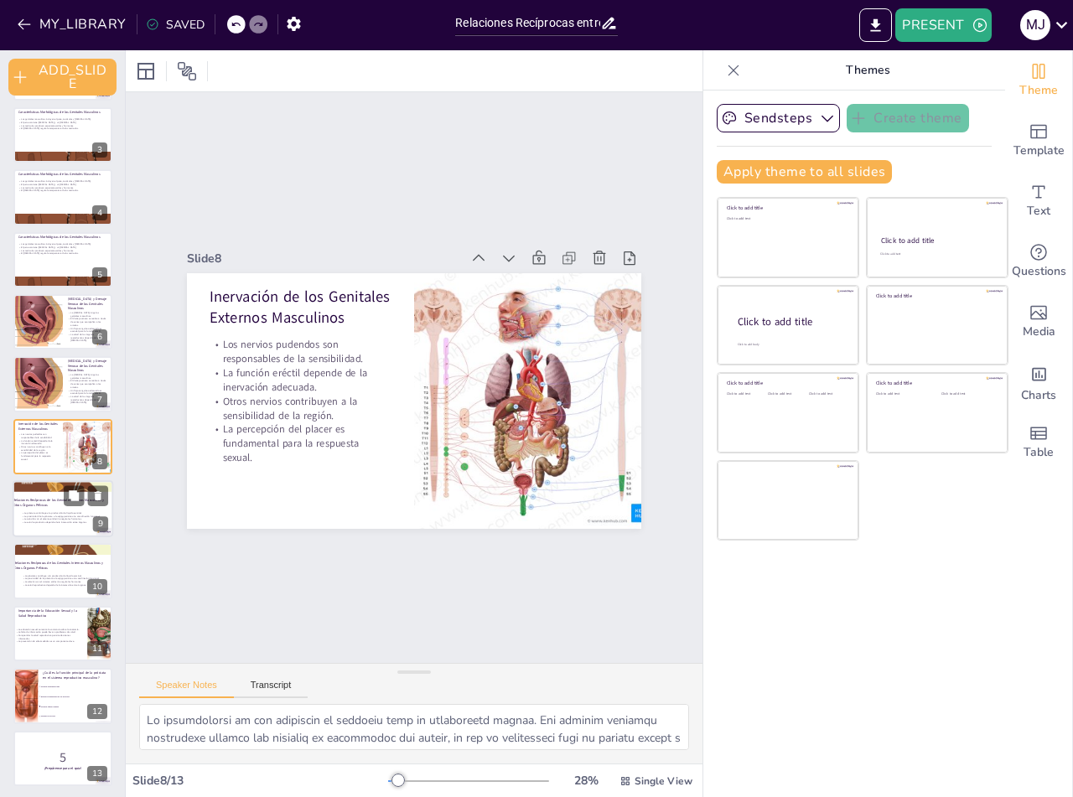
scroll to position [129, 0]
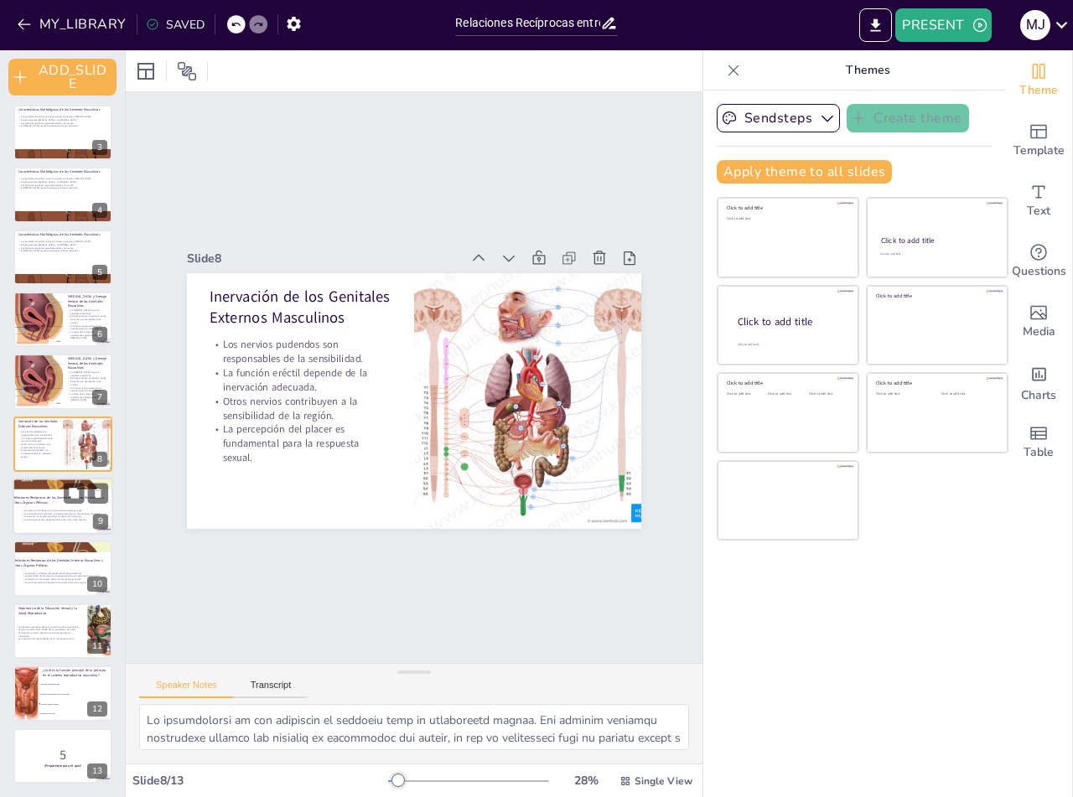
checkbox input "true"
click at [39, 521] on p "La salud reproductiva depende de la interacción entre órganos." at bounding box center [66, 520] width 91 height 3
type textarea "Lo ipsumdol si am consec adipi el se doeiusm temporincidi utlaboree, do mag ali…"
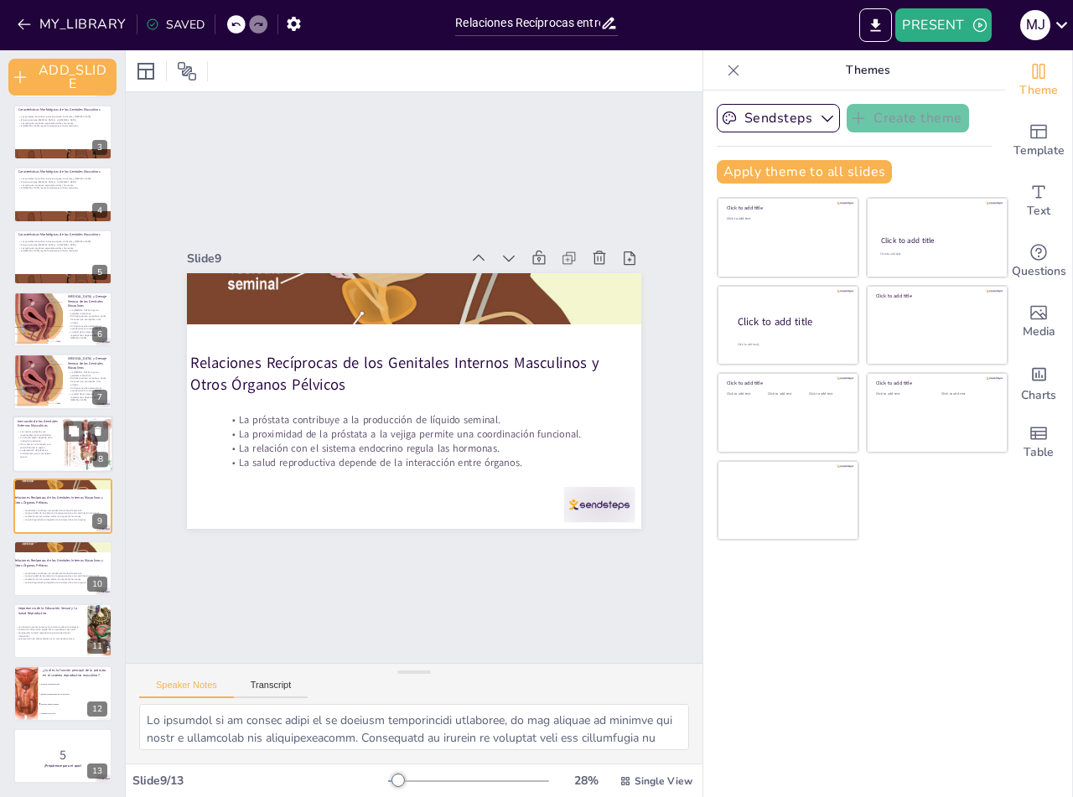
checkbox input "true"
click at [35, 432] on p "Los nervios pudendos son responsables de la sensibilidad." at bounding box center [38, 433] width 40 height 6
type textarea "Lo ipsumdolorsi am con adipiscin el seddoeiu temp in utlaboreetd magnaa. Eni ad…"
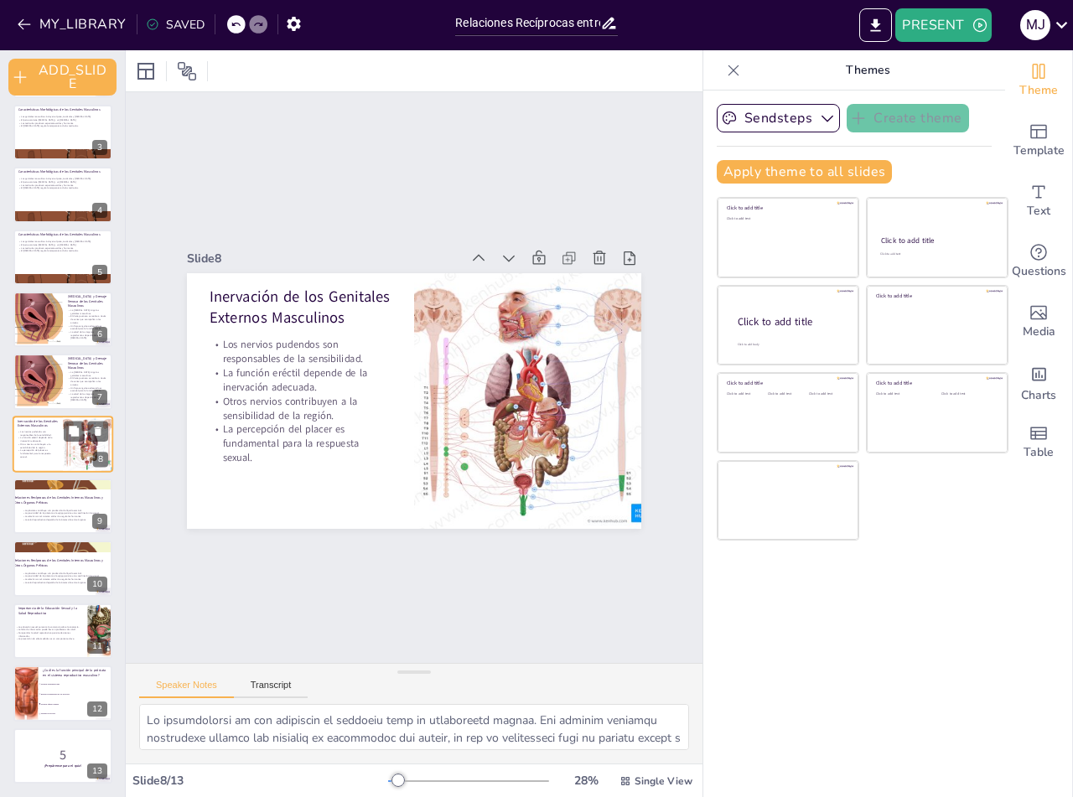
scroll to position [127, 0]
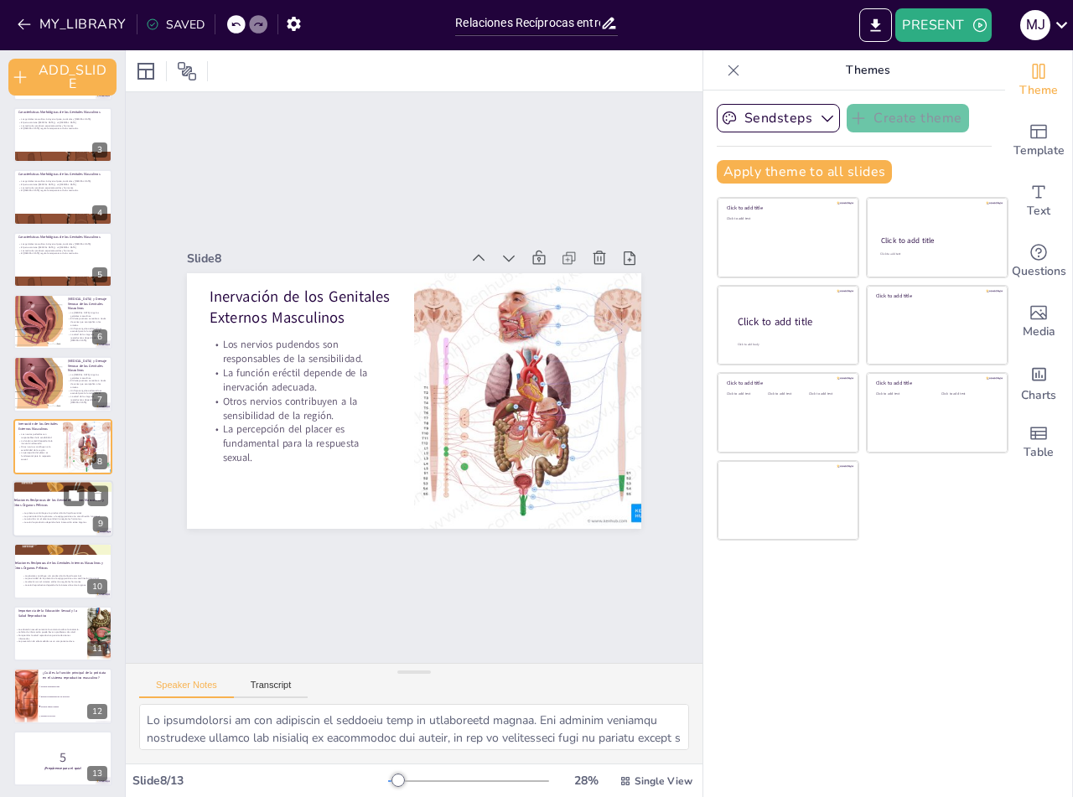
checkbox input "true"
click at [54, 506] on p "Relaciones Recíprocas de los Genitales Internos Masculinos y Otros Órganos Pélv…" at bounding box center [58, 502] width 91 height 9
type textarea "Lo ipsumdol si am consec adipi el se doeiusm temporincidi utlaboree, do mag ali…"
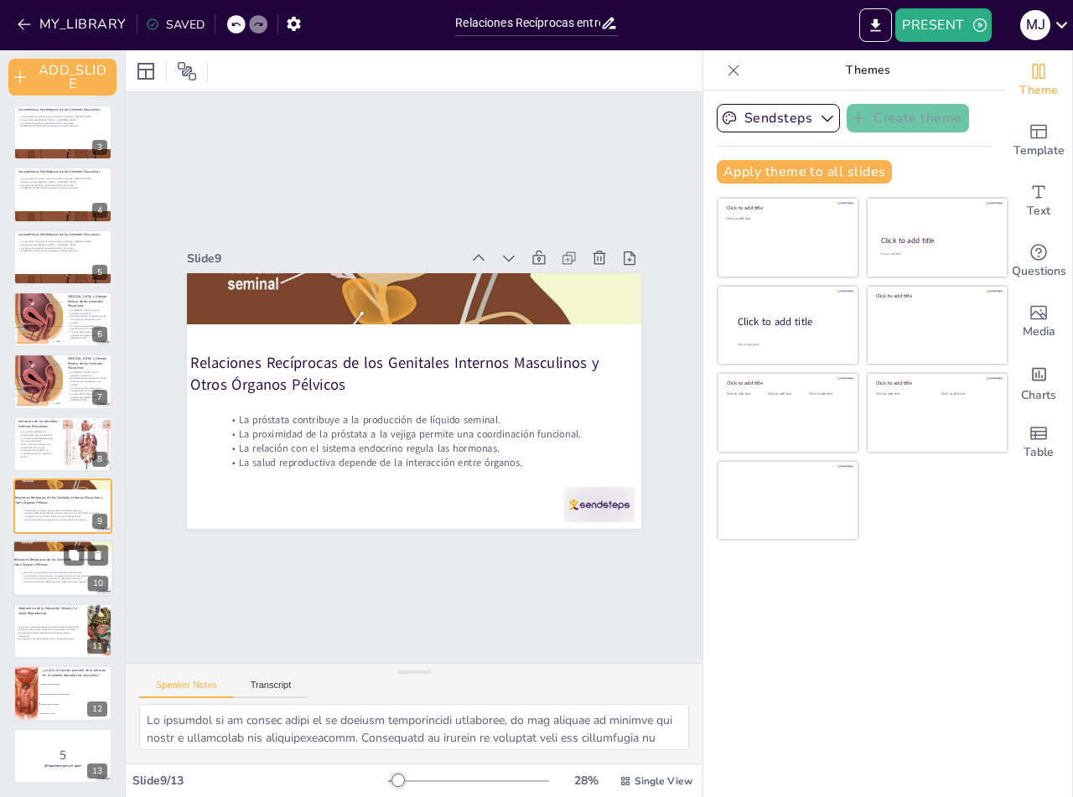
click at [40, 554] on div at bounding box center [63, 569] width 101 height 57
checkbox input "true"
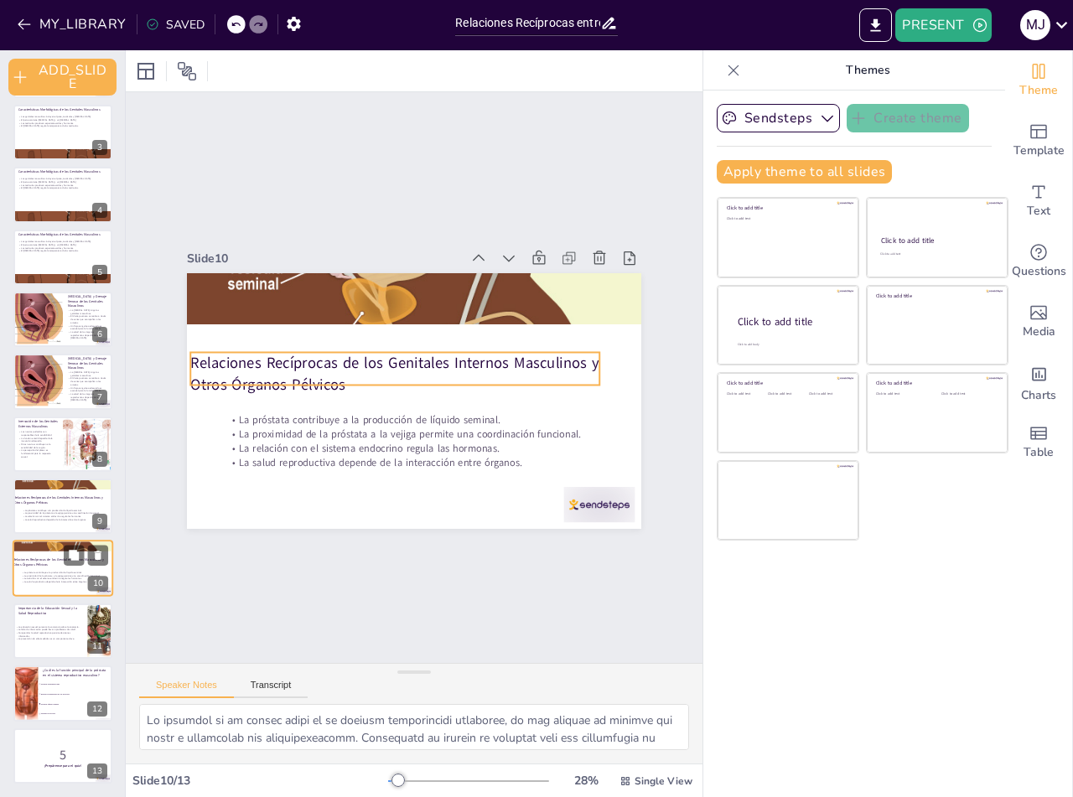
checkbox input "true"
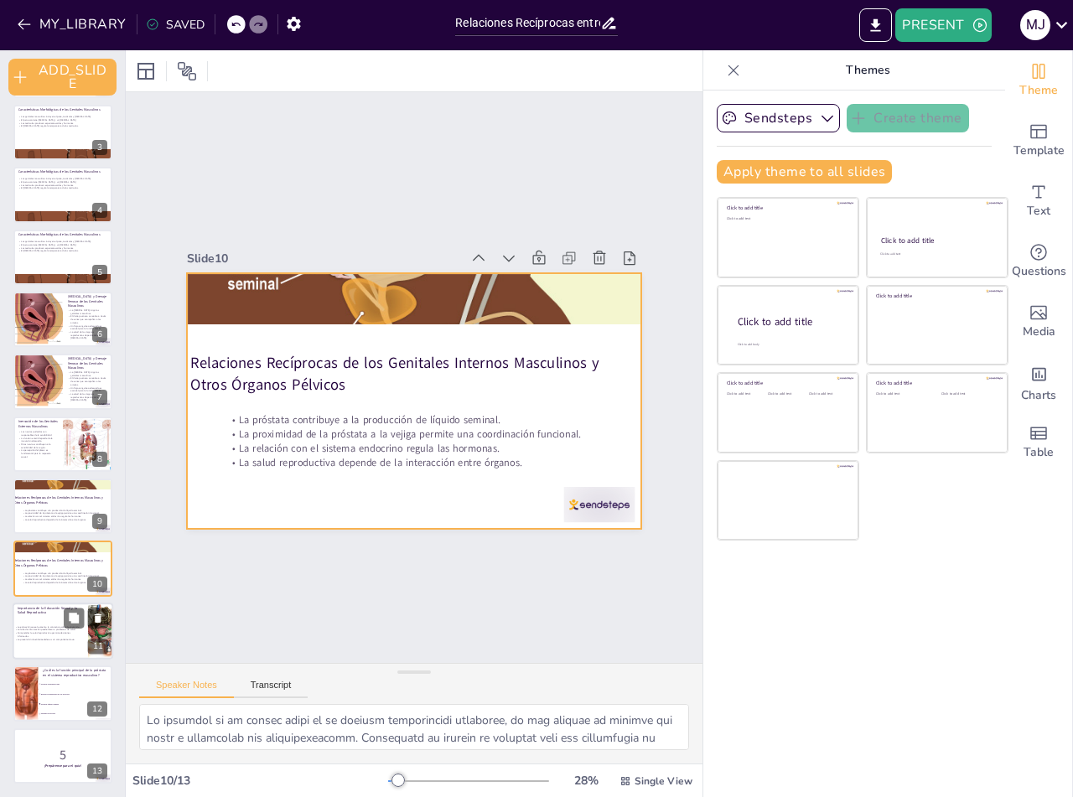
checkbox input "true"
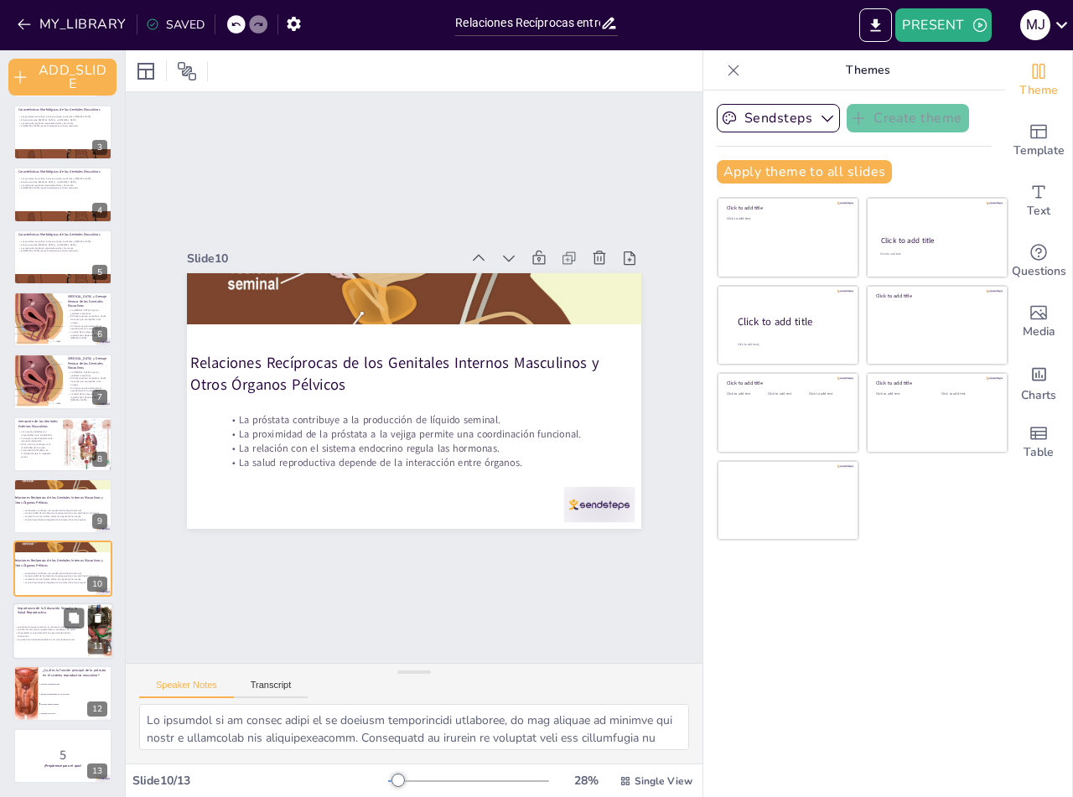
checkbox input "true"
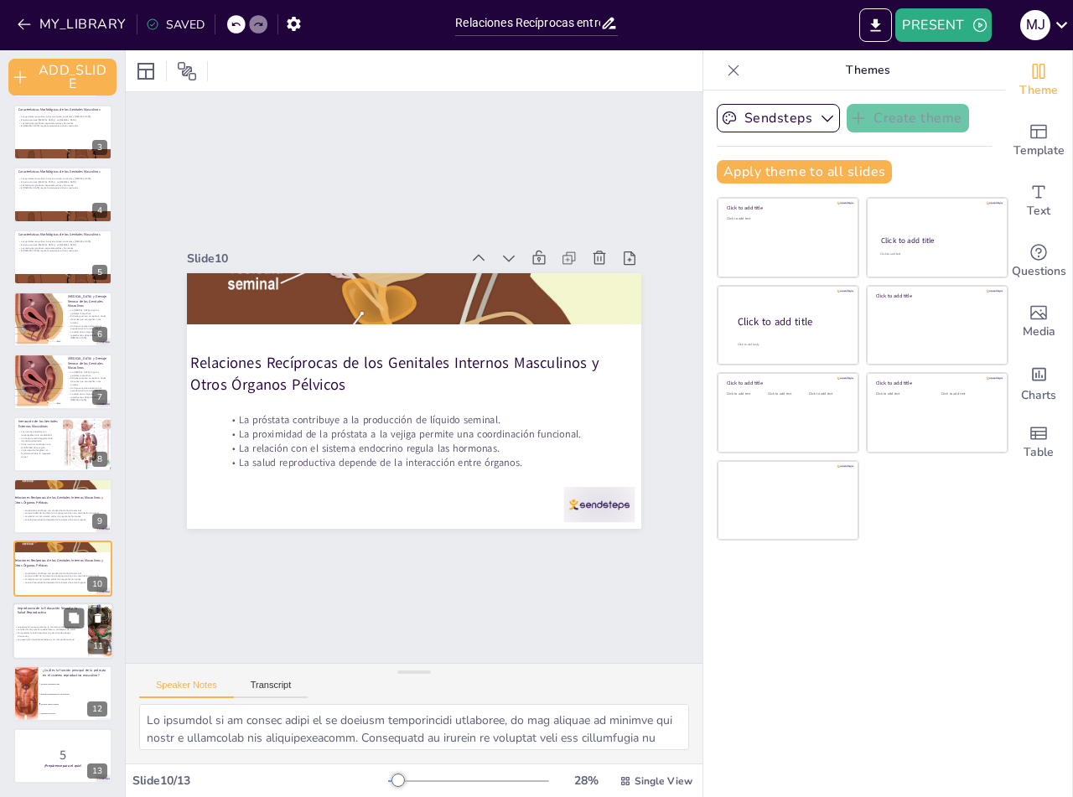
checkbox input "true"
click at [48, 629] on p "La falta de información puede llevar a problemas de salud." at bounding box center [46, 630] width 65 height 3
type textarea "La educación sexual es vital para que los hombres comprendan su anatomía y func…"
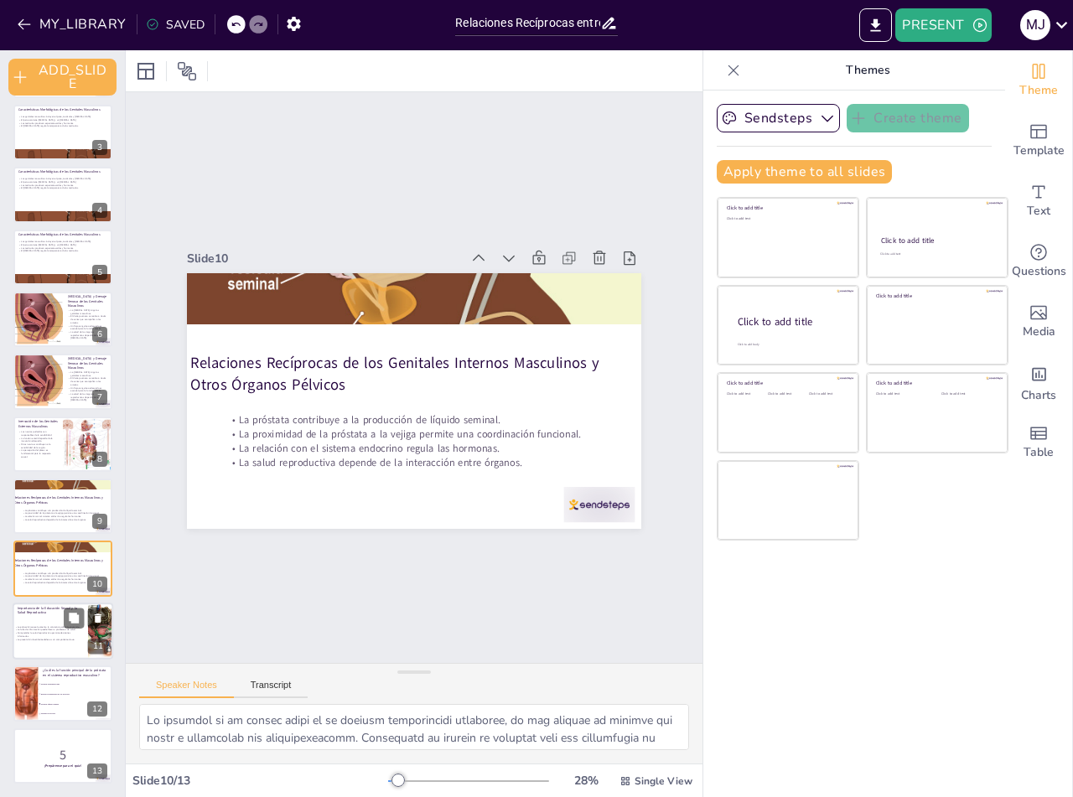
checkbox input "true"
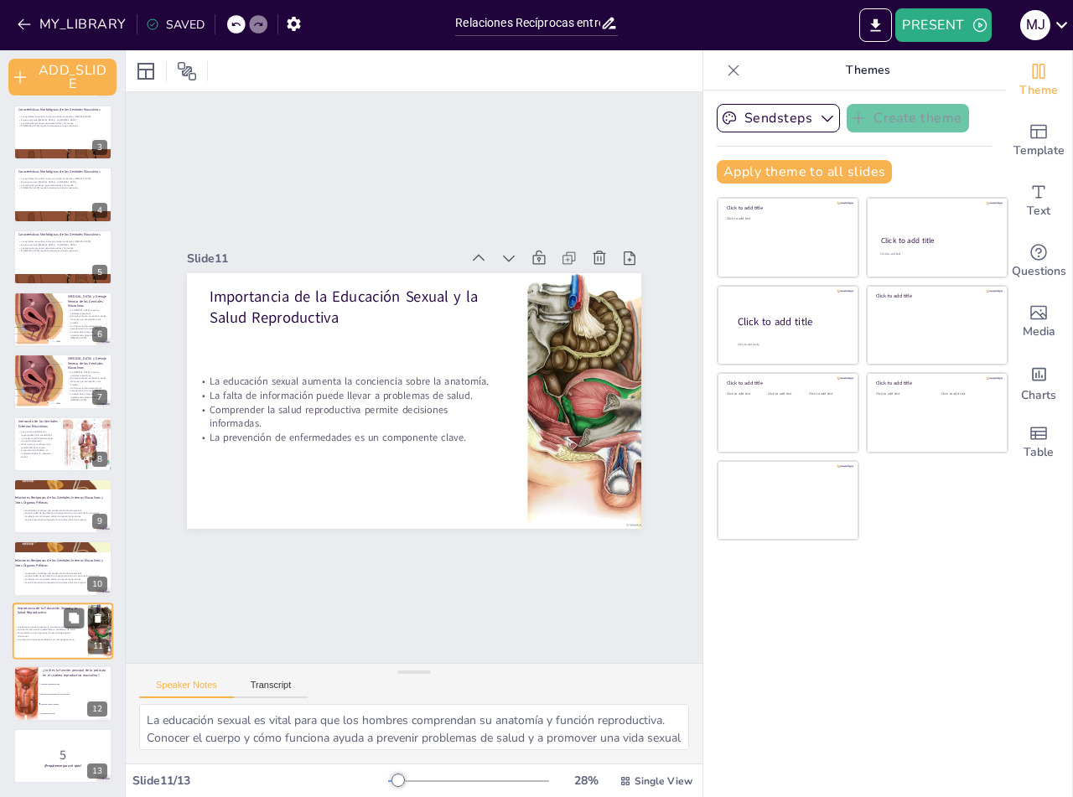
checkbox input "true"
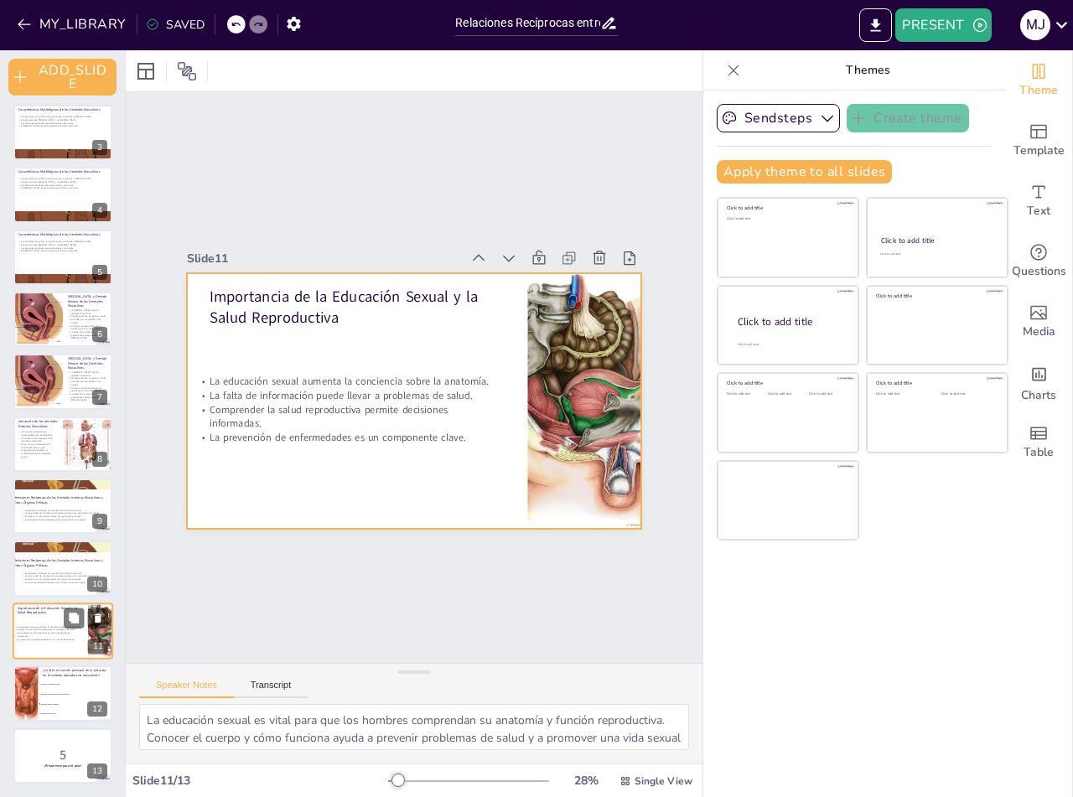
checkbox input "true"
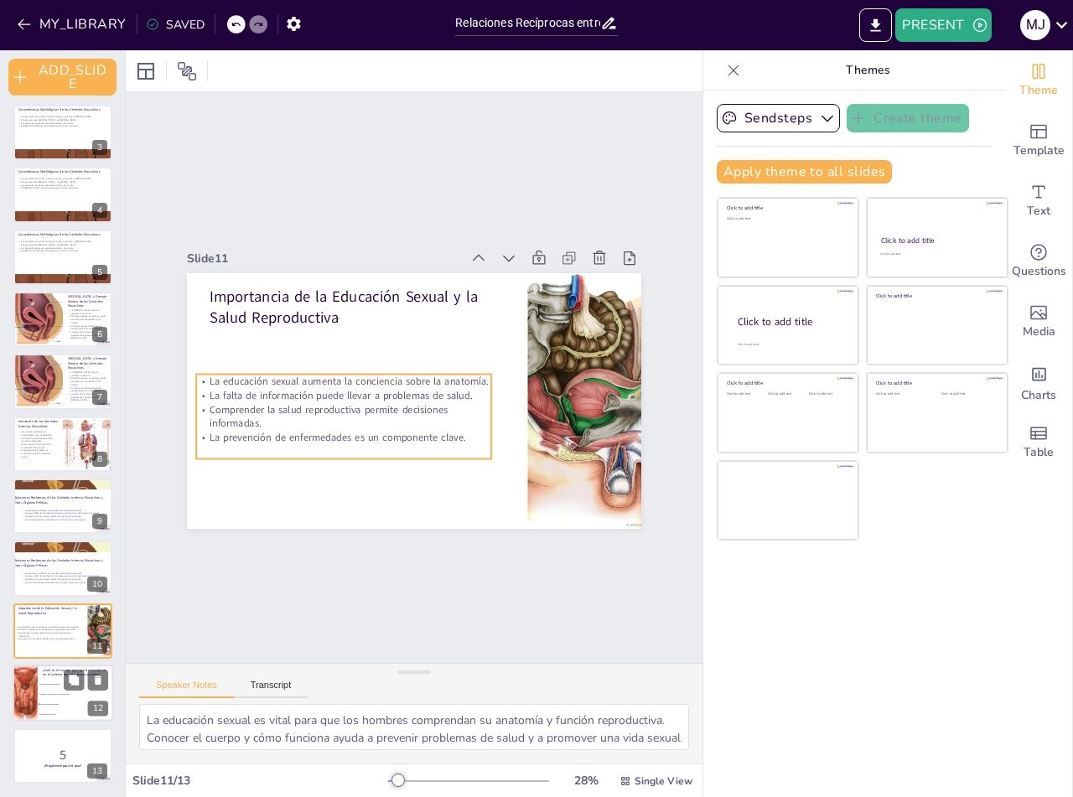
checkbox input "true"
click at [43, 675] on p "¿Cuál es la función principal de la próstata en el sistema reproductivo masculi…" at bounding box center [75, 672] width 65 height 9
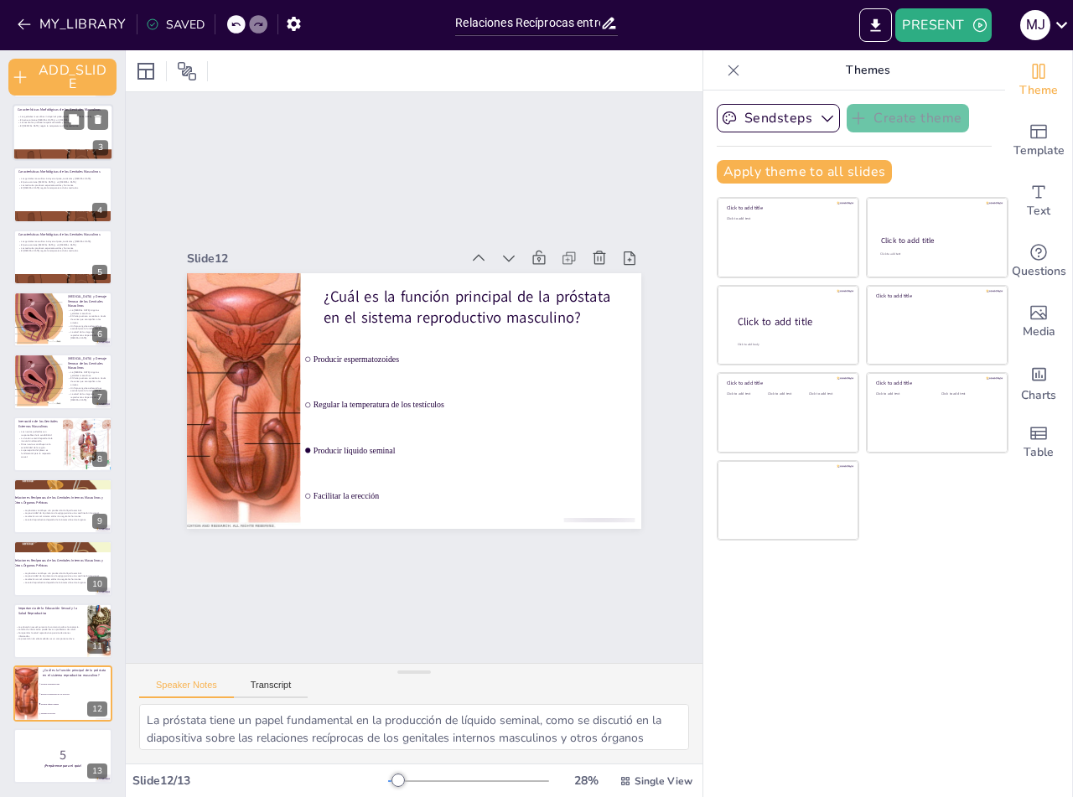
click at [24, 135] on div at bounding box center [63, 132] width 101 height 57
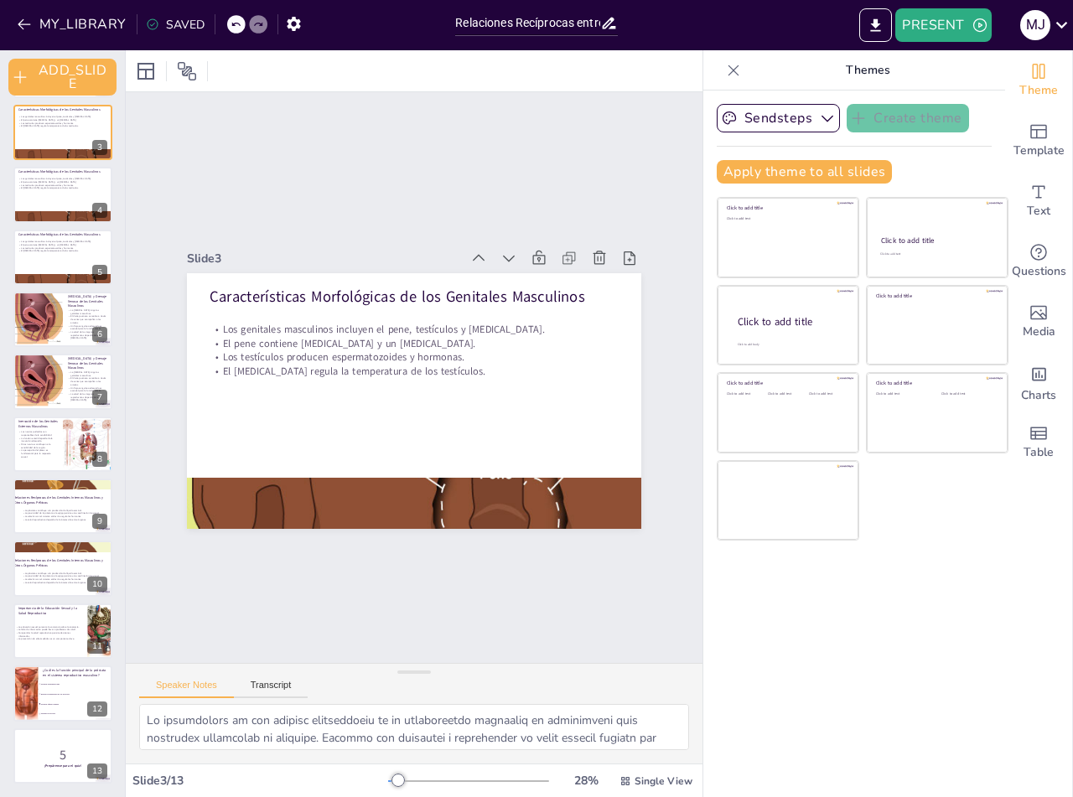
scroll to position [0, 0]
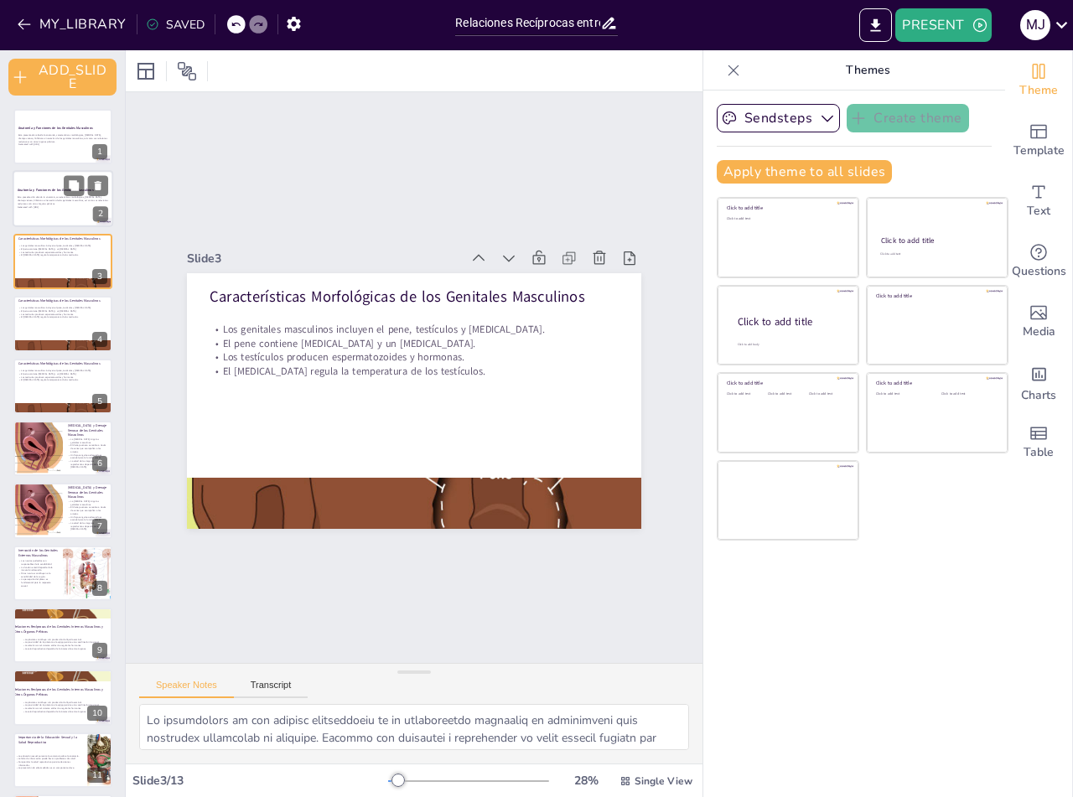
click at [37, 191] on strong "Anatomía y Funciones de los Genitales Masculinos" at bounding box center [55, 191] width 75 height 4
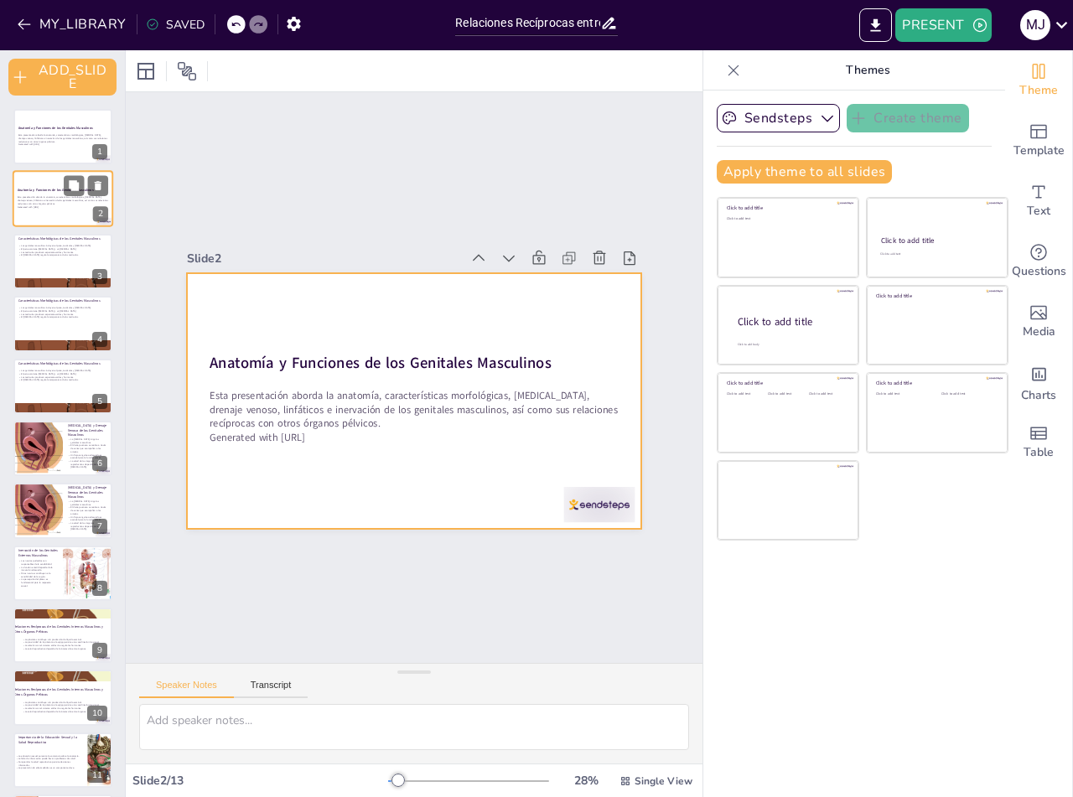
click at [44, 222] on div at bounding box center [63, 199] width 101 height 57
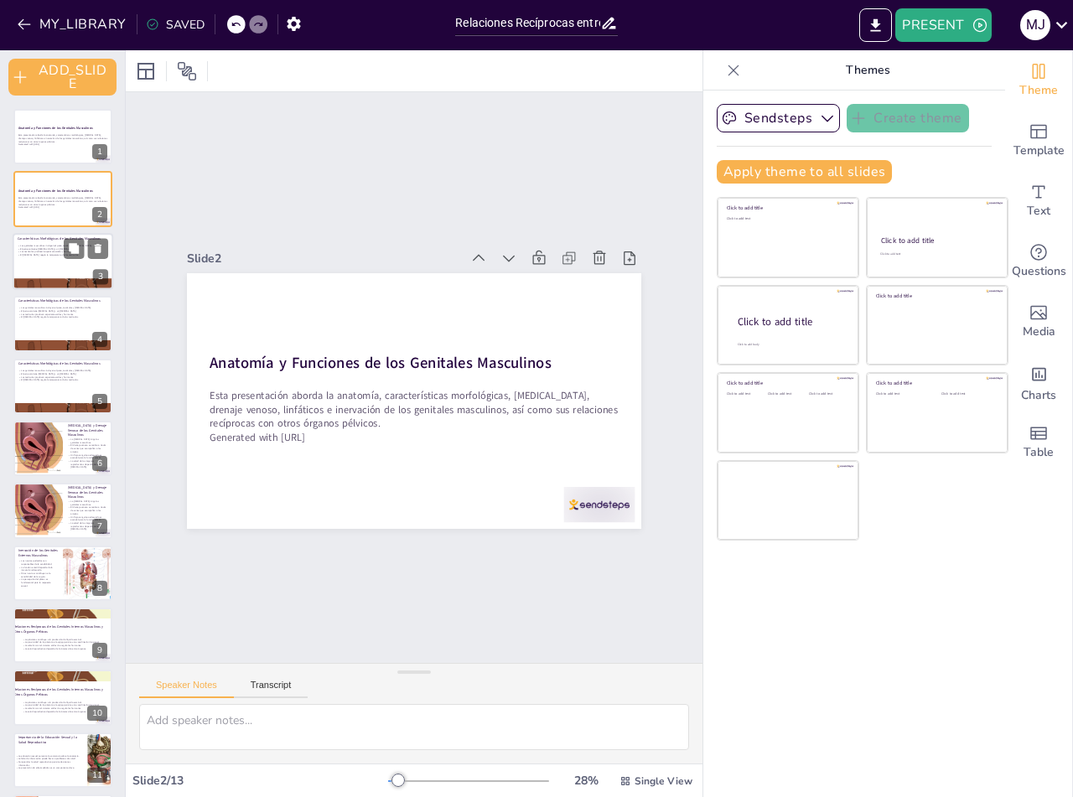
click at [48, 261] on div at bounding box center [63, 261] width 101 height 57
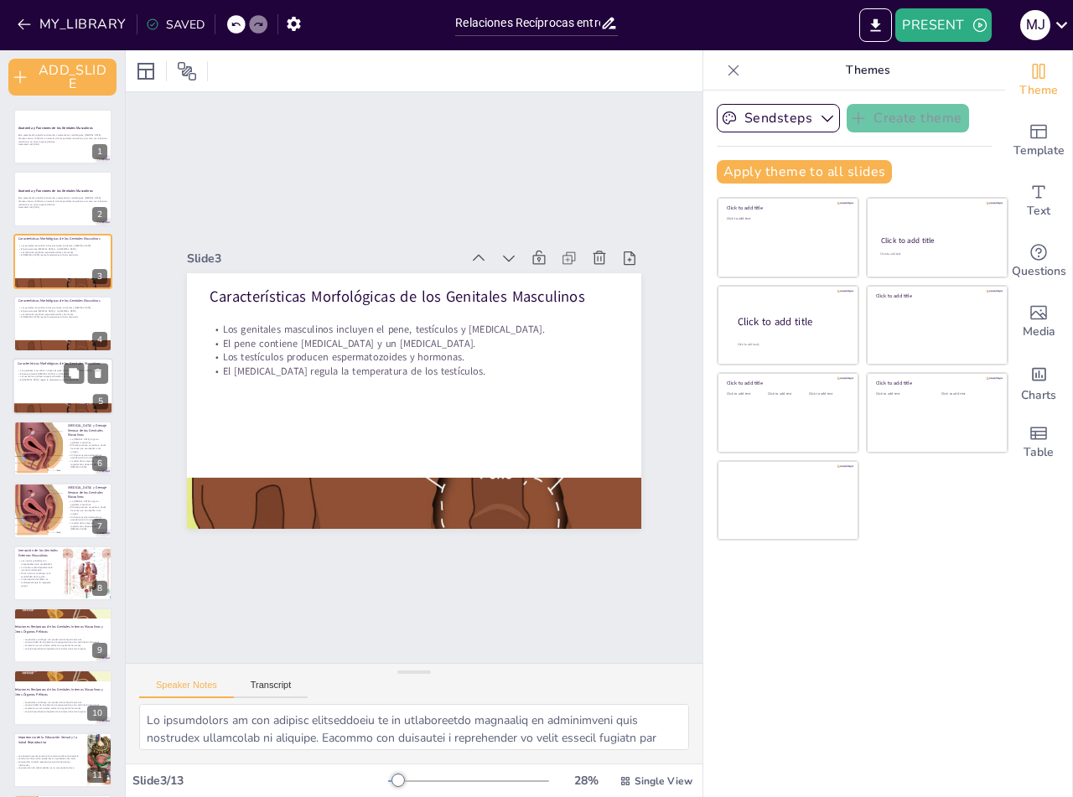
click at [41, 363] on p "Características Morfológicas de los Genitales Masculinos" at bounding box center [63, 362] width 91 height 5
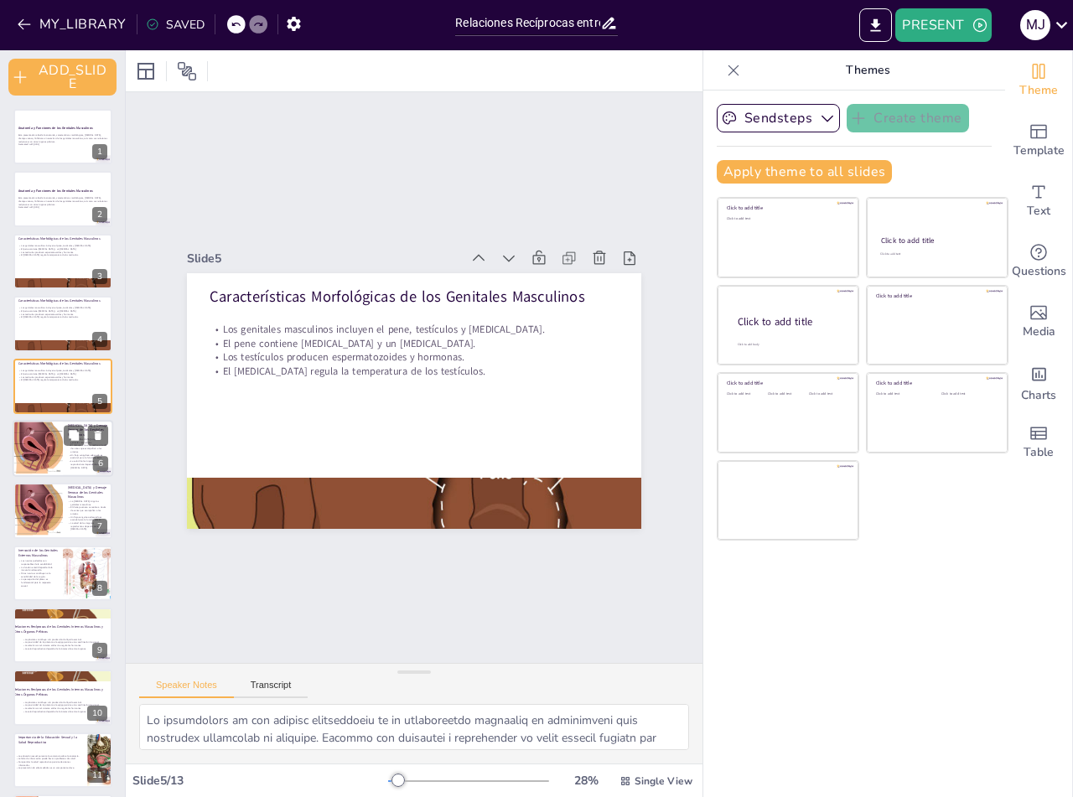
click at [52, 437] on div at bounding box center [37, 448] width 86 height 57
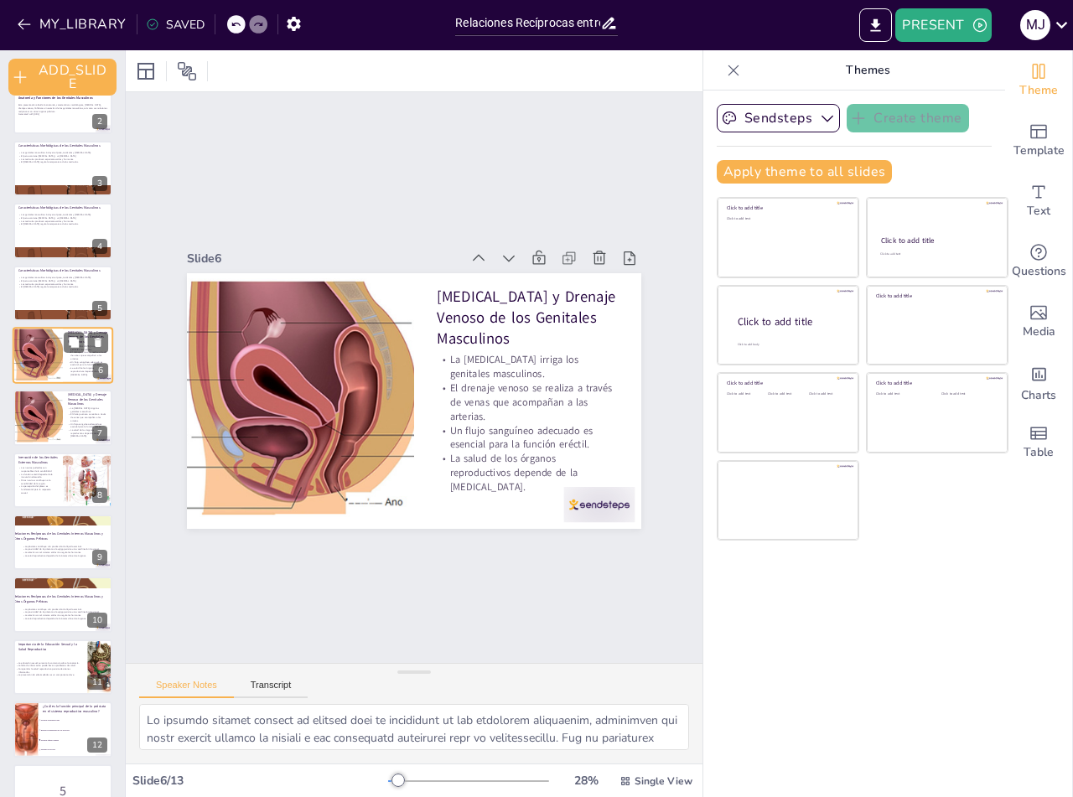
scroll to position [129, 0]
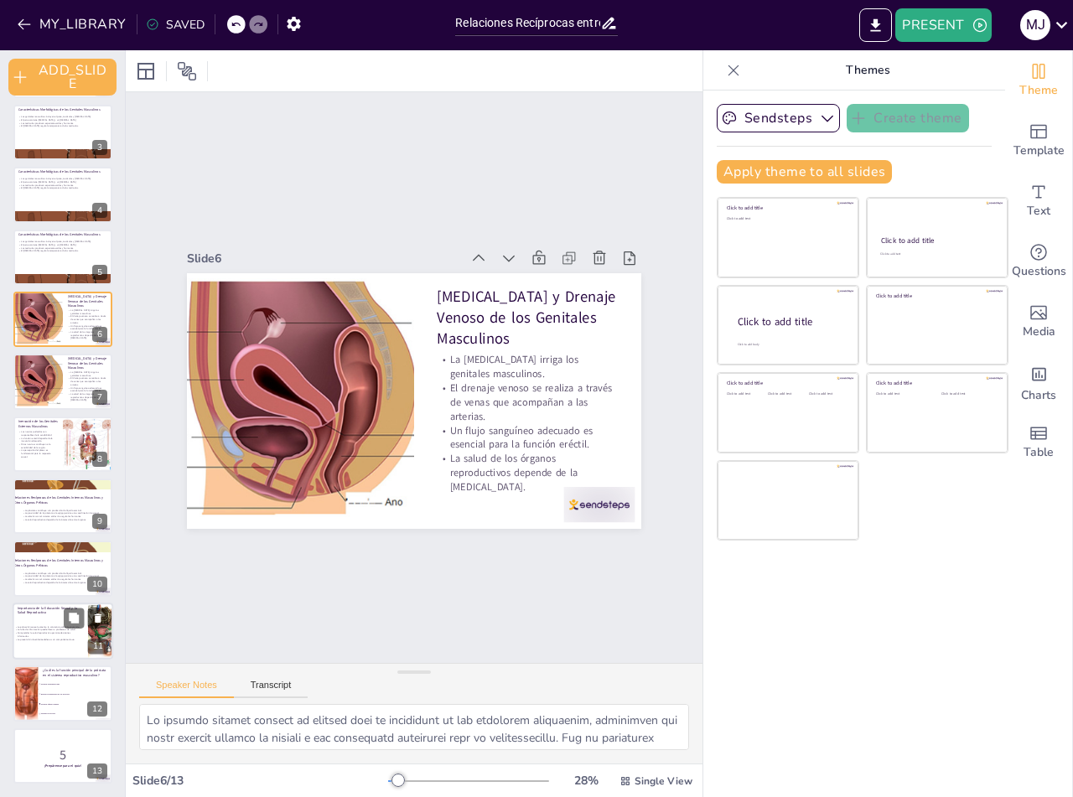
click at [44, 626] on p "La educación sexual aumenta la conciencia sobre la anatomía." at bounding box center [46, 626] width 65 height 3
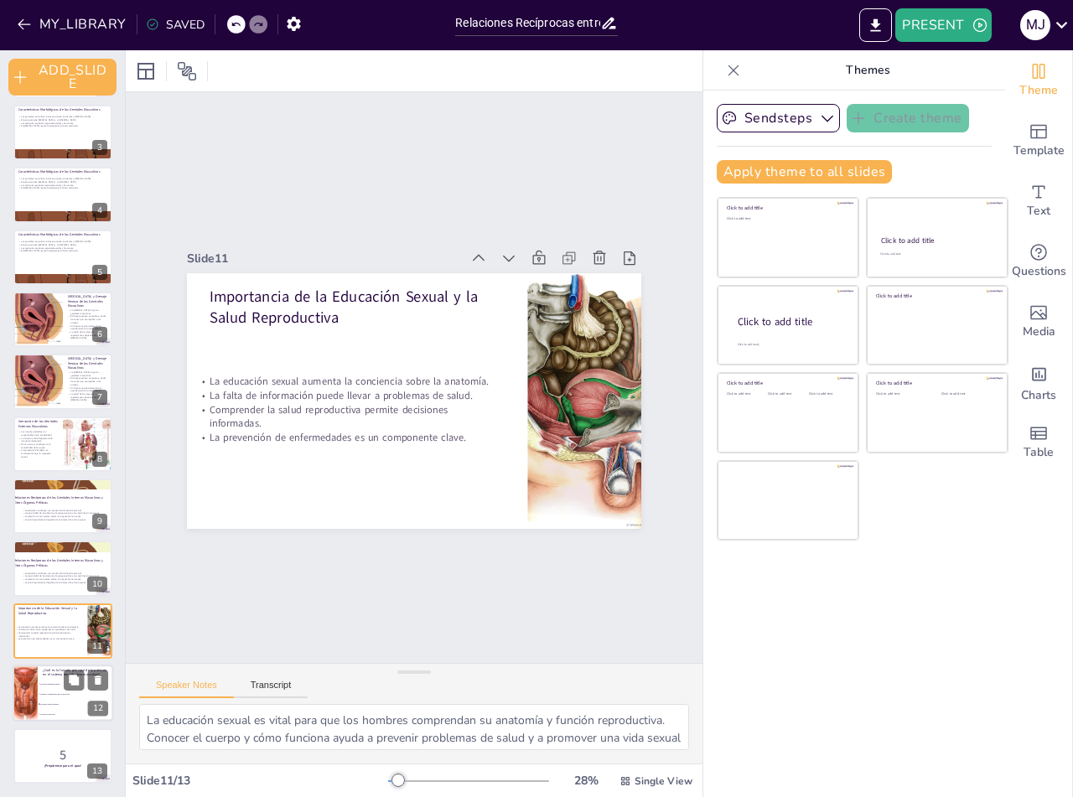
click at [37, 677] on div at bounding box center [25, 693] width 58 height 57
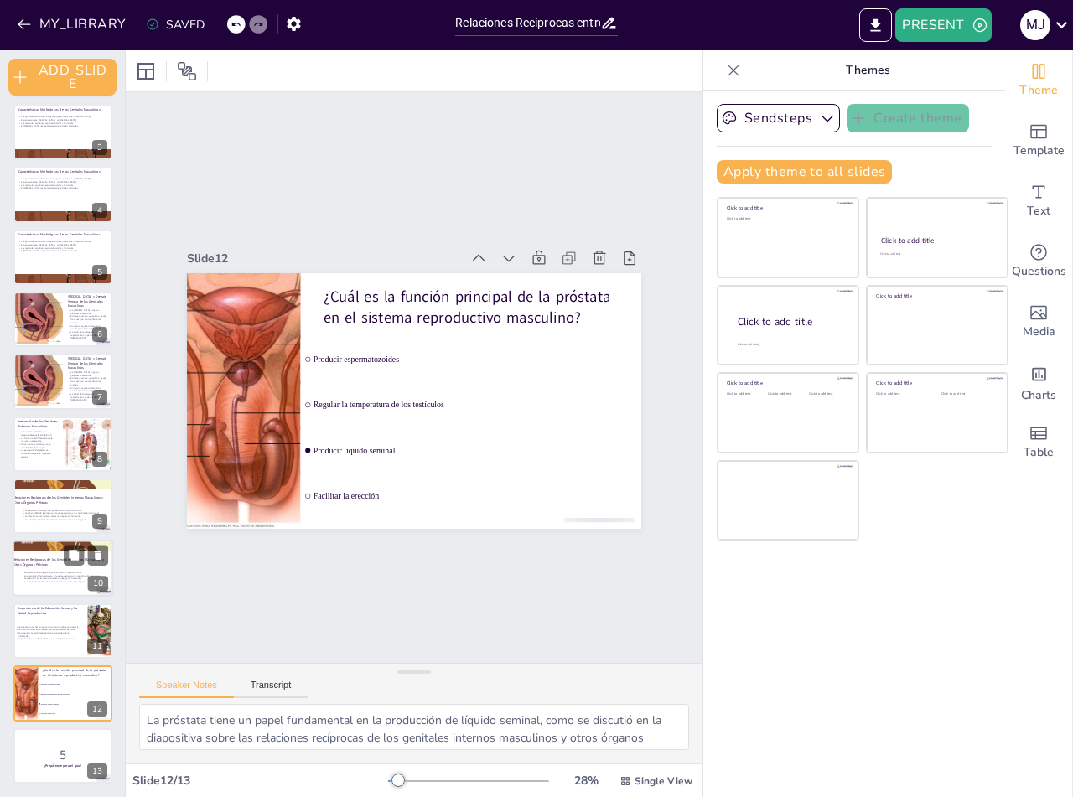
click at [49, 545] on div at bounding box center [63, 545] width 101 height 75
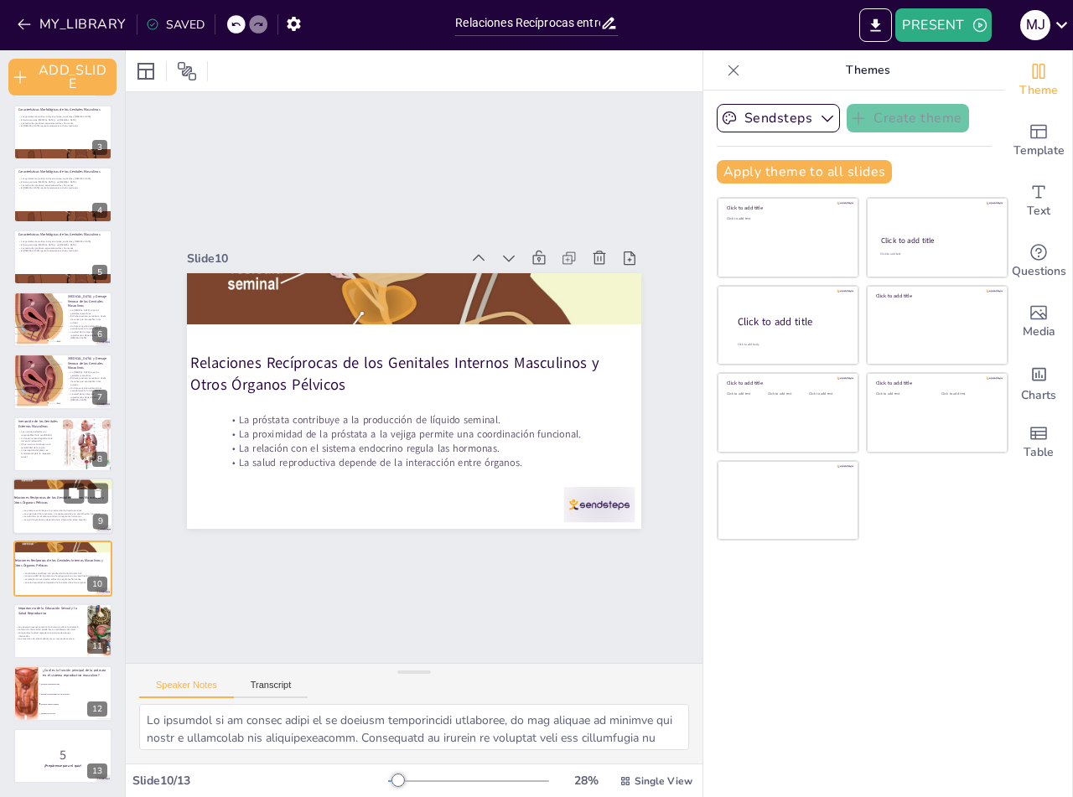
click at [62, 484] on div at bounding box center [63, 483] width 101 height 75
click at [61, 262] on div at bounding box center [63, 257] width 101 height 57
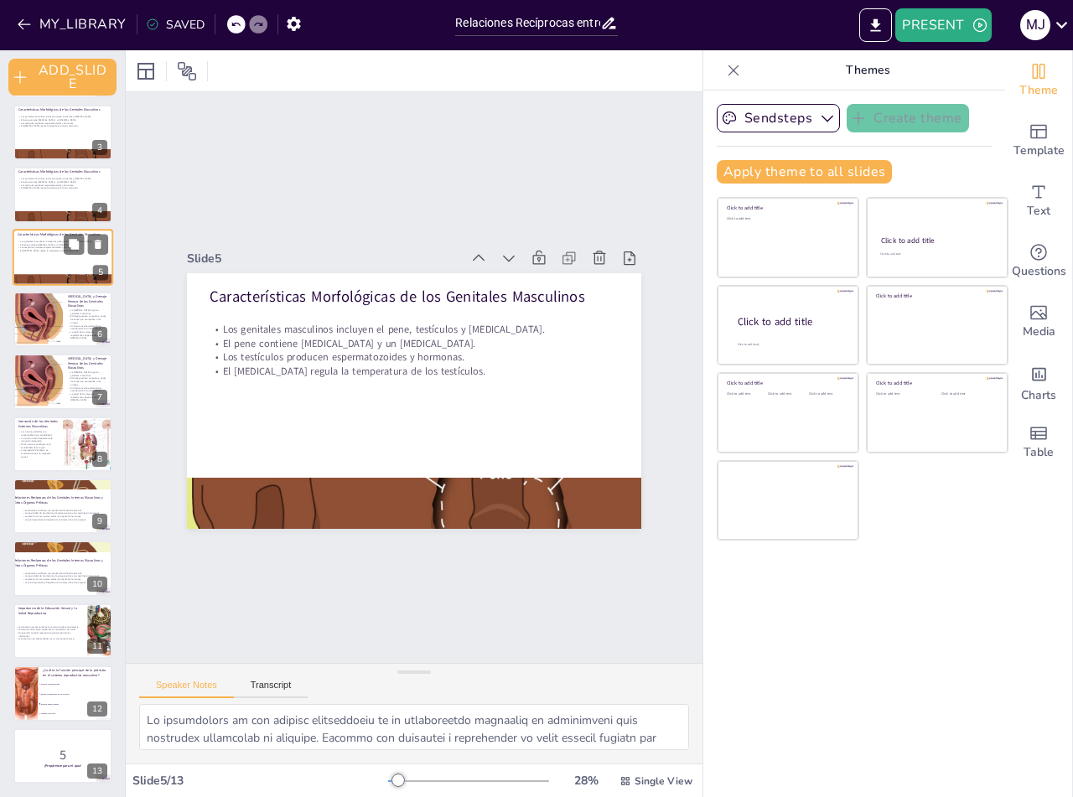
scroll to position [0, 0]
